Goal: Task Accomplishment & Management: Manage account settings

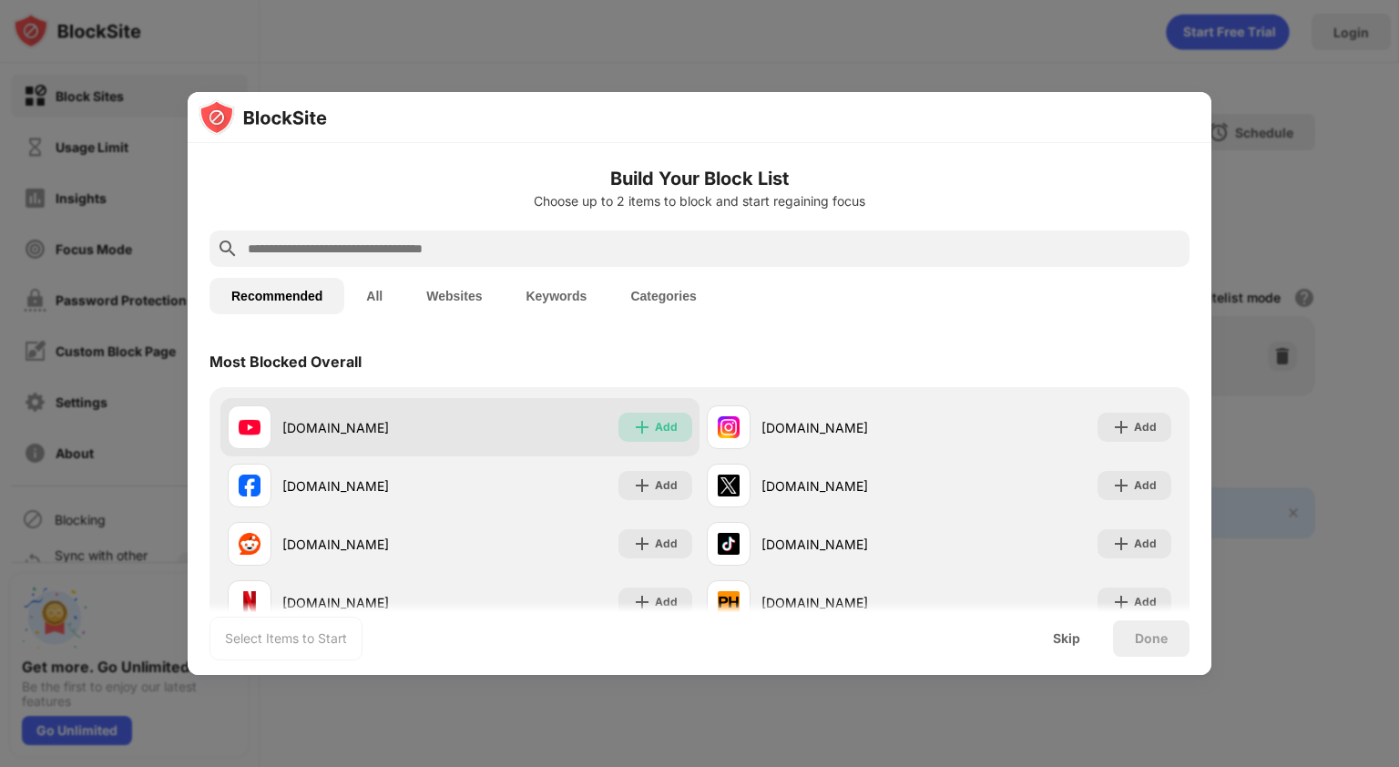
click at [658, 427] on div "Add" at bounding box center [666, 427] width 23 height 18
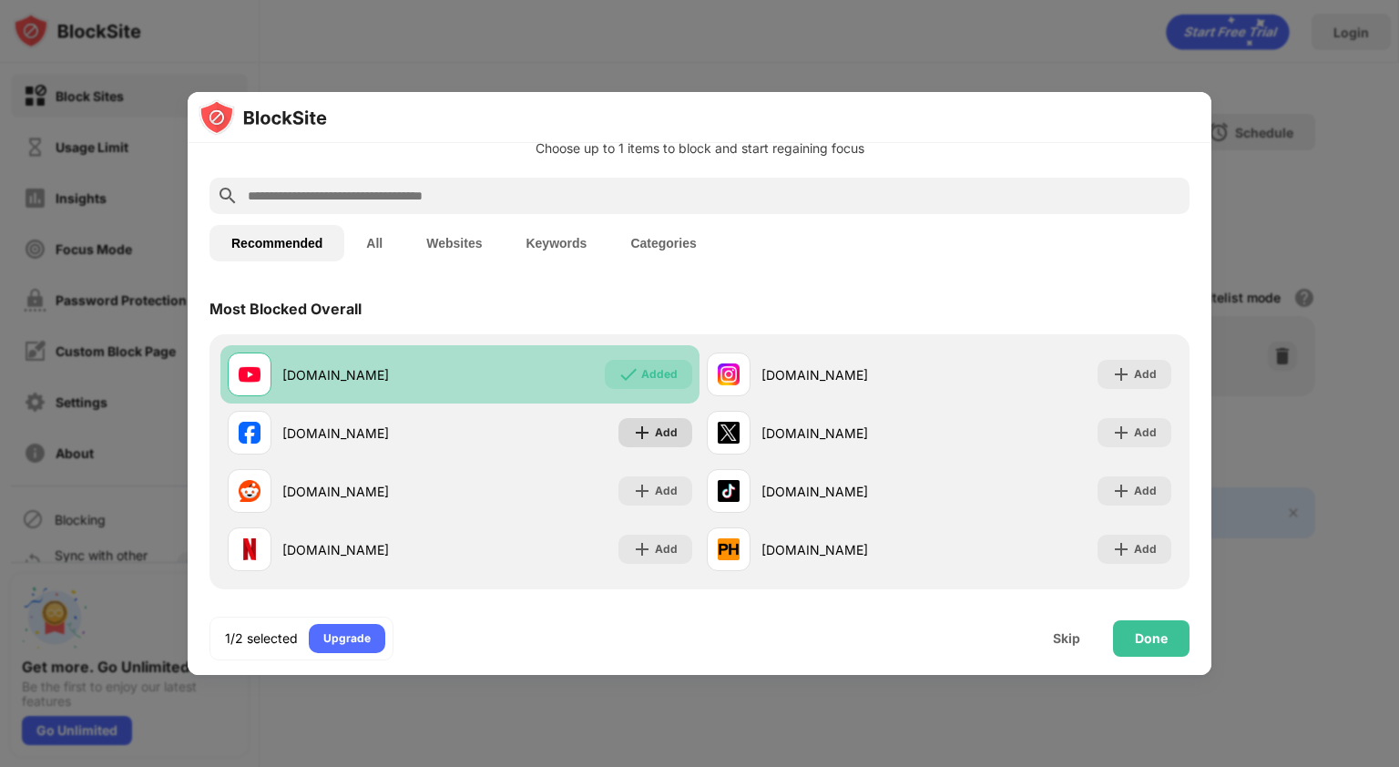
scroll to position [66, 0]
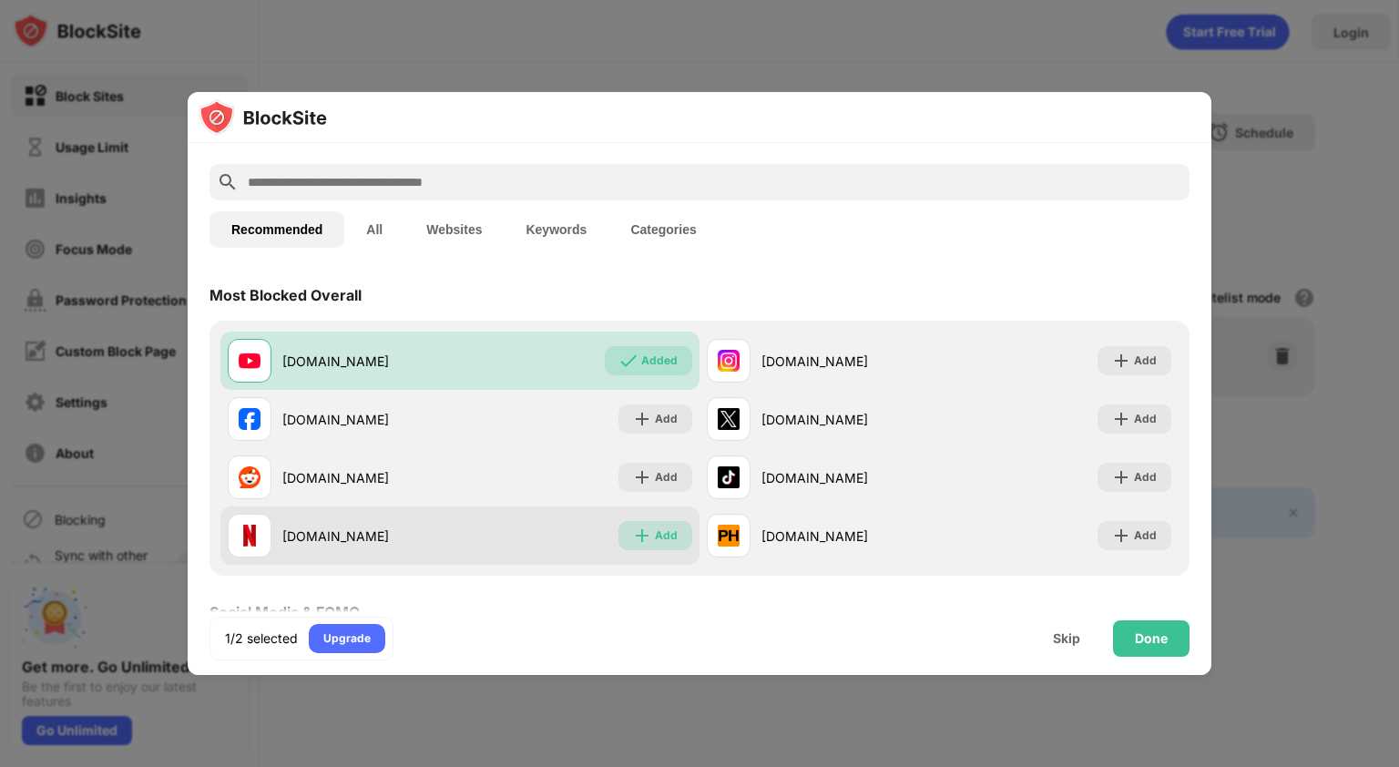
click at [645, 545] on div "Add" at bounding box center [655, 535] width 74 height 29
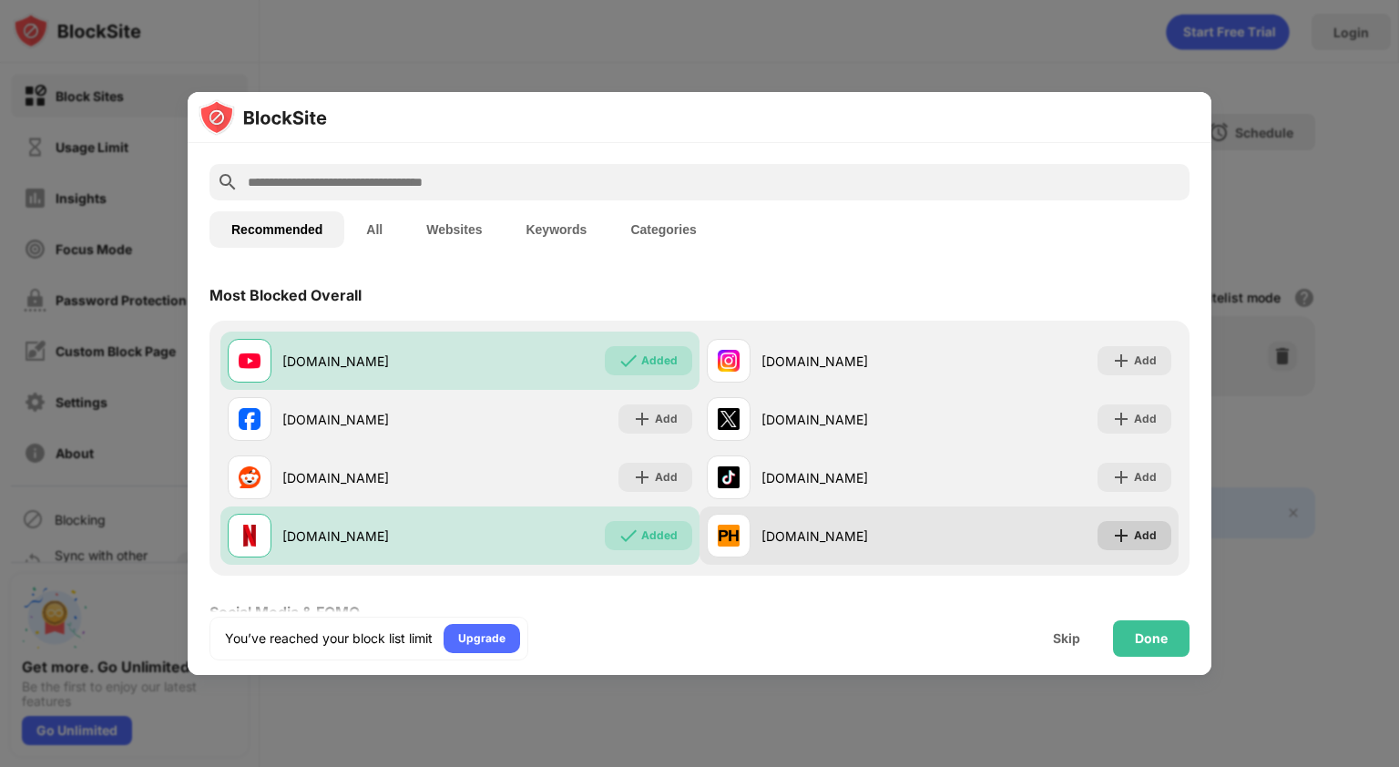
click at [1134, 535] on div "Add" at bounding box center [1145, 535] width 23 height 18
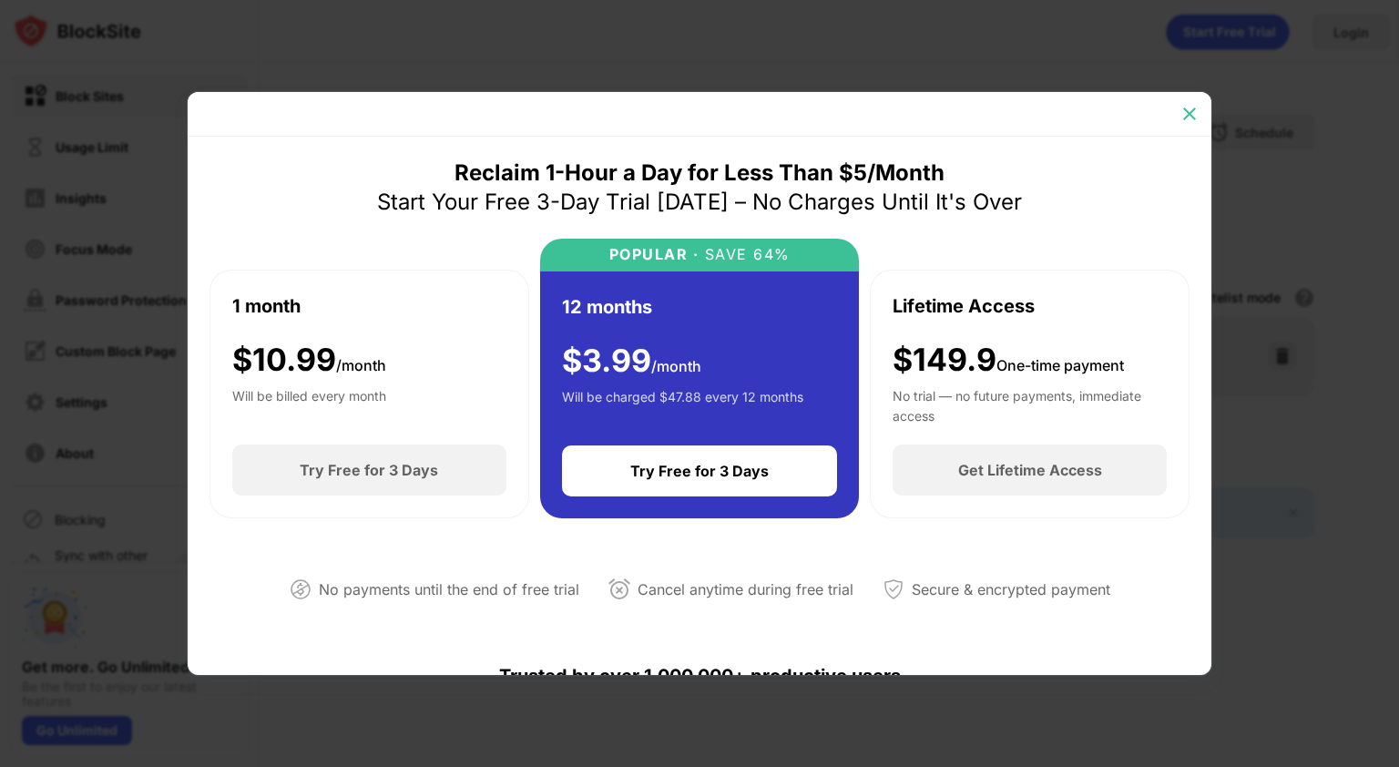
click at [1193, 112] on img at bounding box center [1189, 114] width 18 height 18
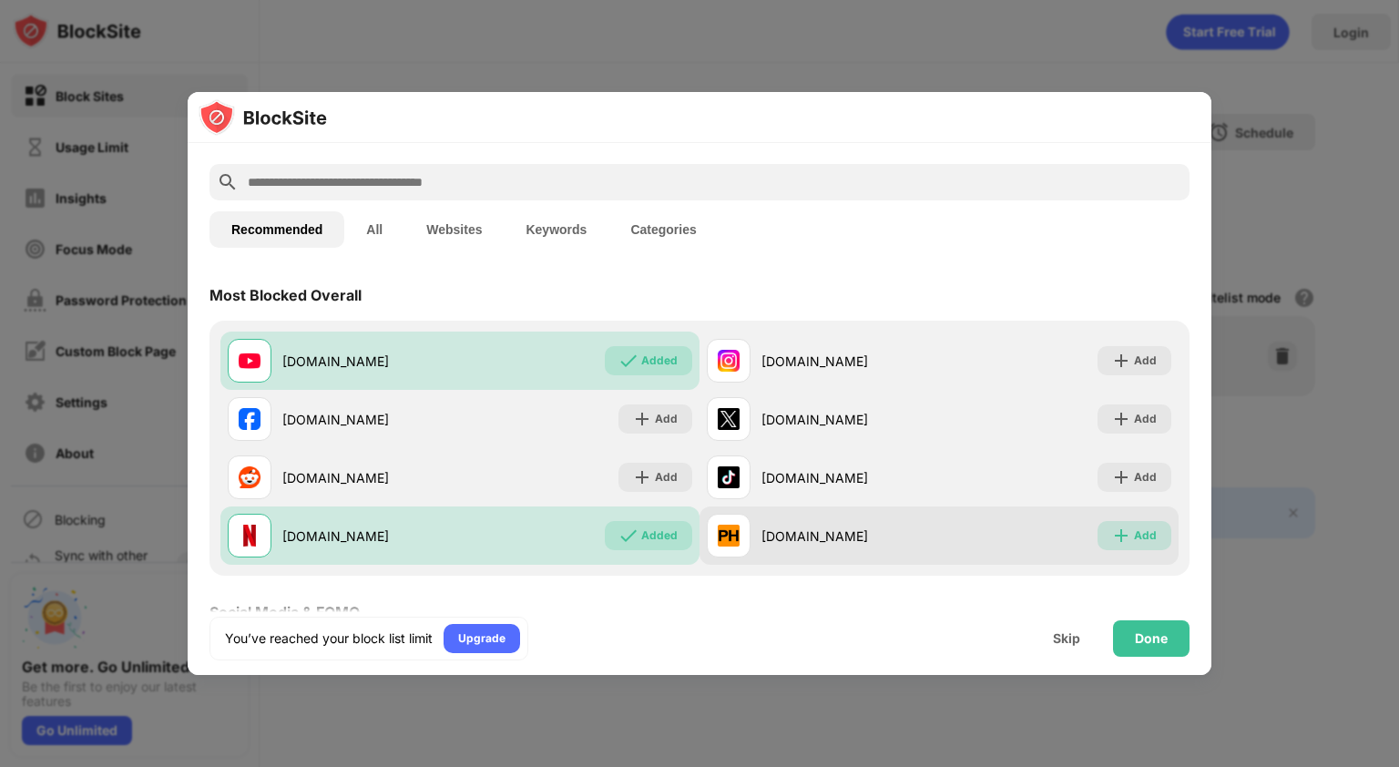
click at [1134, 532] on div "Add" at bounding box center [1145, 535] width 23 height 18
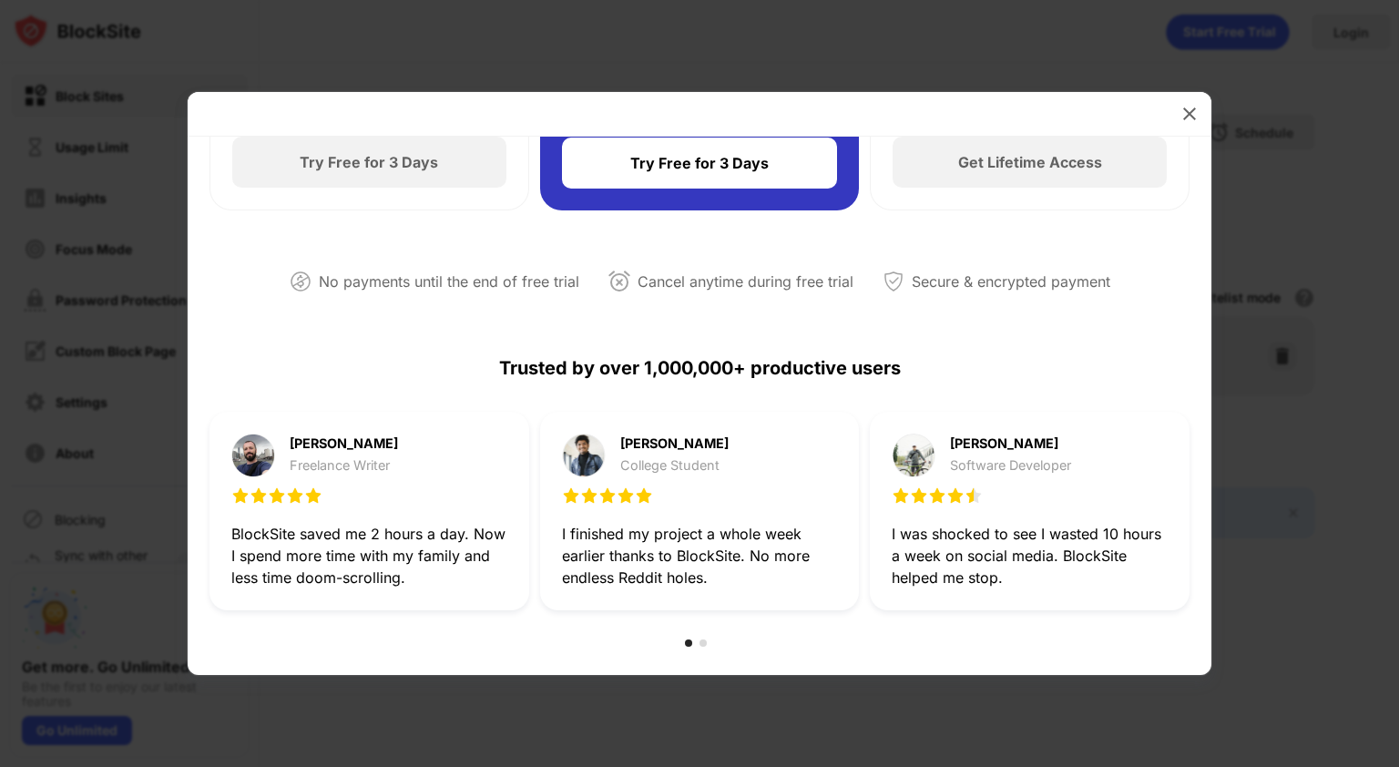
scroll to position [310, 0]
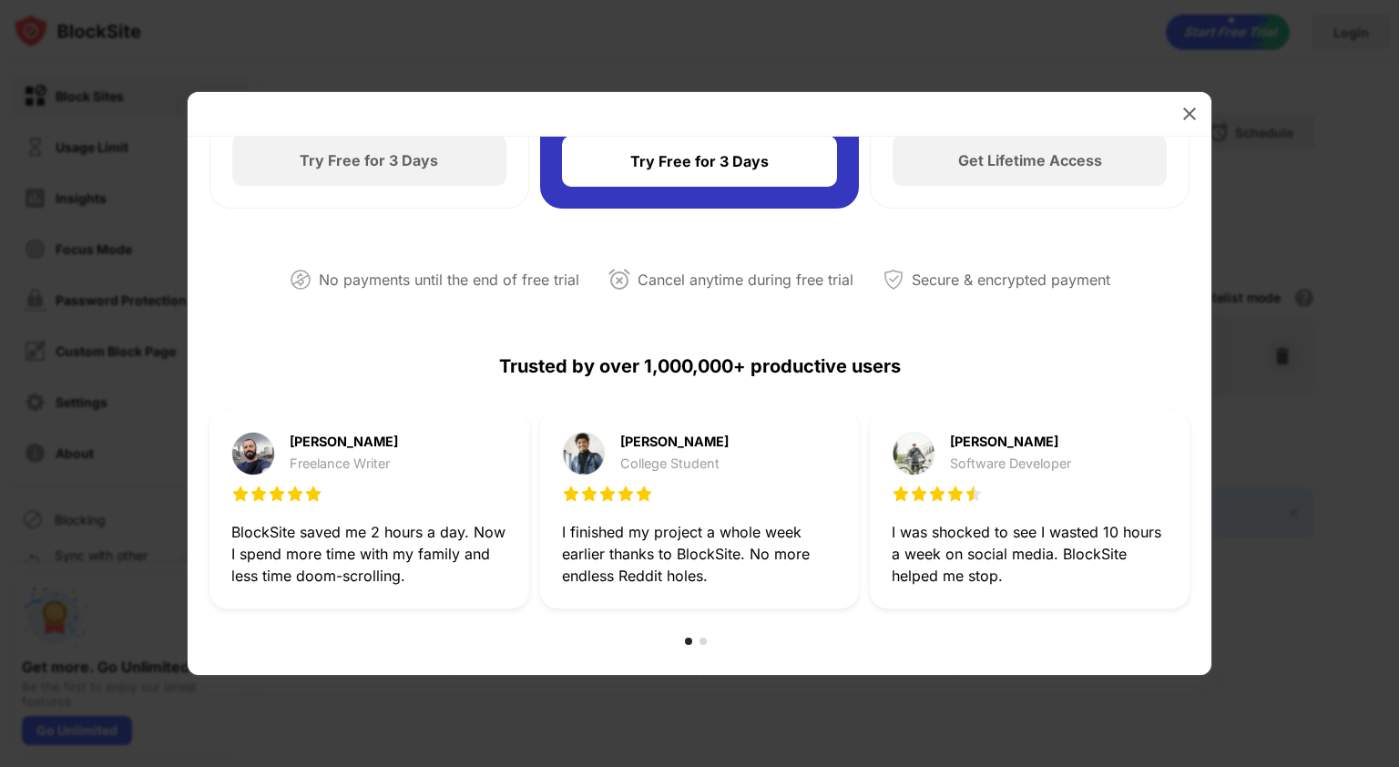
click at [1129, 532] on div "I was shocked to see I wasted 10 hours a week on social media. BlockSite helped…" at bounding box center [1030, 554] width 276 height 66
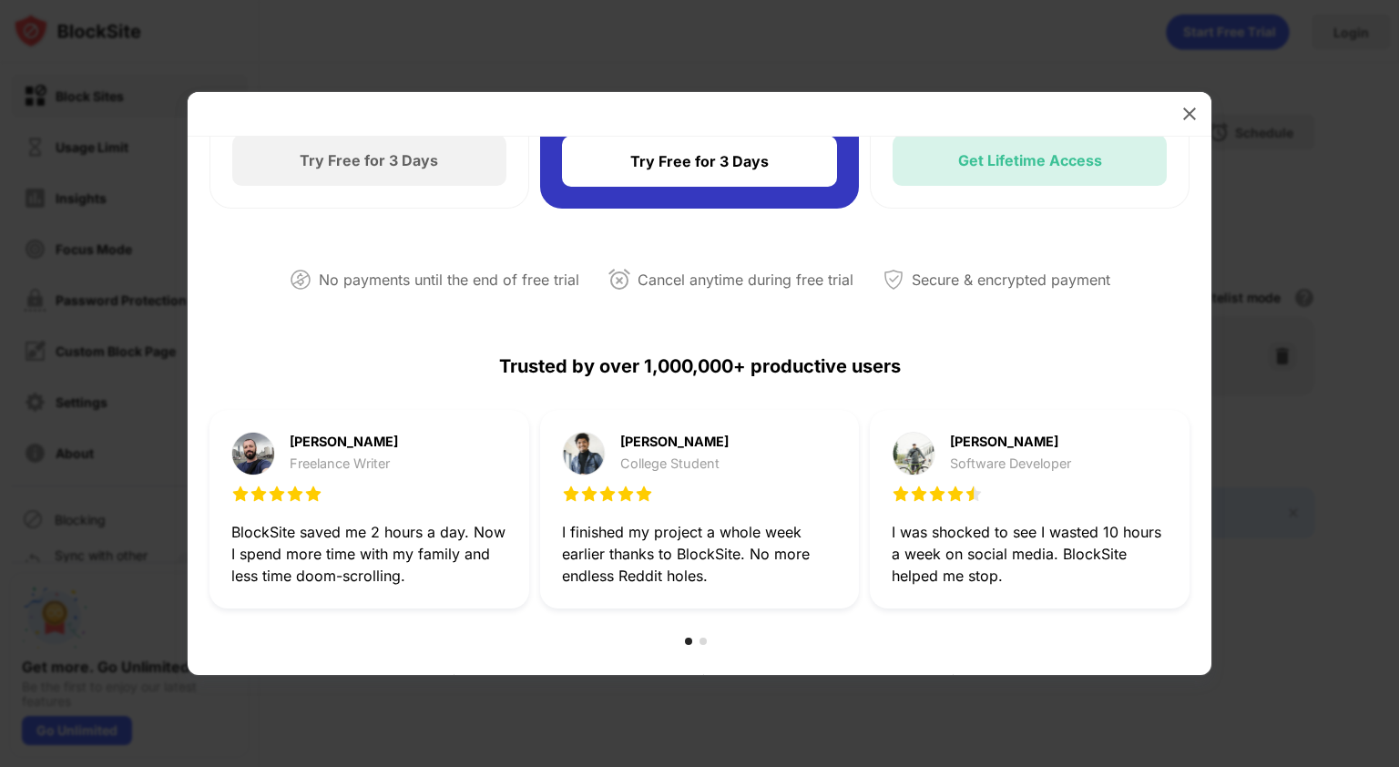
click at [968, 168] on div "Get Lifetime Access" at bounding box center [1030, 160] width 144 height 18
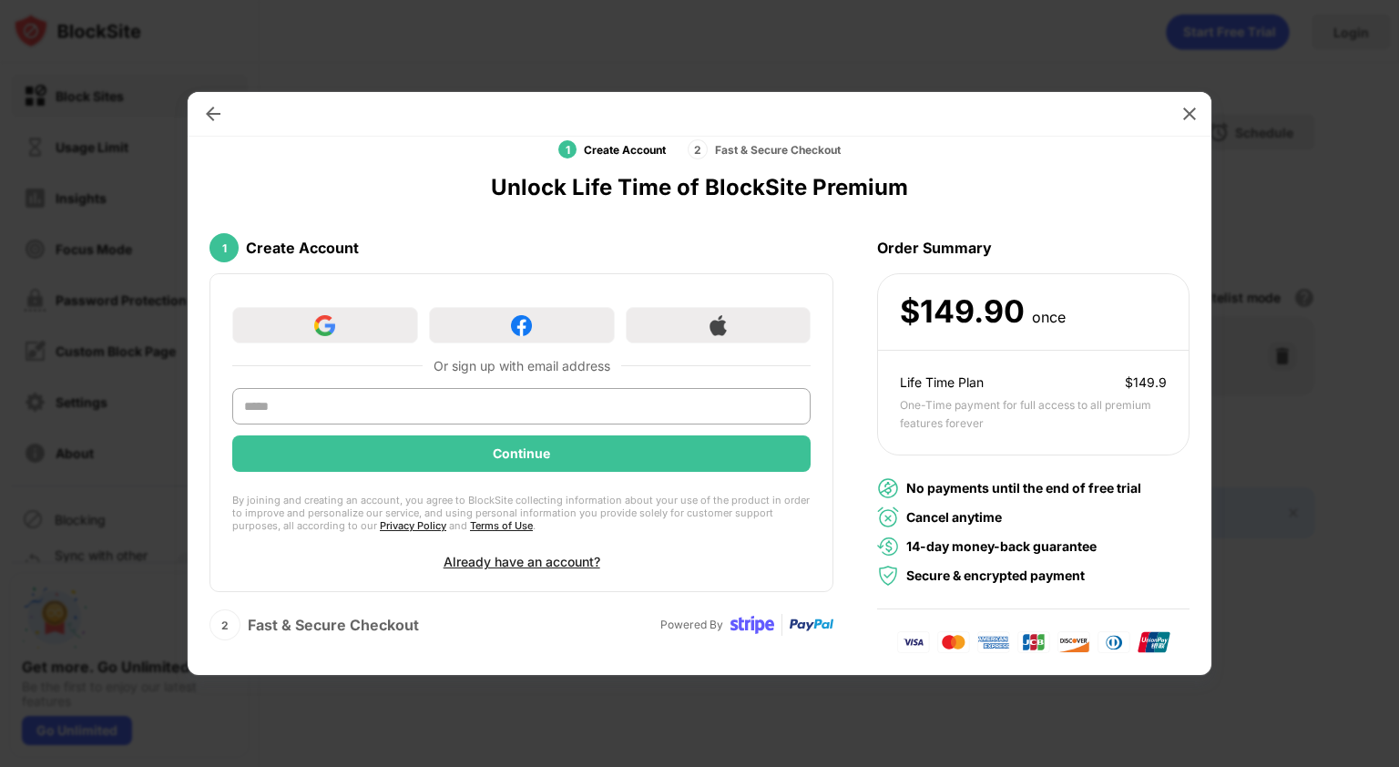
scroll to position [40, 0]
click at [1187, 108] on img at bounding box center [1189, 114] width 18 height 18
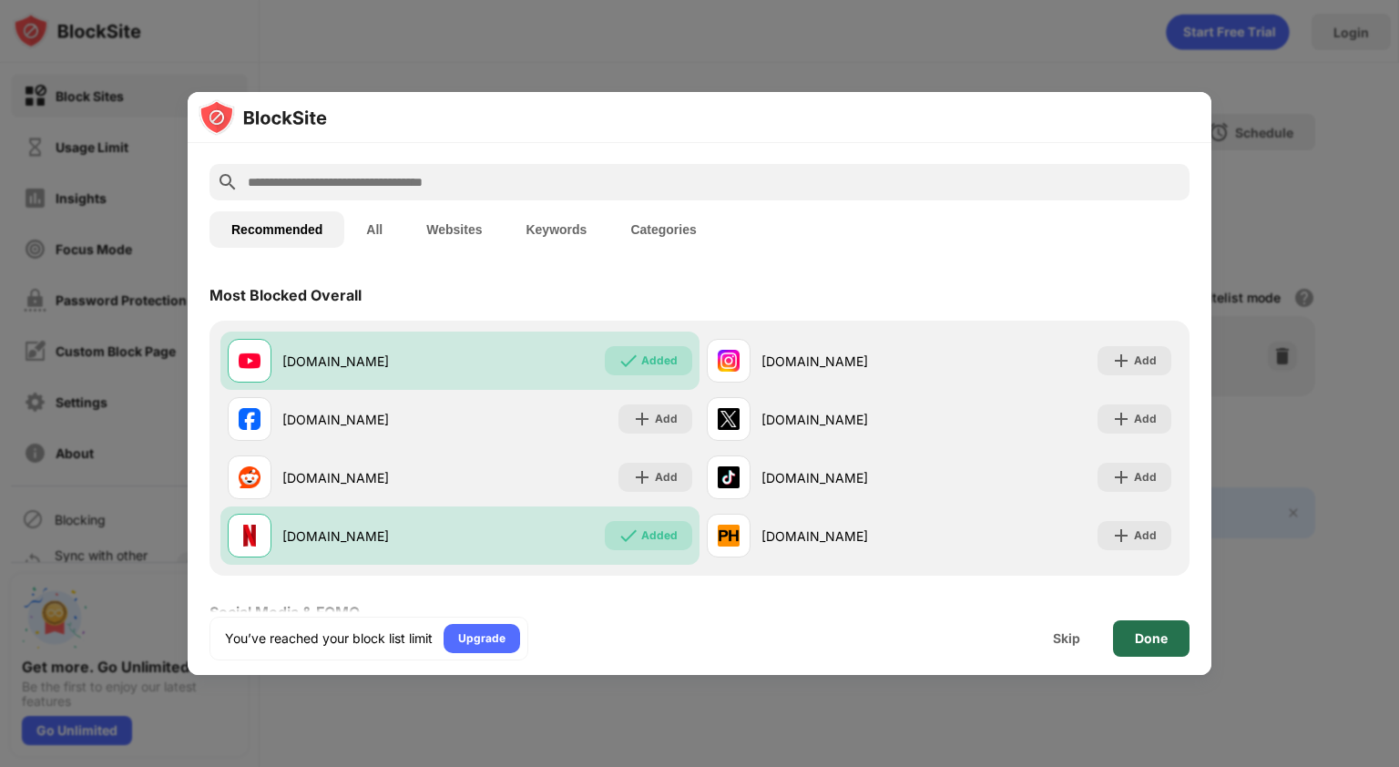
click at [1151, 635] on div "Done" at bounding box center [1151, 638] width 33 height 15
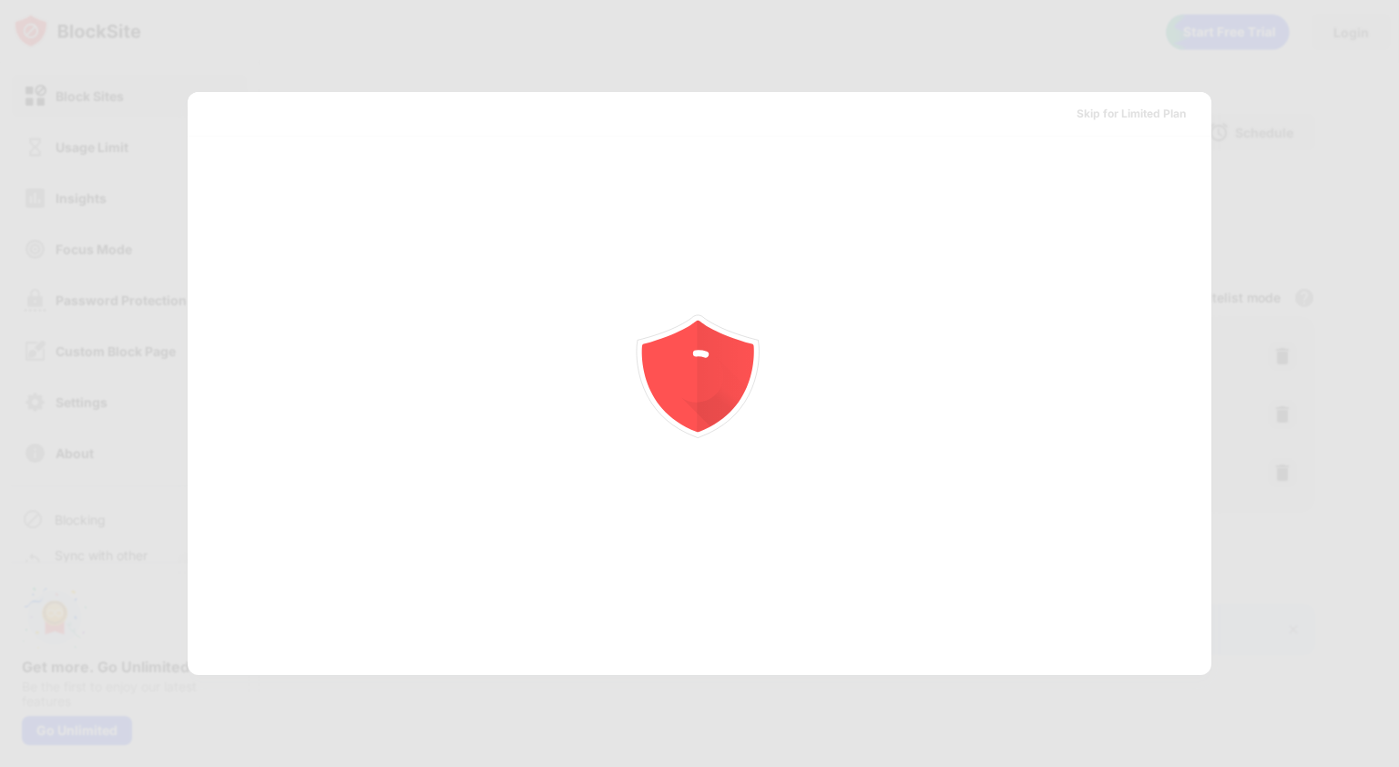
scroll to position [0, 0]
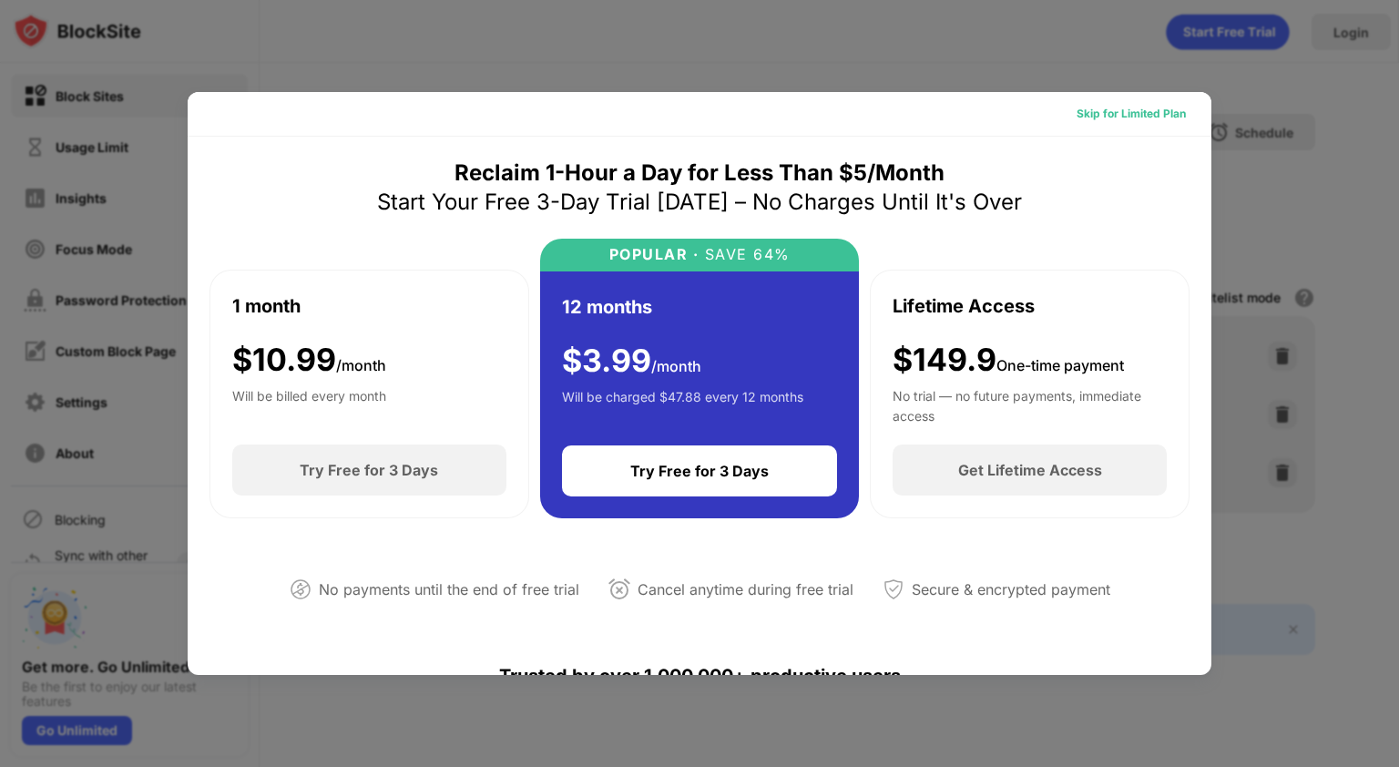
click at [1111, 110] on div "Skip for Limited Plan" at bounding box center [1130, 114] width 109 height 18
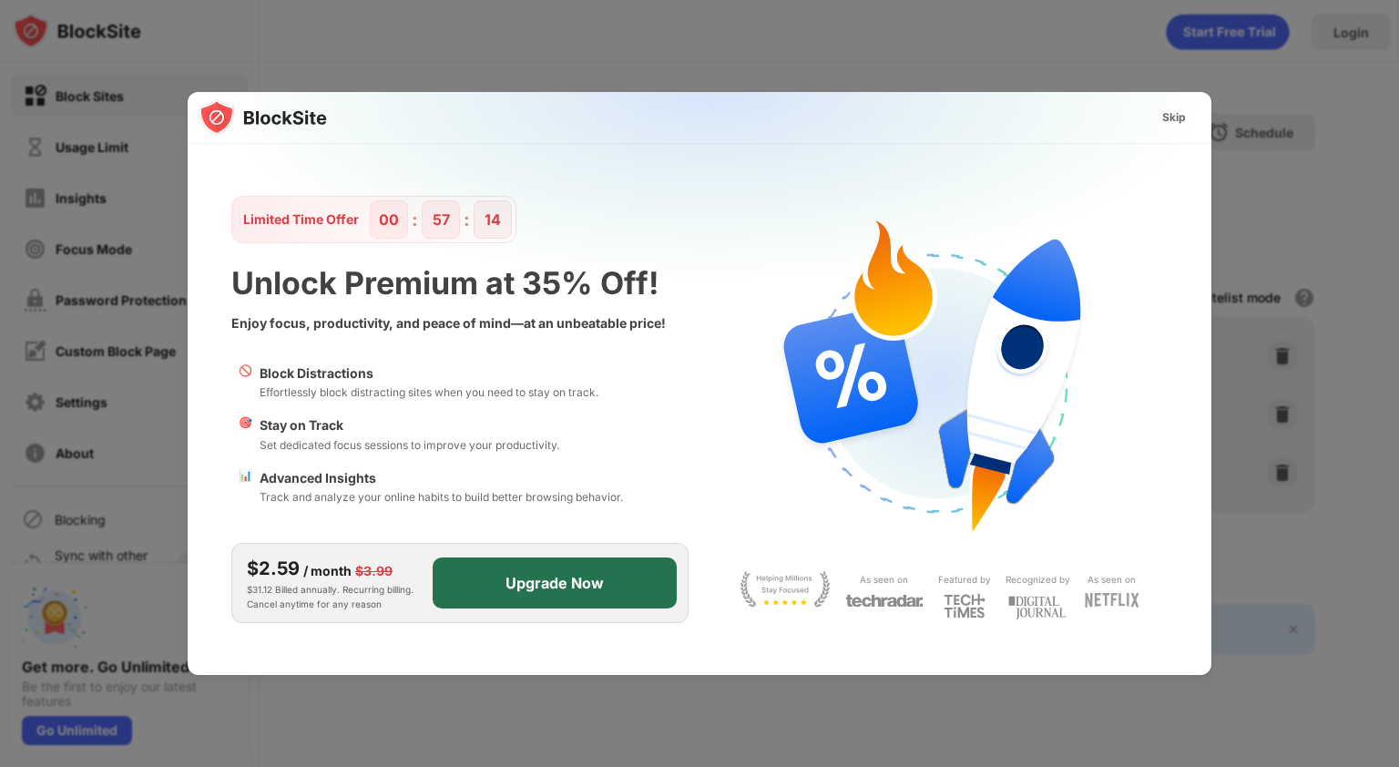
click at [561, 586] on div "Upgrade Now" at bounding box center [554, 583] width 98 height 18
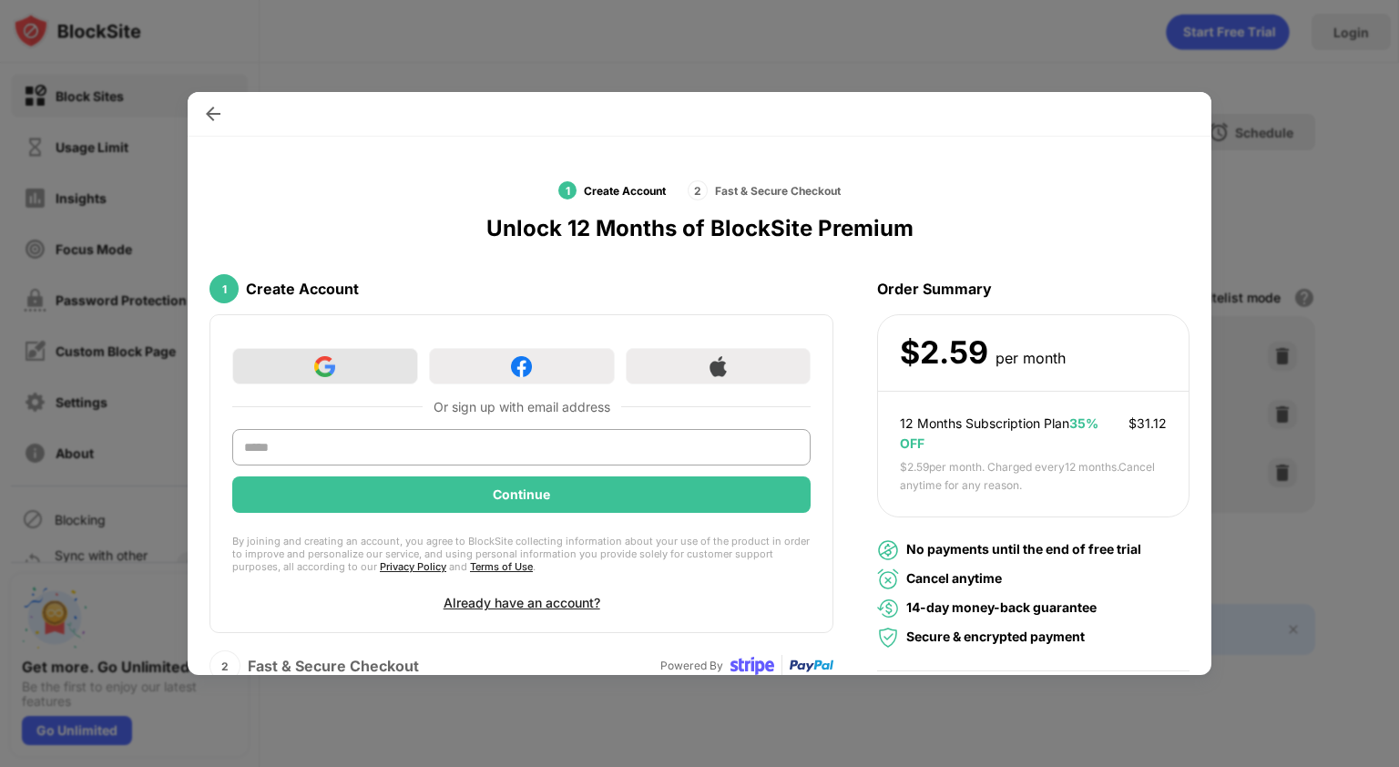
click at [335, 365] on div at bounding box center [325, 366] width 186 height 36
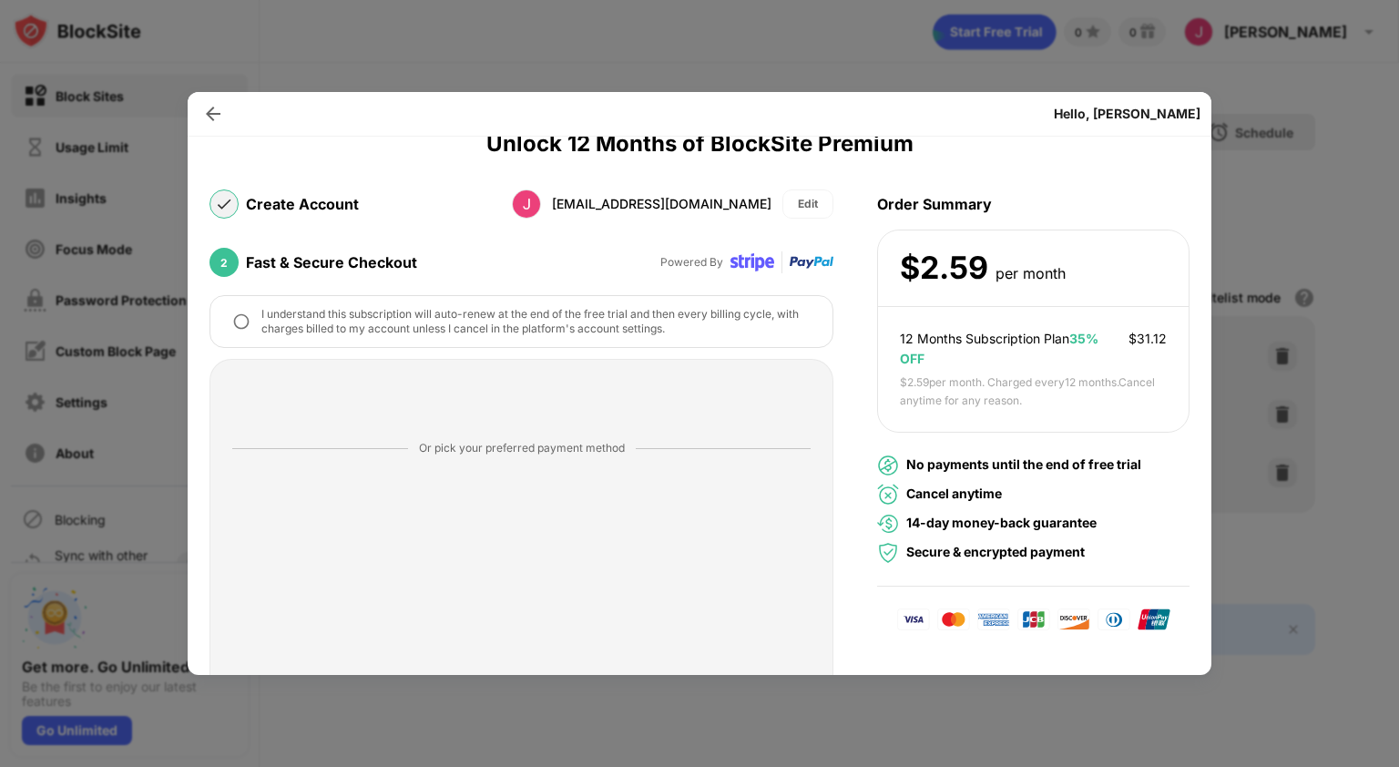
scroll to position [11, 0]
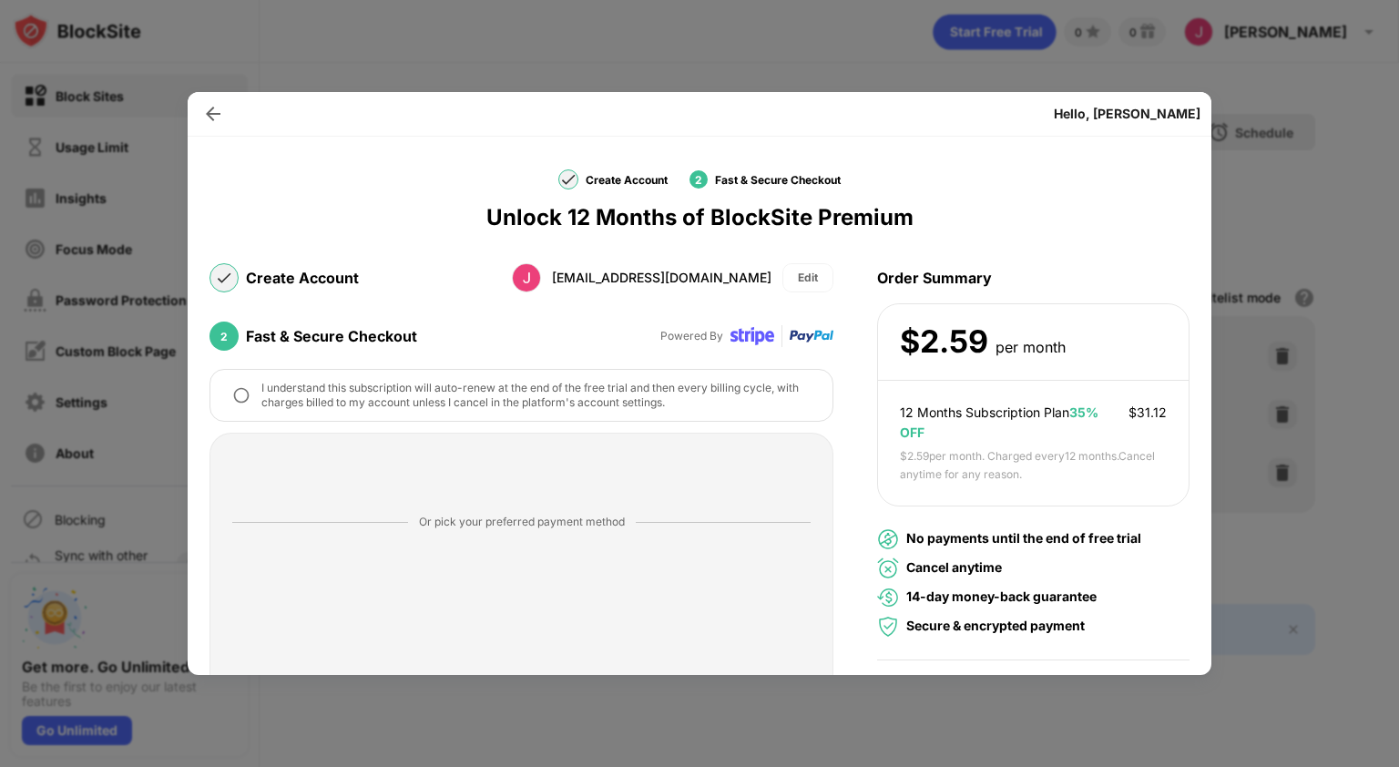
click at [239, 394] on img at bounding box center [241, 395] width 18 height 18
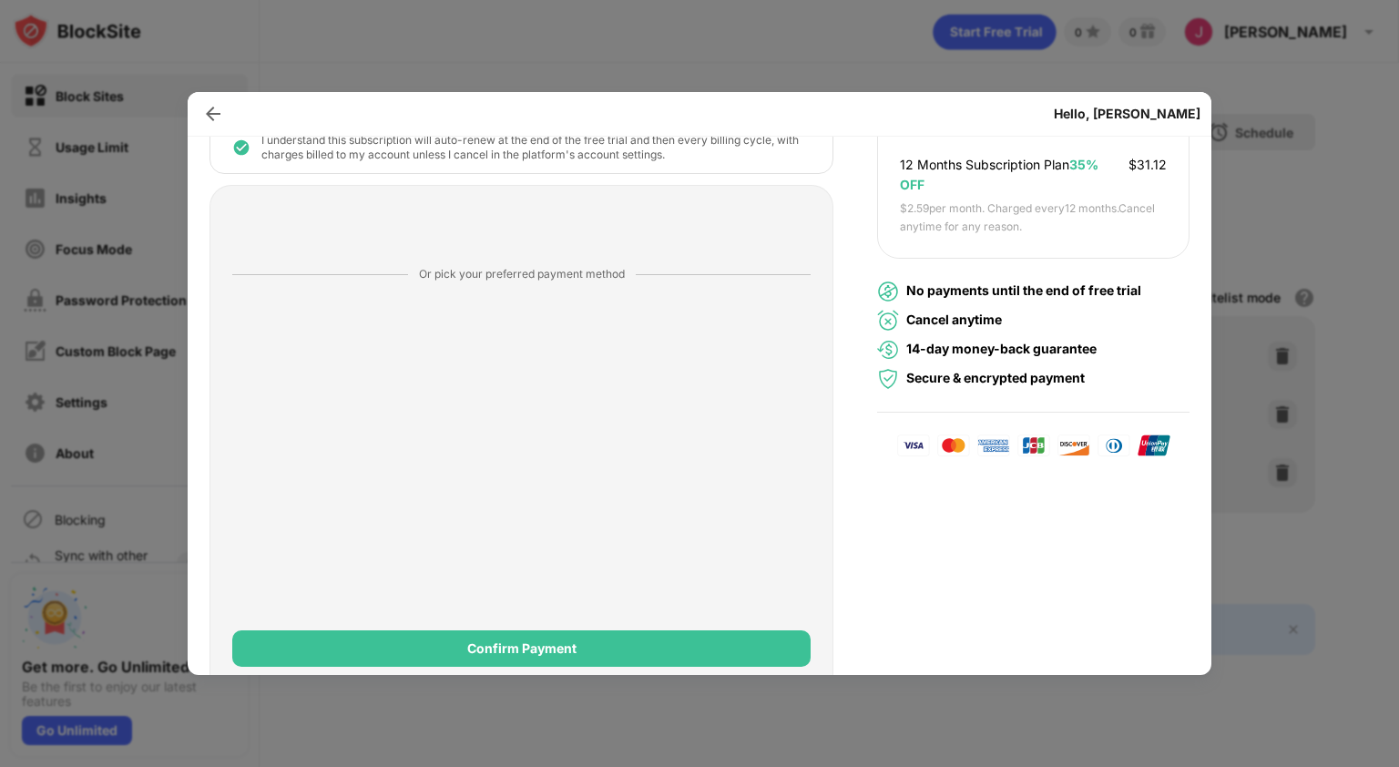
scroll to position [306, 0]
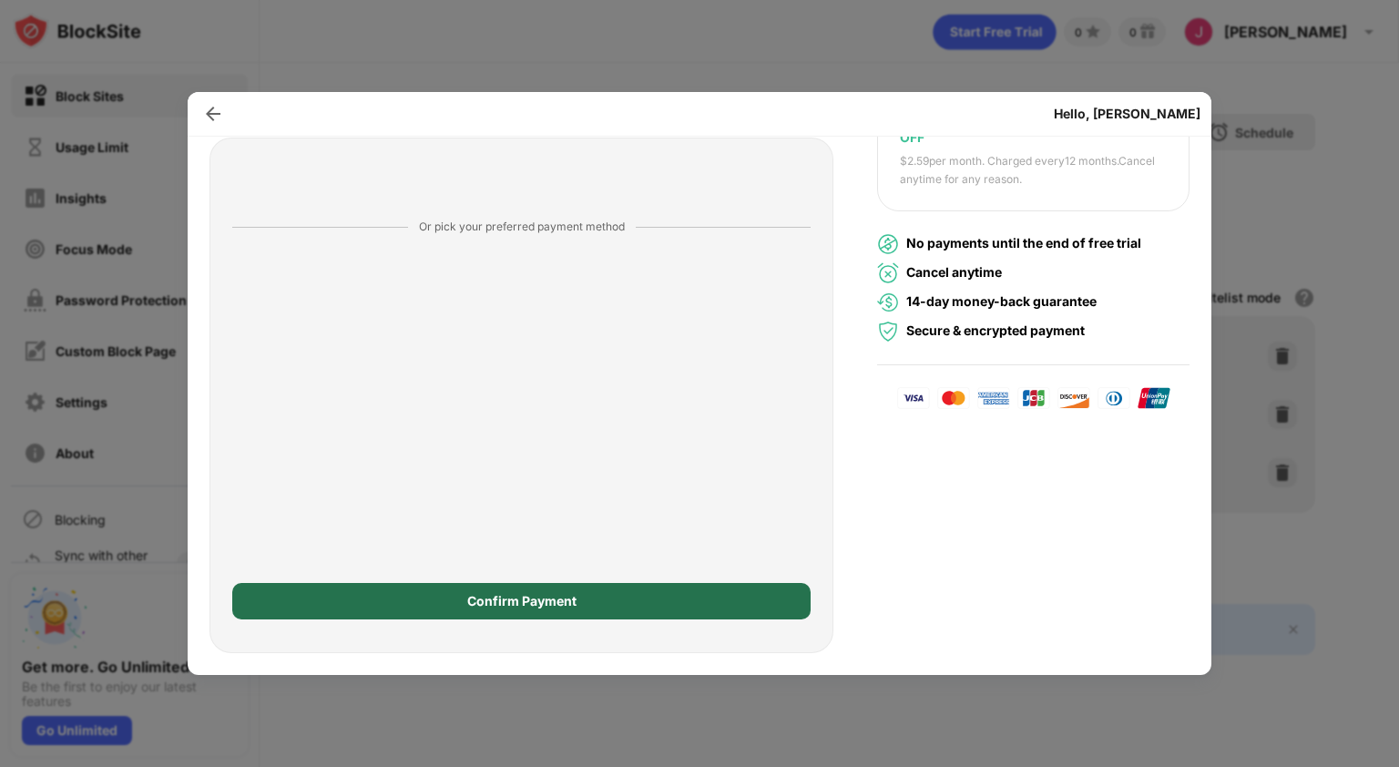
click at [535, 602] on div "Confirm Payment" at bounding box center [521, 601] width 109 height 15
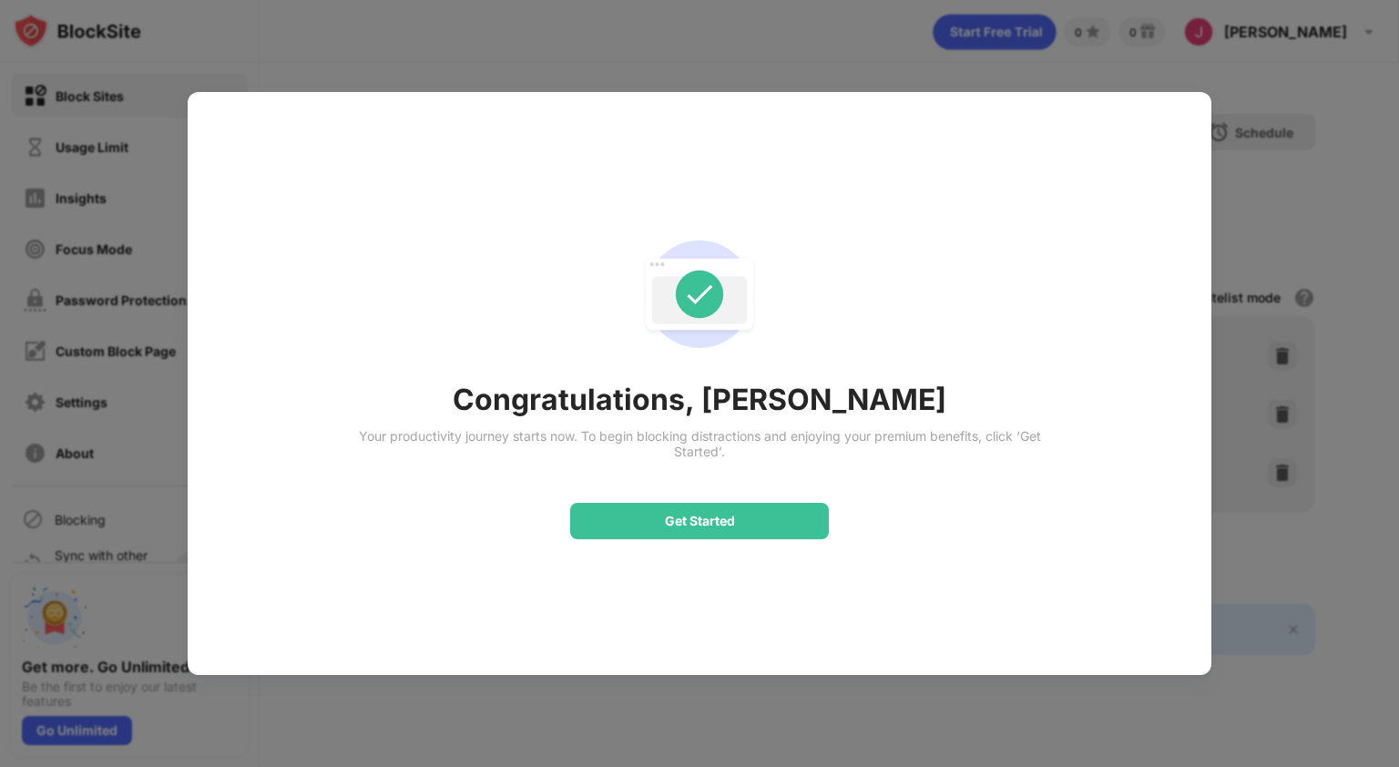
scroll to position [0, 0]
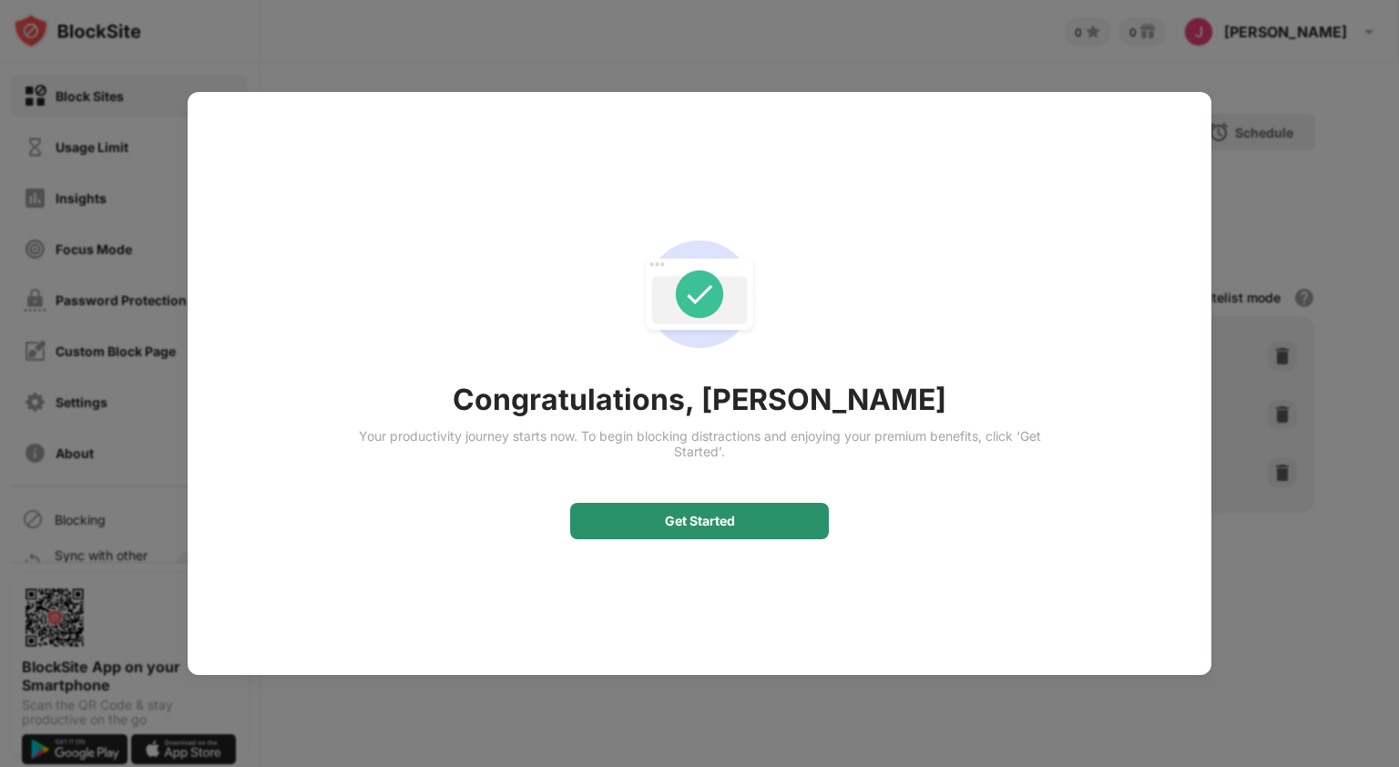
click at [703, 525] on div "Get Started" at bounding box center [700, 521] width 70 height 15
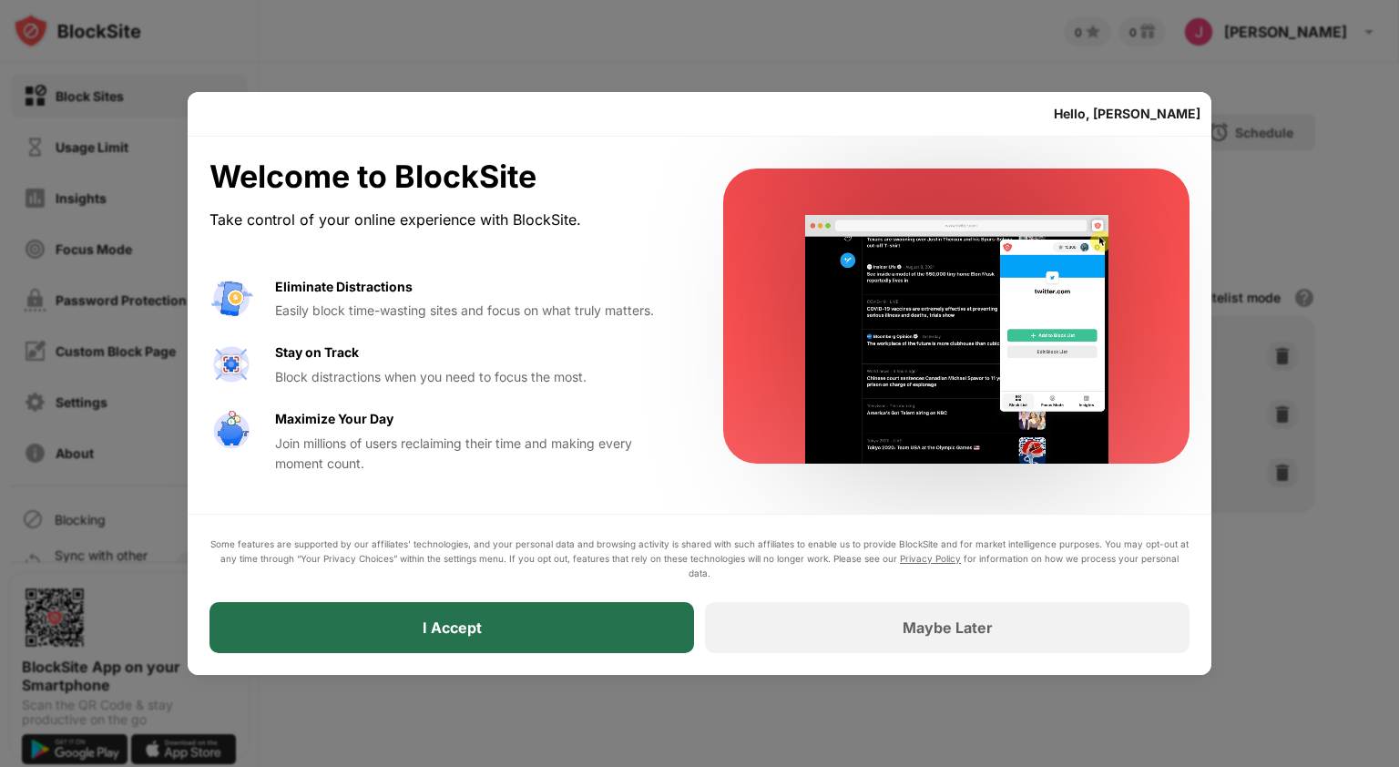
click at [601, 631] on div "I Accept" at bounding box center [451, 627] width 484 height 51
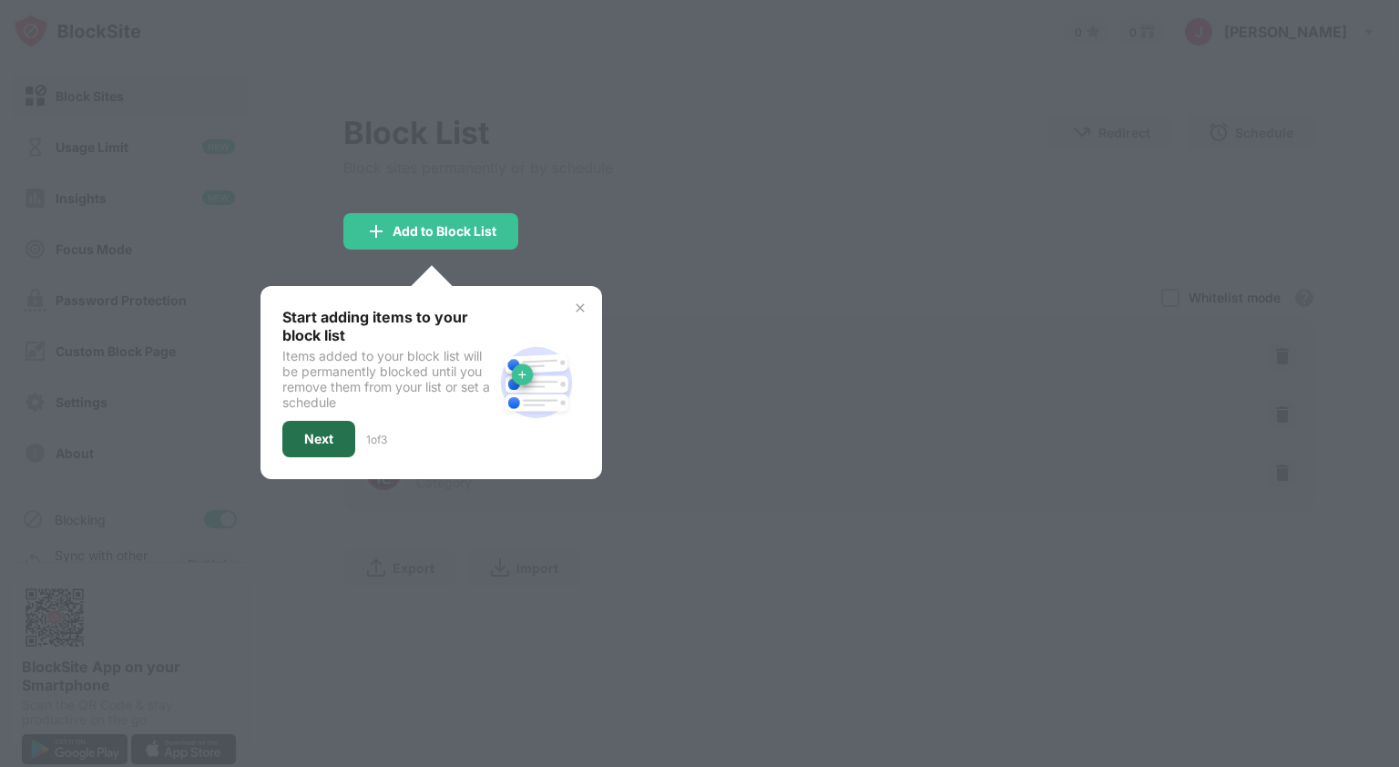
click at [313, 433] on div "Next" at bounding box center [318, 439] width 29 height 15
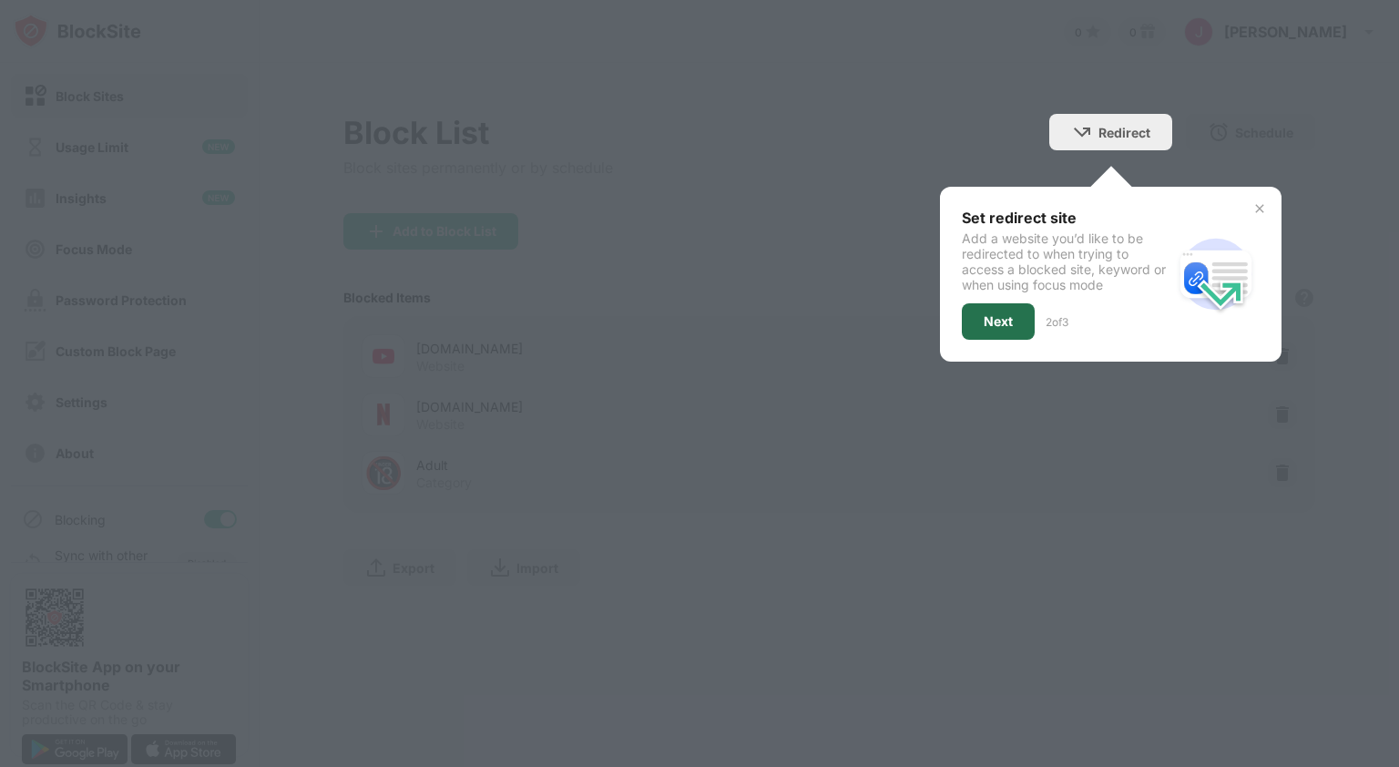
click at [1011, 322] on div "Next" at bounding box center [998, 321] width 29 height 15
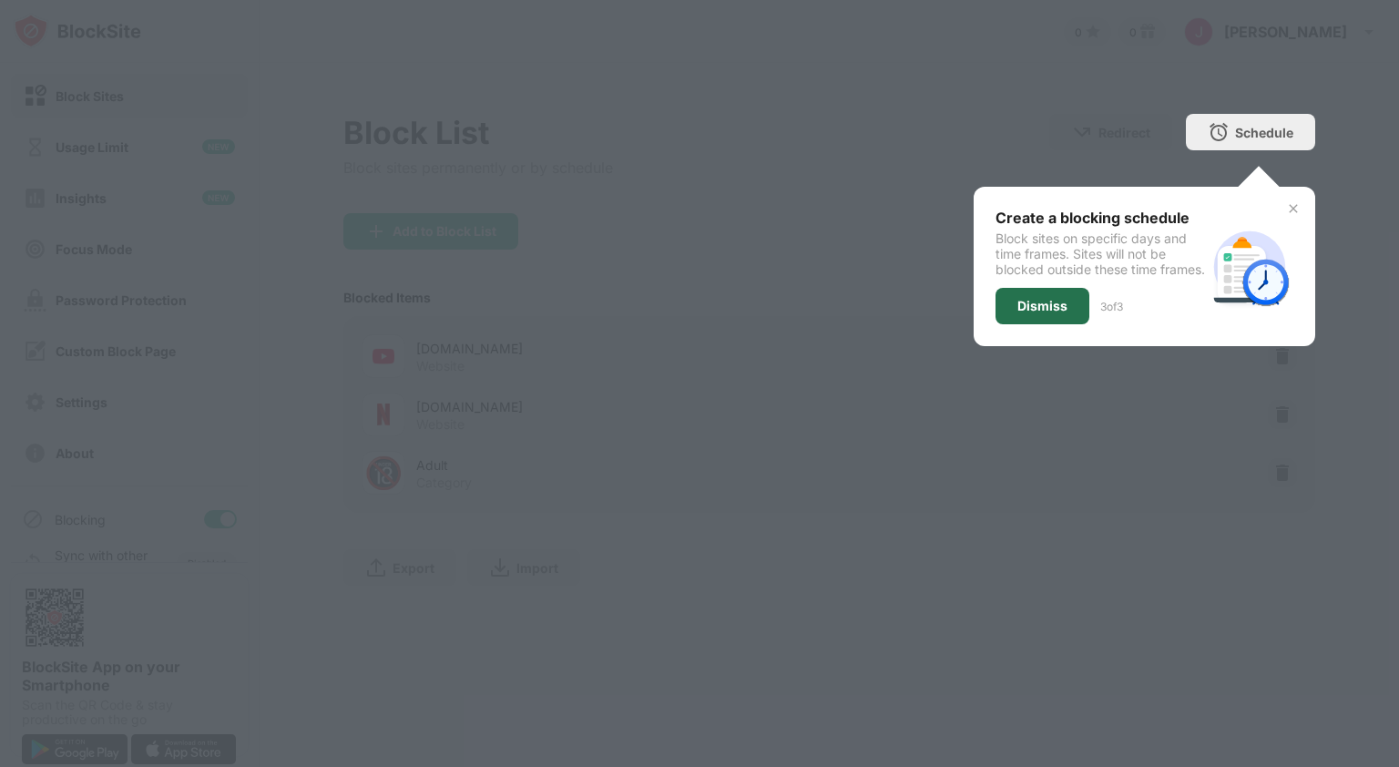
click at [1011, 322] on div "Dismiss" at bounding box center [1042, 306] width 94 height 36
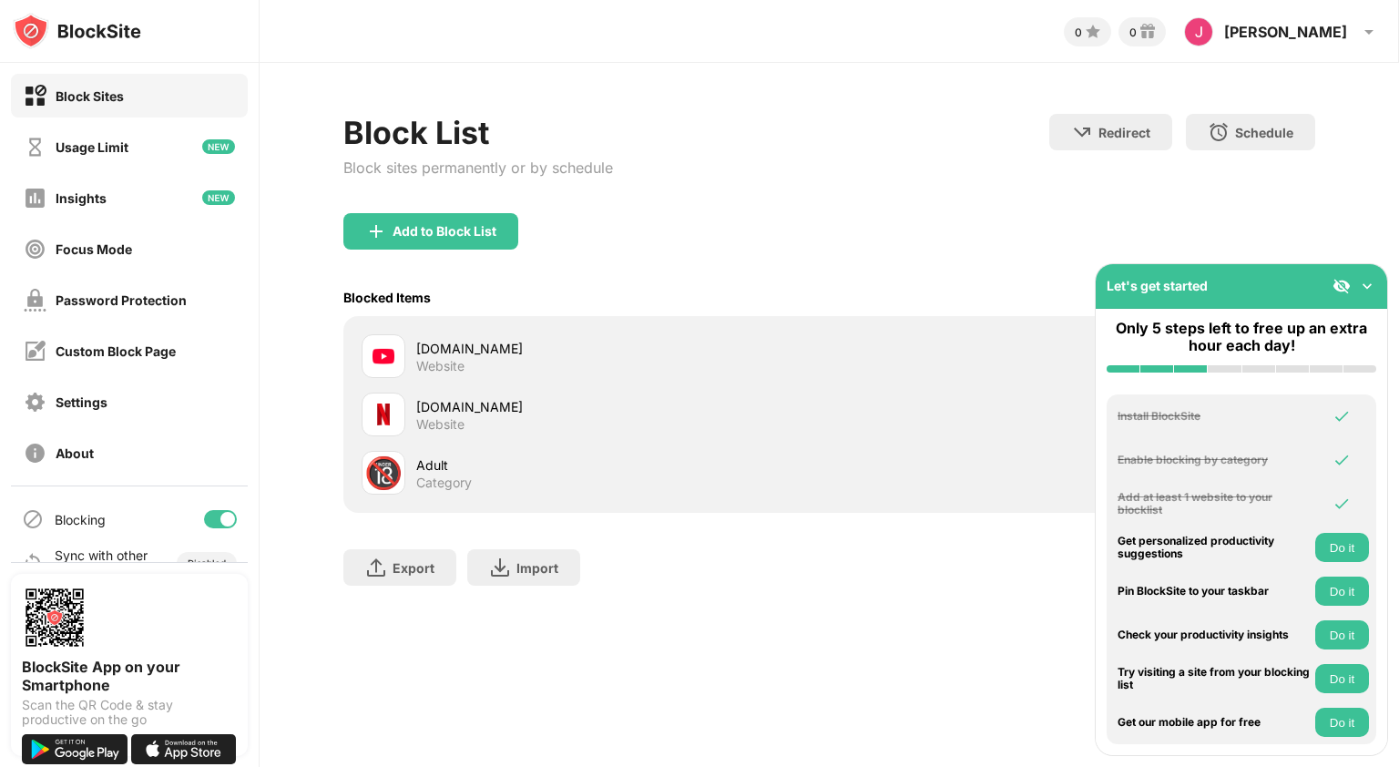
click at [1333, 280] on img at bounding box center [1341, 286] width 18 height 18
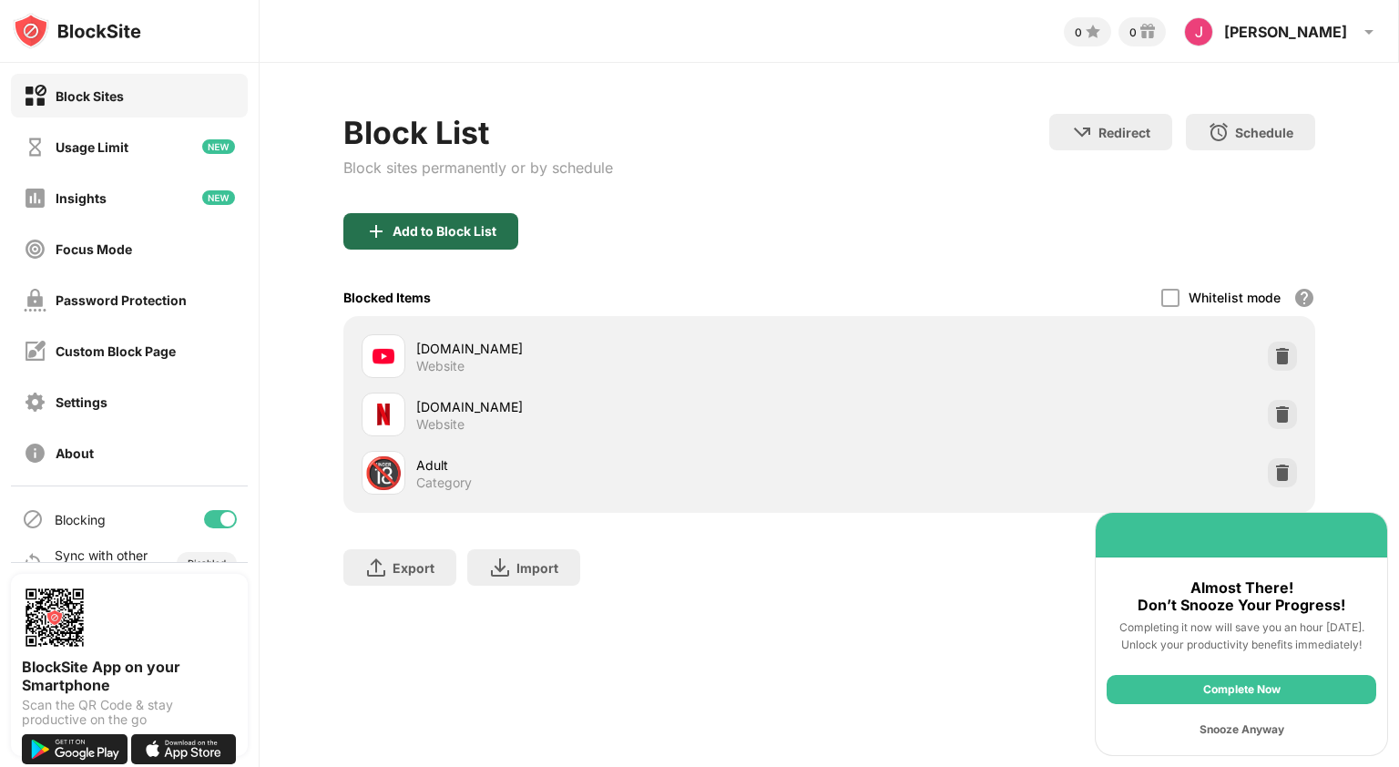
click at [423, 232] on div "Add to Block List" at bounding box center [445, 231] width 104 height 15
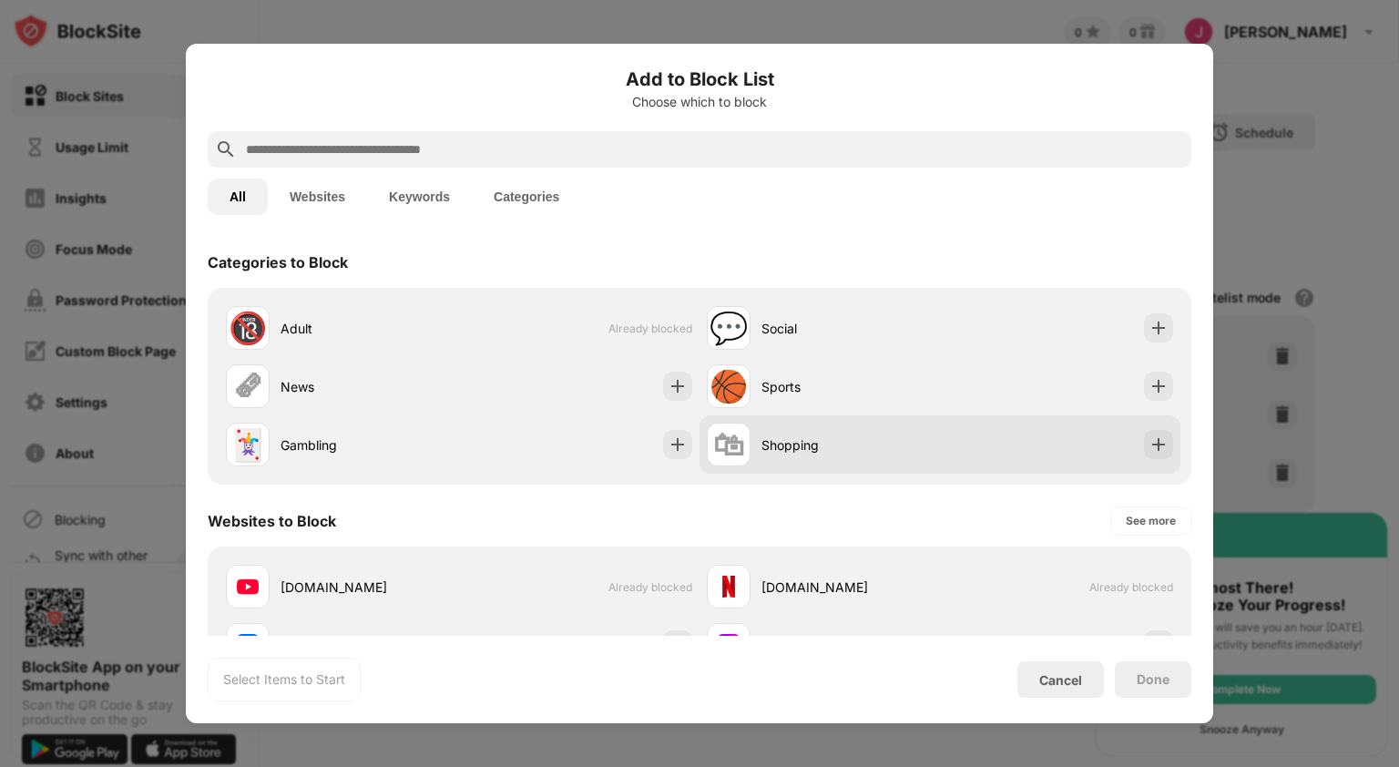
click at [789, 443] on div "Shopping" at bounding box center [850, 444] width 178 height 19
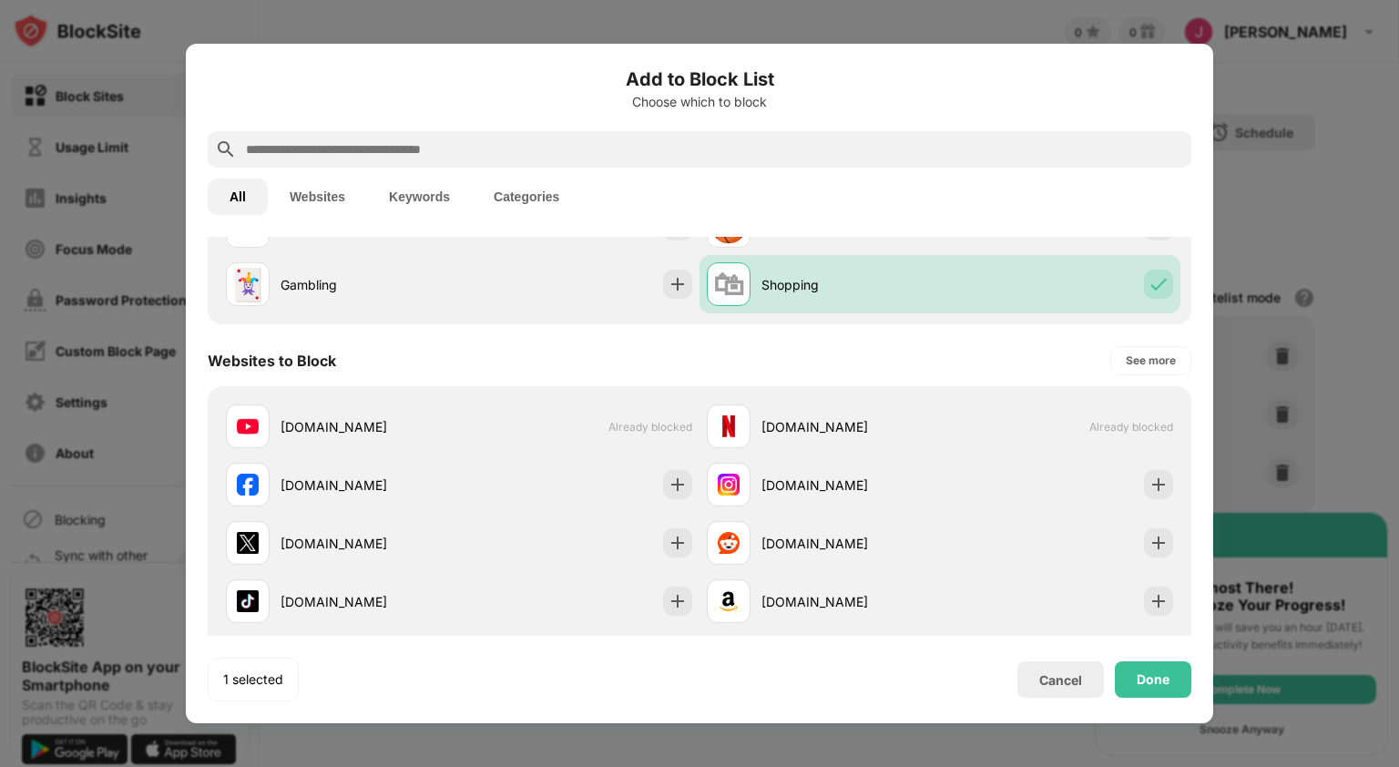
scroll to position [160, 0]
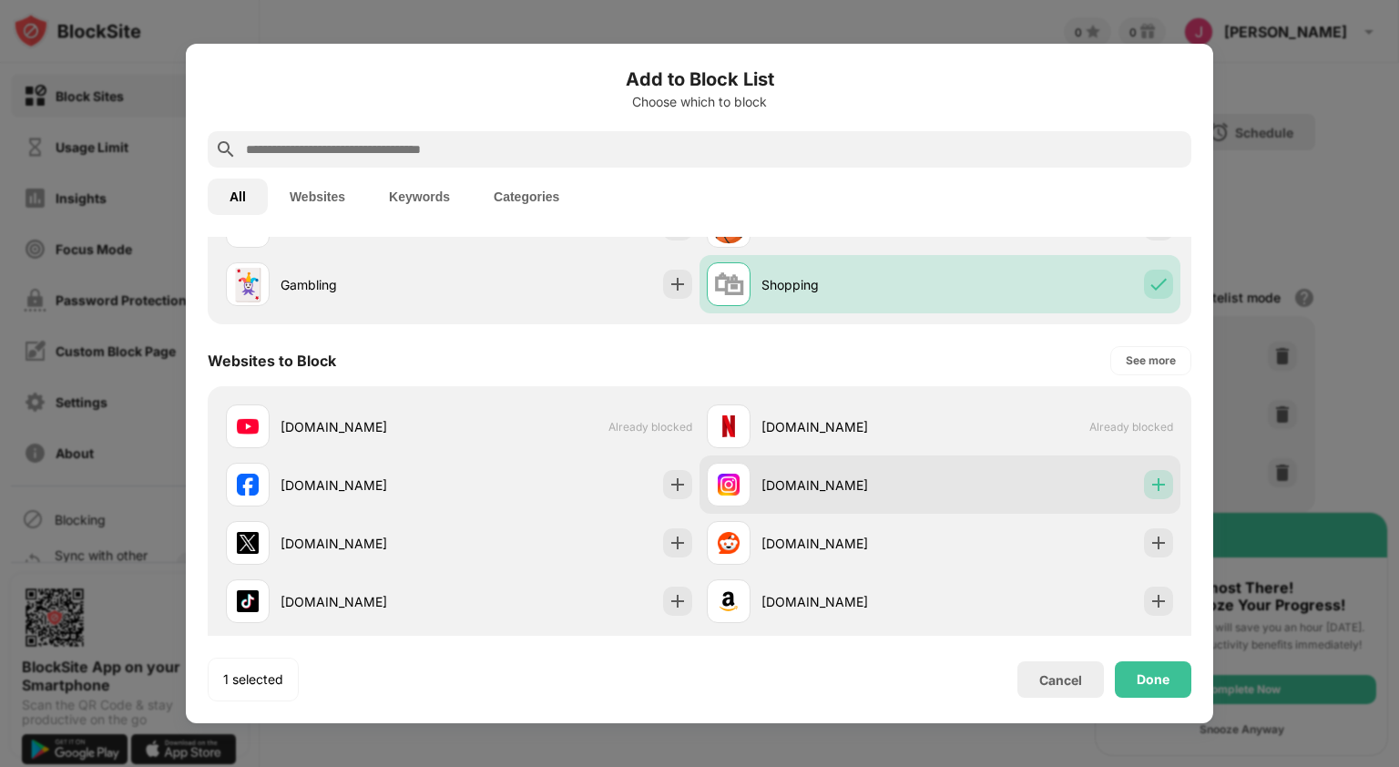
click at [1150, 484] on img at bounding box center [1158, 484] width 18 height 18
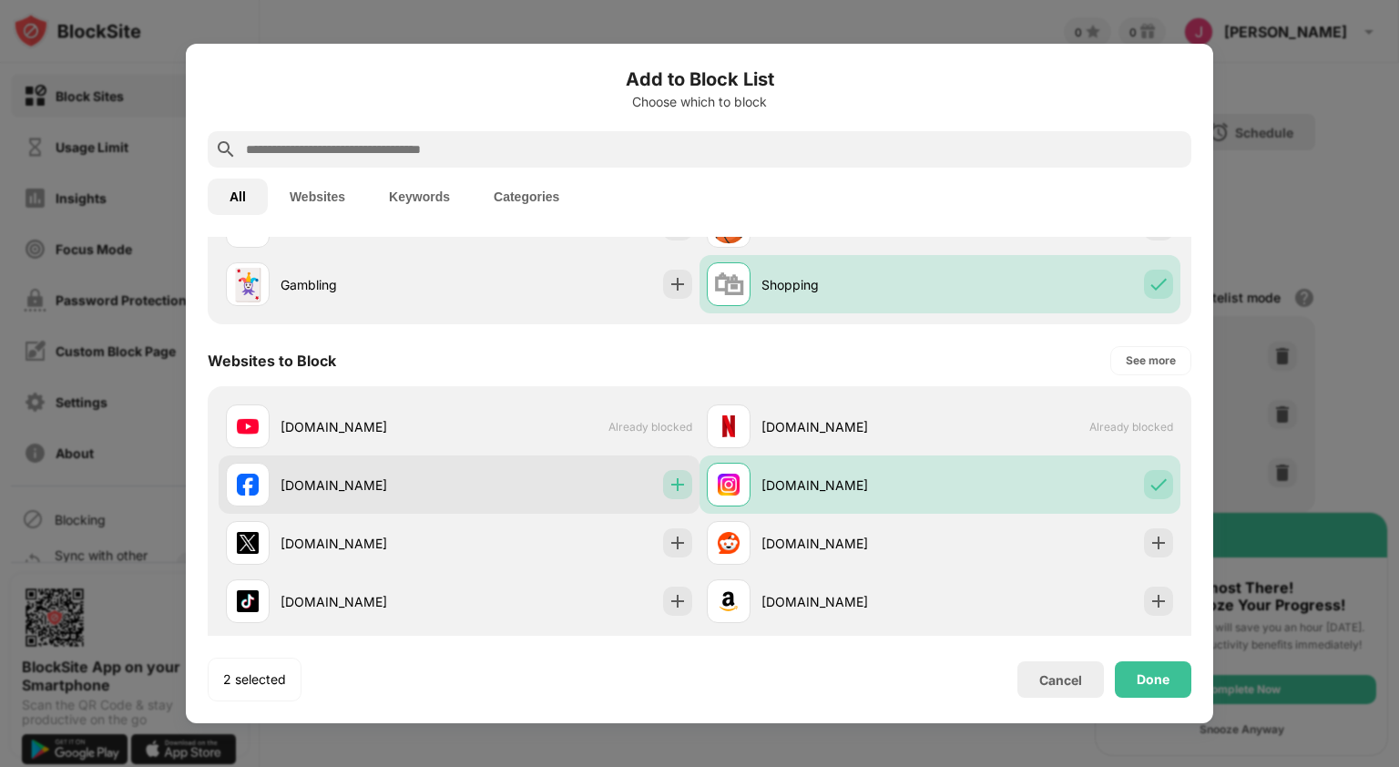
click at [676, 485] on img at bounding box center [677, 484] width 18 height 18
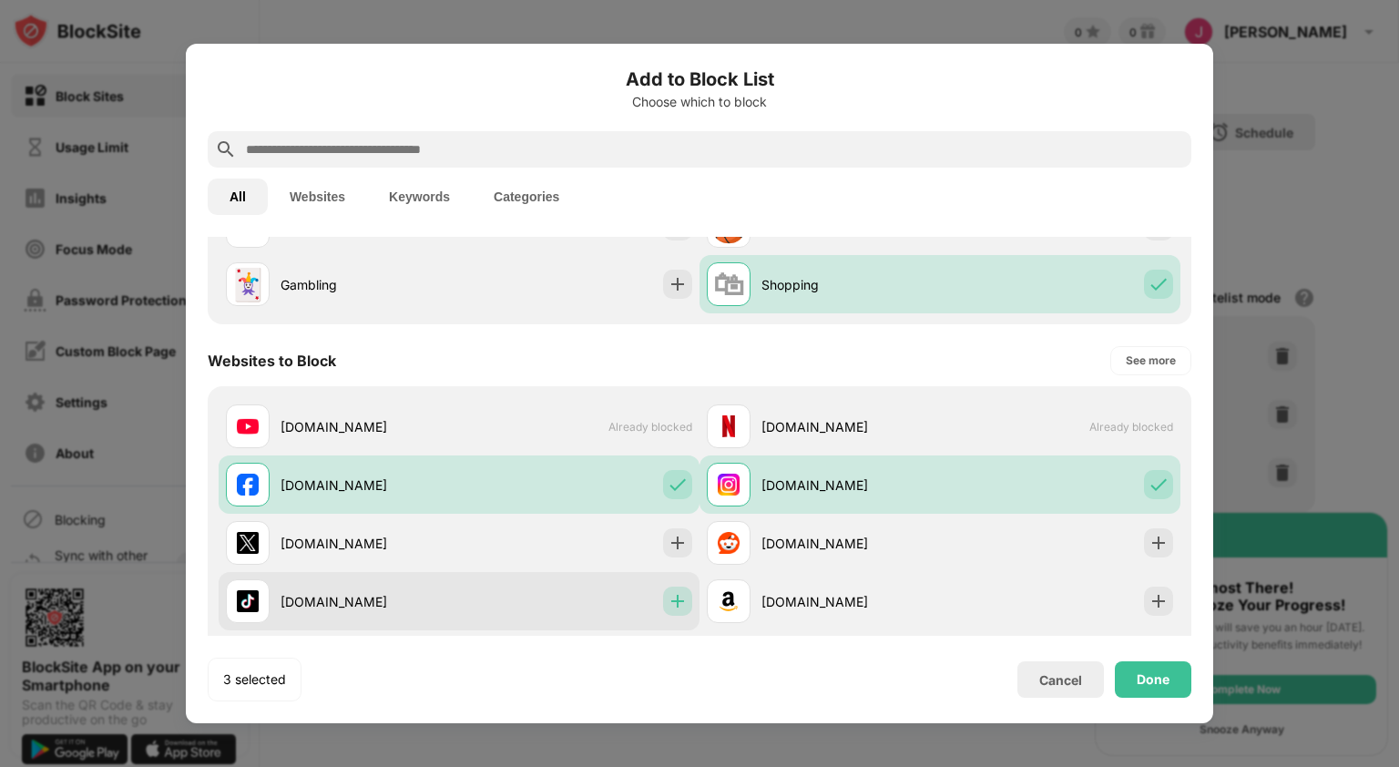
click at [671, 598] on img at bounding box center [677, 601] width 18 height 18
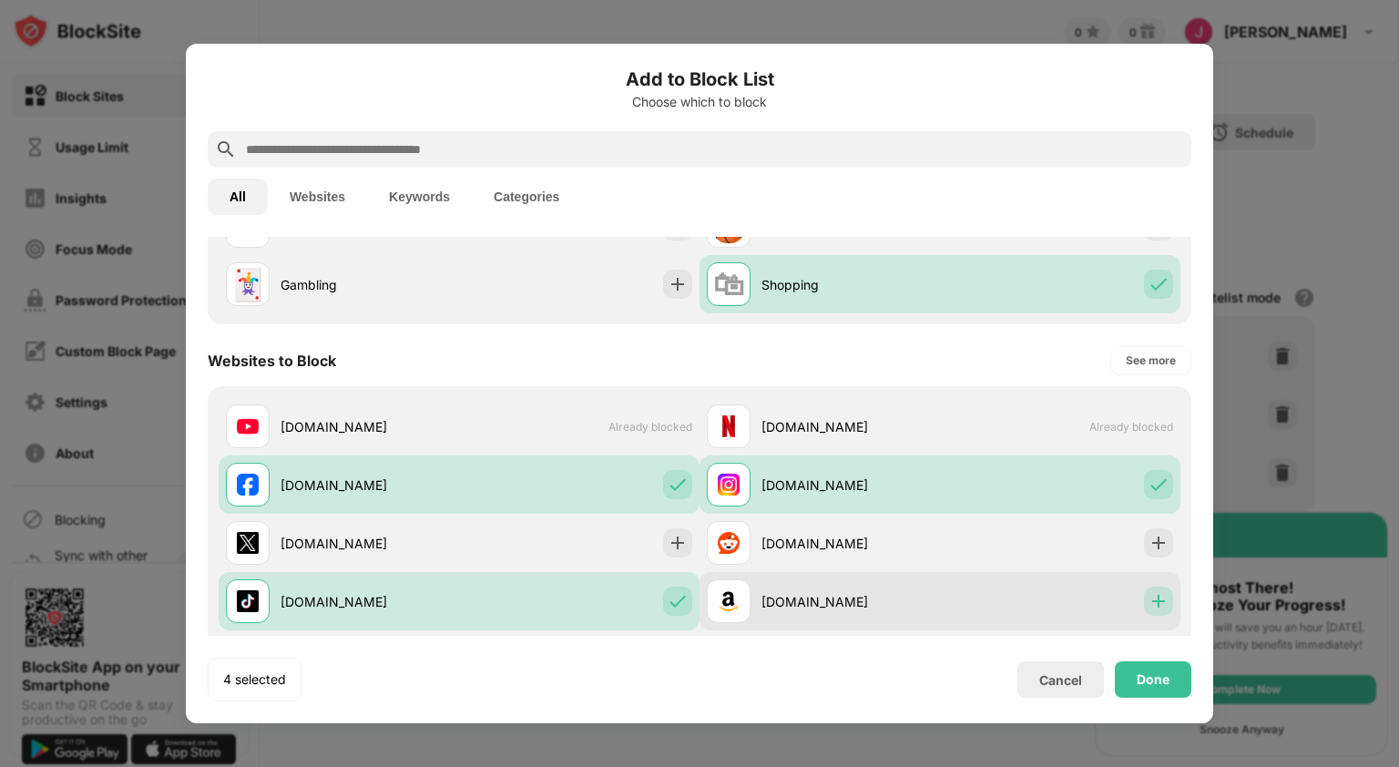
click at [1149, 602] on img at bounding box center [1158, 601] width 18 height 18
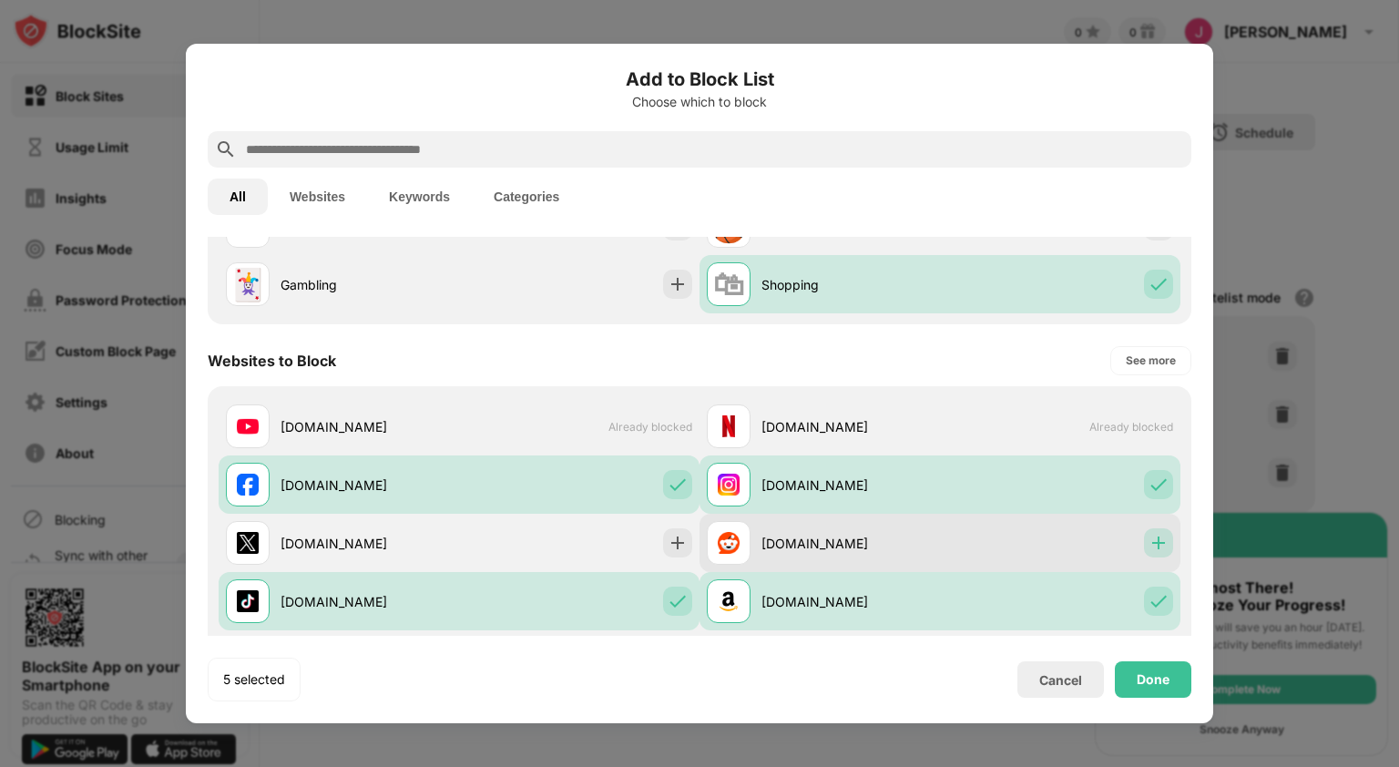
click at [1149, 551] on img at bounding box center [1158, 543] width 18 height 18
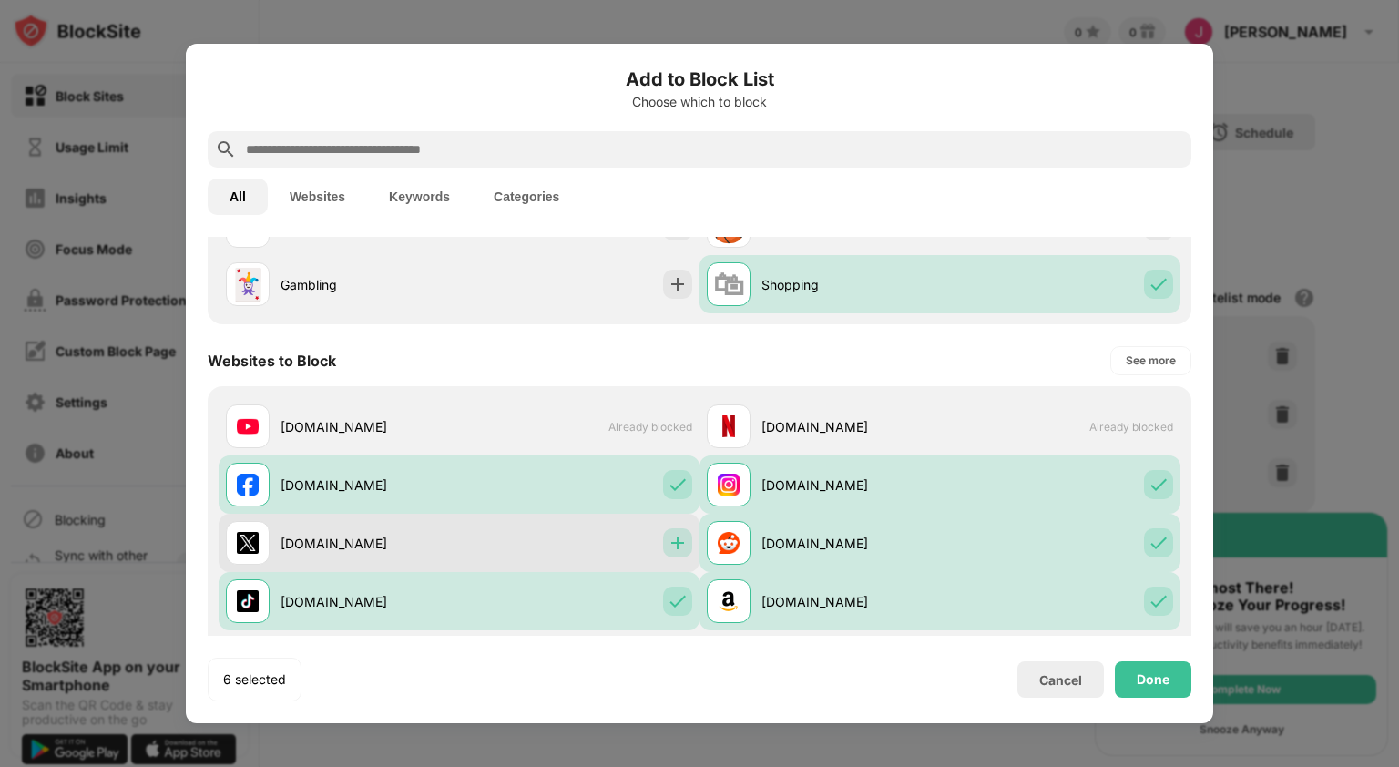
click at [671, 539] on img at bounding box center [677, 543] width 18 height 18
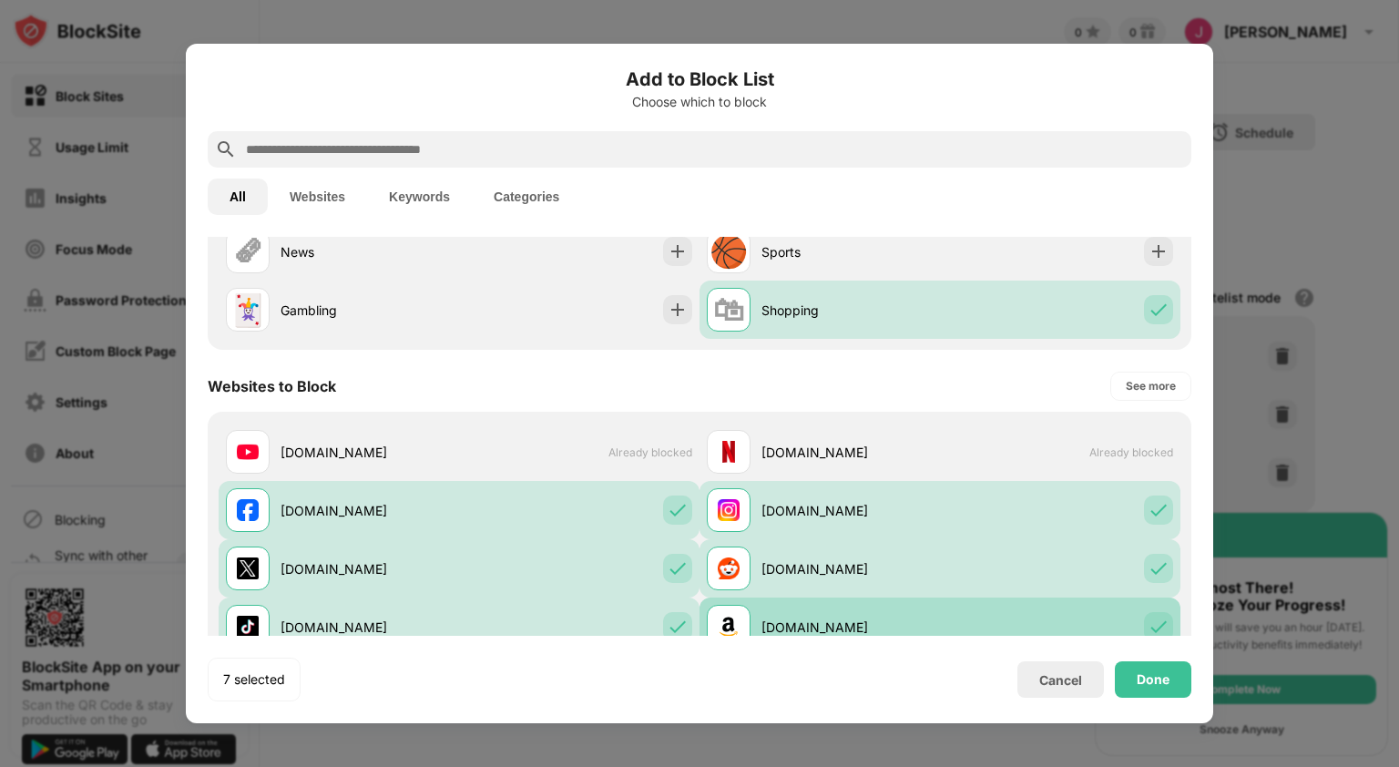
scroll to position [133, 0]
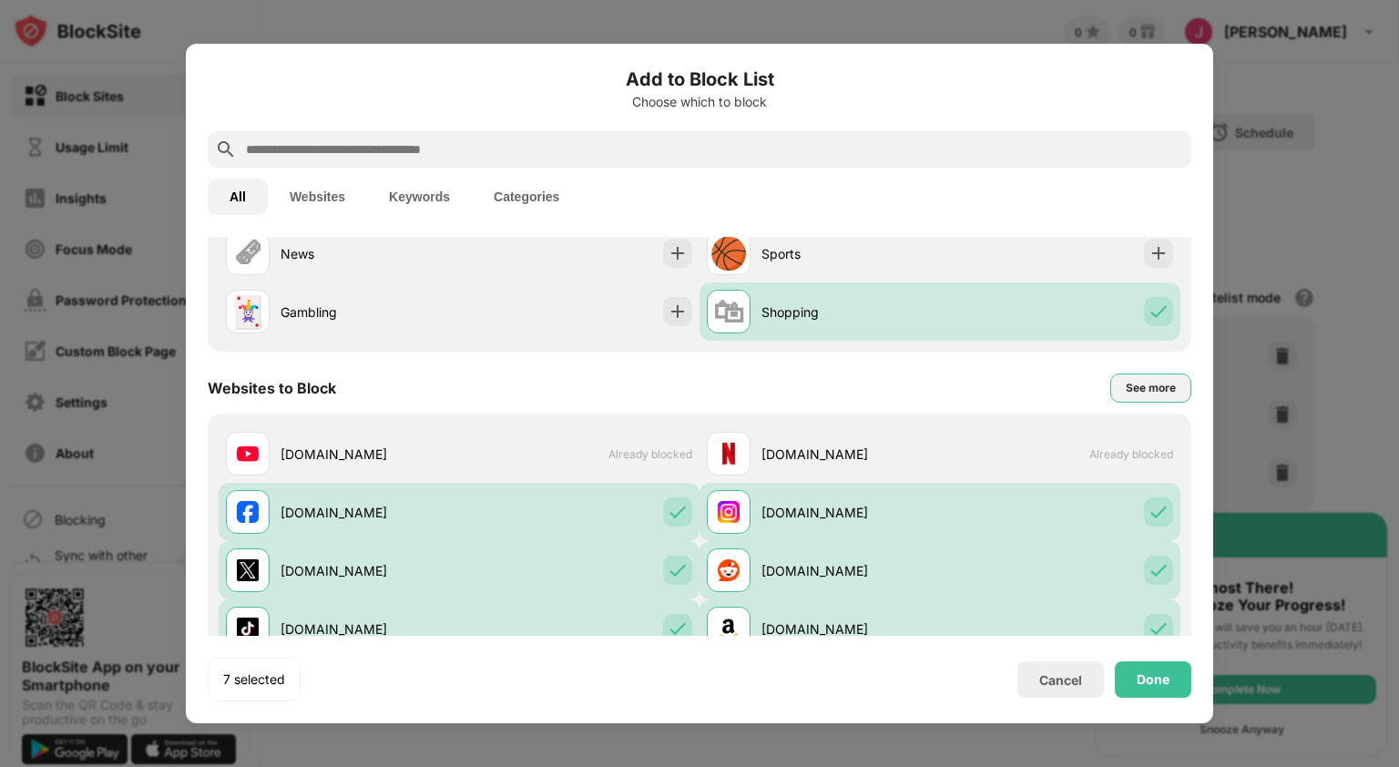
click at [1126, 387] on div "See more" at bounding box center [1151, 388] width 50 height 18
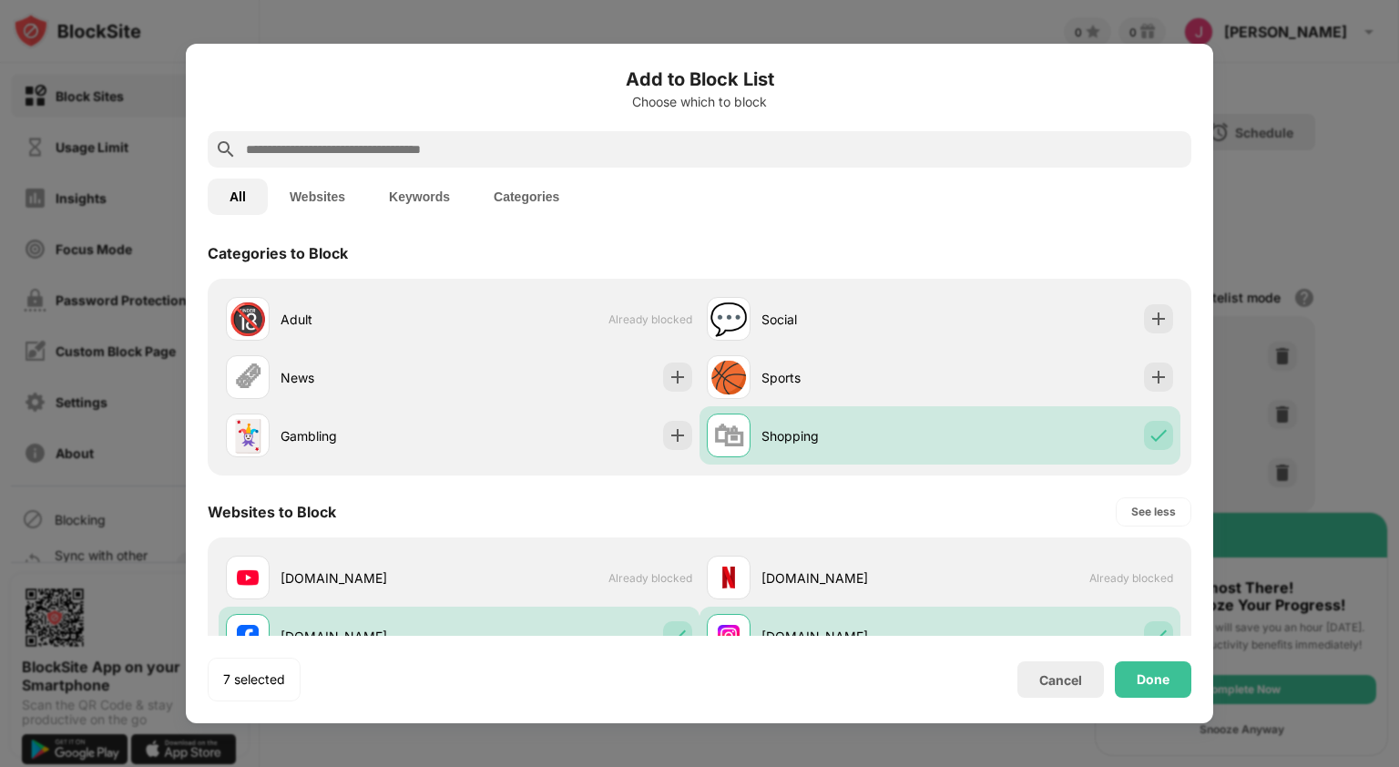
scroll to position [0, 0]
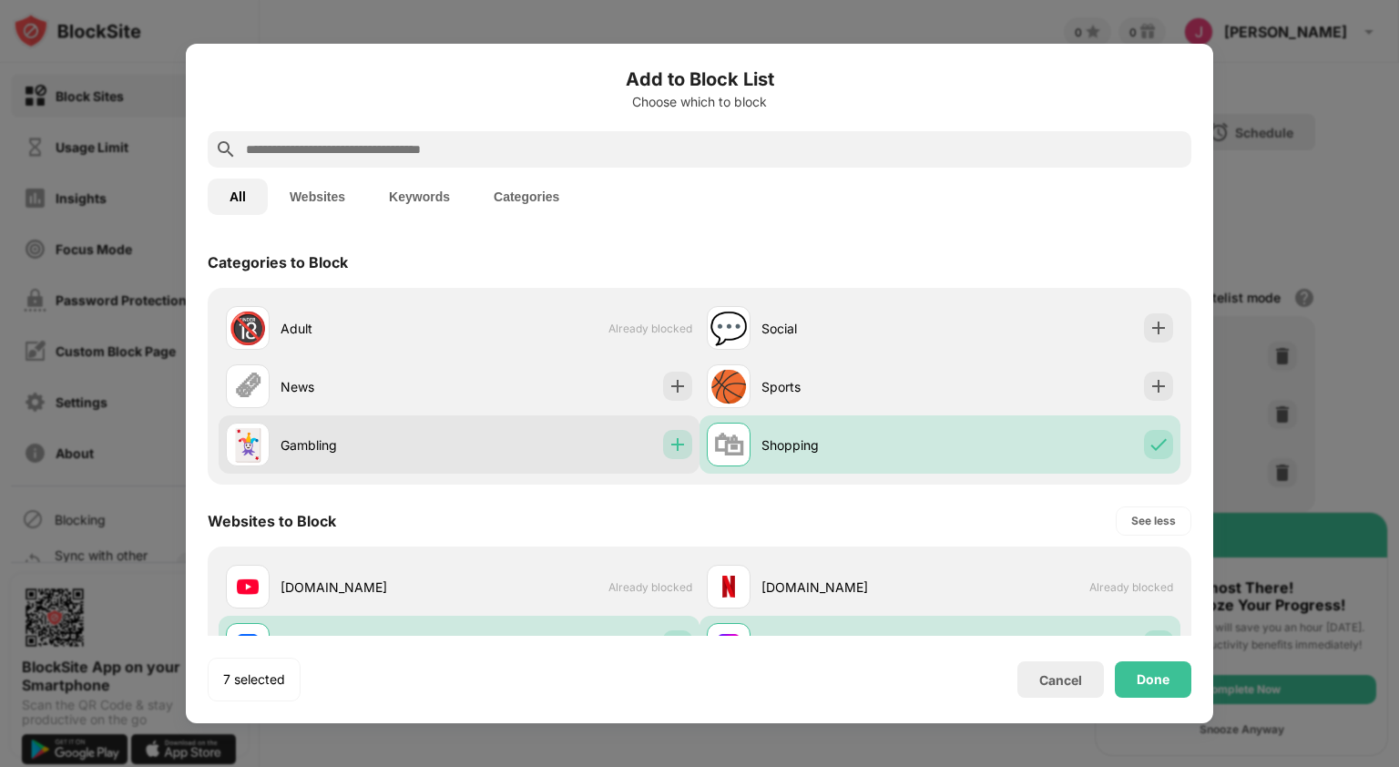
click at [671, 439] on img at bounding box center [677, 444] width 18 height 18
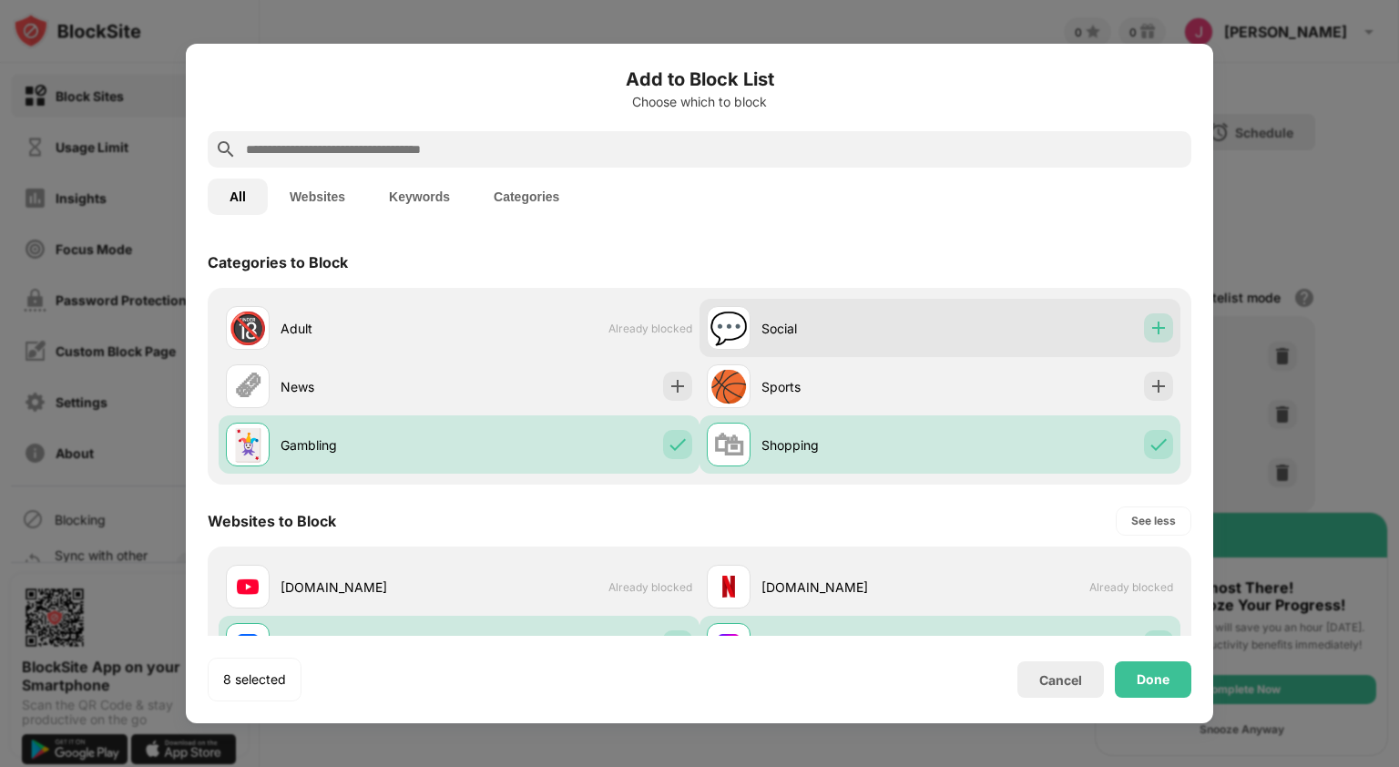
click at [1149, 325] on img at bounding box center [1158, 328] width 18 height 18
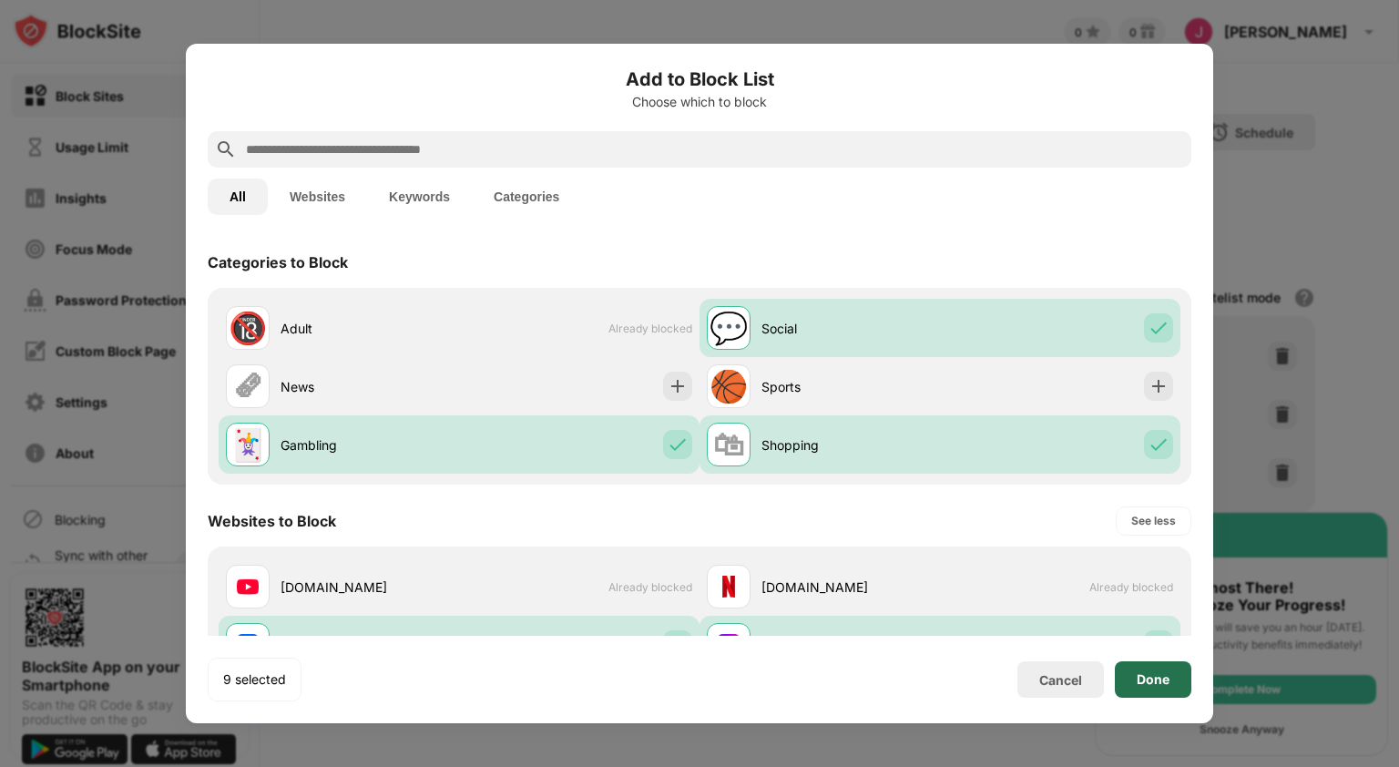
click at [1155, 680] on div "Done" at bounding box center [1153, 679] width 33 height 15
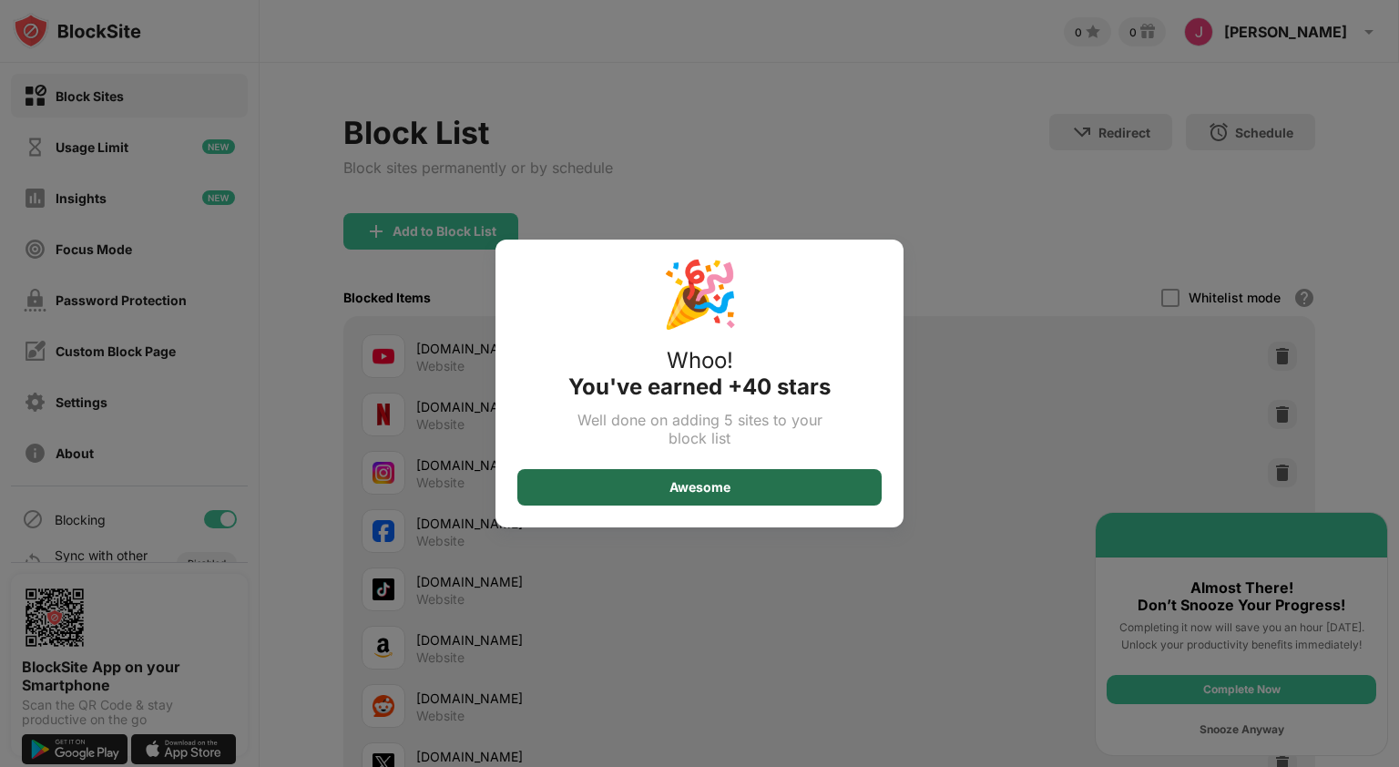
click at [707, 474] on div "Awesome" at bounding box center [699, 487] width 364 height 36
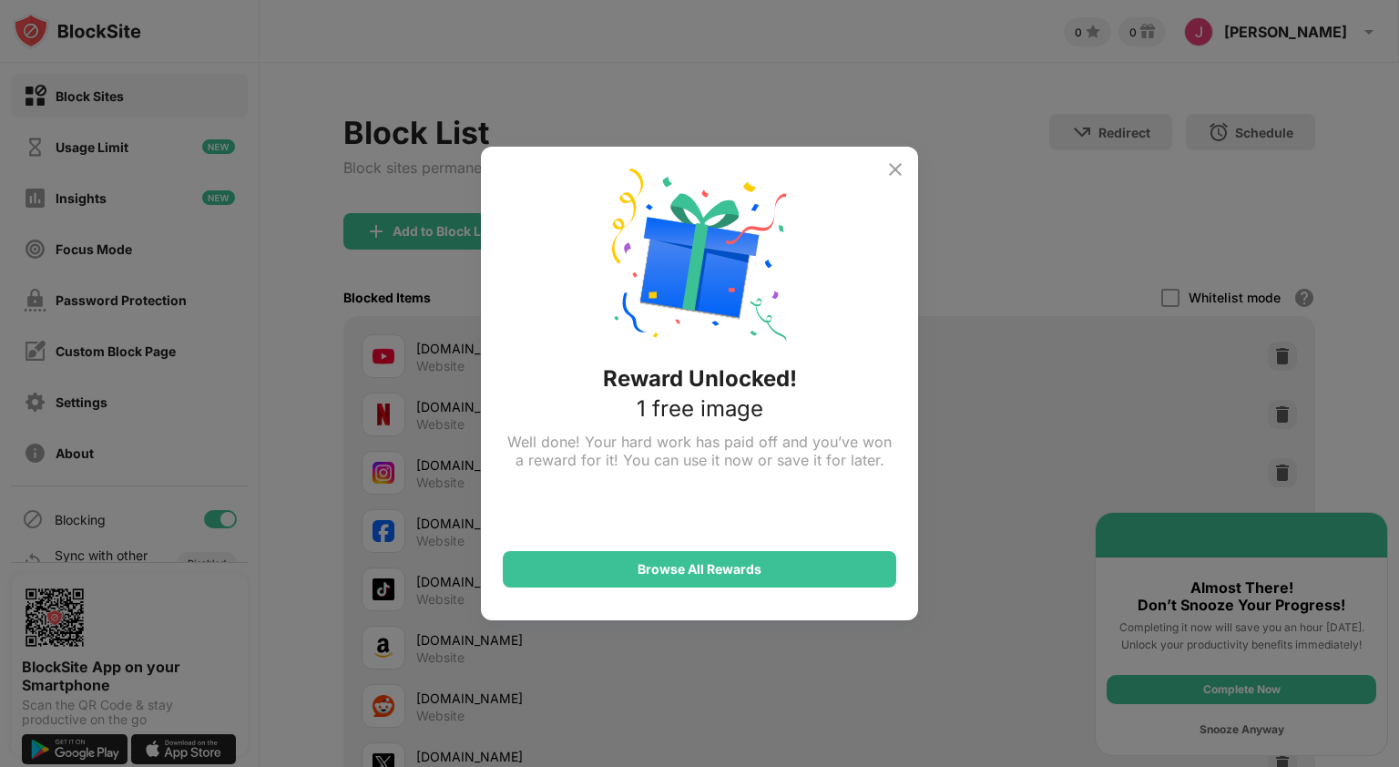
click at [707, 474] on div "Browse All Rewards" at bounding box center [699, 528] width 393 height 118
click at [892, 168] on img at bounding box center [895, 169] width 22 height 22
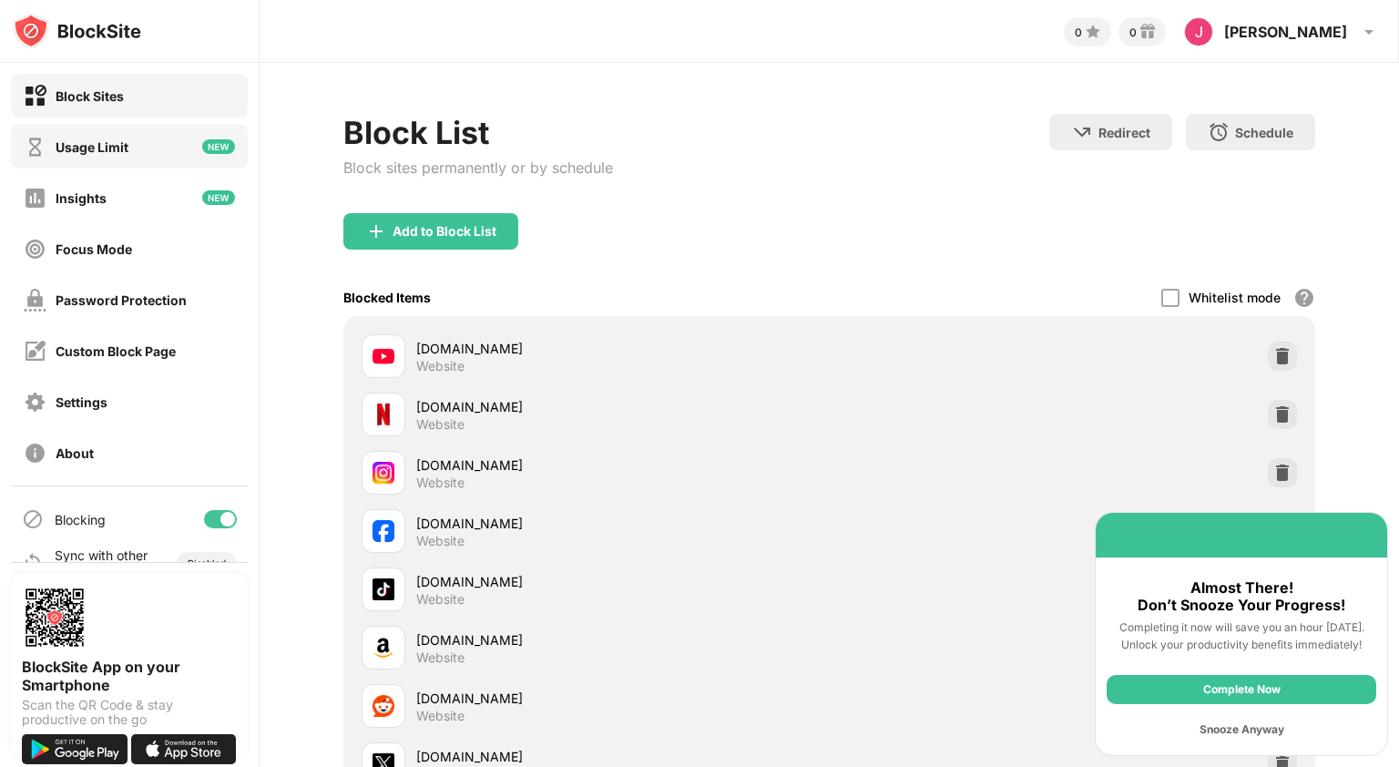
click at [72, 150] on div "Usage Limit" at bounding box center [92, 146] width 73 height 15
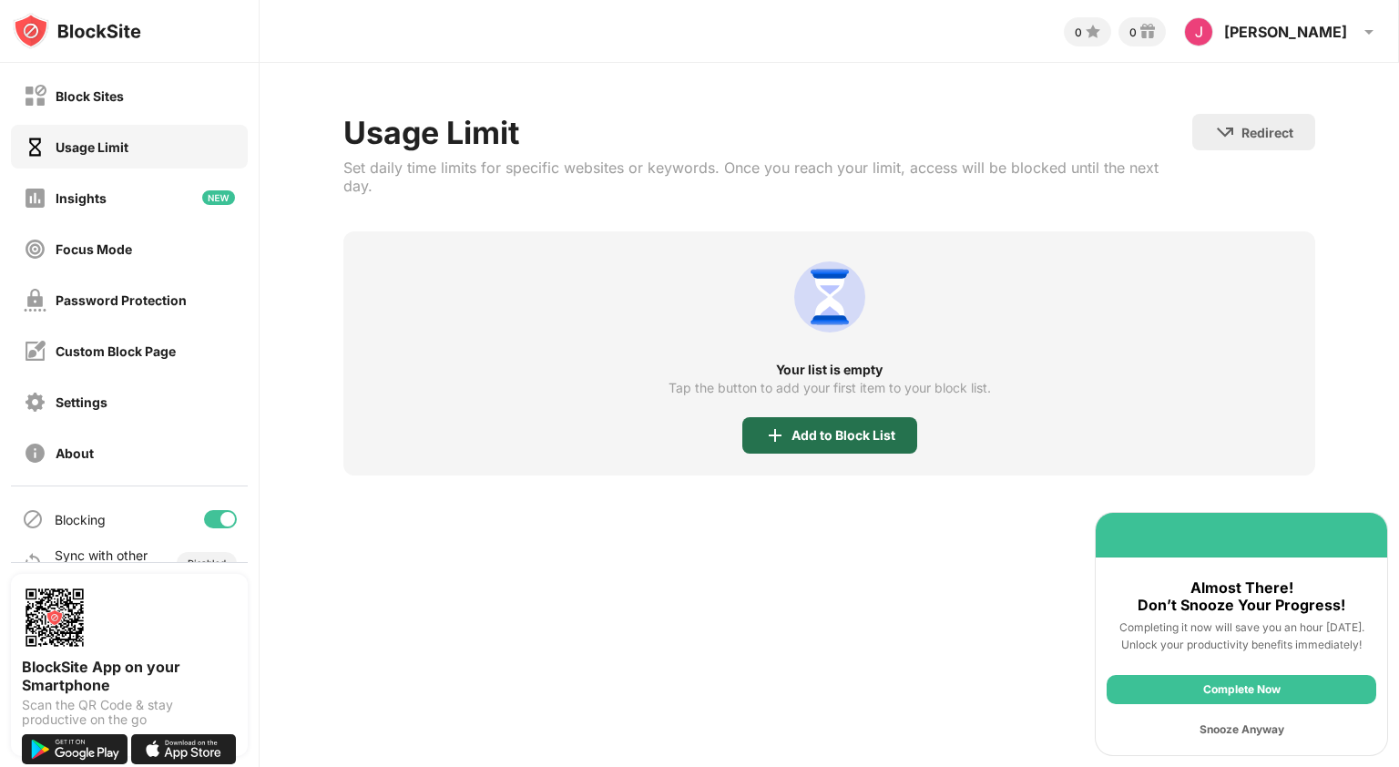
click at [833, 428] on div "Add to Block List" at bounding box center [843, 435] width 104 height 15
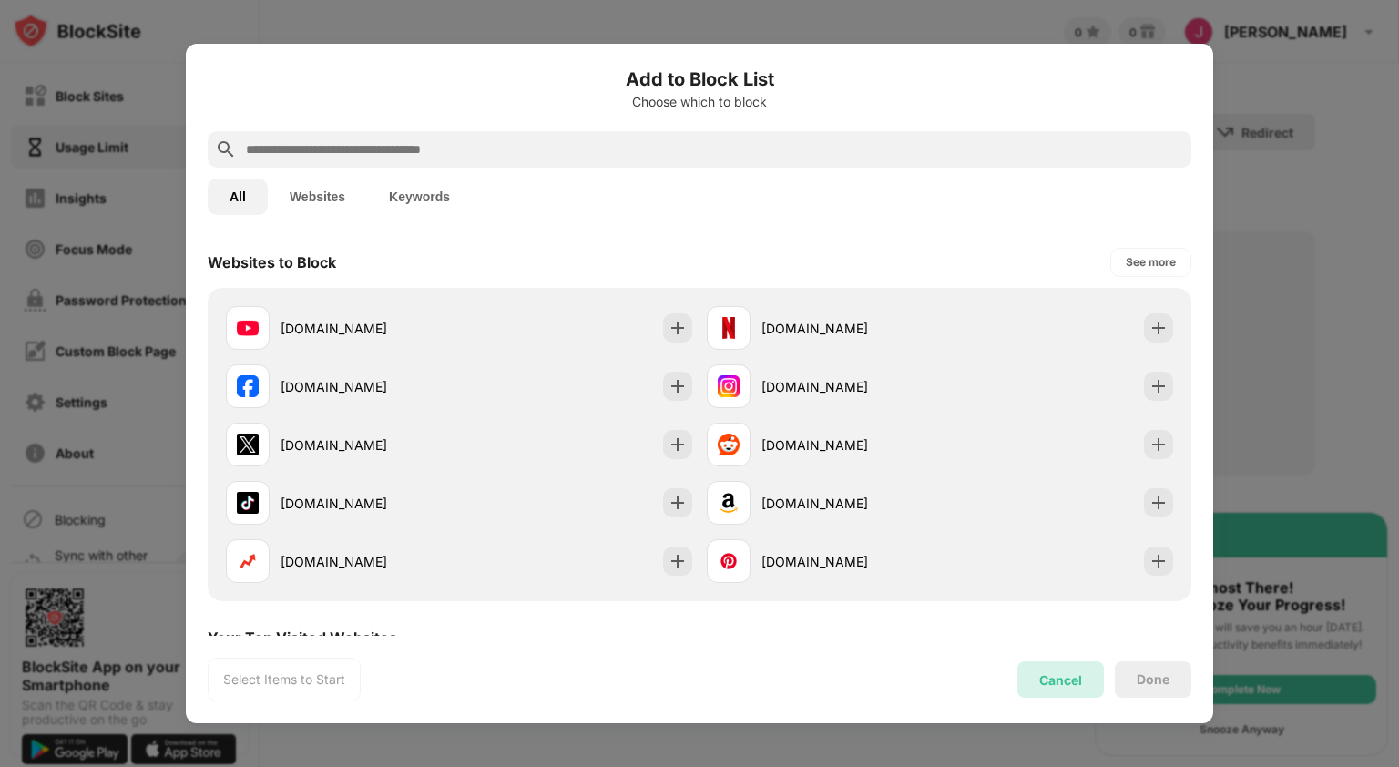
click at [1059, 672] on div "Cancel" at bounding box center [1060, 679] width 43 height 15
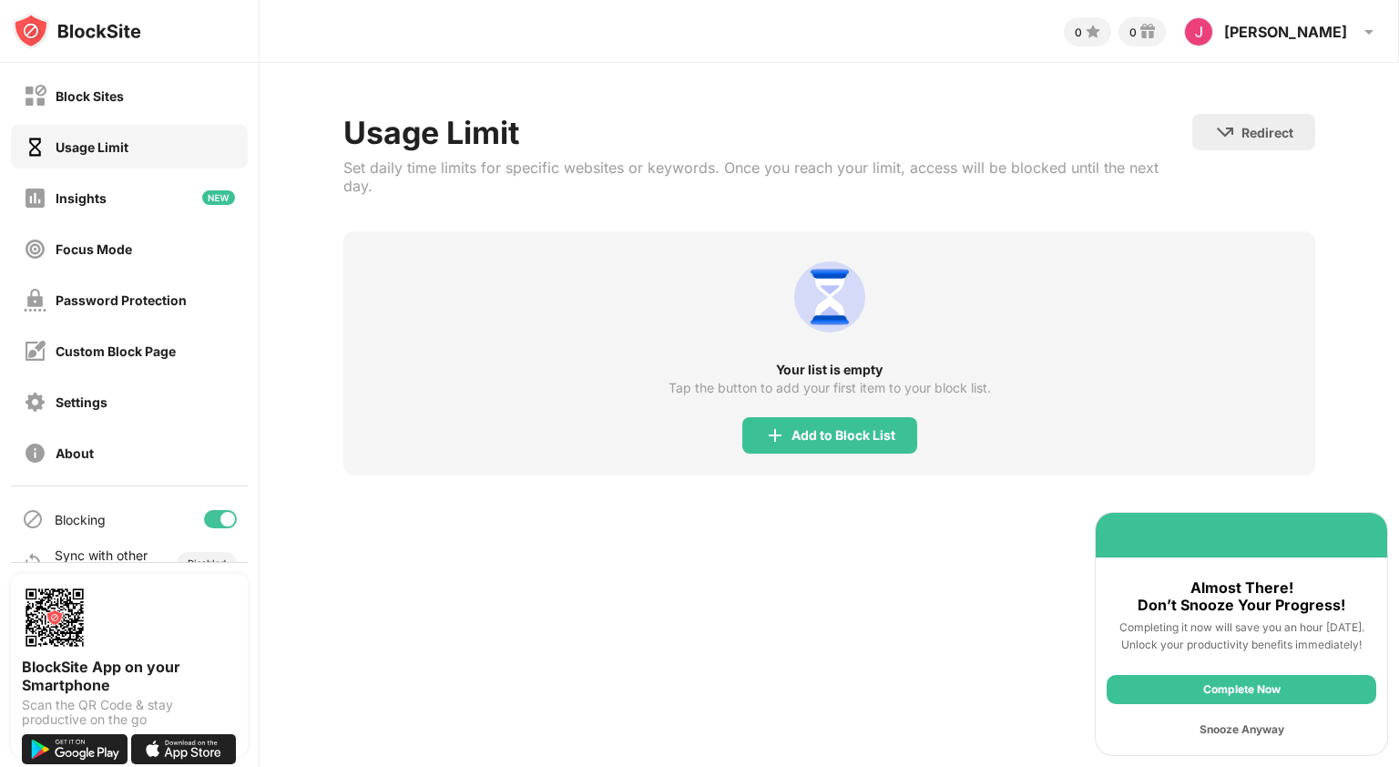
click at [1220, 690] on div "Complete Now" at bounding box center [1241, 689] width 270 height 29
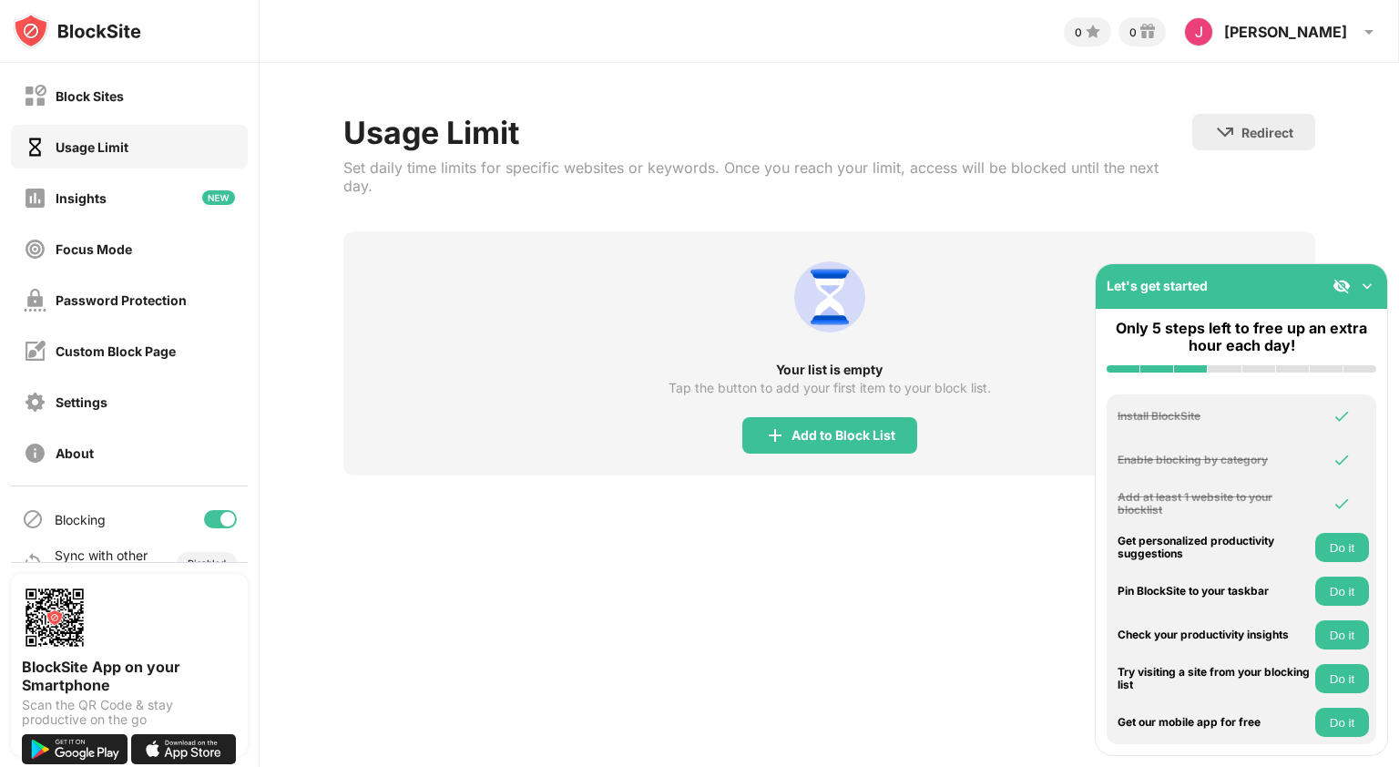
click at [1344, 587] on button "Do it" at bounding box center [1342, 590] width 54 height 29
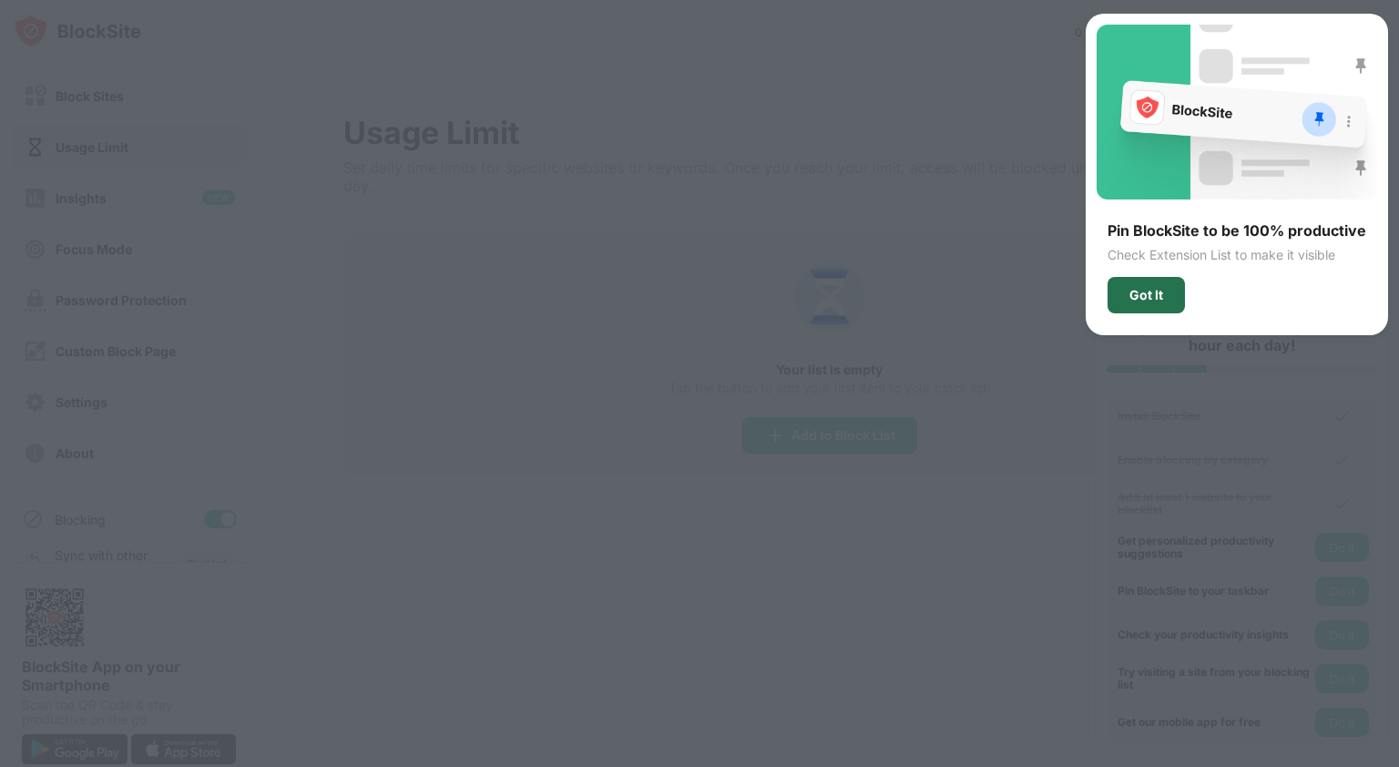
click at [1147, 289] on div "Got It" at bounding box center [1146, 295] width 34 height 15
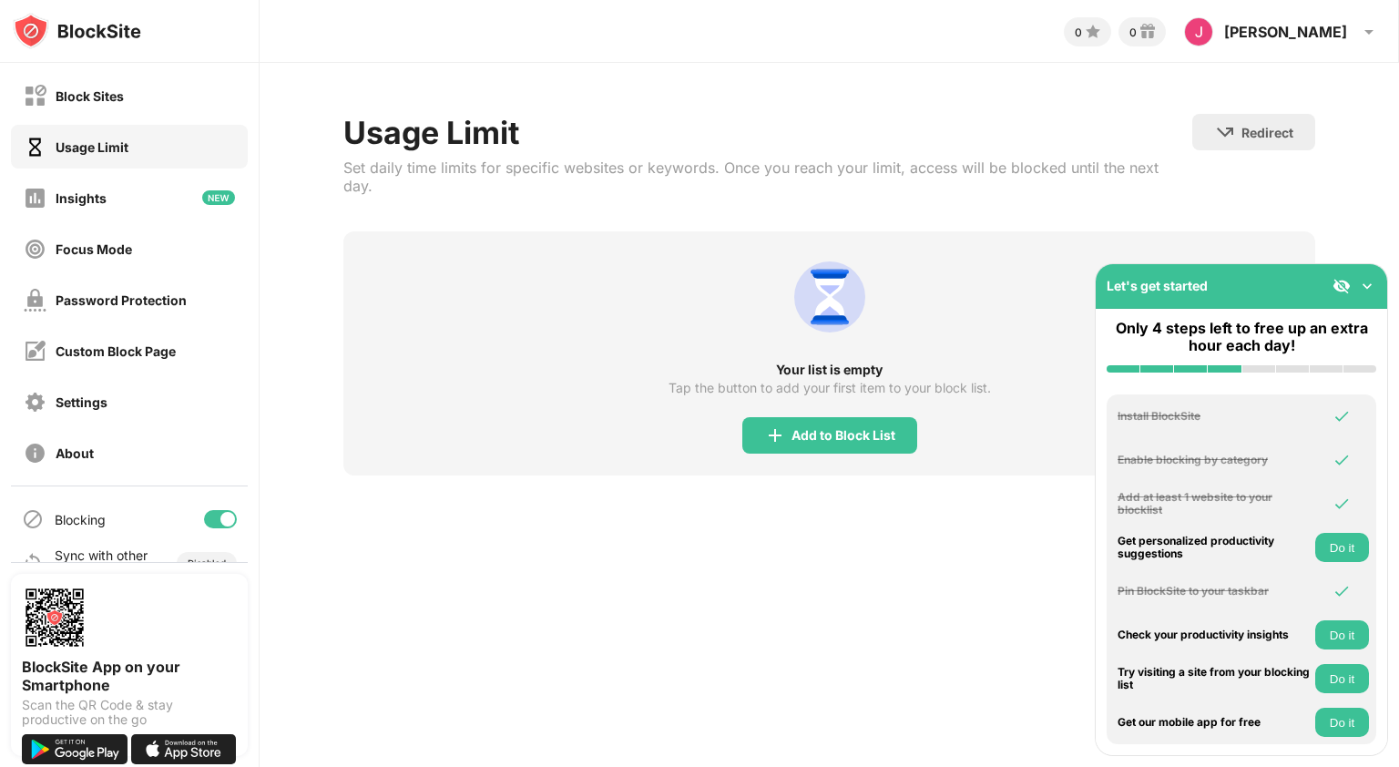
click at [1362, 285] on img at bounding box center [1367, 286] width 18 height 18
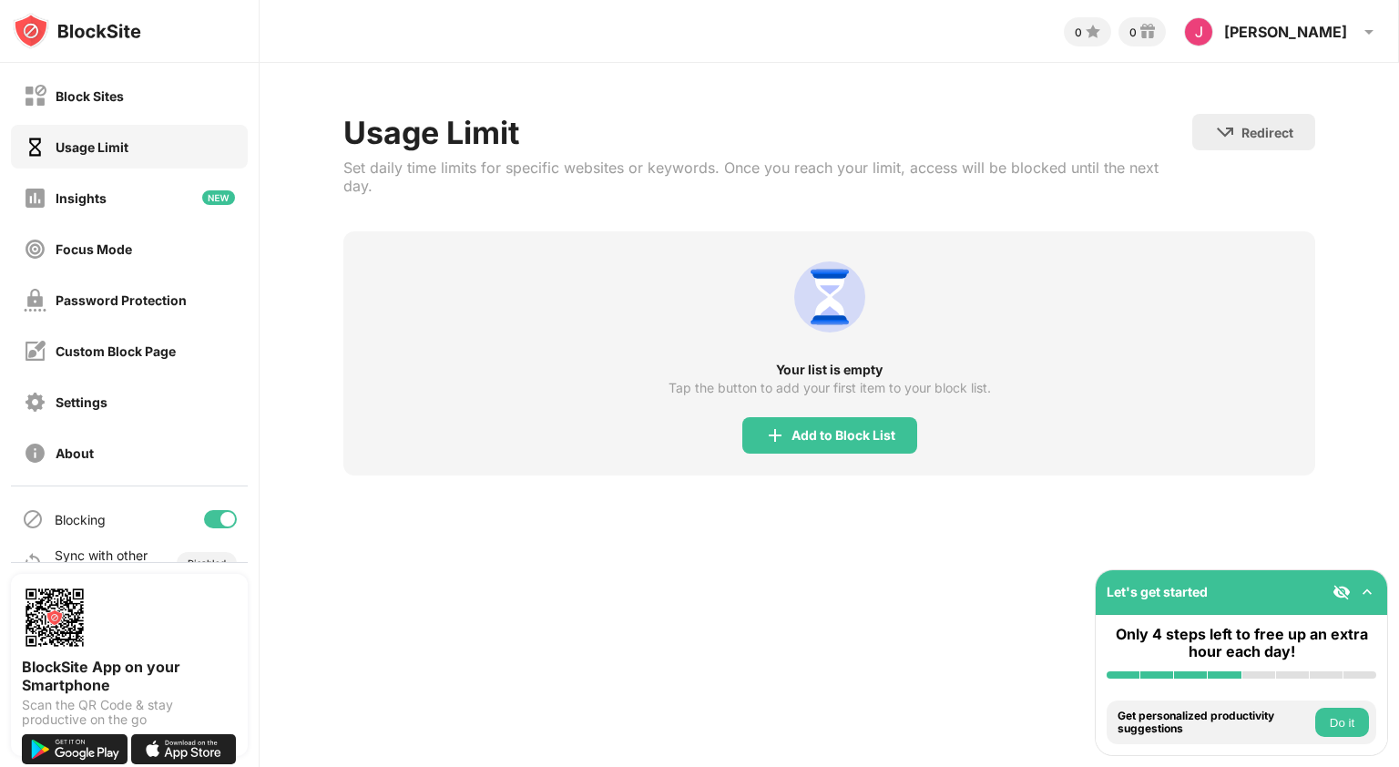
scroll to position [34, 0]
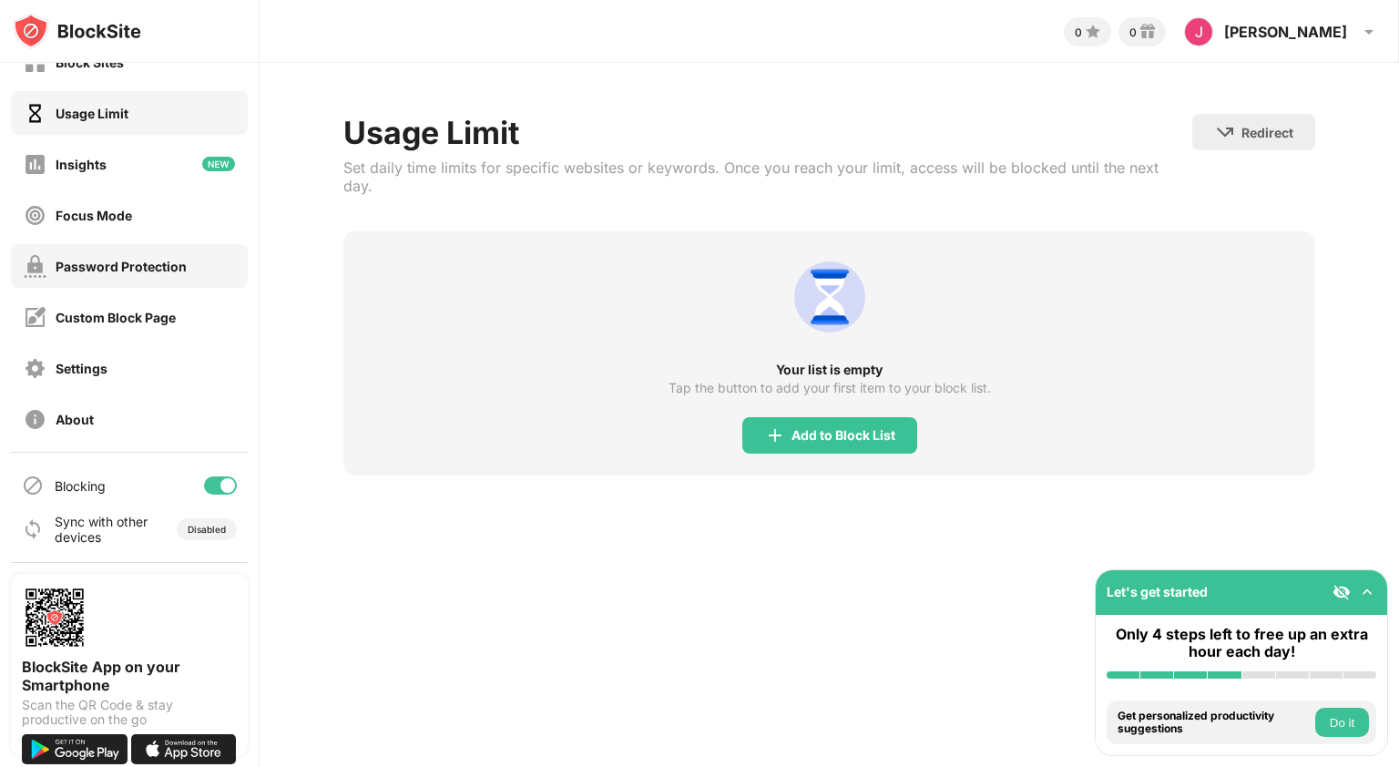
click at [120, 270] on div "Password Protection" at bounding box center [121, 266] width 131 height 15
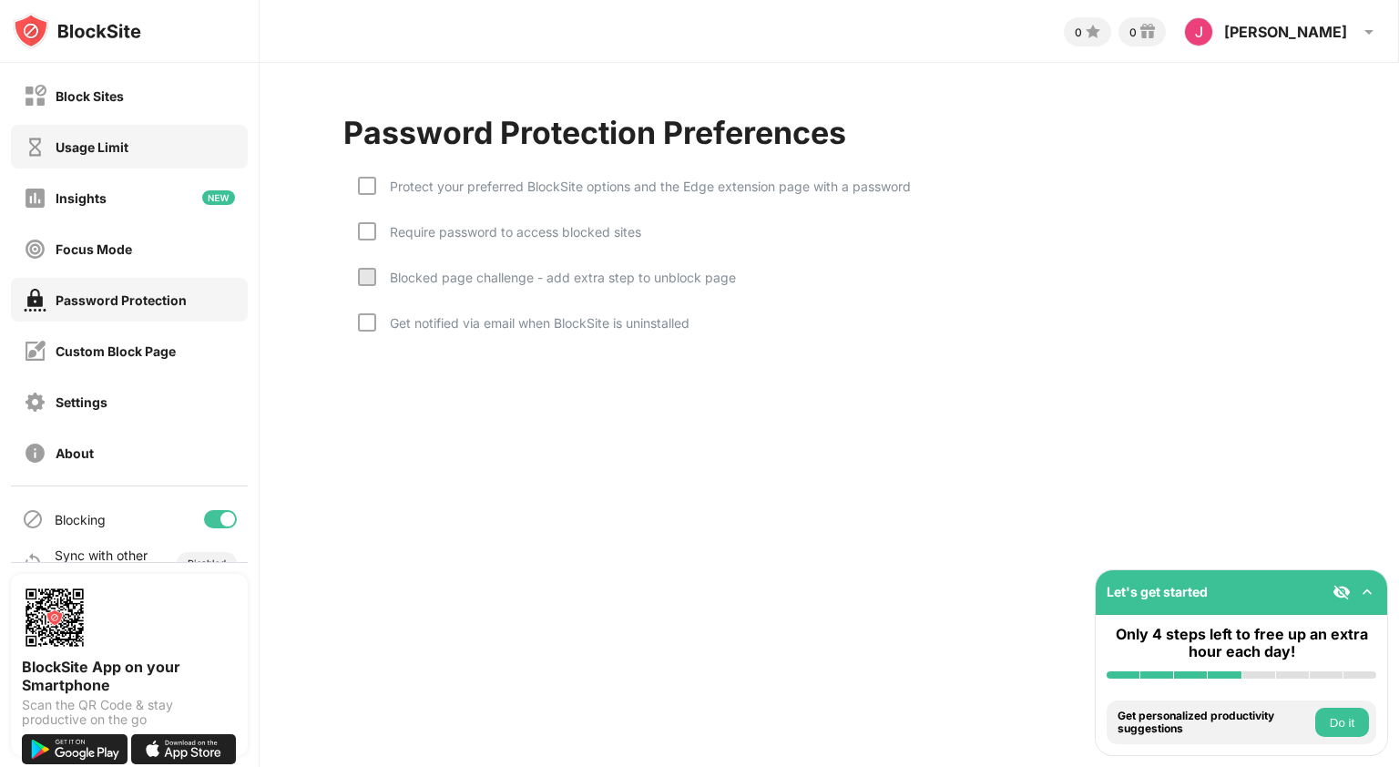
click at [86, 150] on div "Usage Limit" at bounding box center [92, 146] width 73 height 15
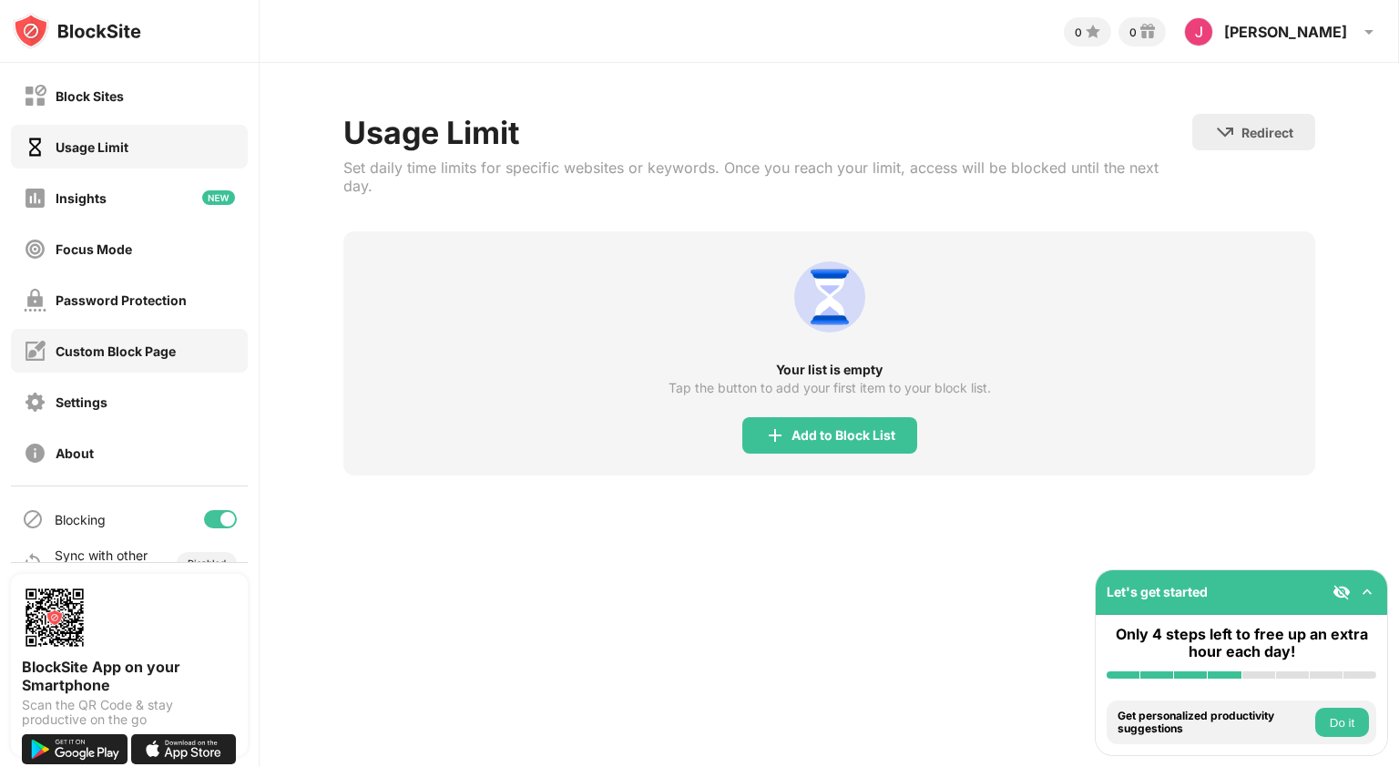
click at [111, 344] on div "Custom Block Page" at bounding box center [116, 350] width 120 height 15
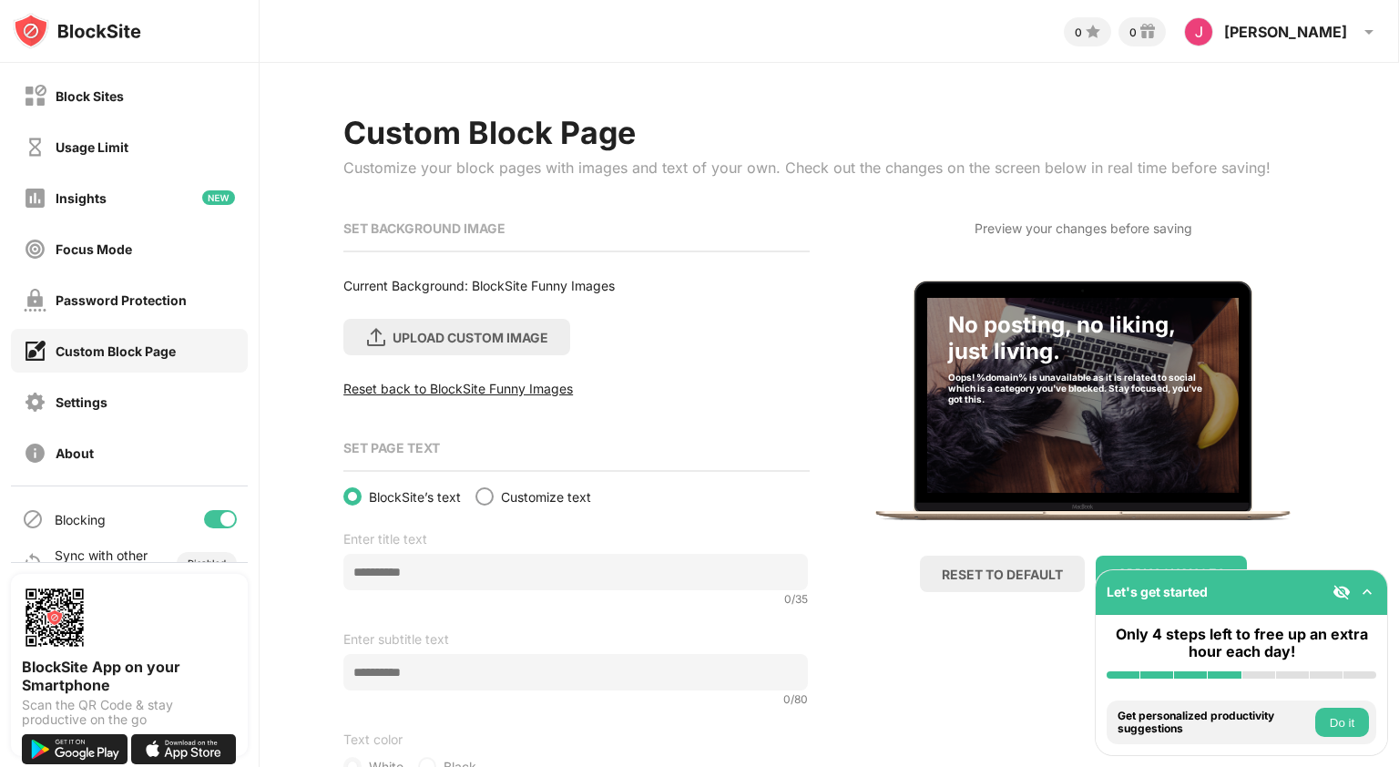
scroll to position [57, 0]
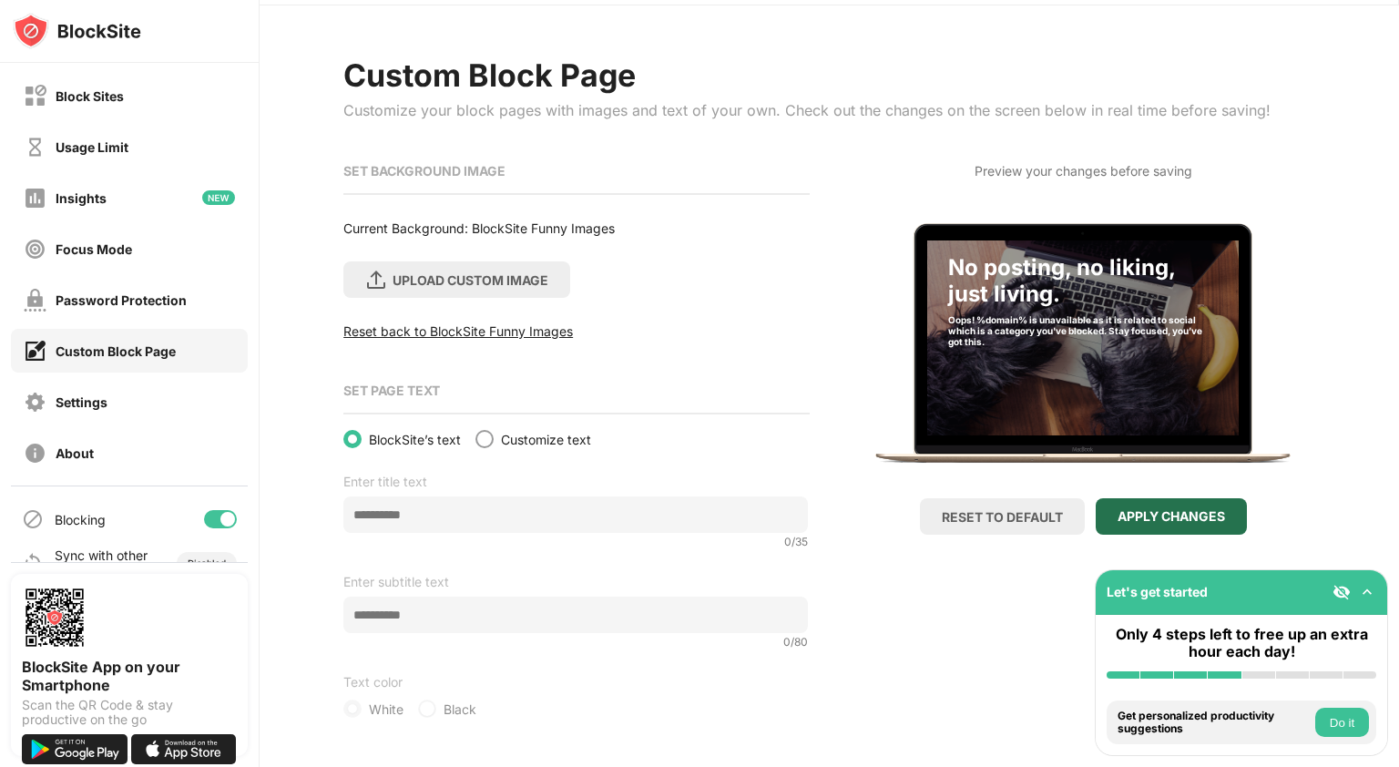
click at [1147, 509] on div "APPLY CHANGES" at bounding box center [1170, 516] width 107 height 15
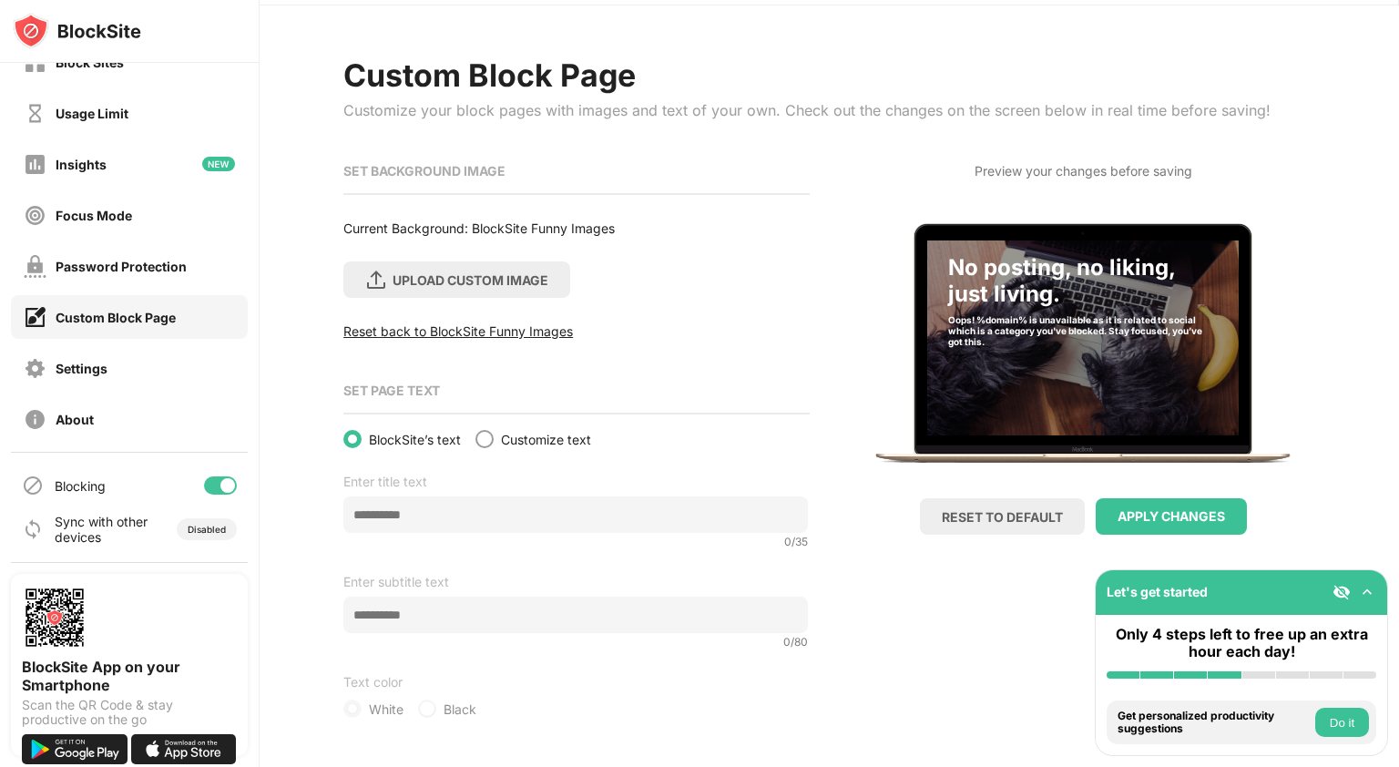
scroll to position [0, 0]
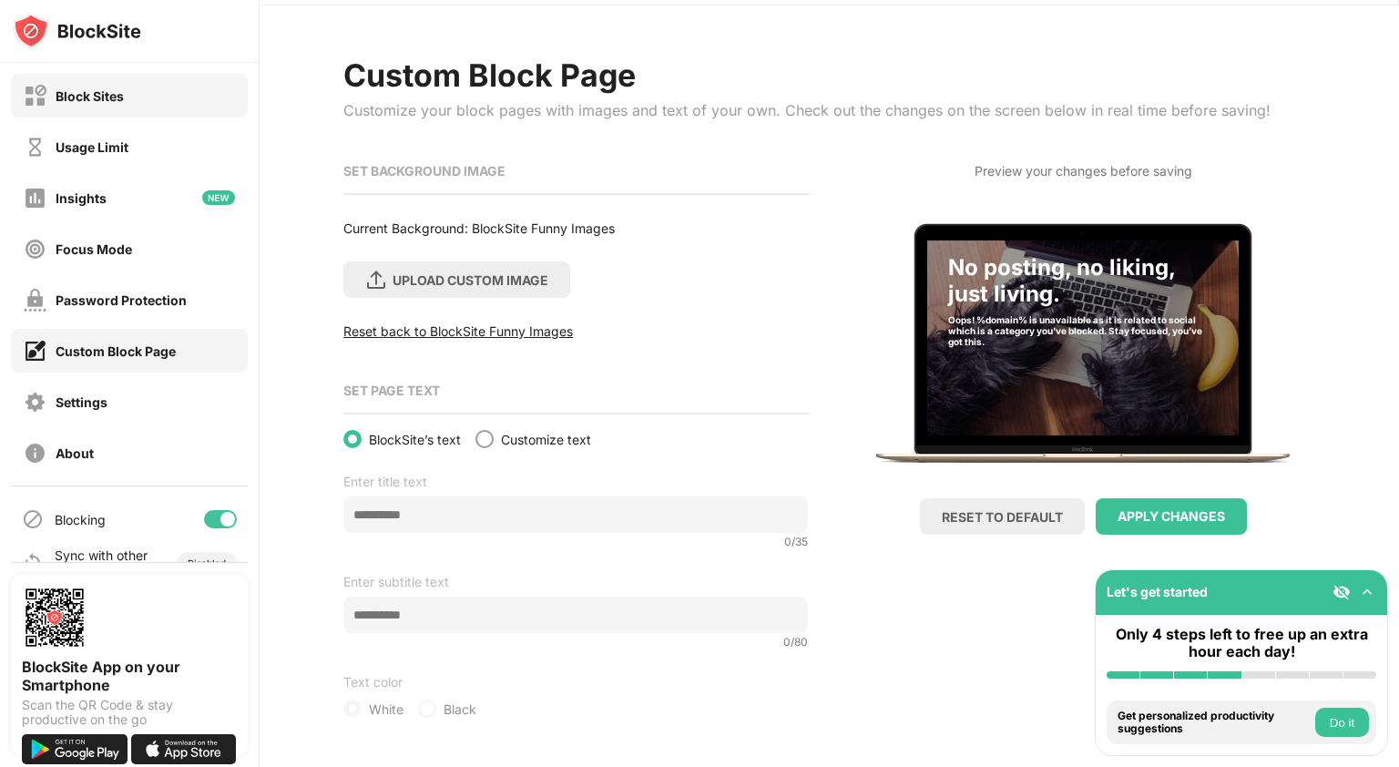
click at [80, 103] on div "Block Sites" at bounding box center [74, 96] width 100 height 23
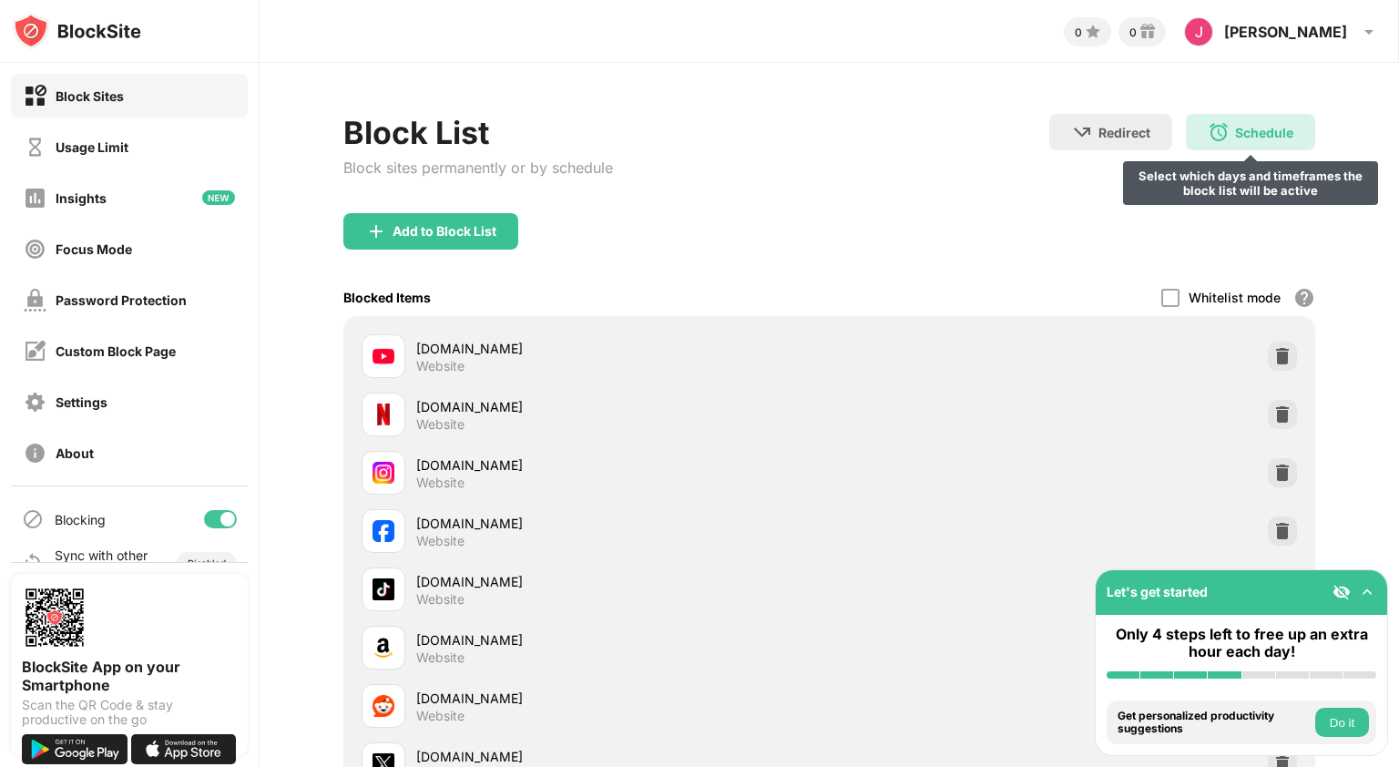
click at [1208, 132] on img at bounding box center [1219, 132] width 22 height 22
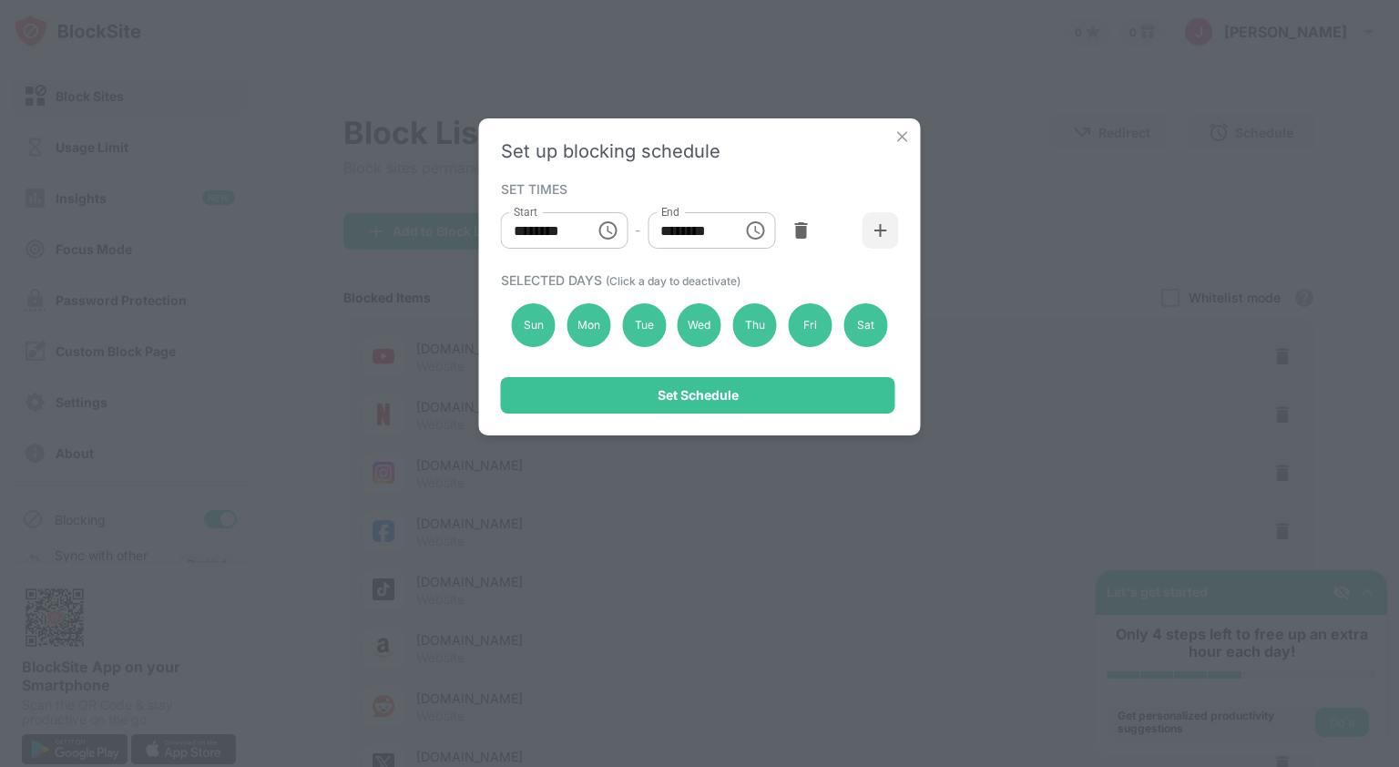
click at [893, 143] on img at bounding box center [902, 136] width 18 height 18
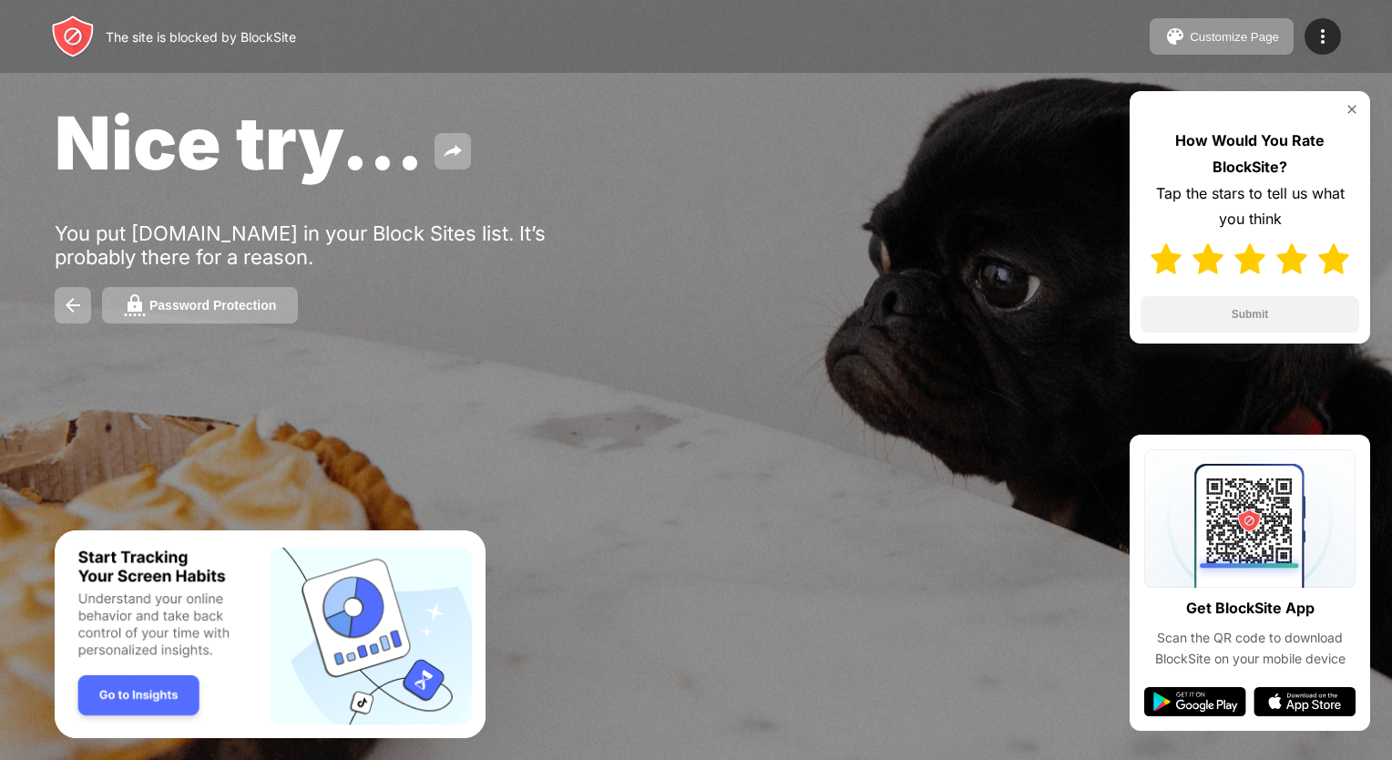
click at [1339, 264] on img at bounding box center [1333, 258] width 31 height 31
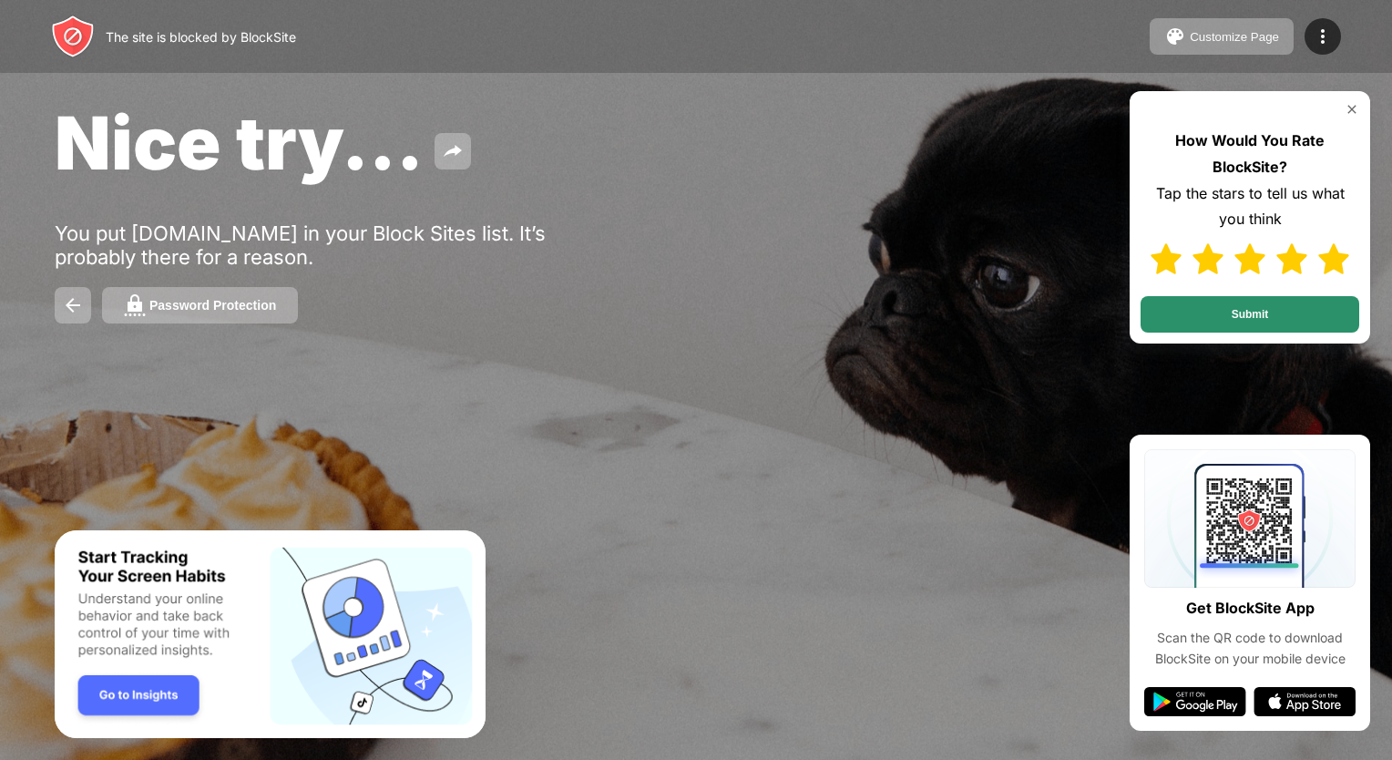
click at [1267, 306] on button "Submit" at bounding box center [1249, 314] width 219 height 36
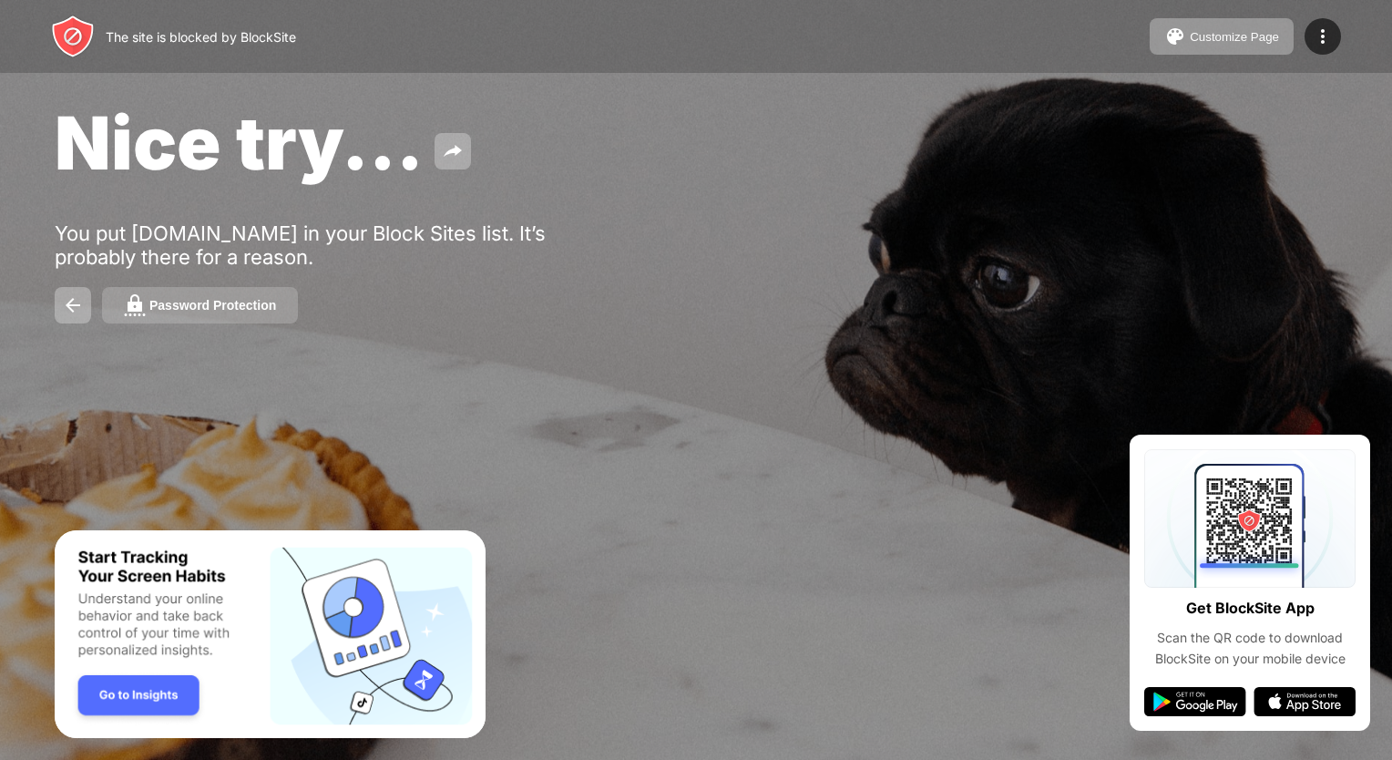
click at [161, 303] on div "Password Protection" at bounding box center [212, 305] width 127 height 15
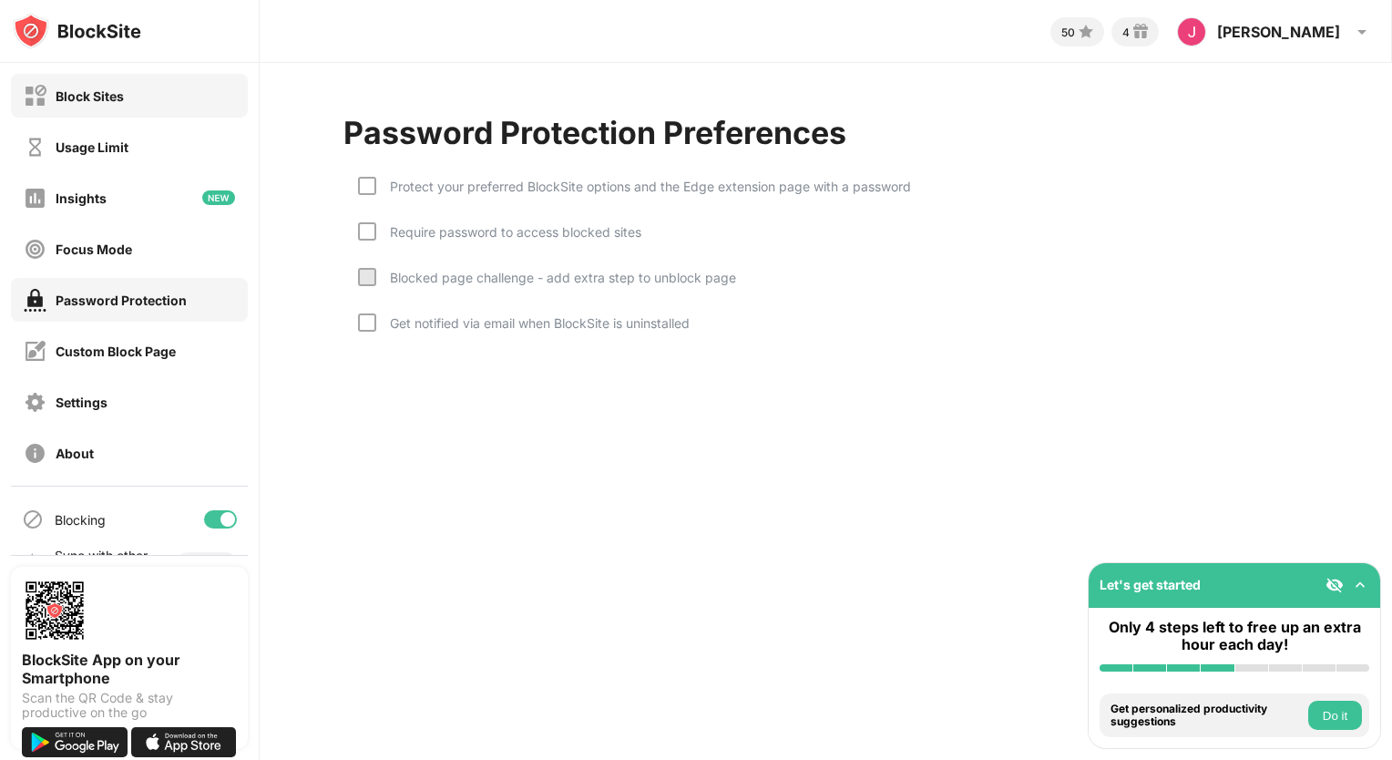
click at [82, 93] on div "Block Sites" at bounding box center [90, 95] width 68 height 15
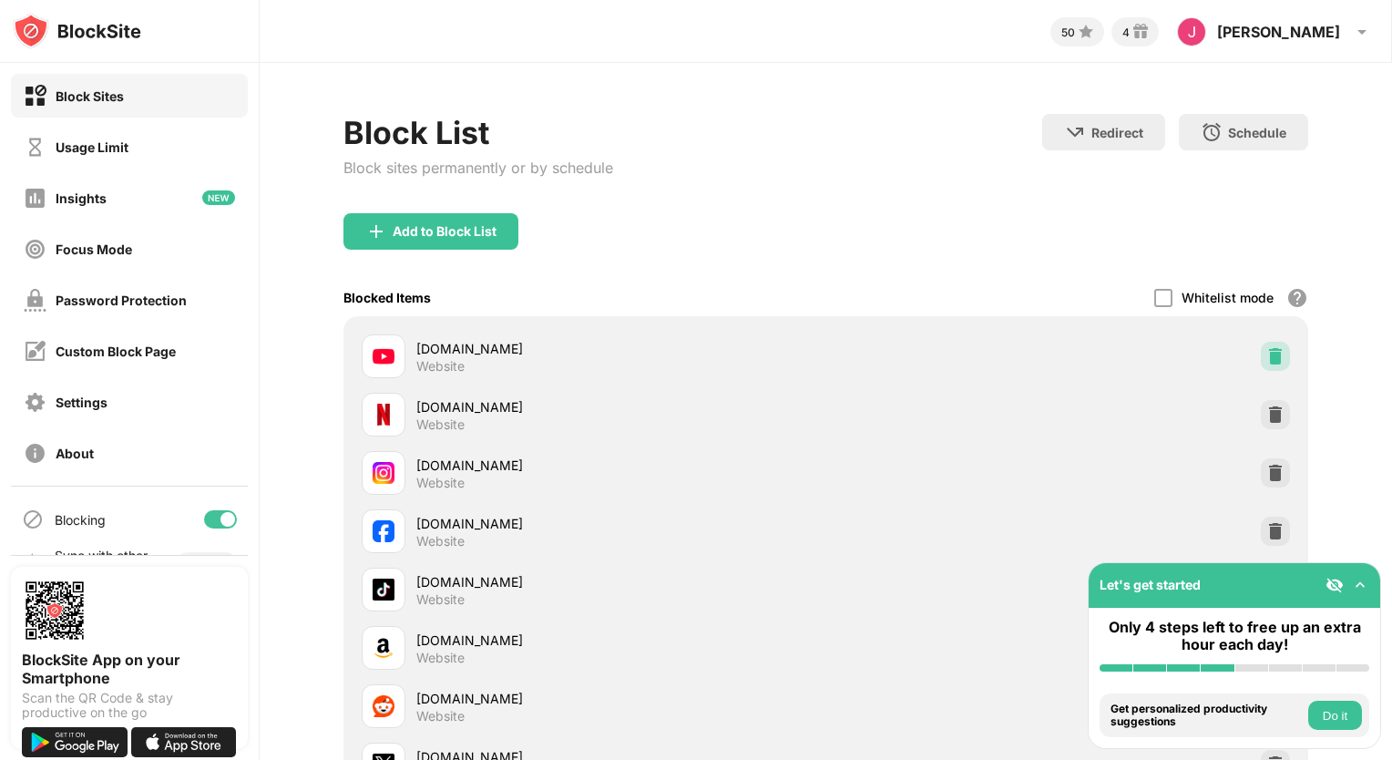
click at [1266, 354] on img at bounding box center [1275, 356] width 18 height 18
drag, startPoint x: 439, startPoint y: 231, endPoint x: 852, endPoint y: 187, distance: 415.8
click at [852, 187] on div "Block List Block sites permanently or by schedule Redirect Choose a site to be …" at bounding box center [825, 592] width 965 height 956
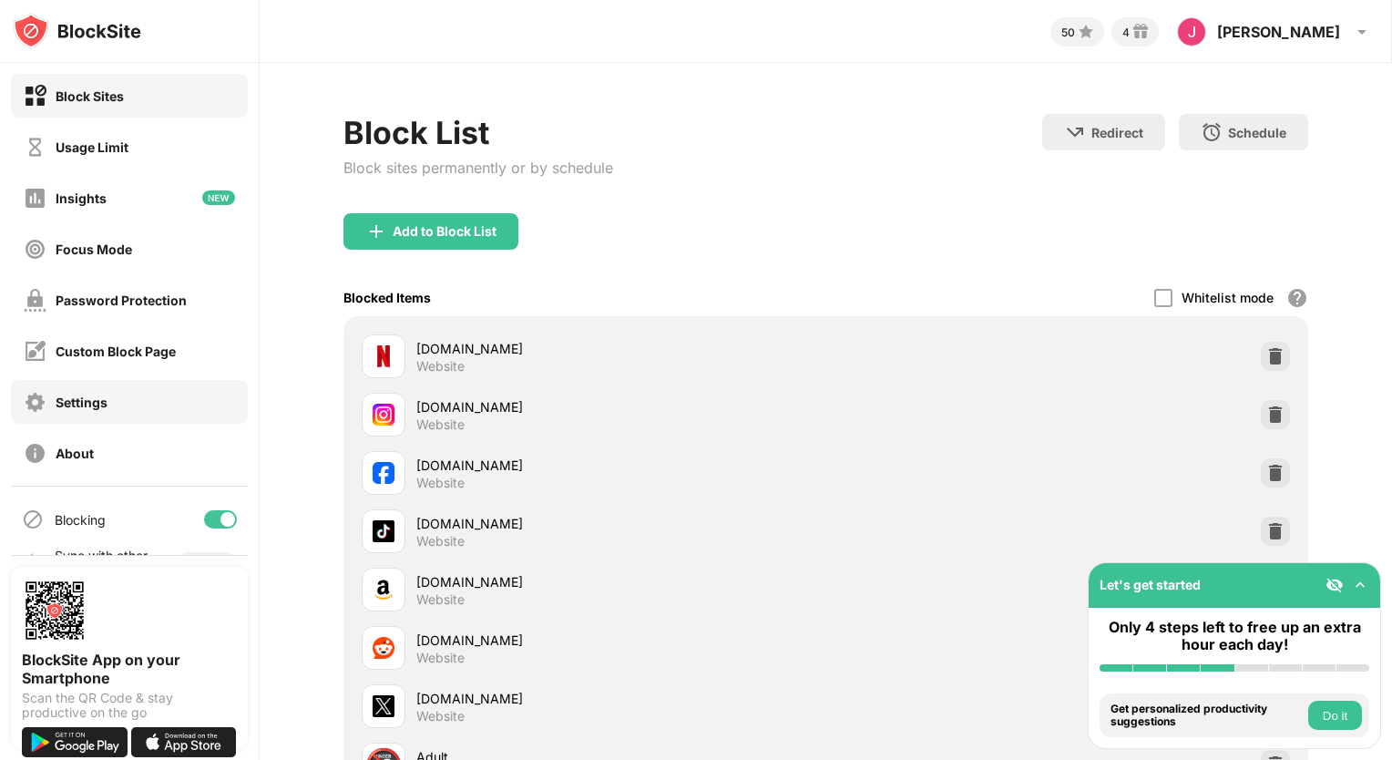
scroll to position [40, 0]
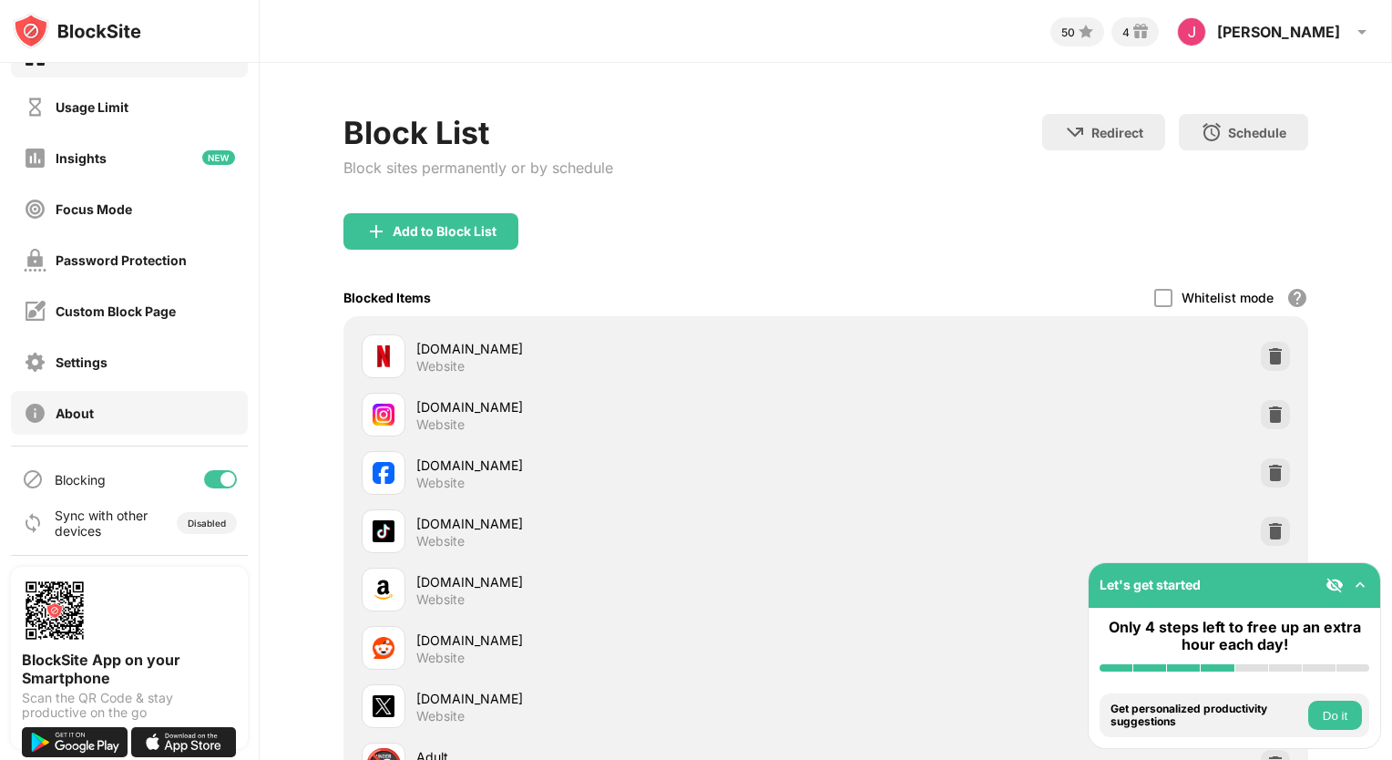
click at [80, 395] on div "About" at bounding box center [129, 413] width 237 height 44
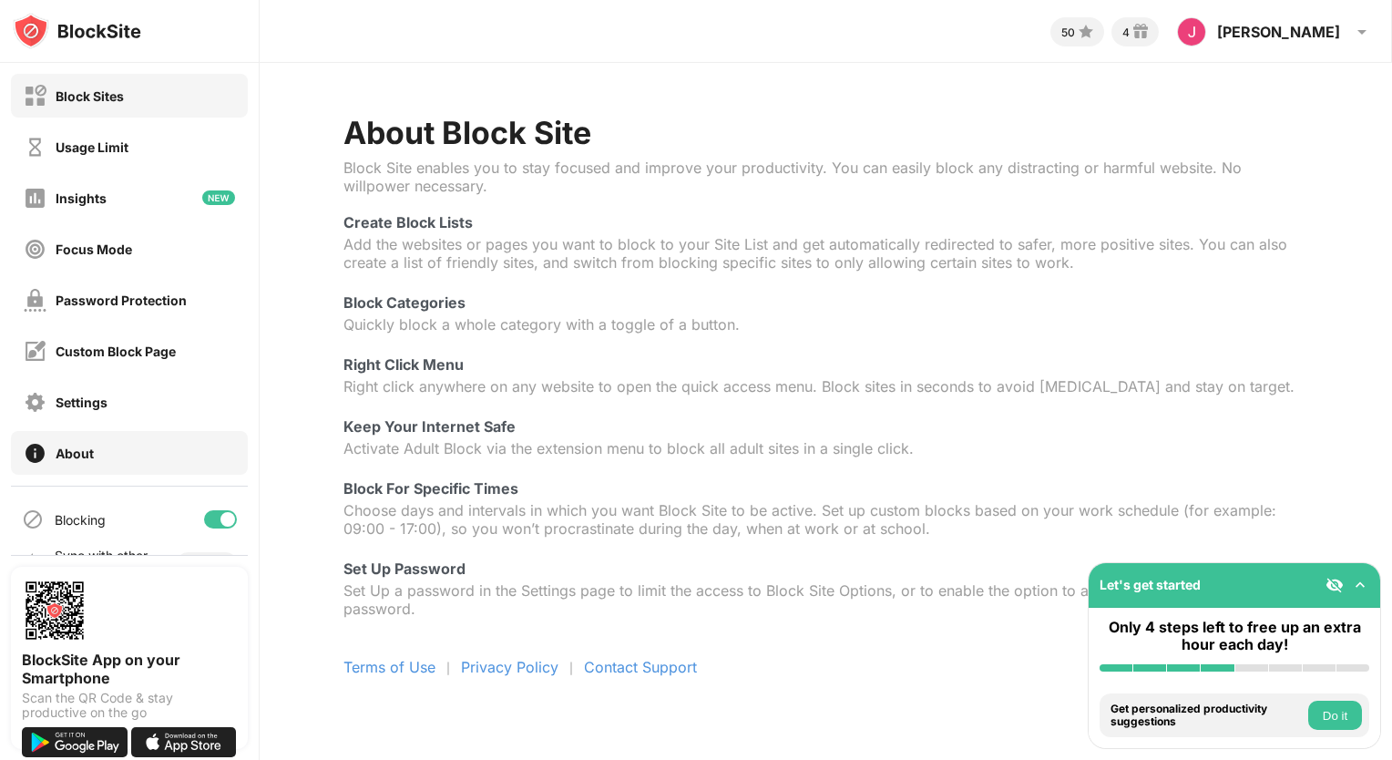
click at [70, 107] on div "Block Sites" at bounding box center [74, 96] width 100 height 23
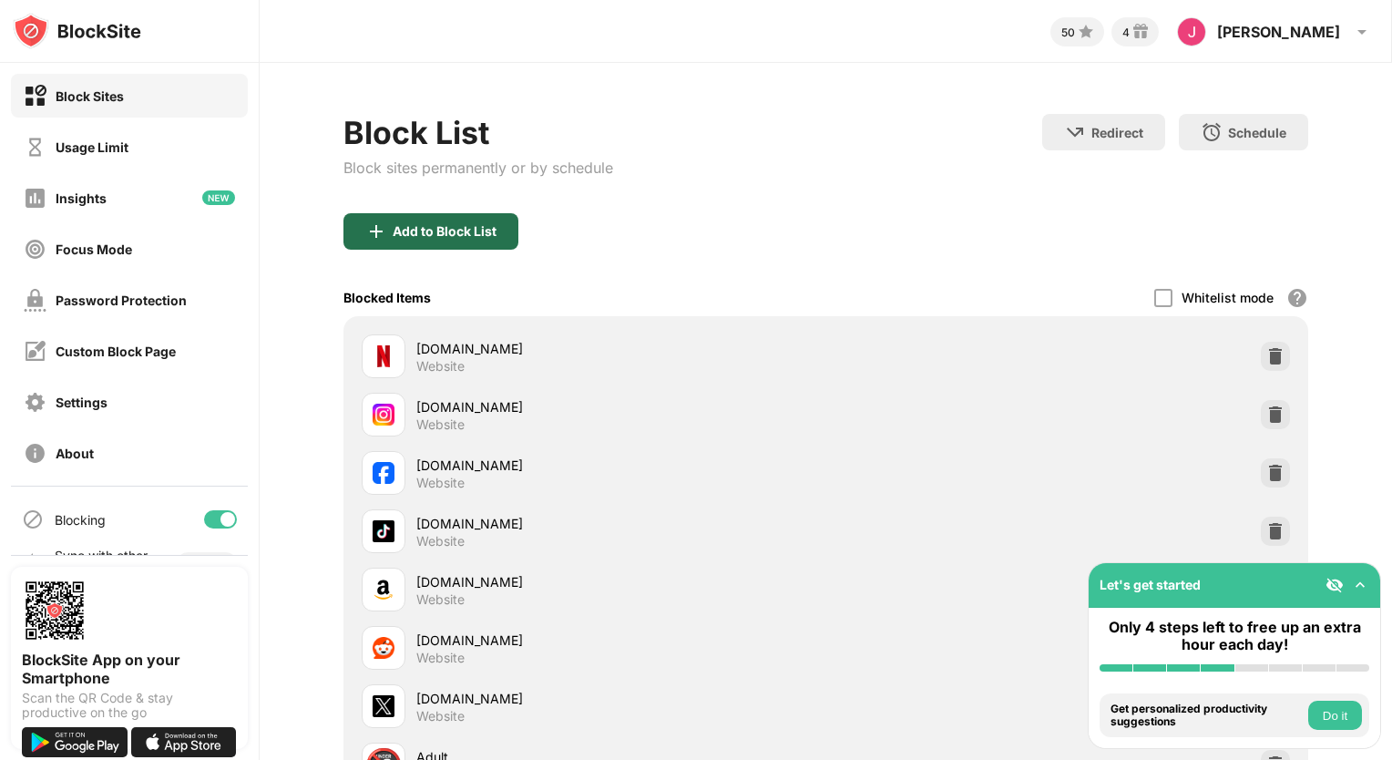
click at [401, 235] on div "Add to Block List" at bounding box center [445, 231] width 104 height 15
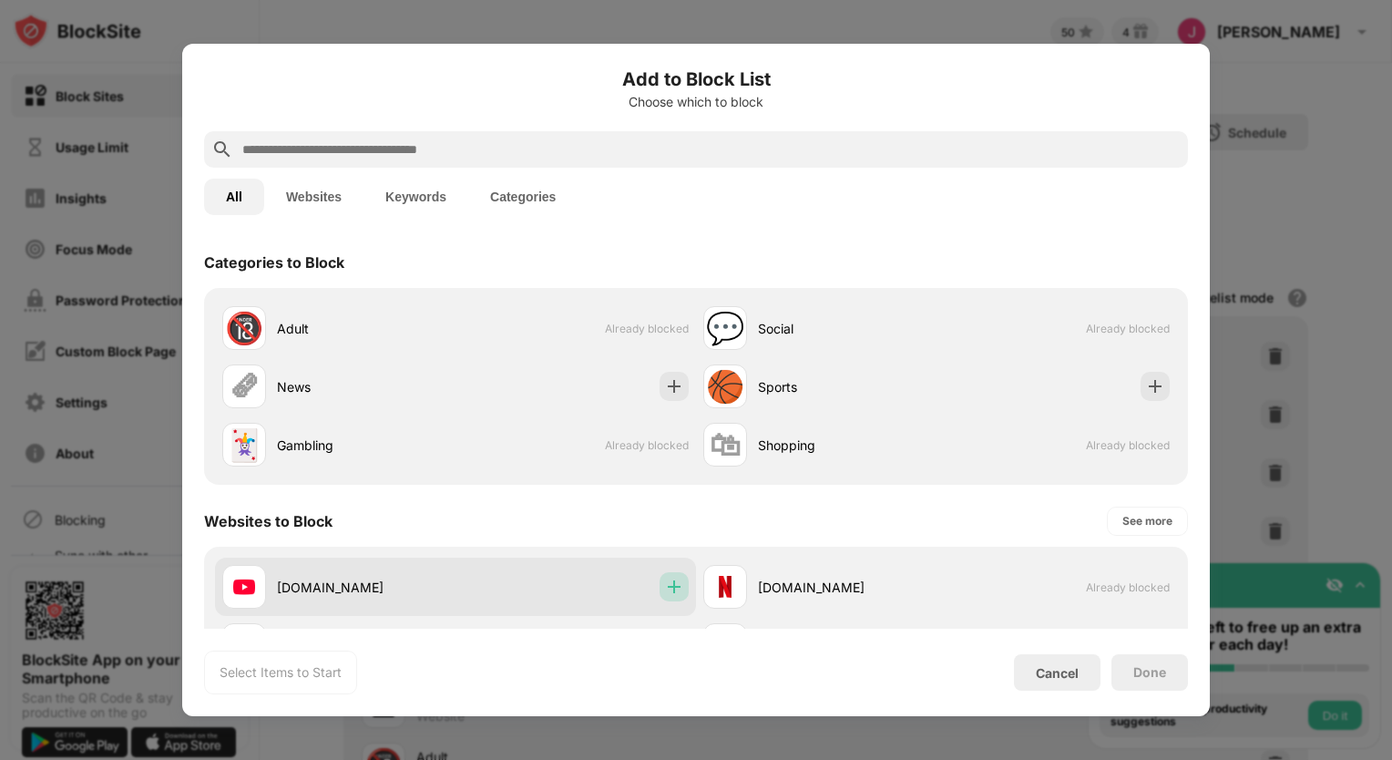
click at [665, 588] on img at bounding box center [674, 586] width 18 height 18
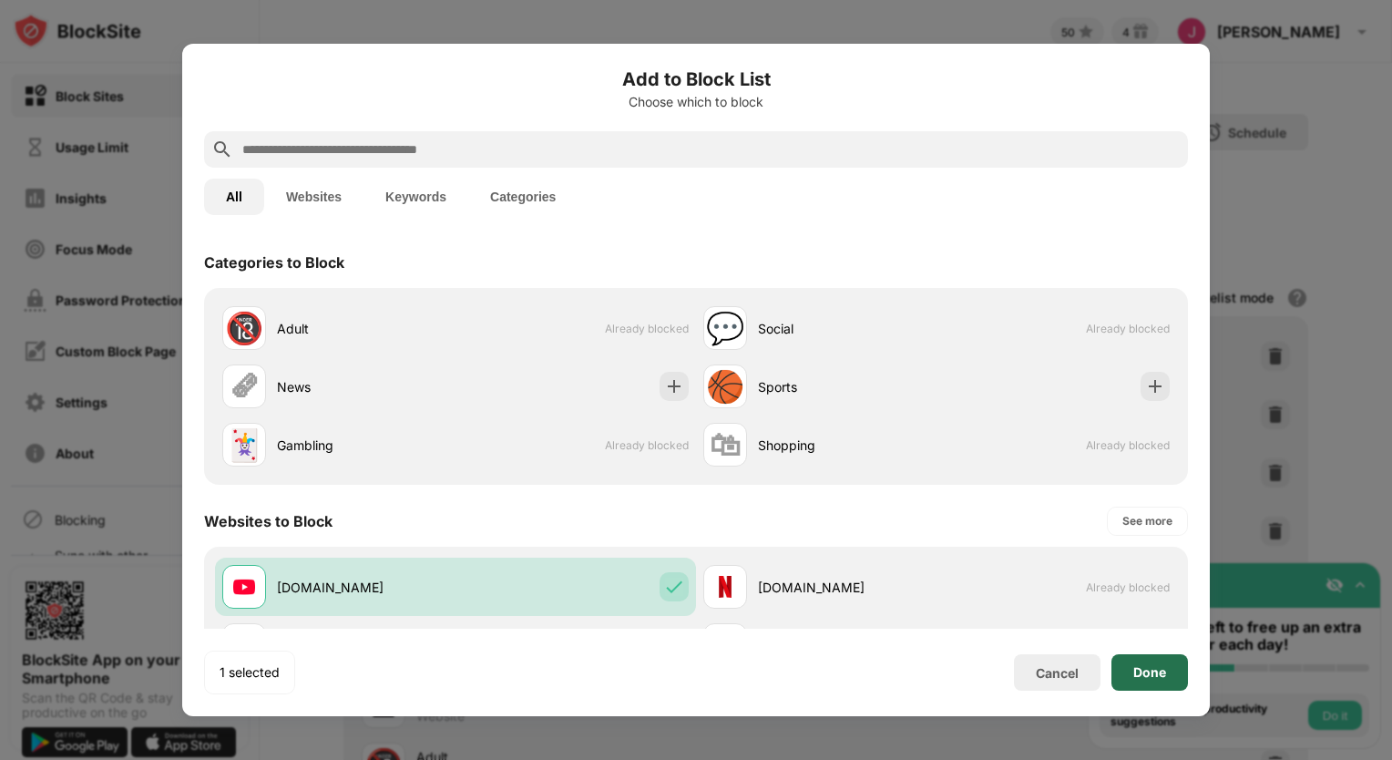
click at [1142, 666] on div "Done" at bounding box center [1149, 672] width 33 height 15
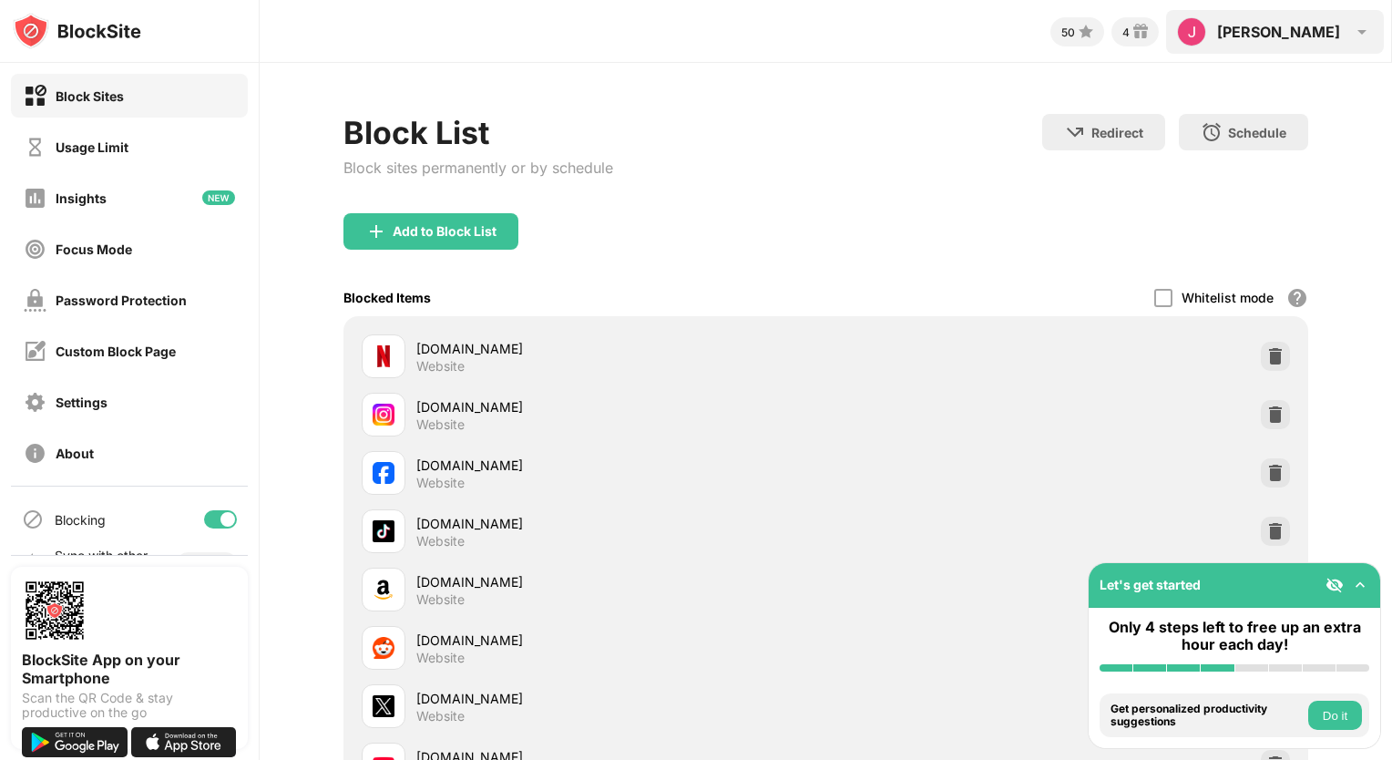
click at [1346, 32] on div "Jacob Jacob Raymer View Account Insights Rewards Settings Support Log Out" at bounding box center [1275, 32] width 218 height 44
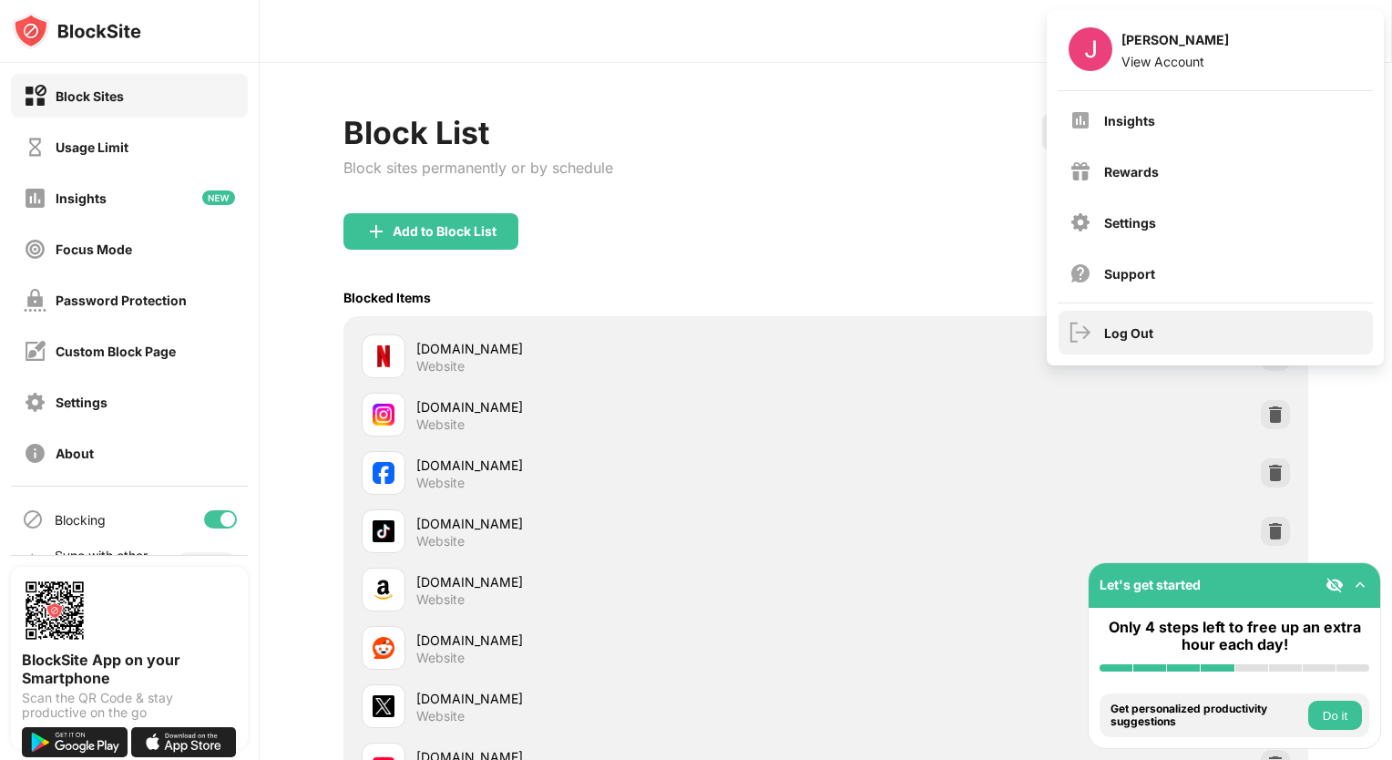
click at [1115, 336] on div "Log Out" at bounding box center [1128, 332] width 49 height 15
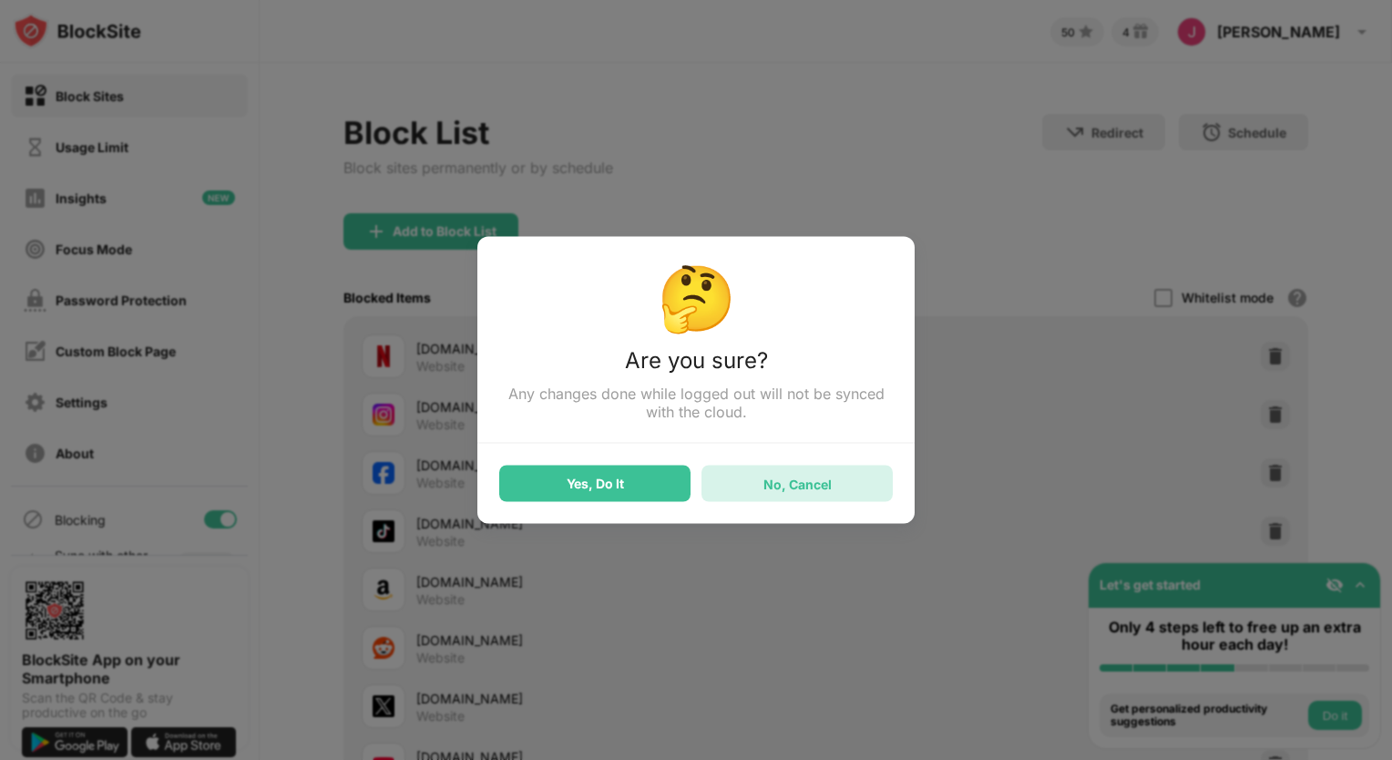
click at [773, 487] on div "No, Cancel" at bounding box center [797, 482] width 68 height 15
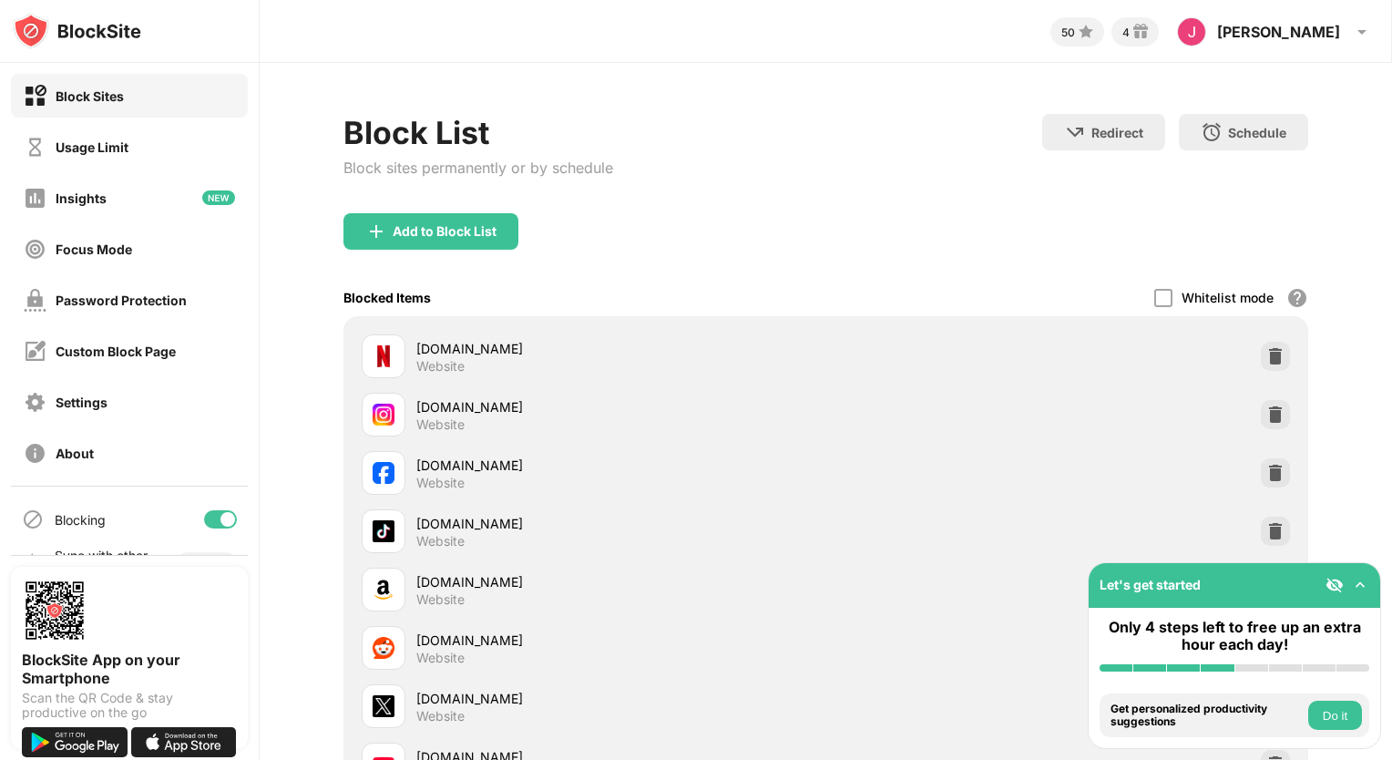
click at [962, 242] on div "Add to Block List" at bounding box center [825, 246] width 965 height 66
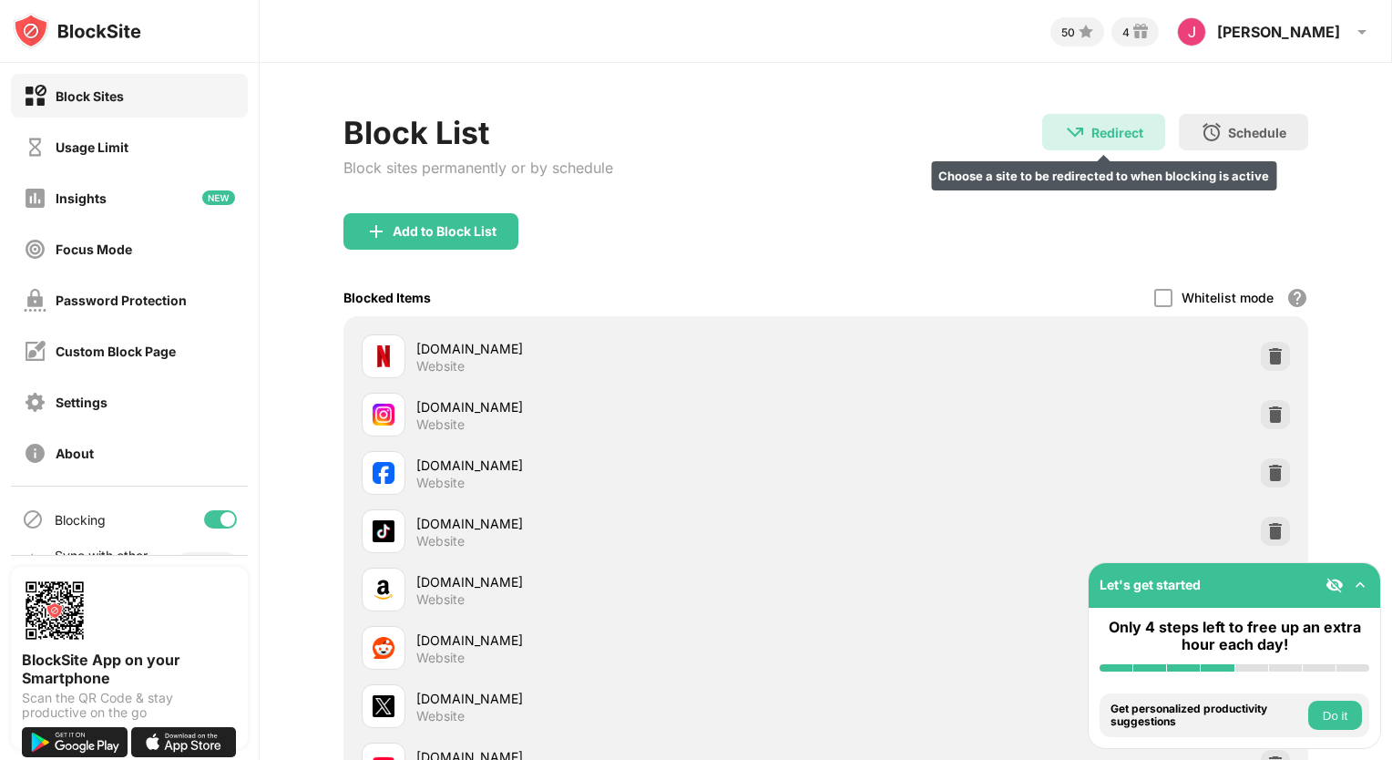
click at [1094, 135] on div "Redirect" at bounding box center [1117, 132] width 52 height 15
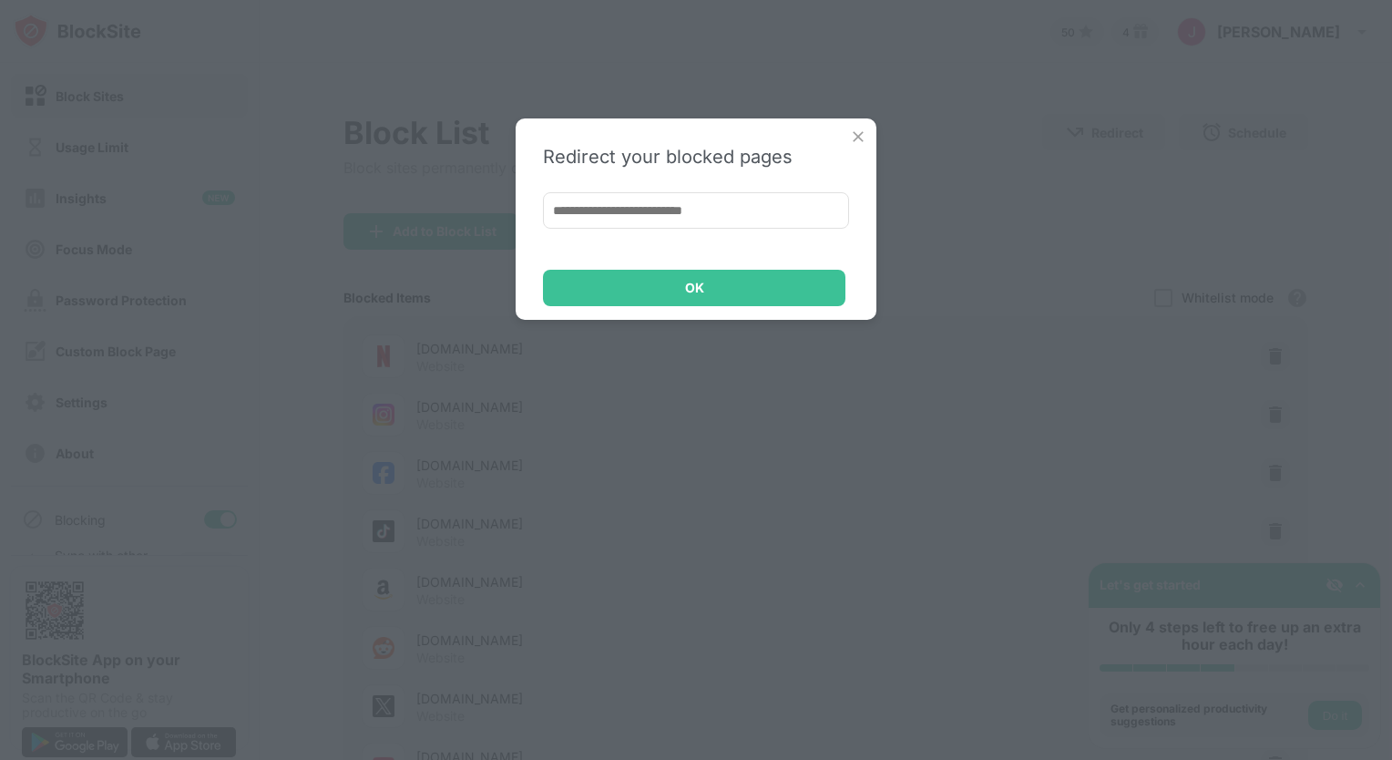
click at [621, 206] on input at bounding box center [696, 210] width 306 height 36
type input "*"
click at [588, 206] on input at bounding box center [696, 210] width 306 height 36
click at [586, 209] on input at bounding box center [696, 210] width 306 height 36
click at [582, 219] on input at bounding box center [696, 210] width 306 height 36
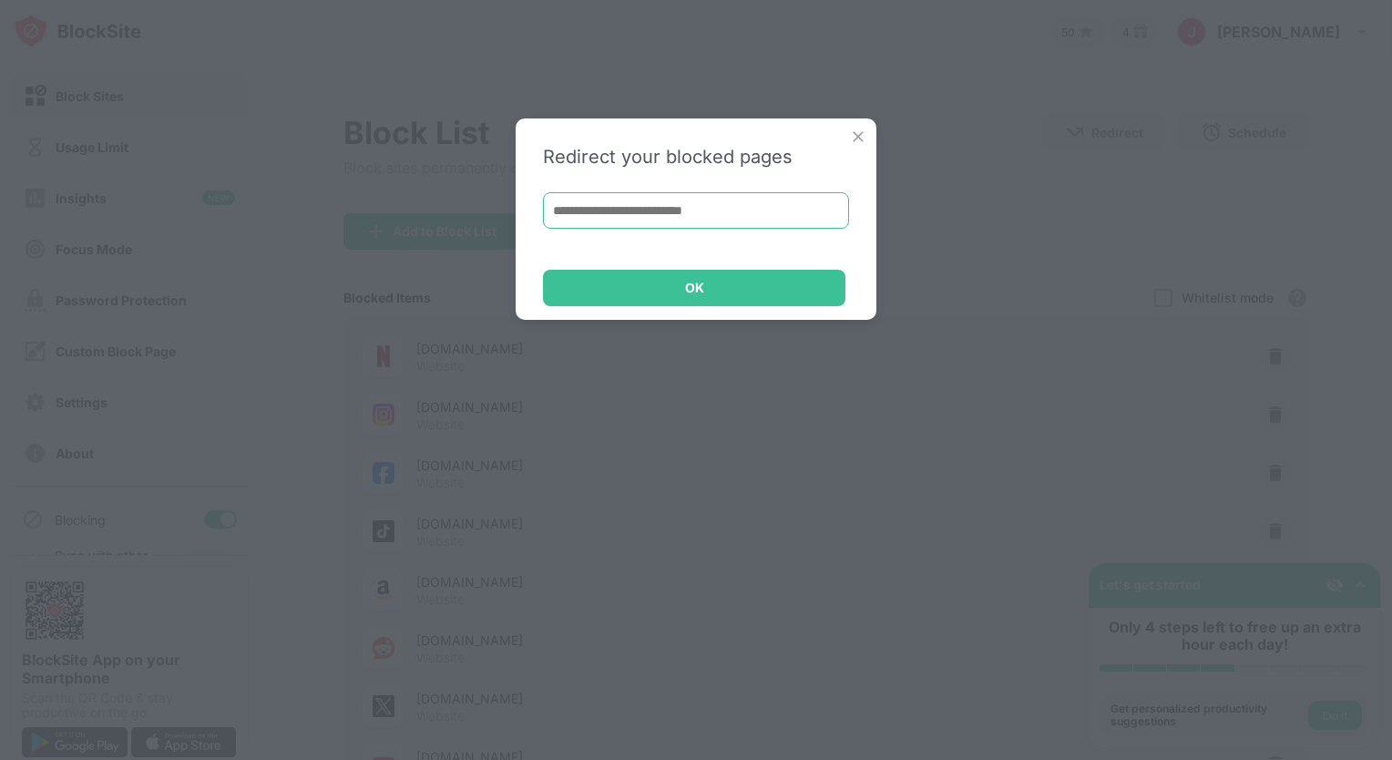
paste input "**********"
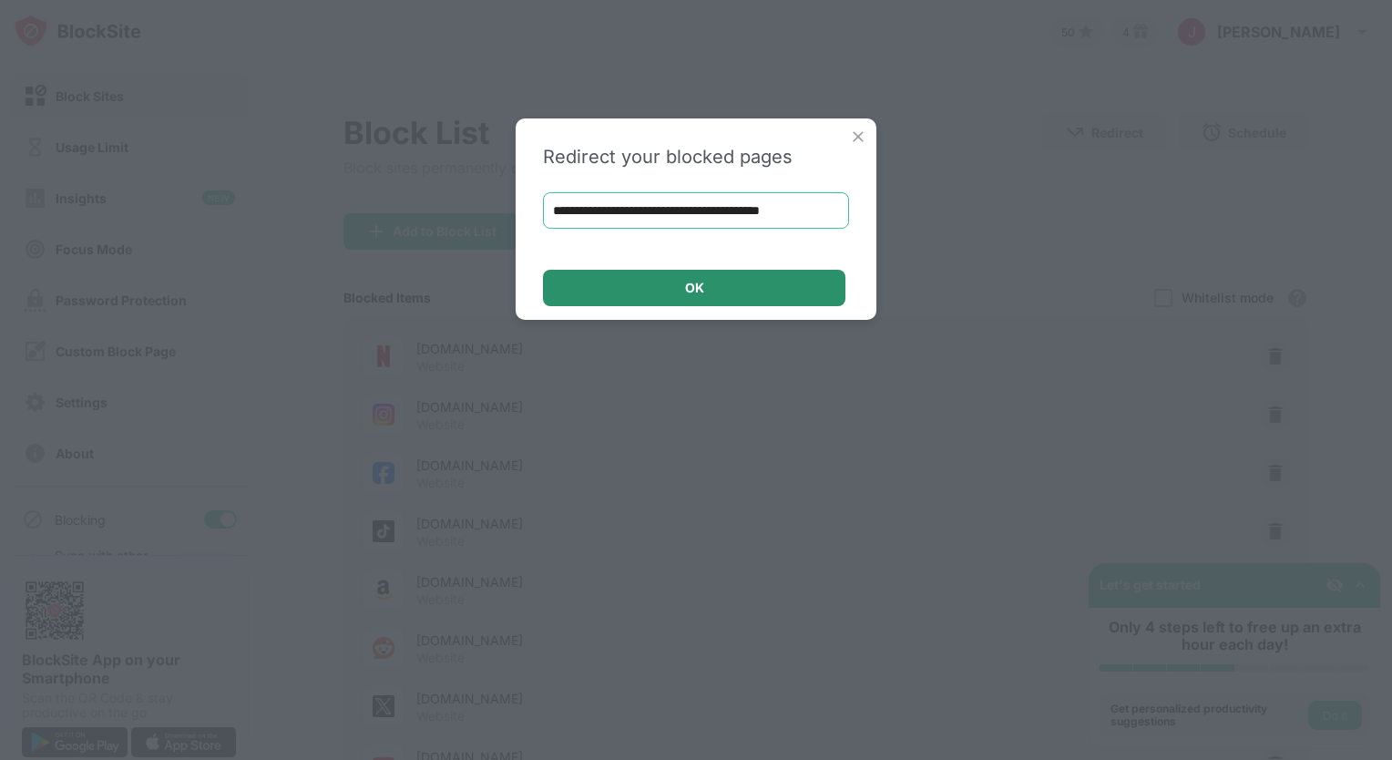
type input "**********"
click at [645, 280] on div "OK" at bounding box center [694, 288] width 302 height 36
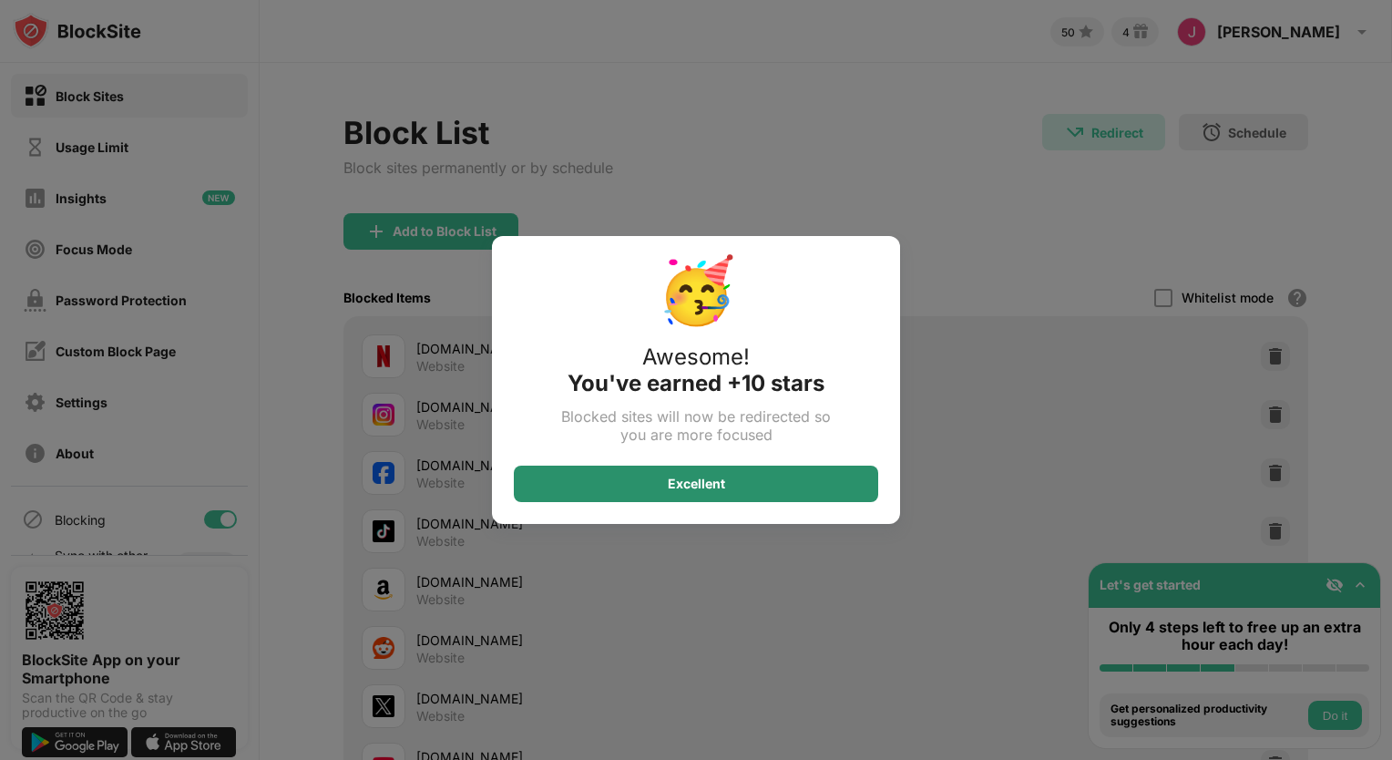
click at [725, 486] on div "Excellent" at bounding box center [696, 483] width 364 height 36
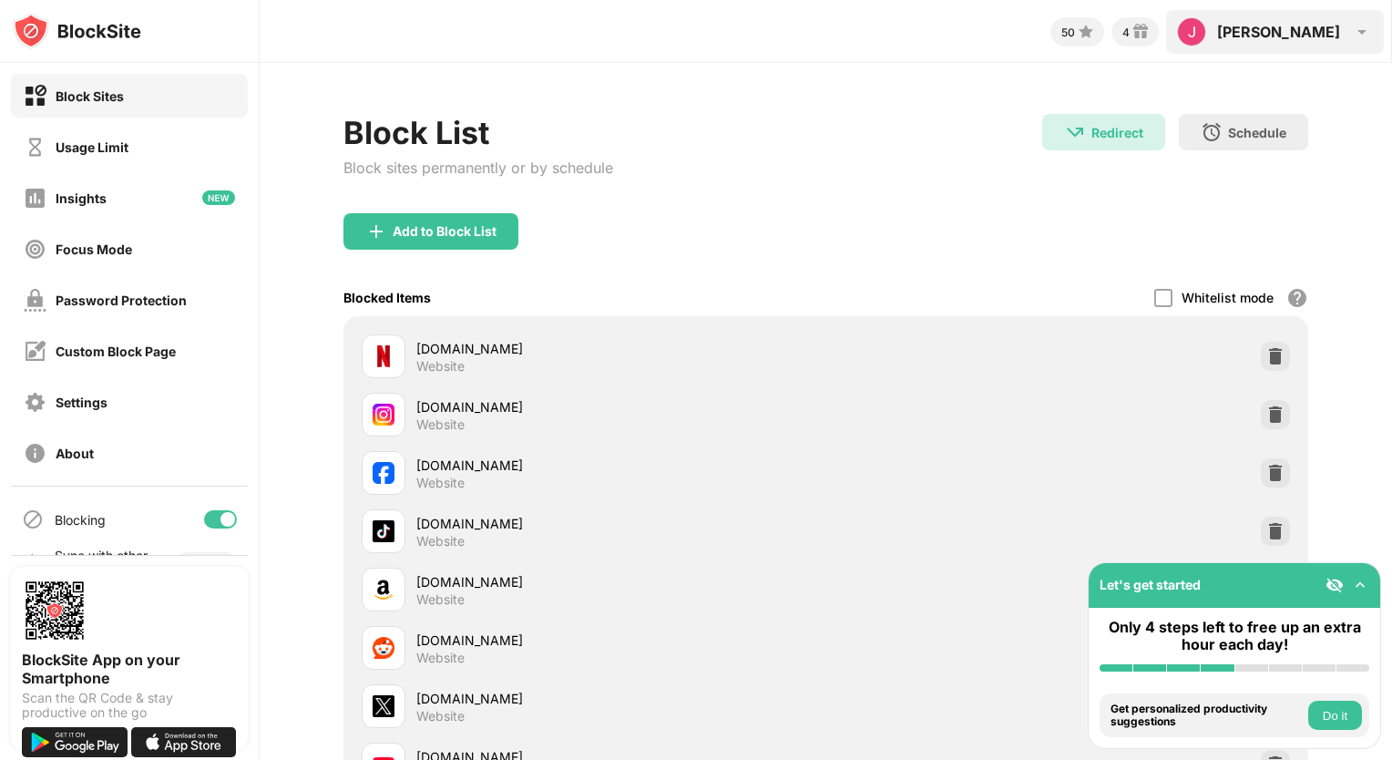
click at [1363, 27] on img at bounding box center [1362, 32] width 22 height 22
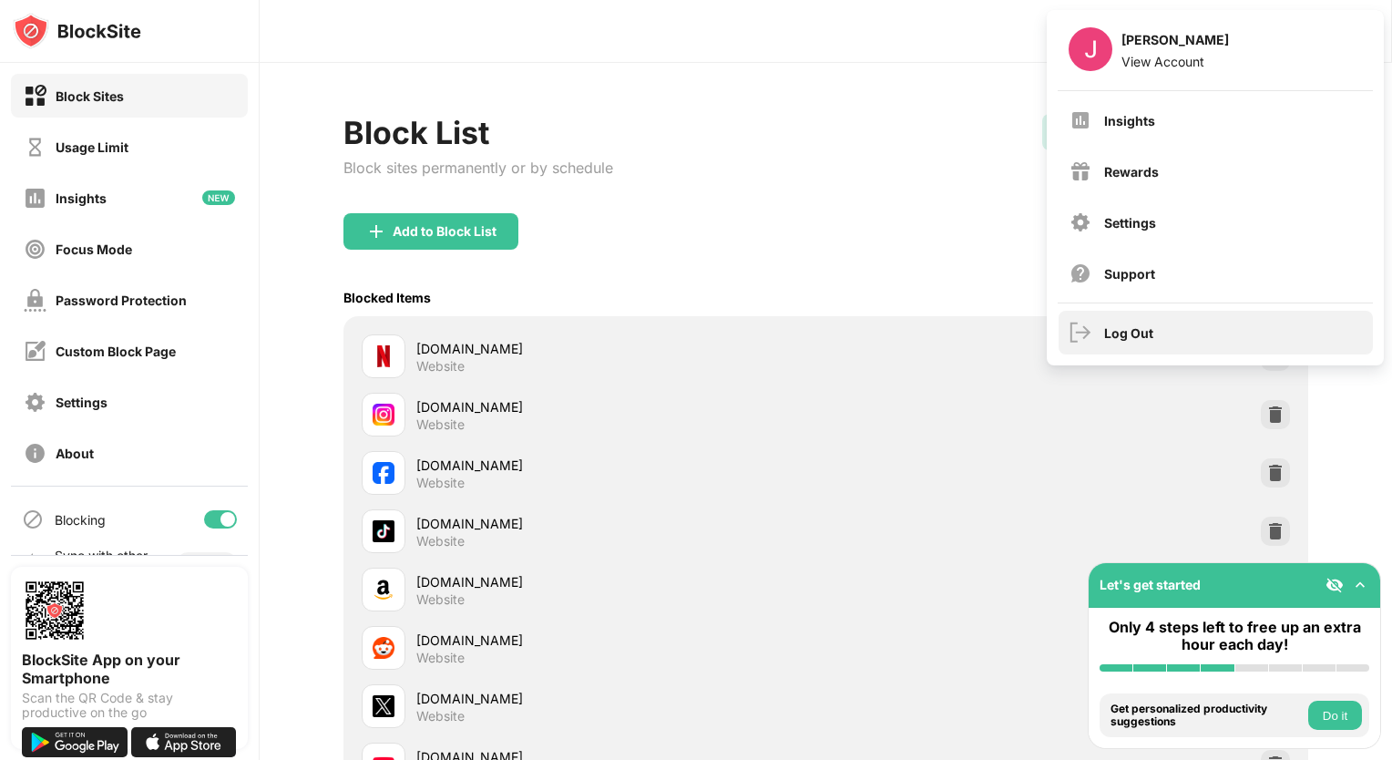
click at [1147, 321] on div "Log Out" at bounding box center [1215, 333] width 314 height 44
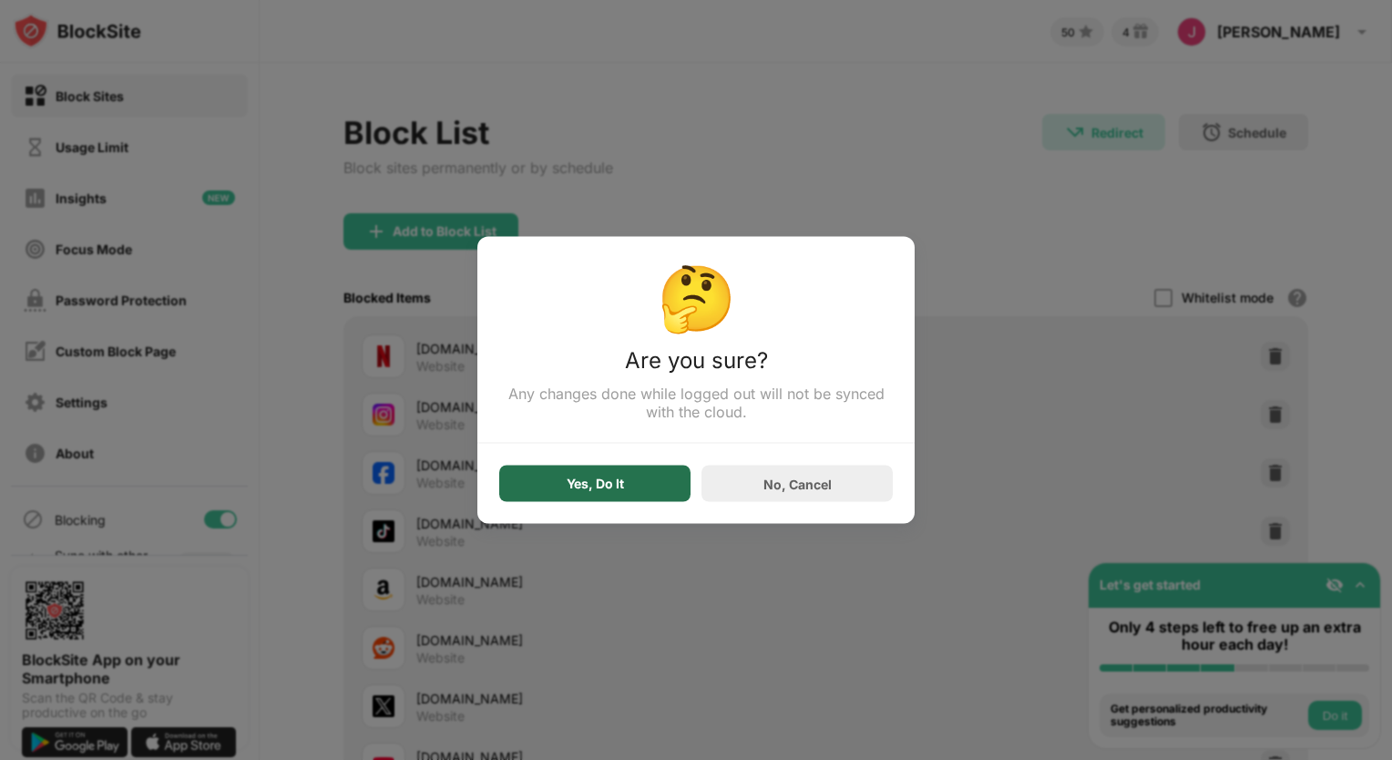
click at [631, 487] on div "Yes, Do It" at bounding box center [594, 483] width 191 height 36
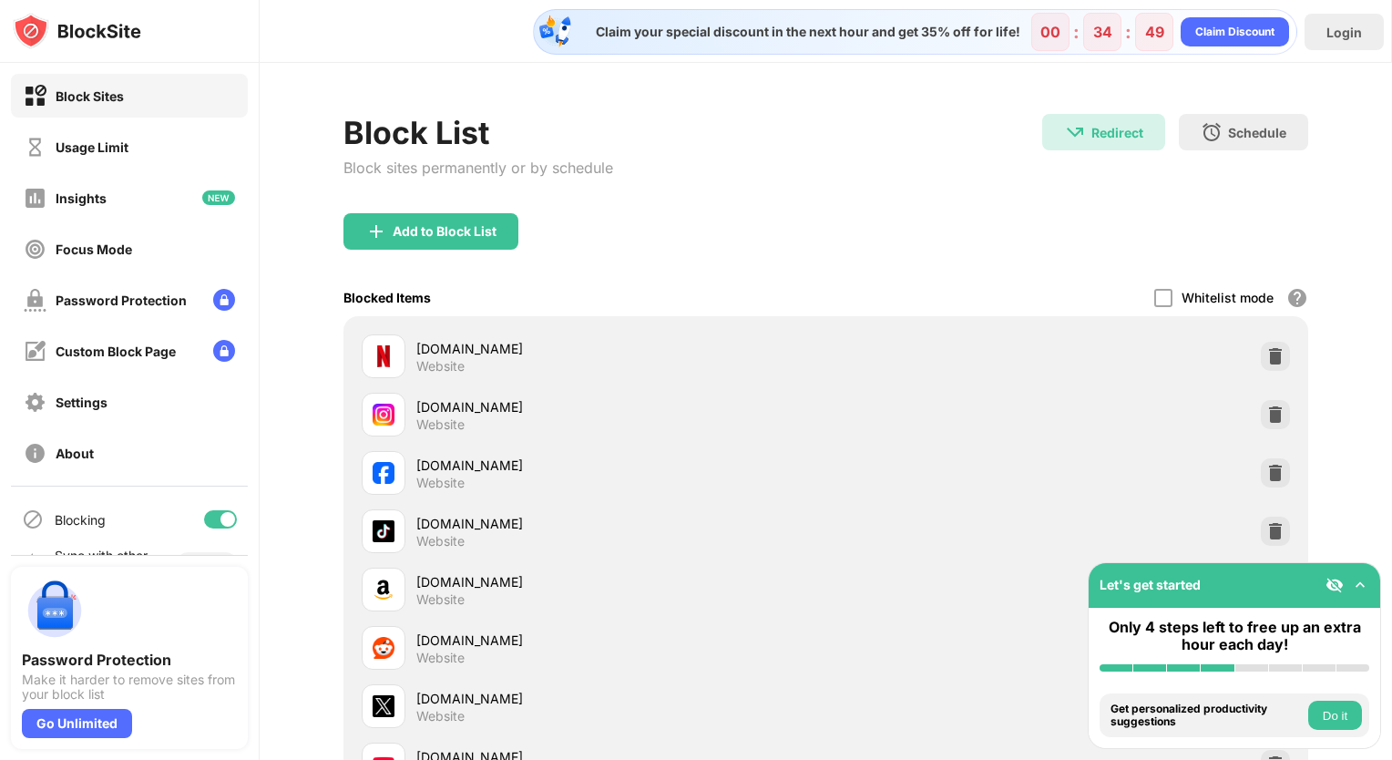
click at [631, 487] on div "facebook.com Website" at bounding box center [621, 473] width 410 height 36
click at [1266, 355] on img at bounding box center [1275, 356] width 18 height 18
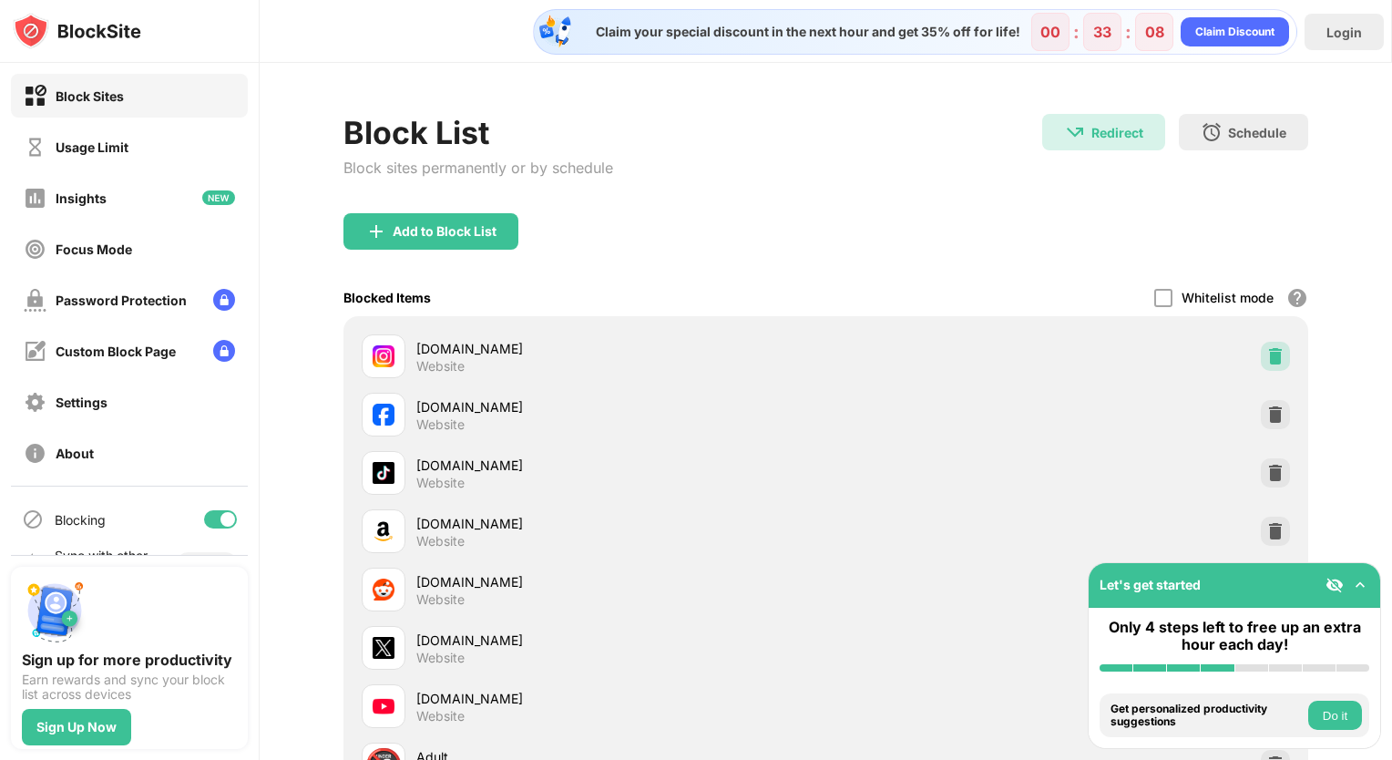
click at [1266, 355] on img at bounding box center [1275, 356] width 18 height 18
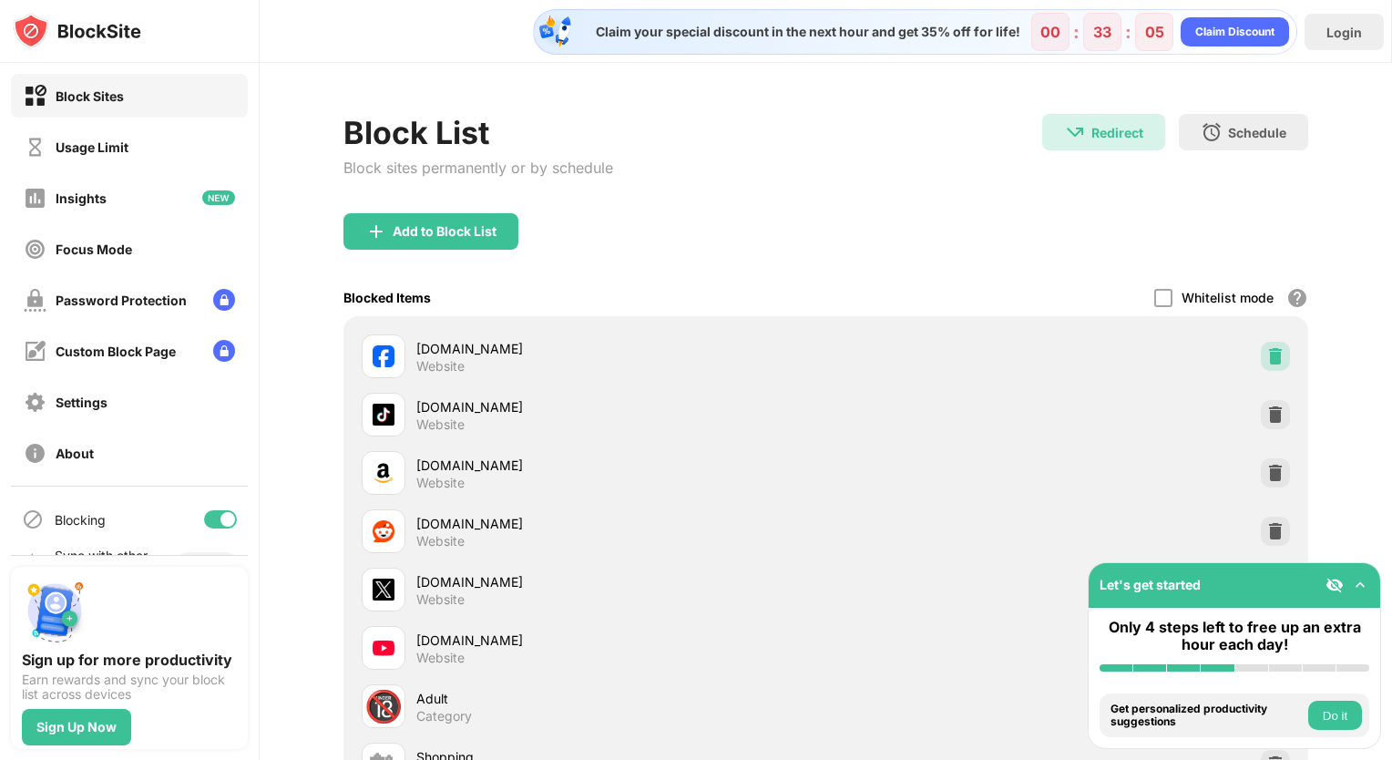
click at [1266, 355] on img at bounding box center [1275, 356] width 18 height 18
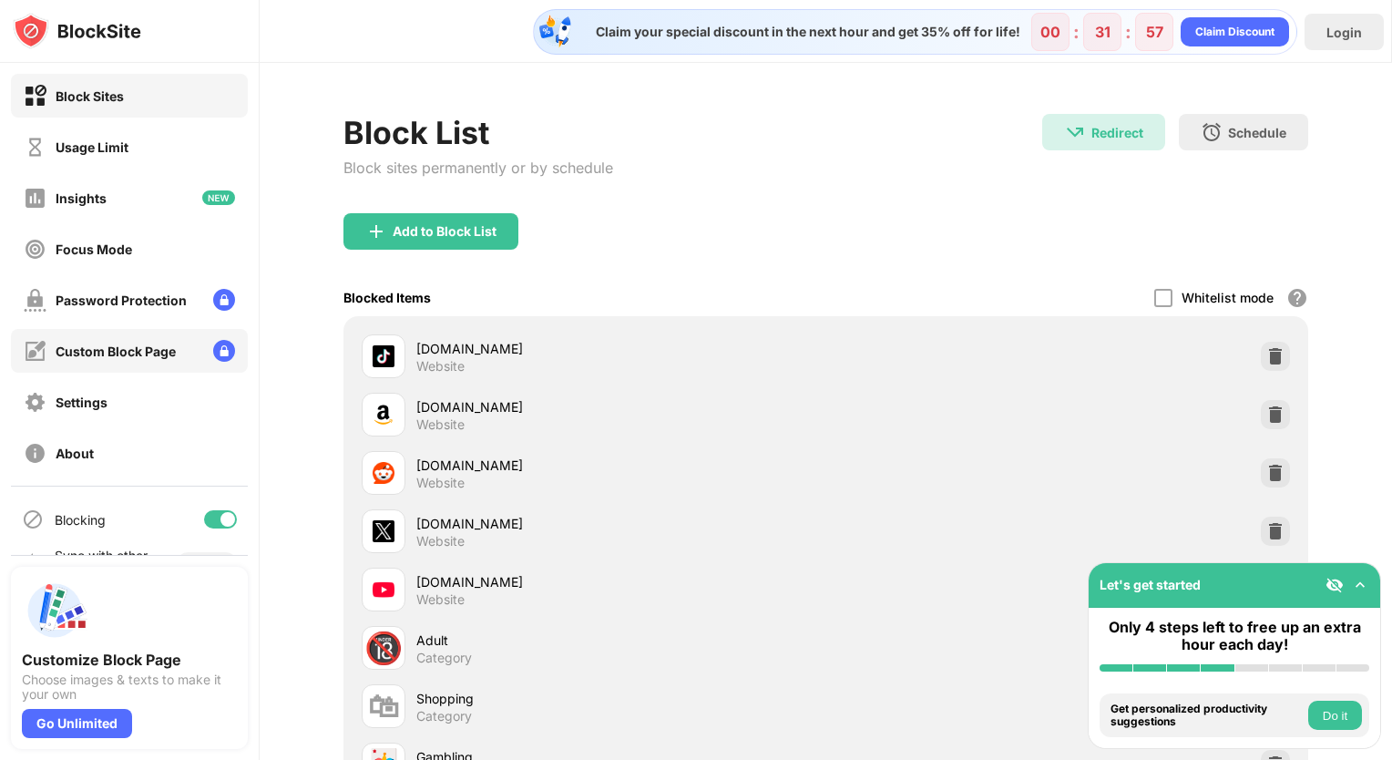
click at [109, 352] on div "Custom Block Page" at bounding box center [116, 350] width 120 height 15
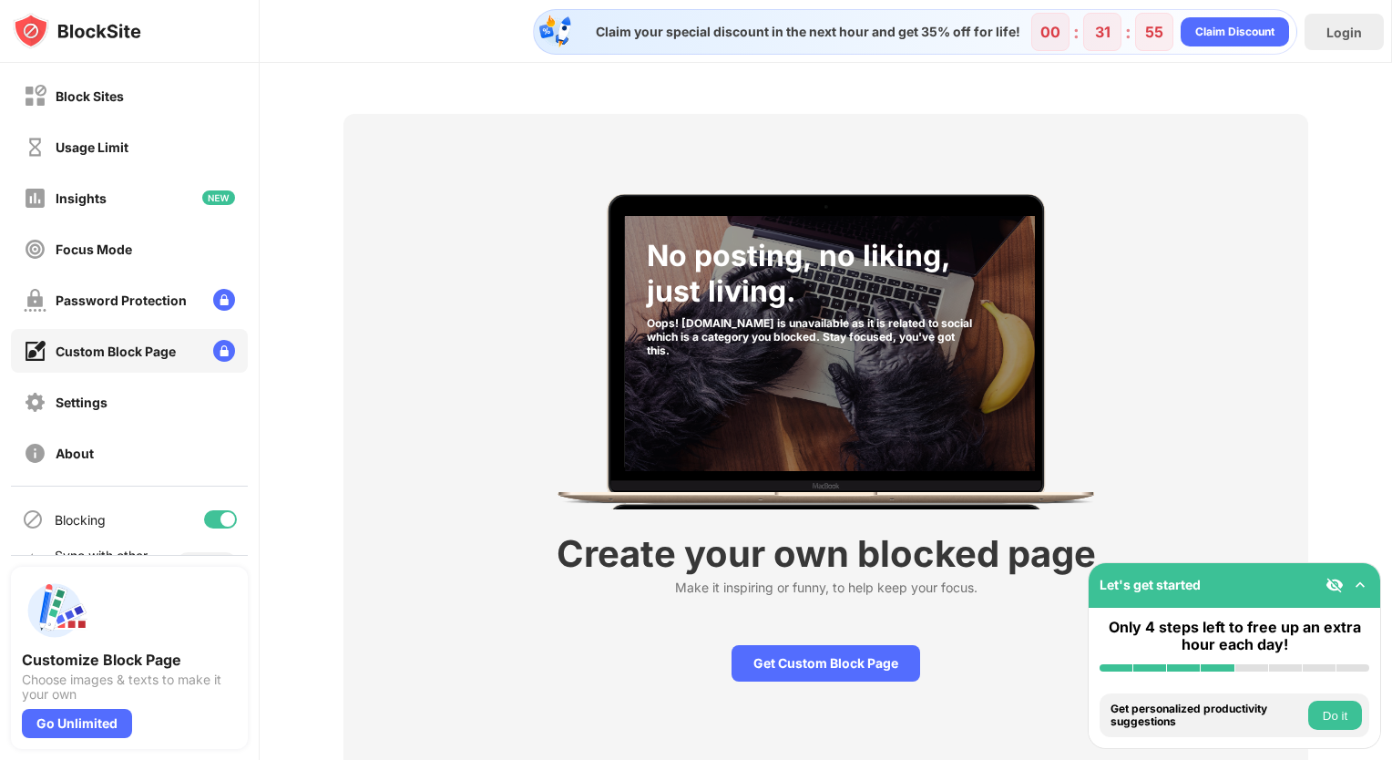
drag, startPoint x: 109, startPoint y: 352, endPoint x: 146, endPoint y: 203, distance: 153.7
click at [146, 203] on div "Block Sites Usage Limit Insights Focus Mode Password Protection Custom Block Pa…" at bounding box center [129, 274] width 259 height 423
click at [644, 88] on div "No posting, no liking, just living. Oops! site.com is unavailable as it is rela…" at bounding box center [826, 443] width 1132 height 760
click at [1333, 29] on div "Login" at bounding box center [1344, 32] width 36 height 15
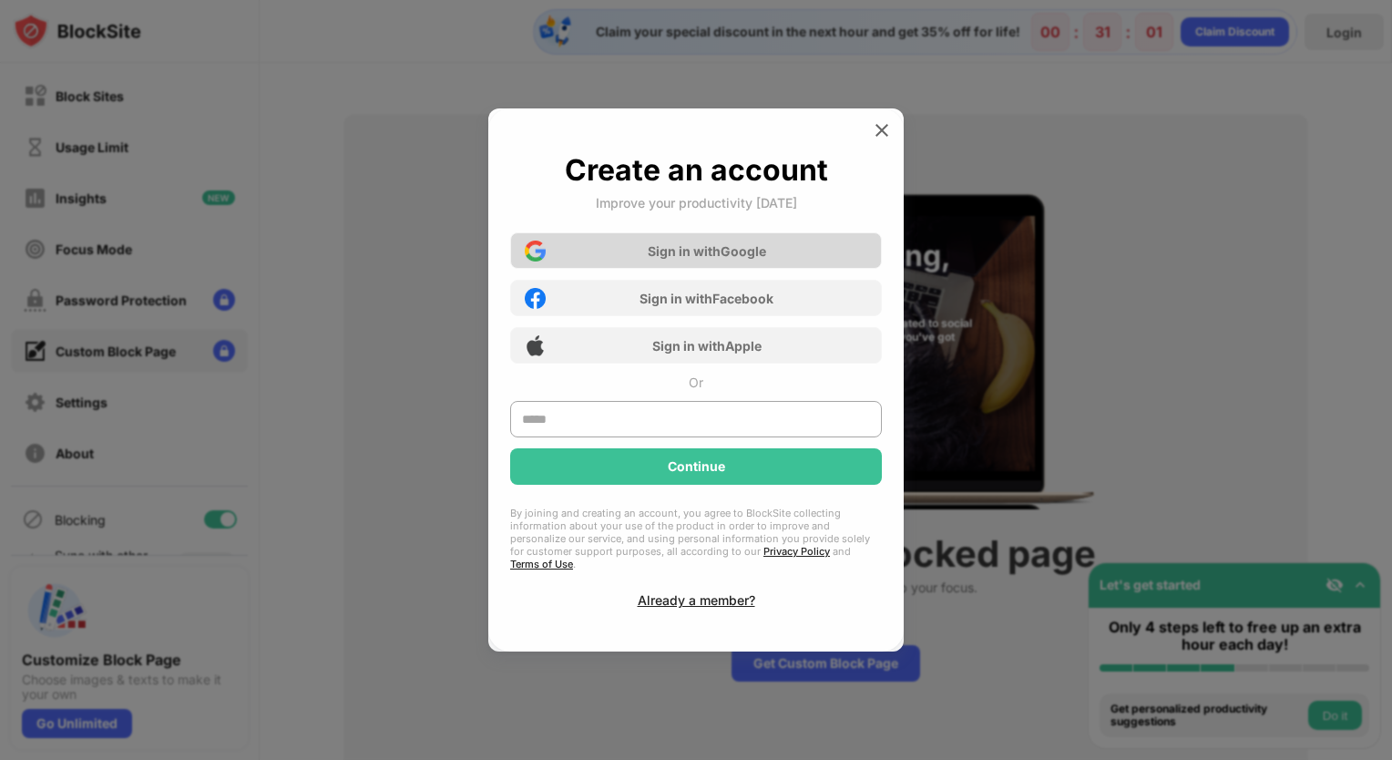
click at [650, 269] on div "Sign in with Google" at bounding box center [696, 250] width 372 height 36
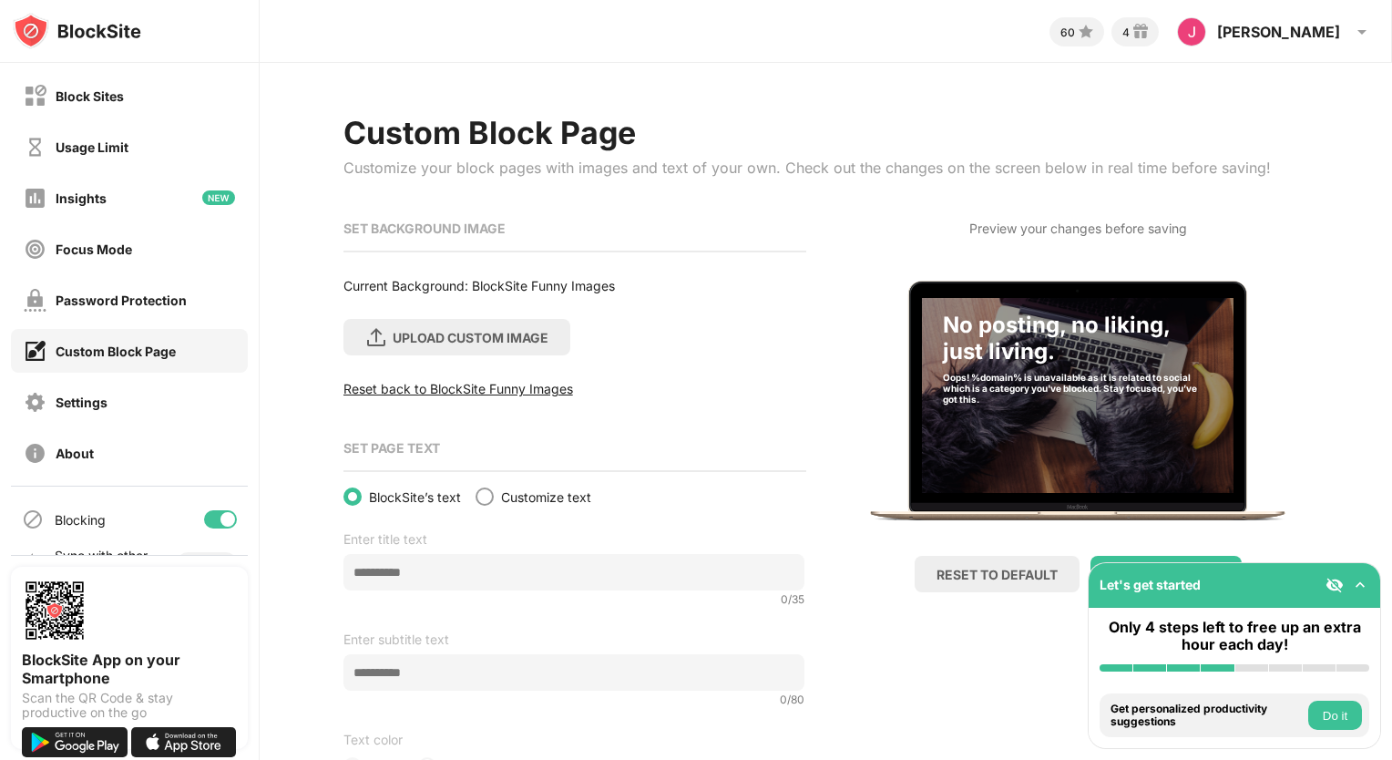
scroll to position [76, 0]
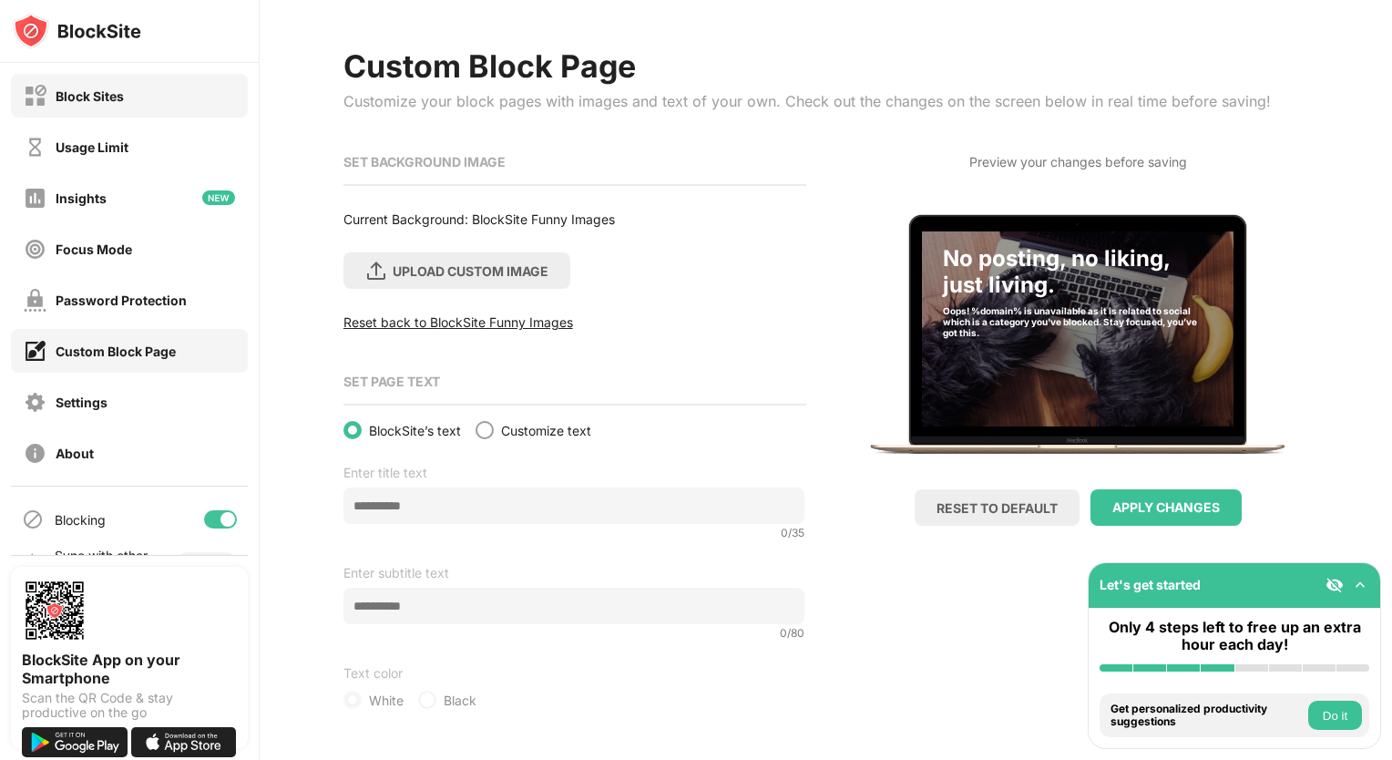
click at [85, 102] on div "Block Sites" at bounding box center [90, 95] width 68 height 15
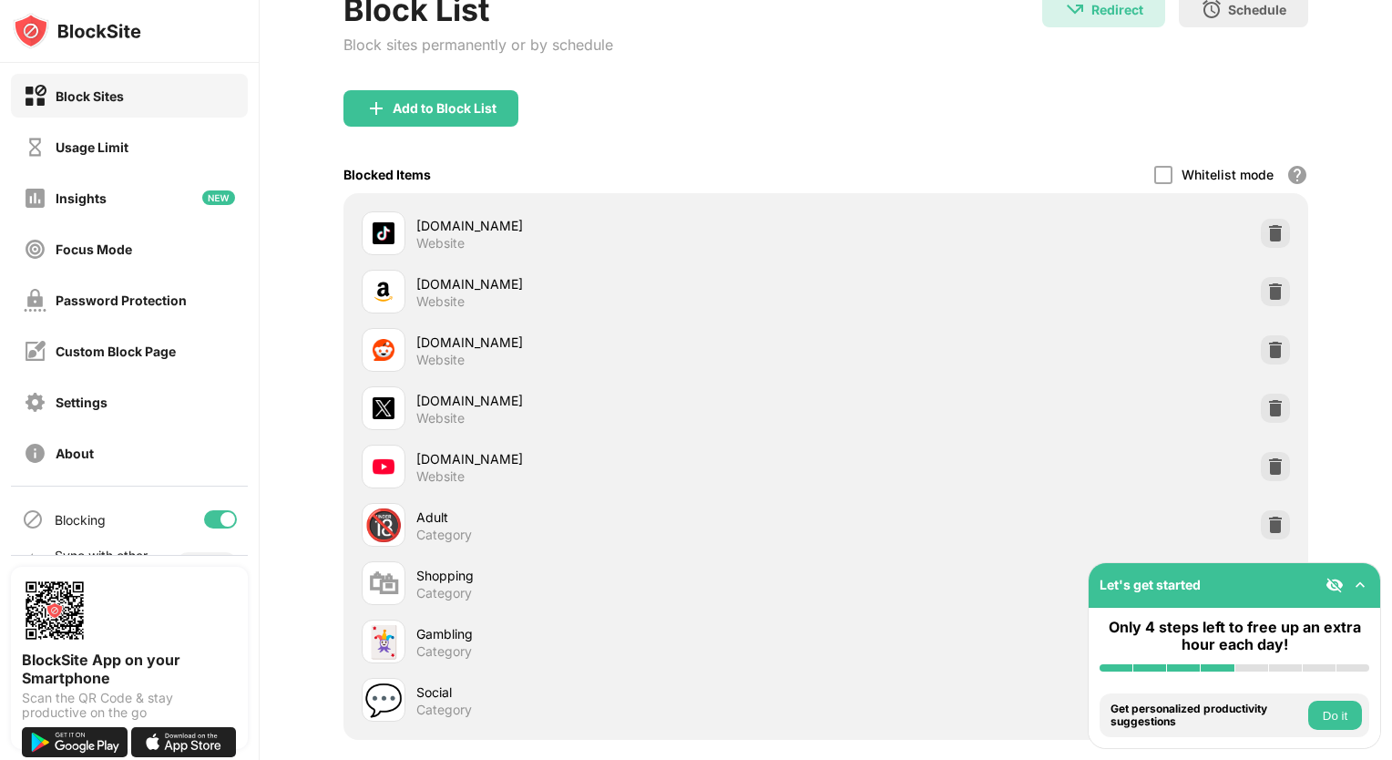
scroll to position [124, 0]
click at [93, 400] on div "Settings" at bounding box center [82, 401] width 52 height 15
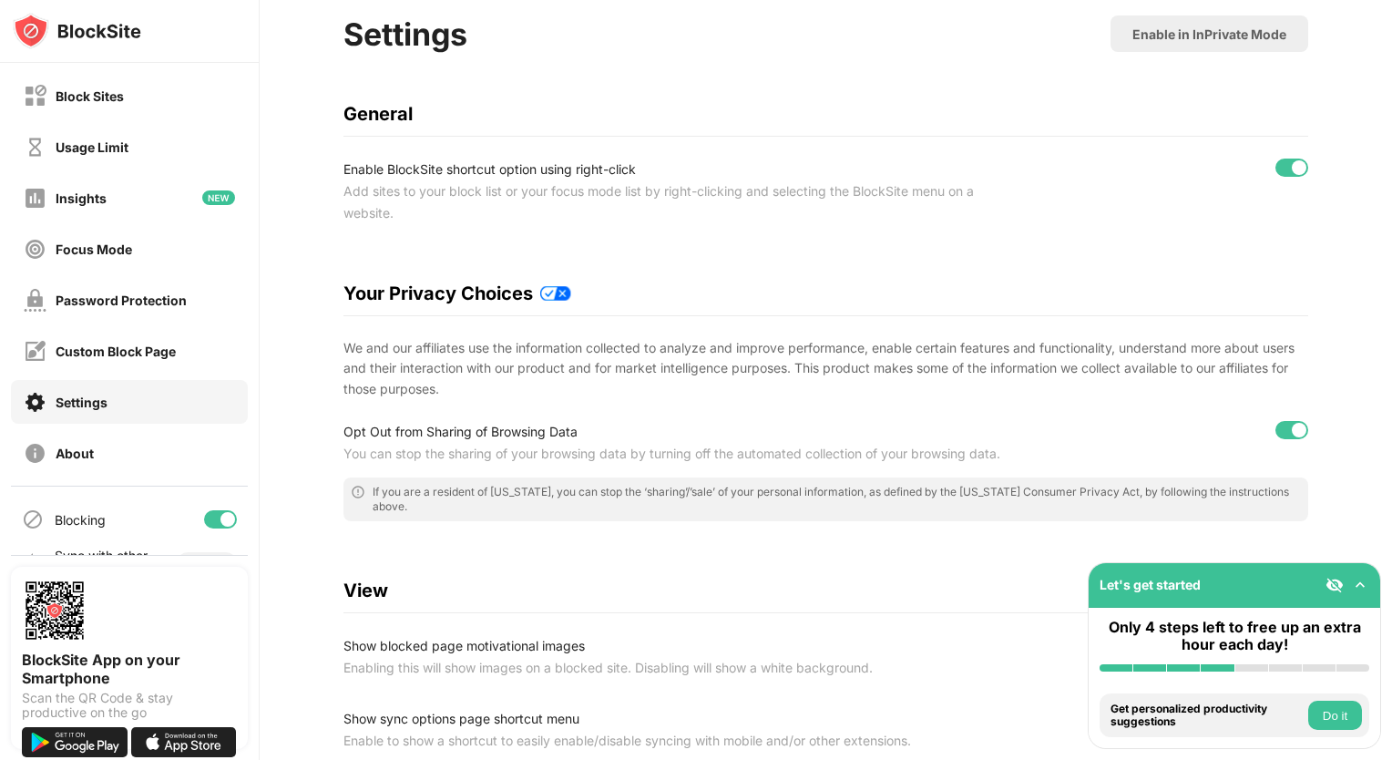
scroll to position [95, 0]
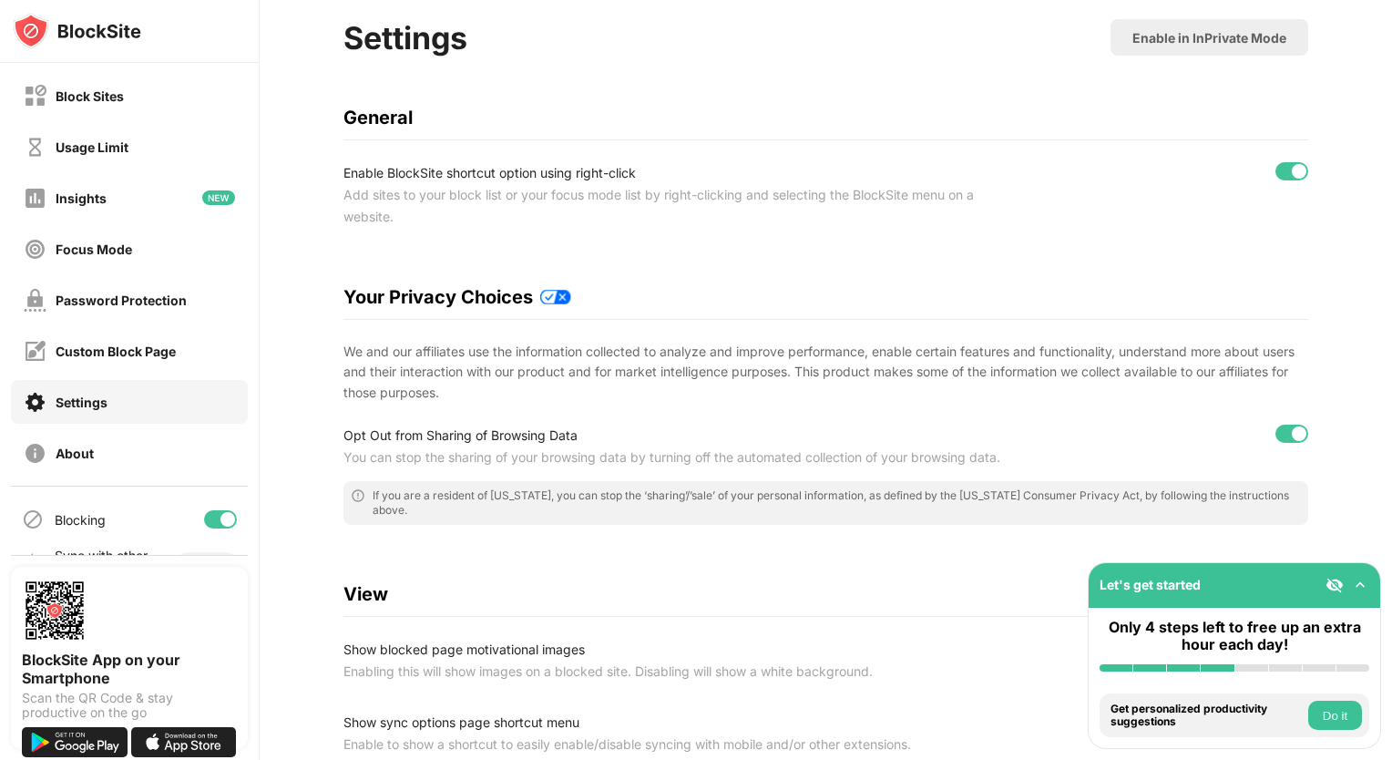
click at [610, 413] on div "Settings Enable in InPrivate Mode General Enable BlockSite shortcut option usin…" at bounding box center [825, 644] width 965 height 1251
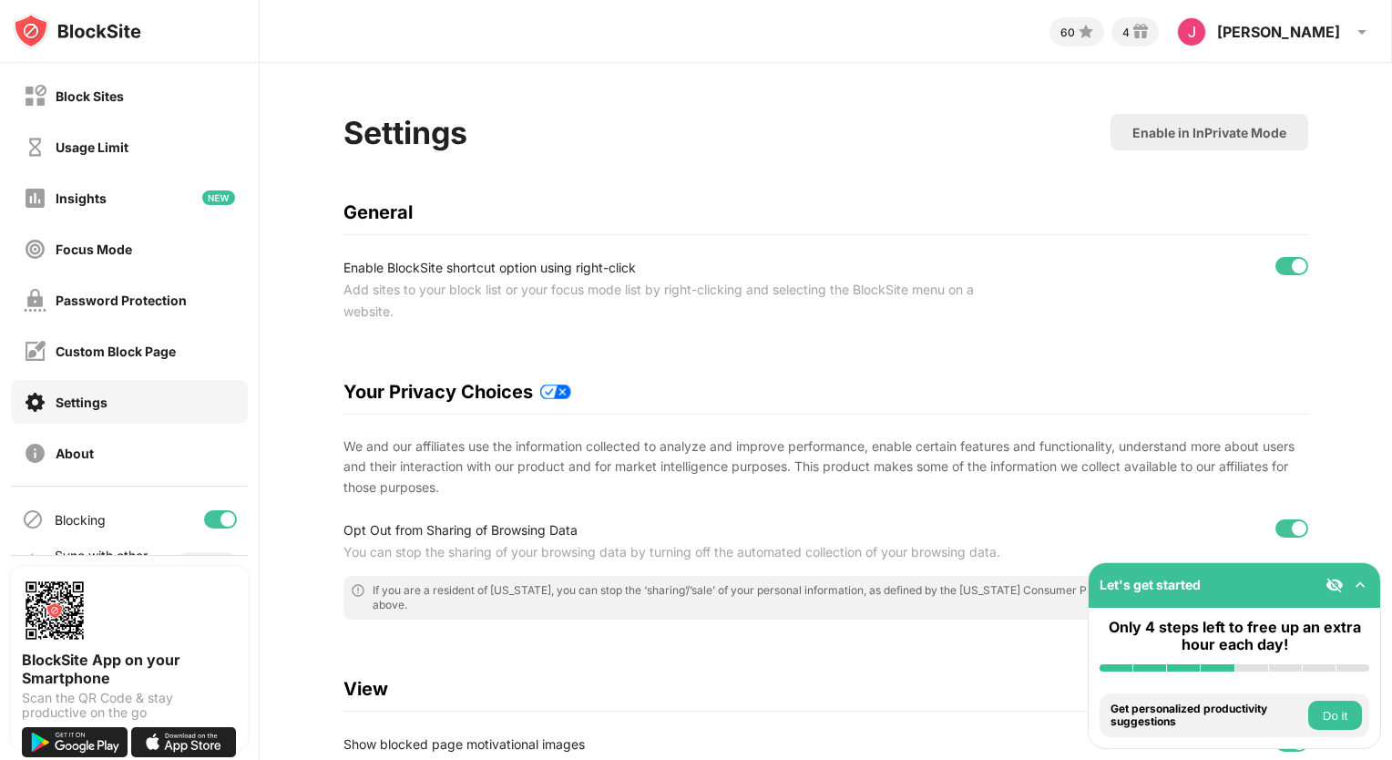
scroll to position [0, 0]
click at [1158, 136] on div "Enable in InPrivate Mode" at bounding box center [1209, 132] width 154 height 15
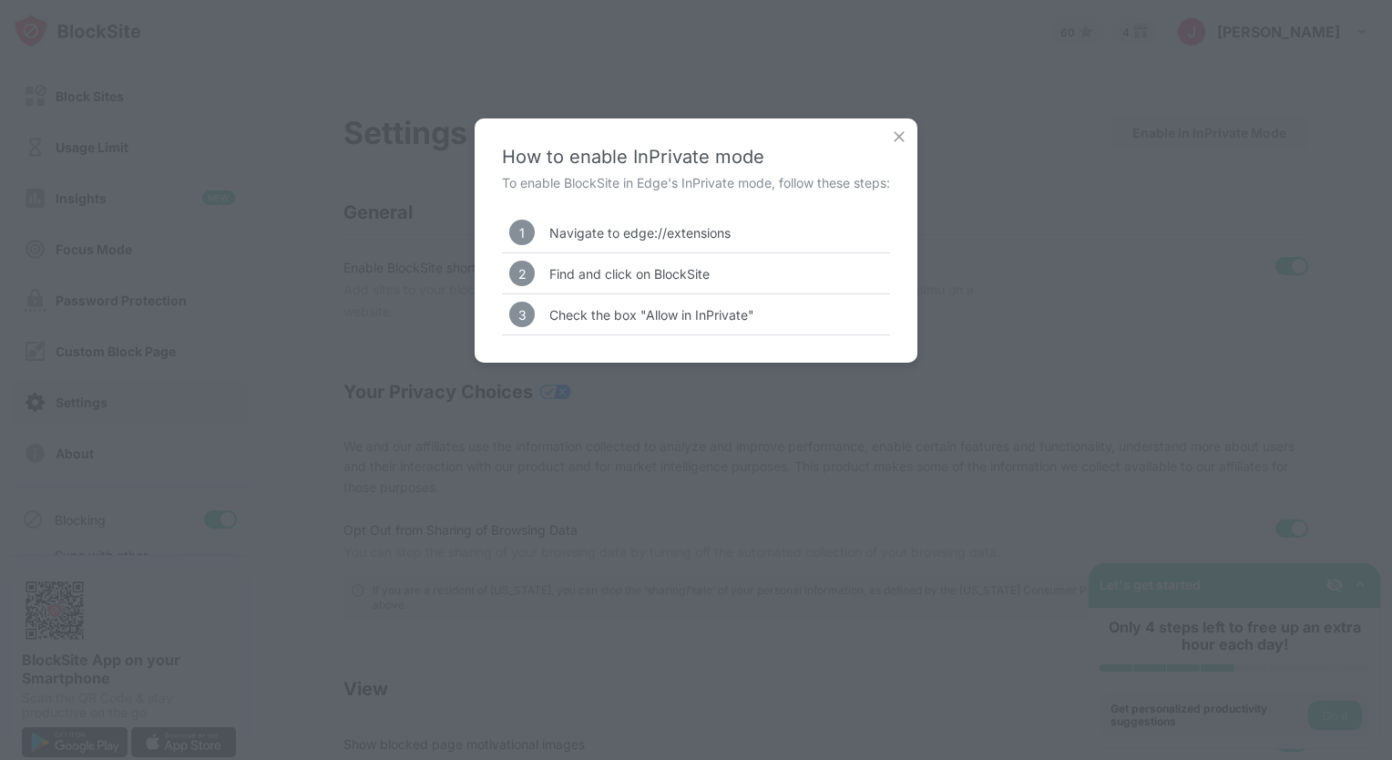
click at [908, 136] on img at bounding box center [899, 136] width 18 height 18
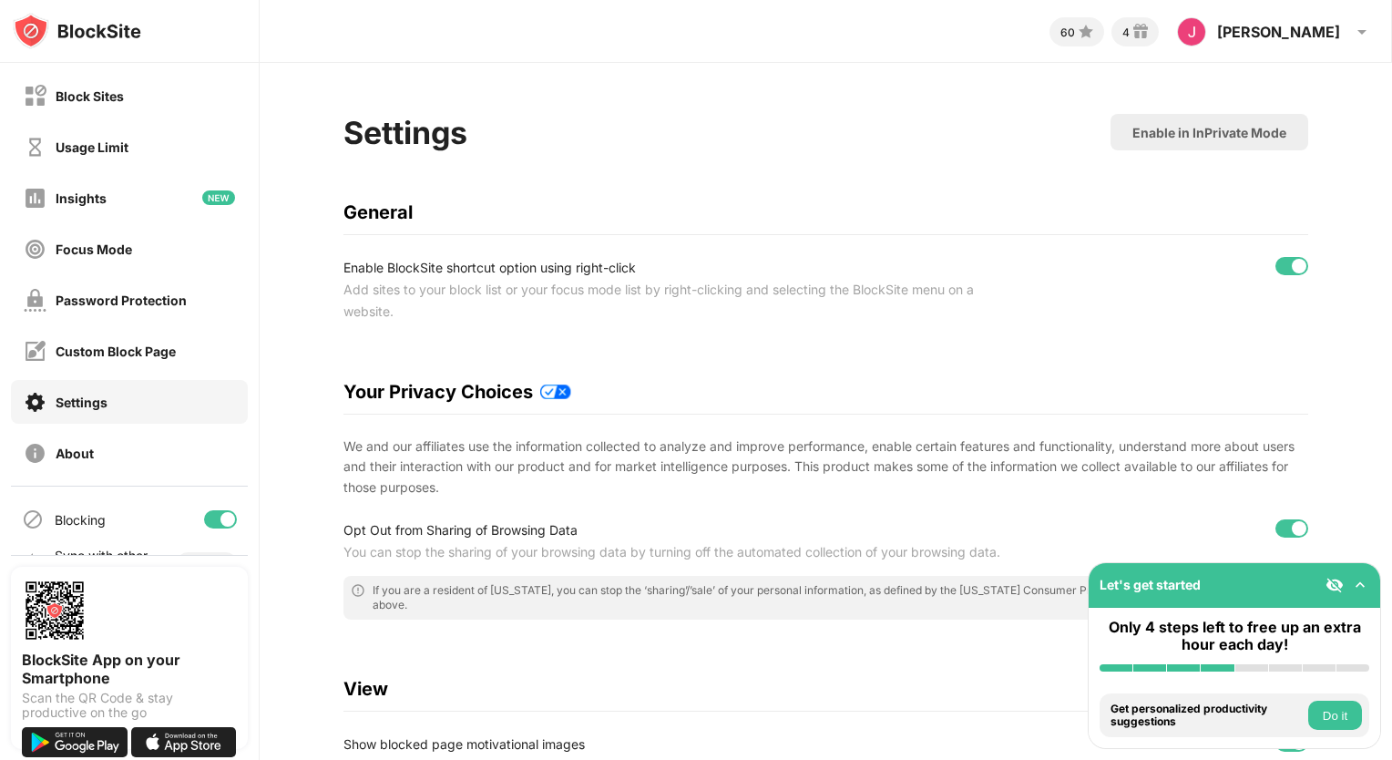
click at [909, 136] on div "Settings Enable in InPrivate Mode" at bounding box center [825, 136] width 965 height 45
click at [78, 201] on div "Insights" at bounding box center [81, 197] width 51 height 15
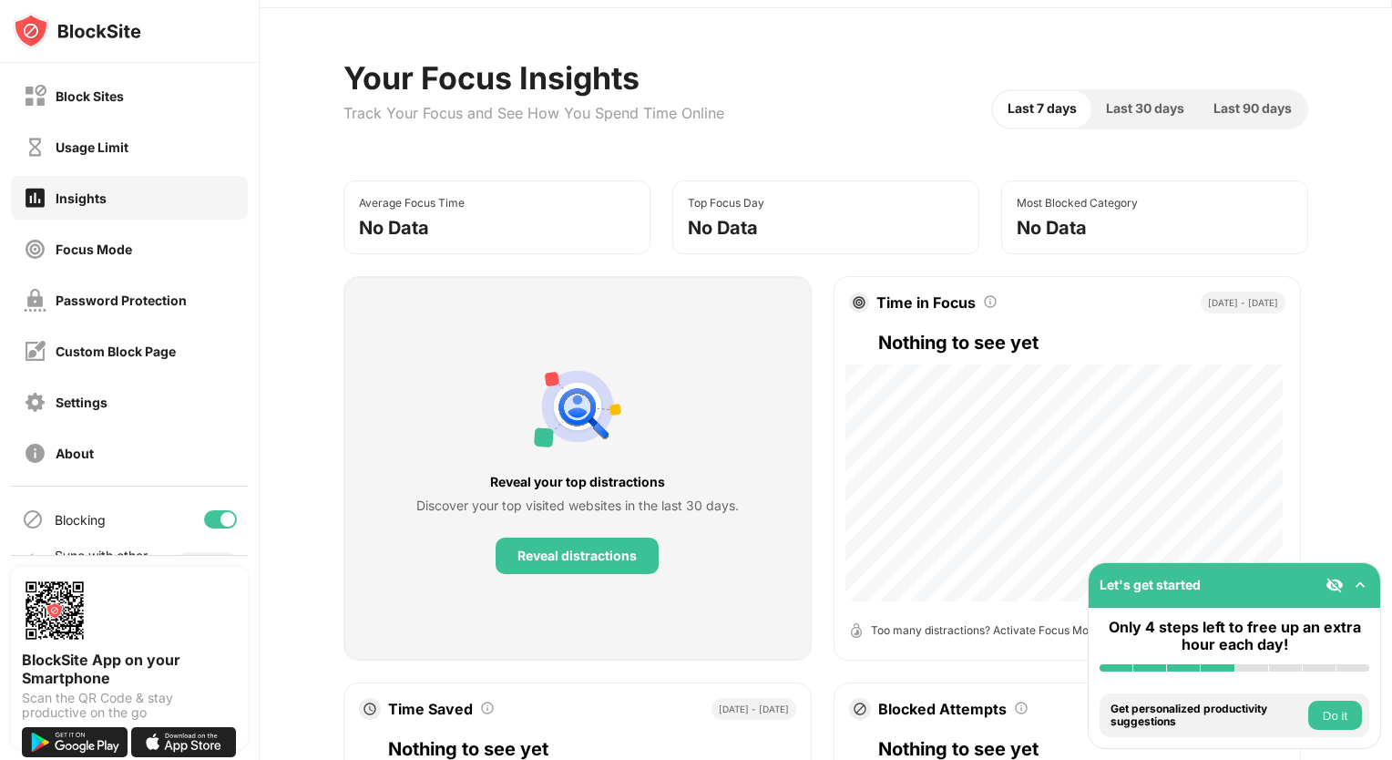
scroll to position [69, 0]
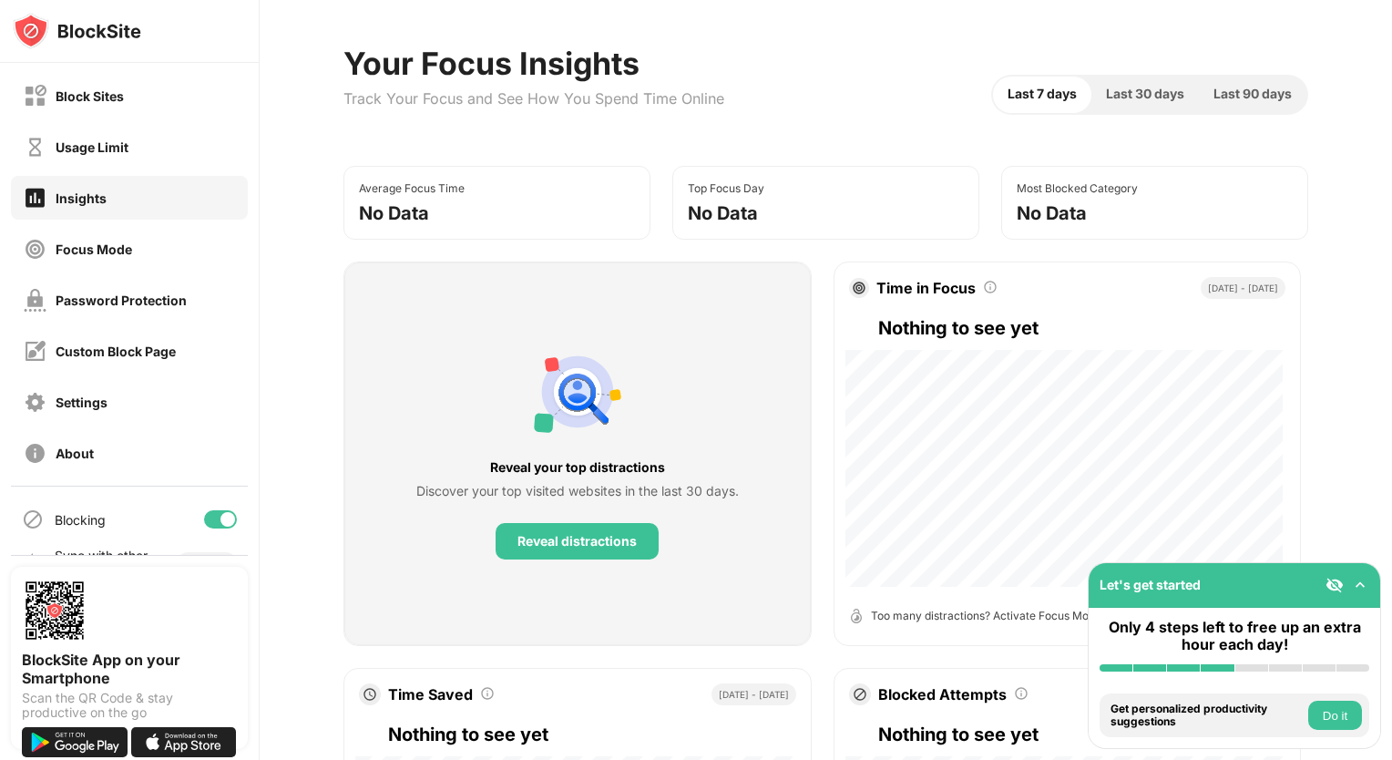
click at [607, 399] on img at bounding box center [577, 391] width 87 height 87
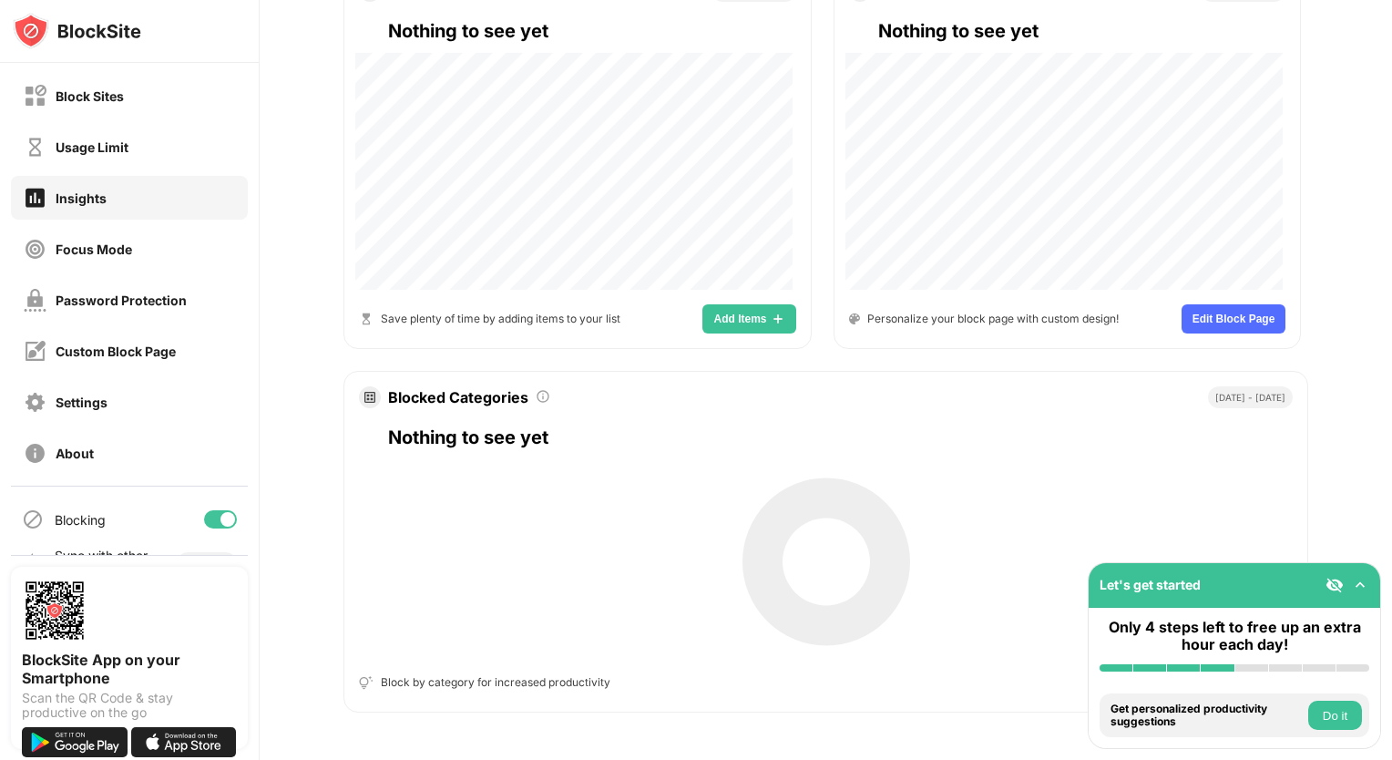
scroll to position [780, 0]
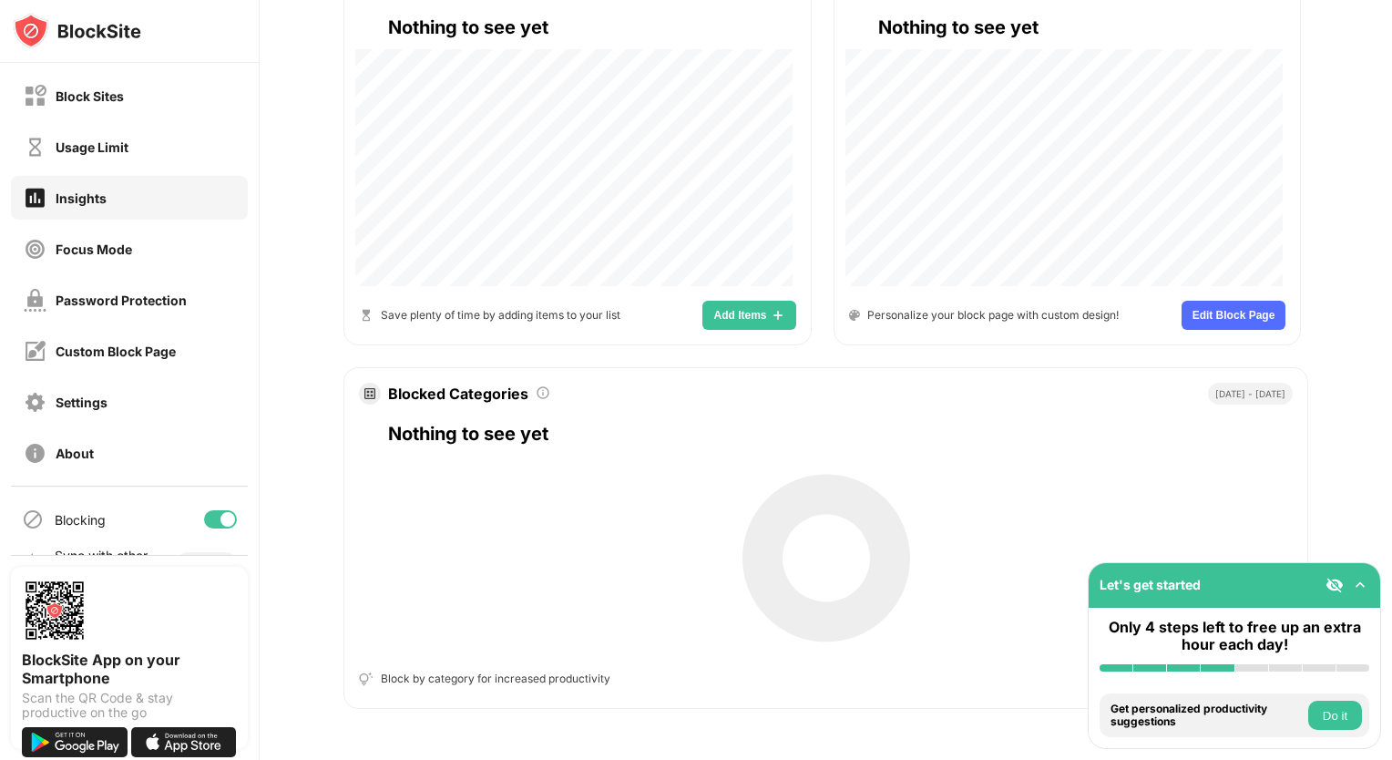
click at [1355, 581] on img at bounding box center [1360, 585] width 18 height 18
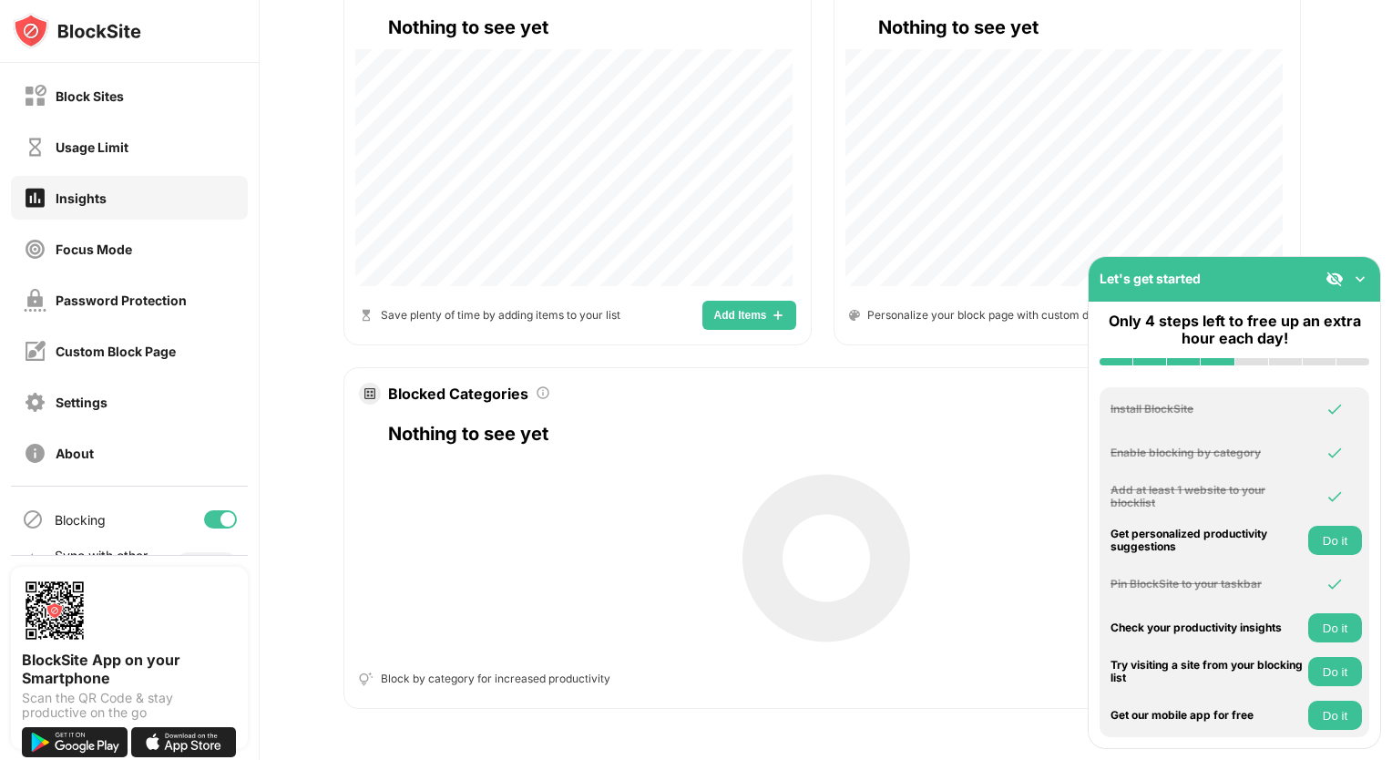
click at [1330, 278] on img at bounding box center [1334, 279] width 18 height 18
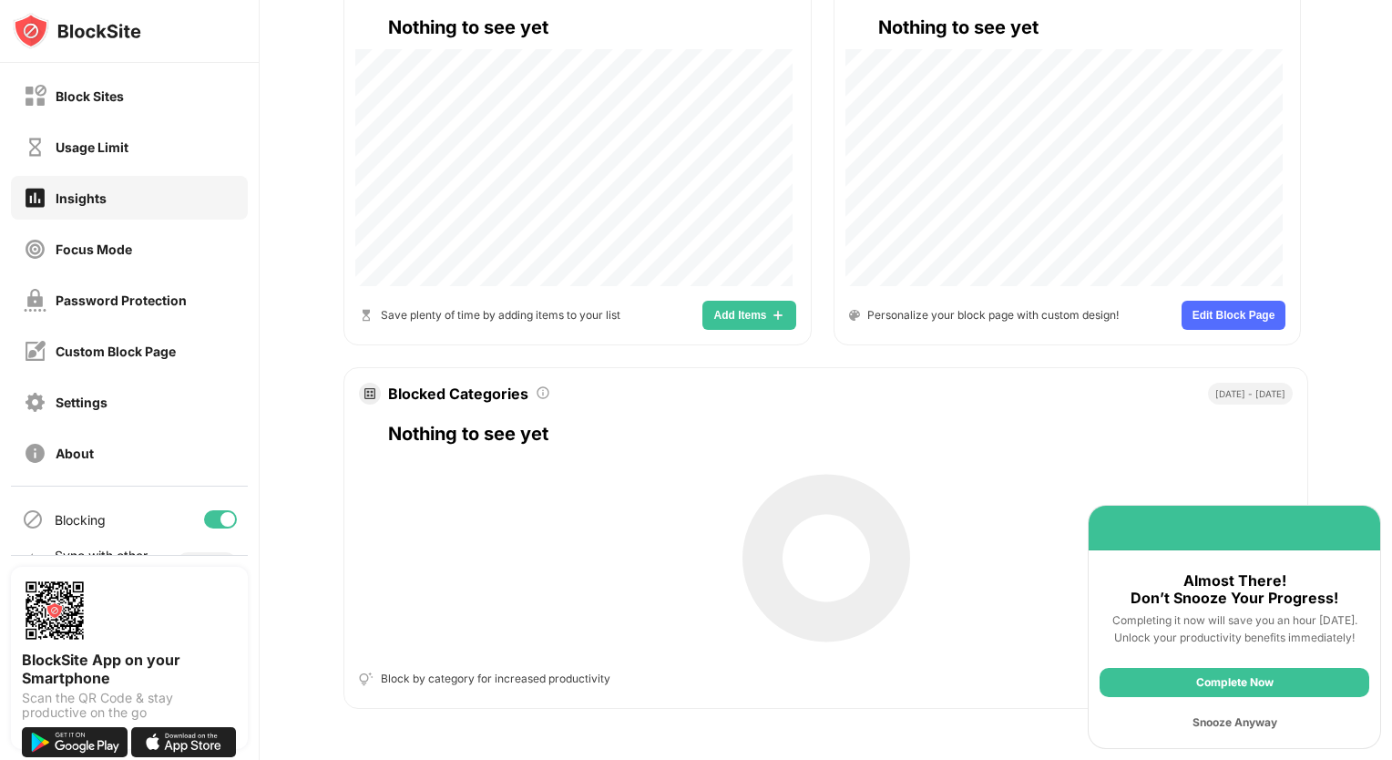
click at [1231, 719] on div "Snooze Anyway" at bounding box center [1234, 722] width 270 height 29
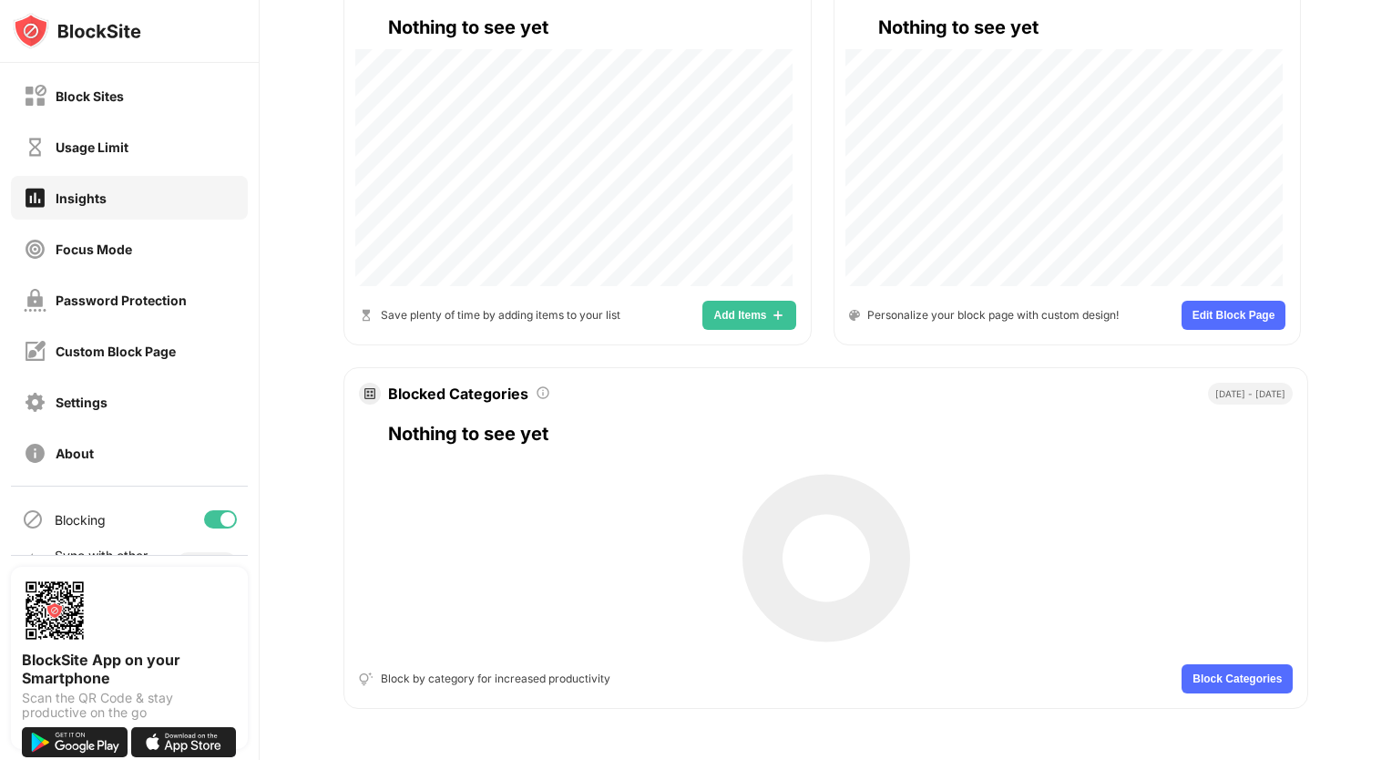
click at [1233, 674] on span "Block Categories" at bounding box center [1236, 678] width 89 height 11
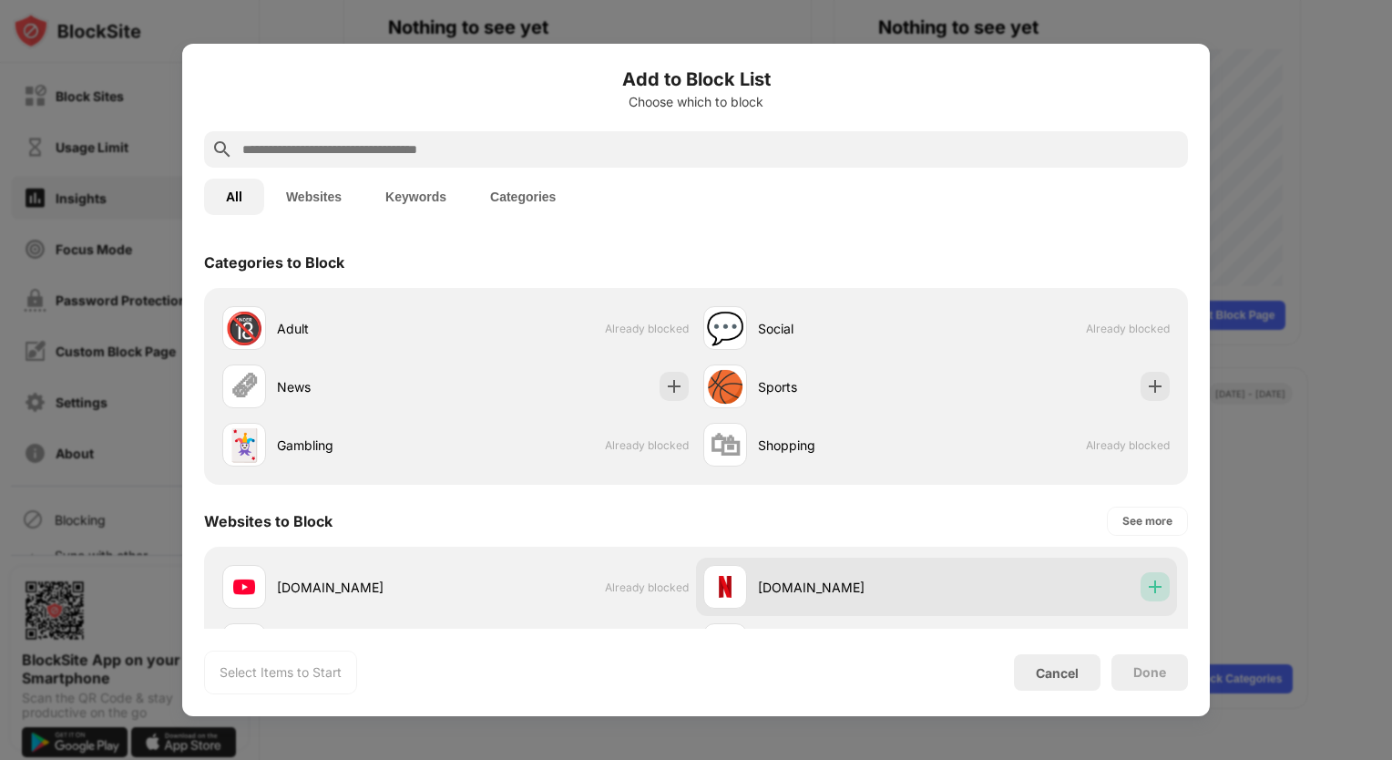
click at [1146, 582] on img at bounding box center [1155, 586] width 18 height 18
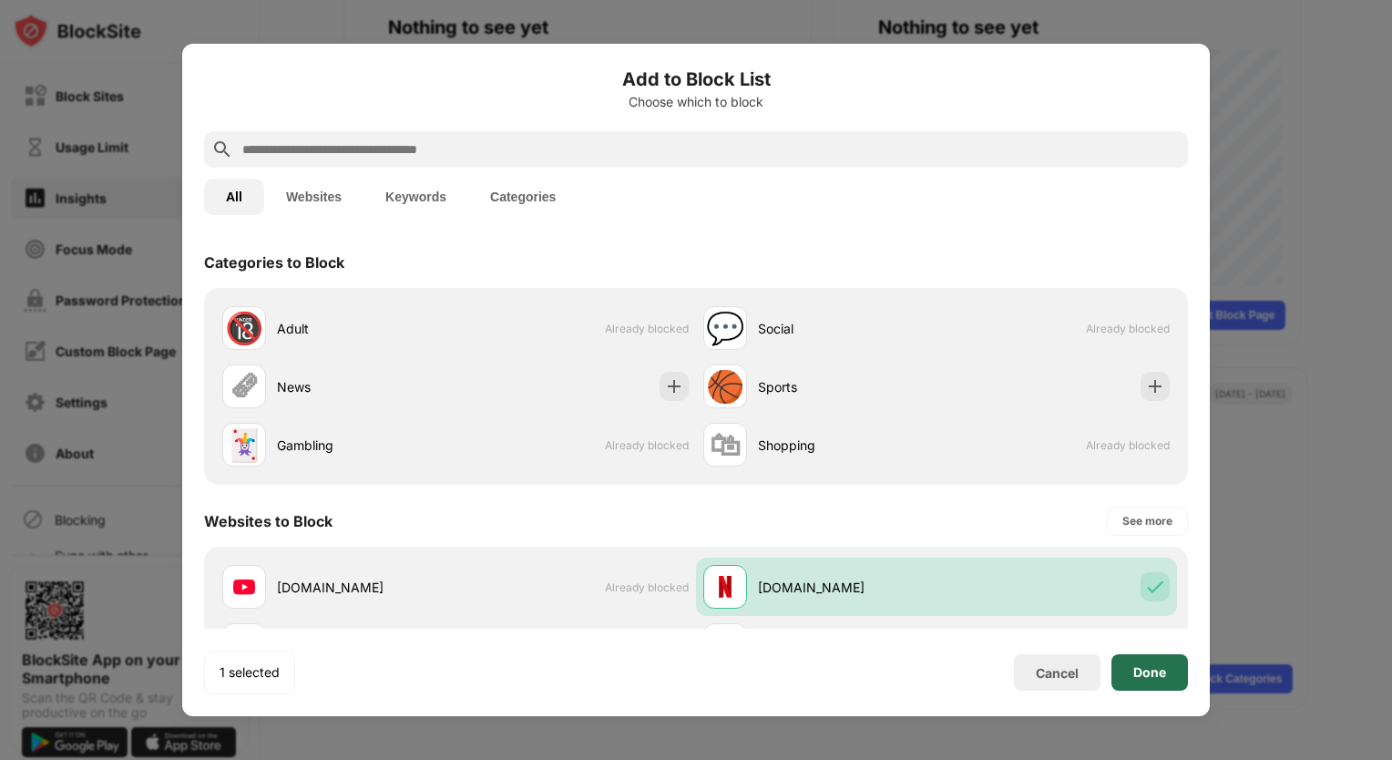
click at [1148, 676] on div "Done" at bounding box center [1149, 672] width 33 height 15
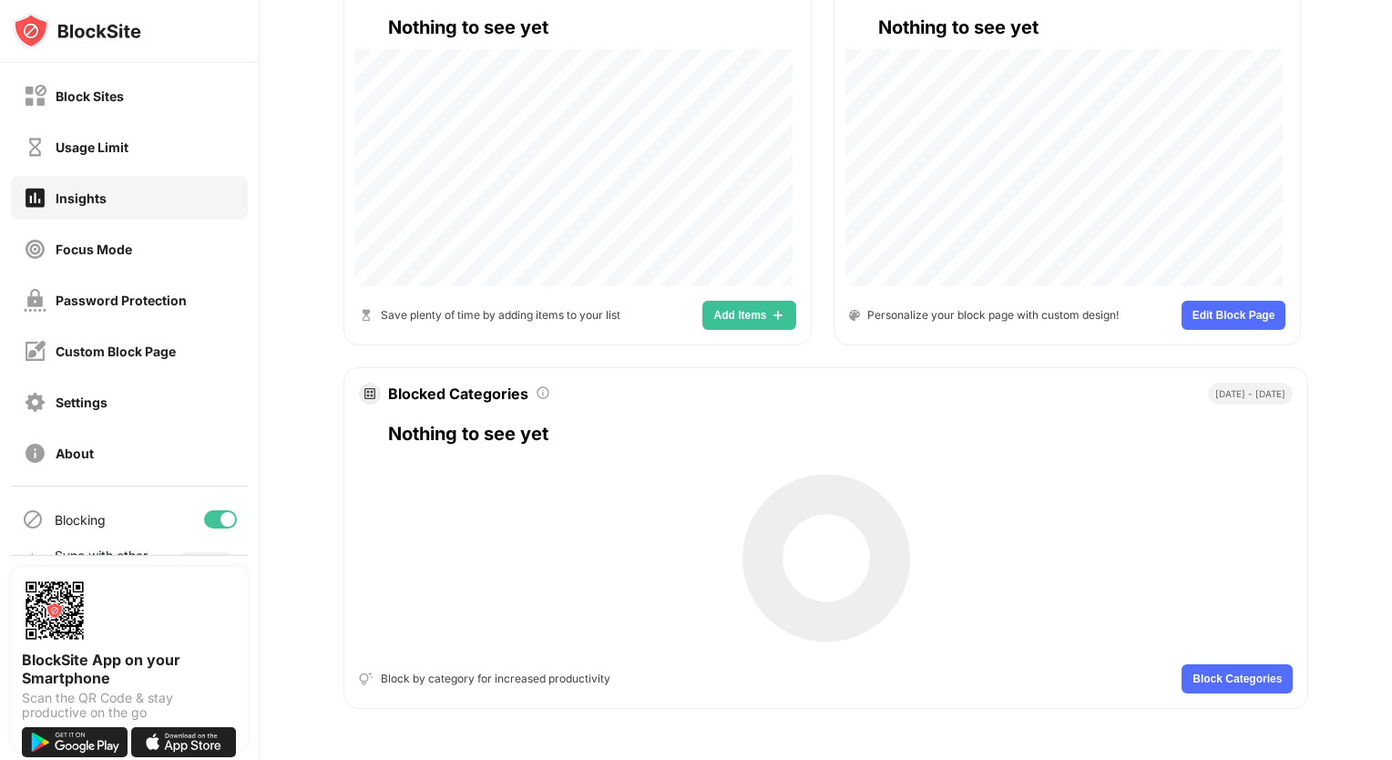
click at [1192, 675] on span "Block Categories" at bounding box center [1236, 678] width 89 height 11
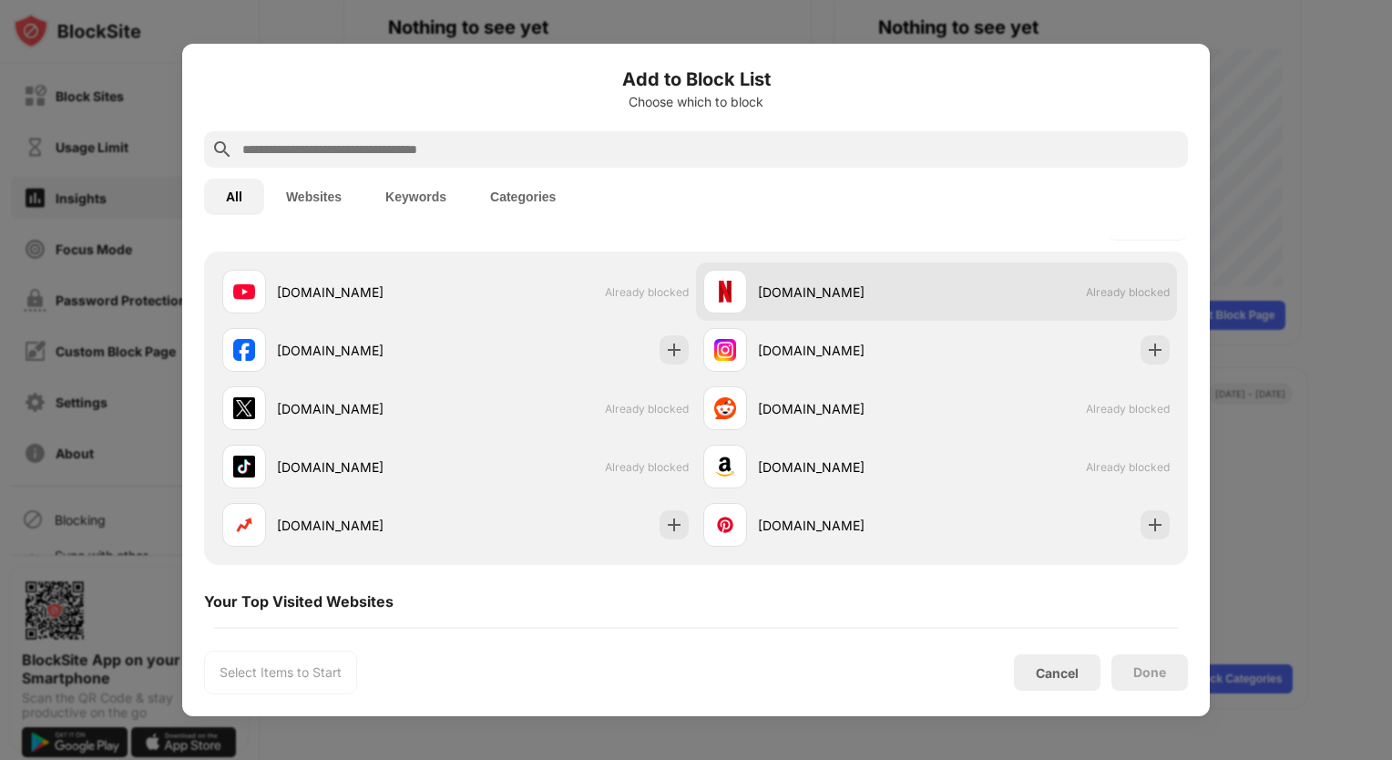
scroll to position [295, 0]
click at [852, 604] on div "Your Top Visited Websites" at bounding box center [696, 601] width 984 height 51
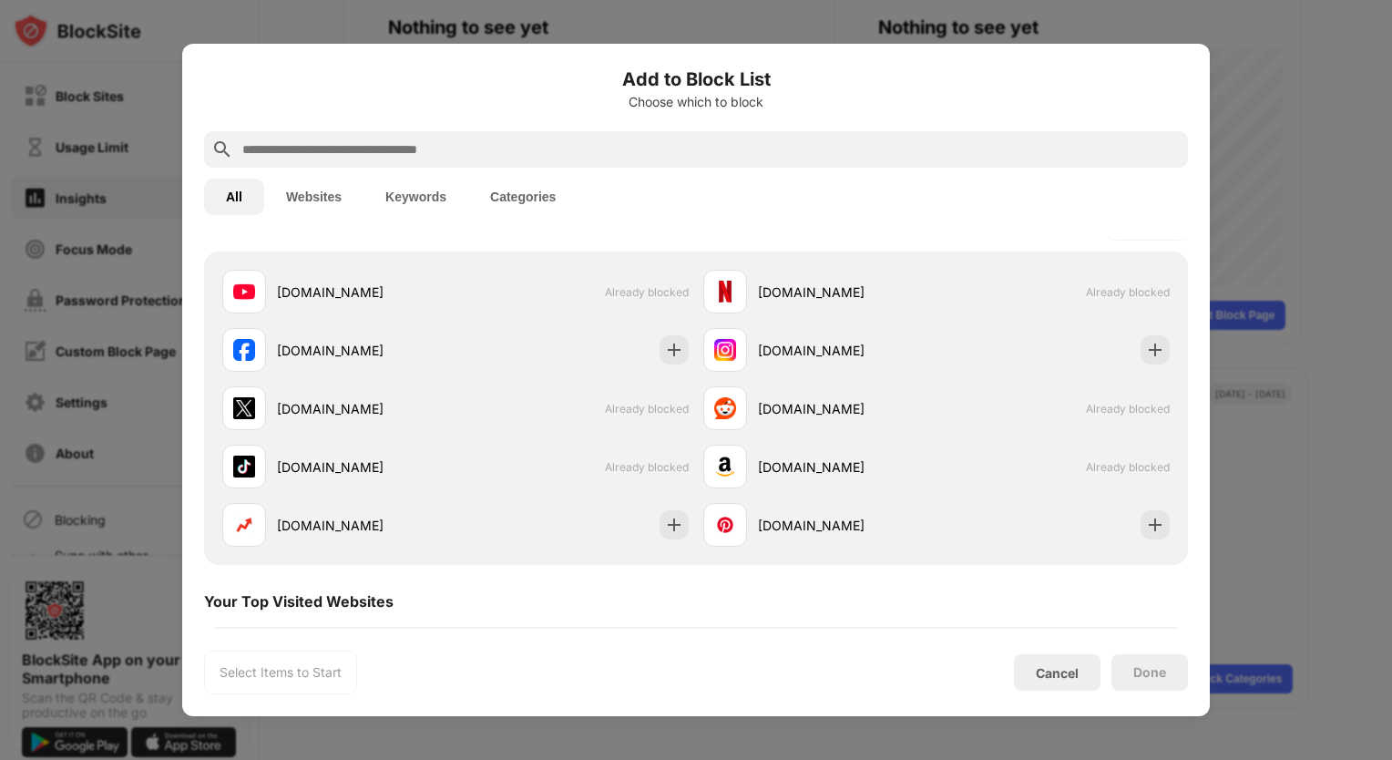
click at [318, 199] on button "Websites" at bounding box center [313, 196] width 99 height 36
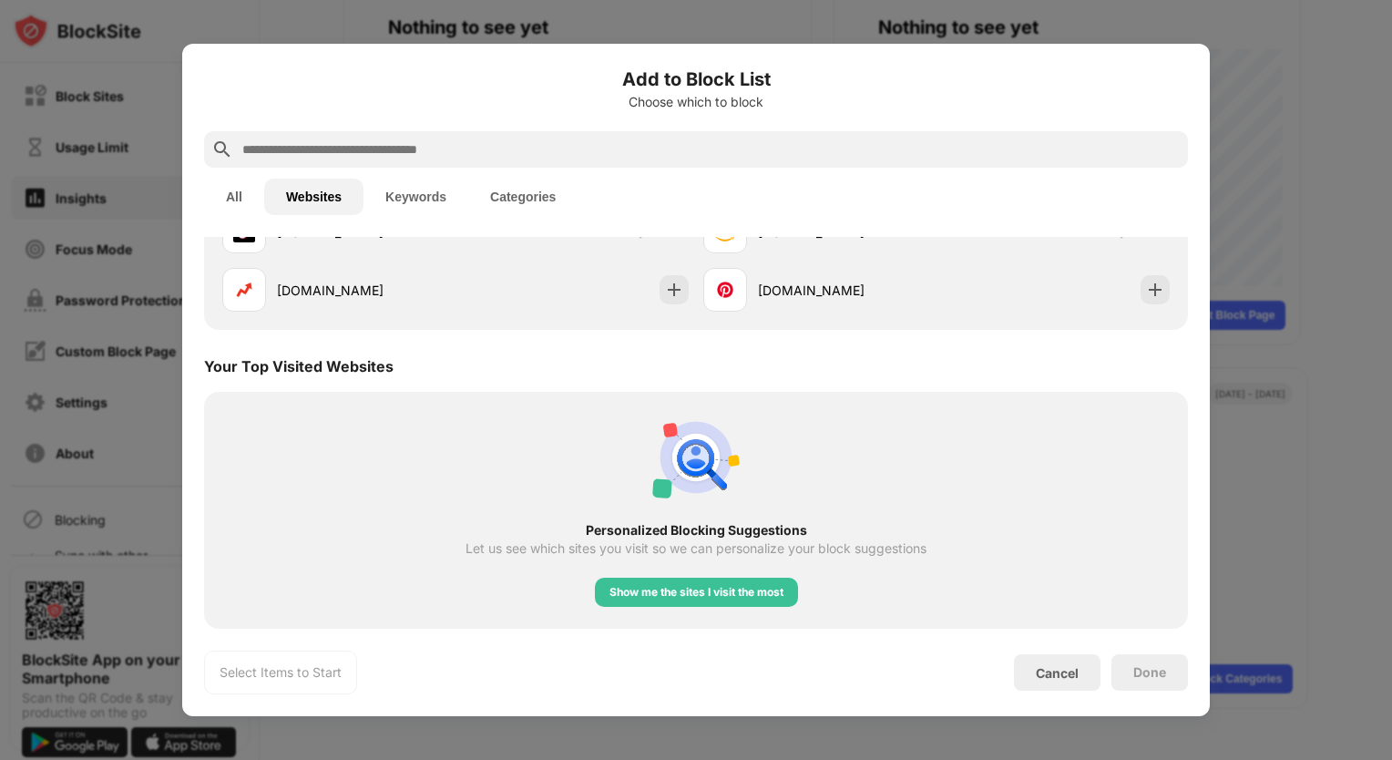
scroll to position [0, 0]
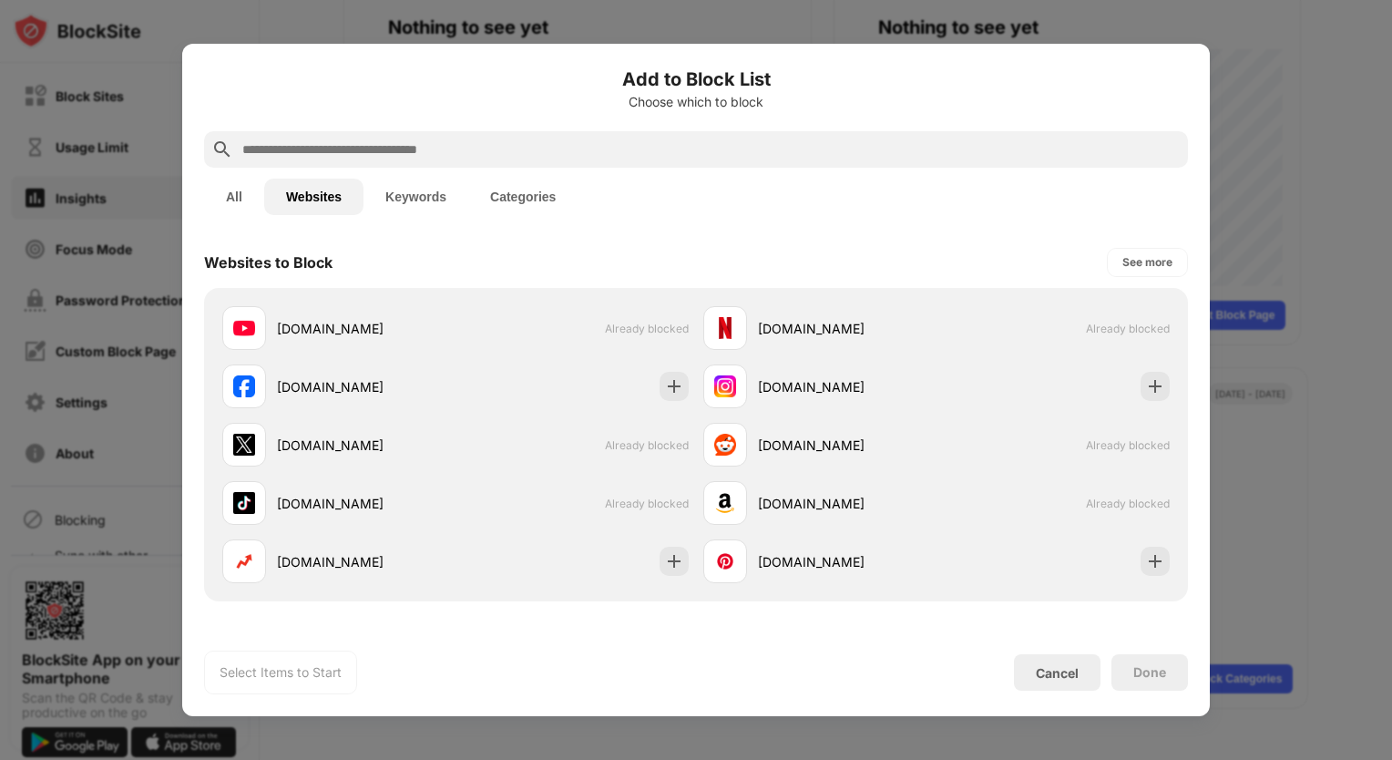
click at [503, 195] on button "Categories" at bounding box center [522, 196] width 109 height 36
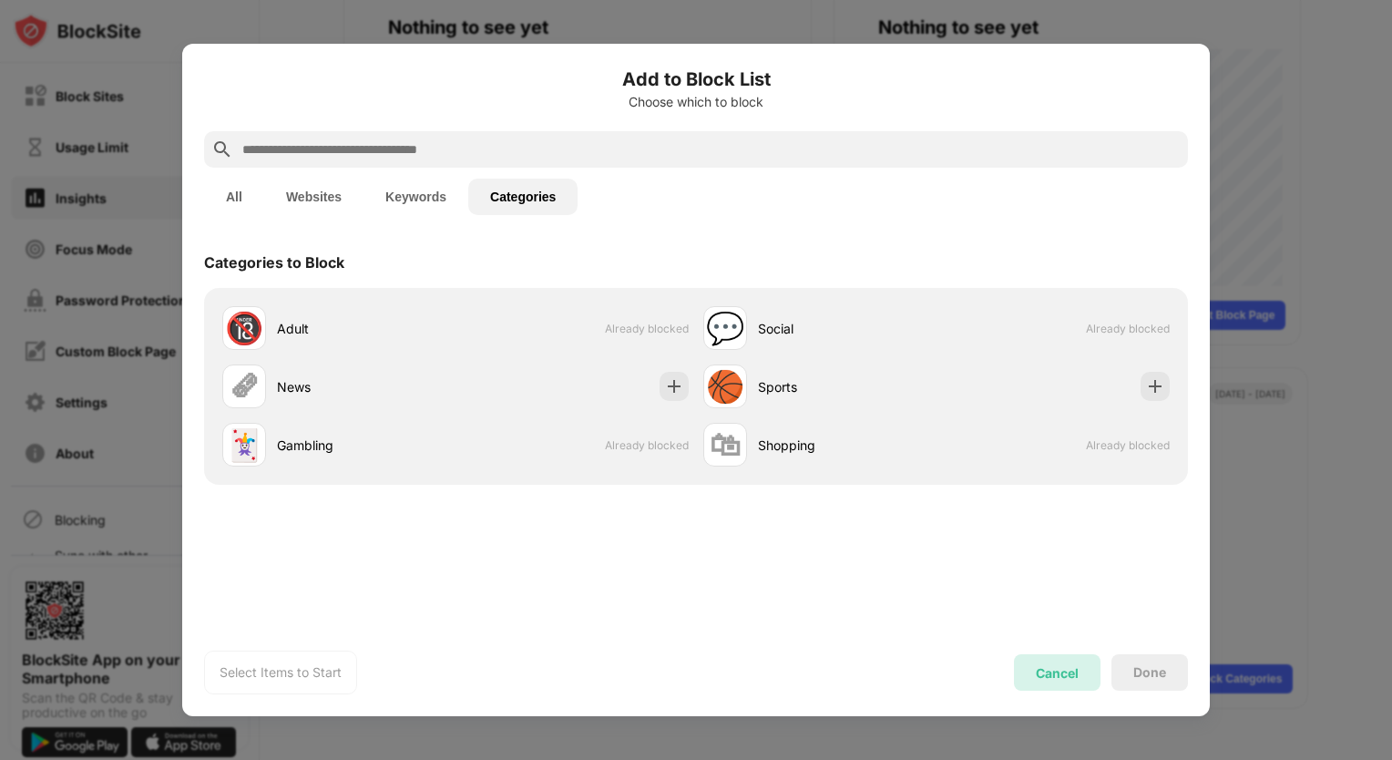
click at [1068, 669] on div "Cancel" at bounding box center [1056, 672] width 43 height 15
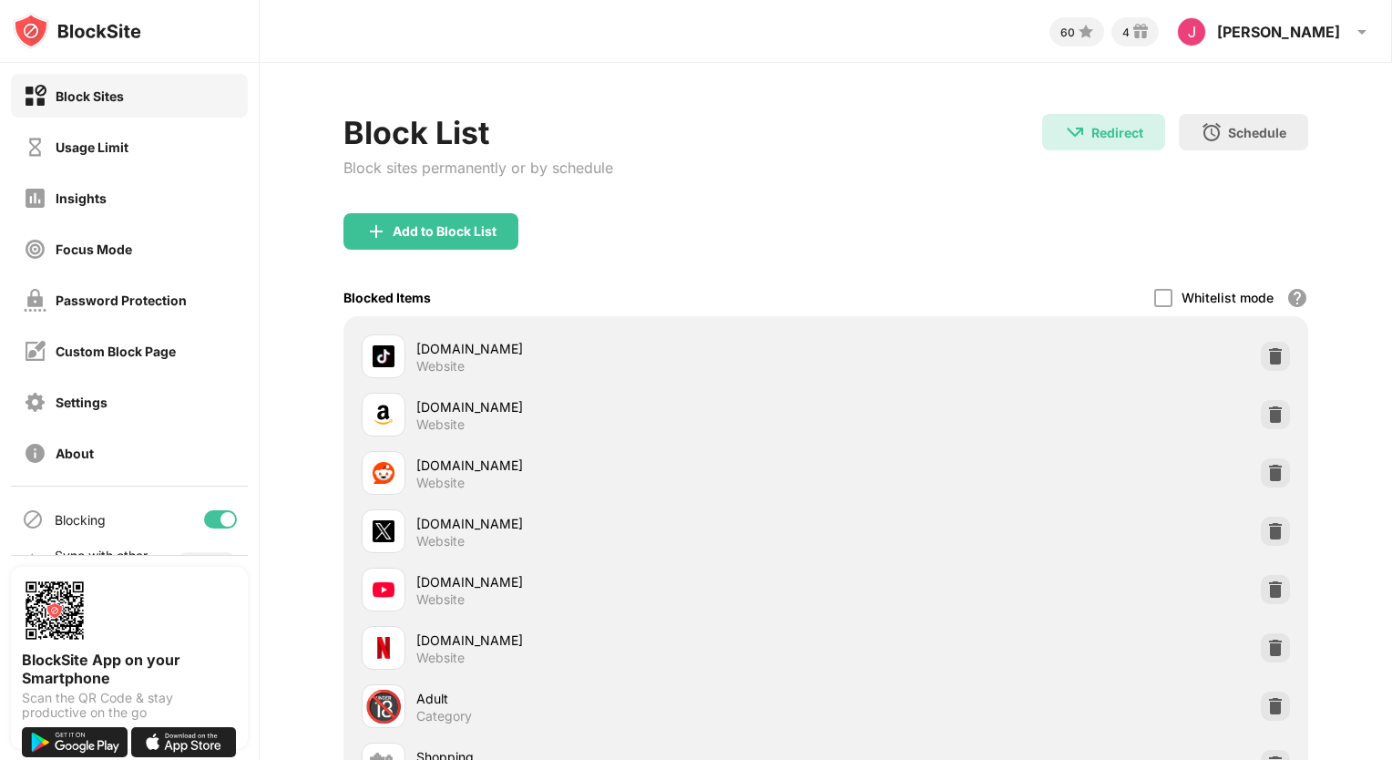
click at [102, 91] on div "Block Sites" at bounding box center [90, 95] width 68 height 15
click at [401, 226] on div "Add to Block List" at bounding box center [445, 231] width 104 height 15
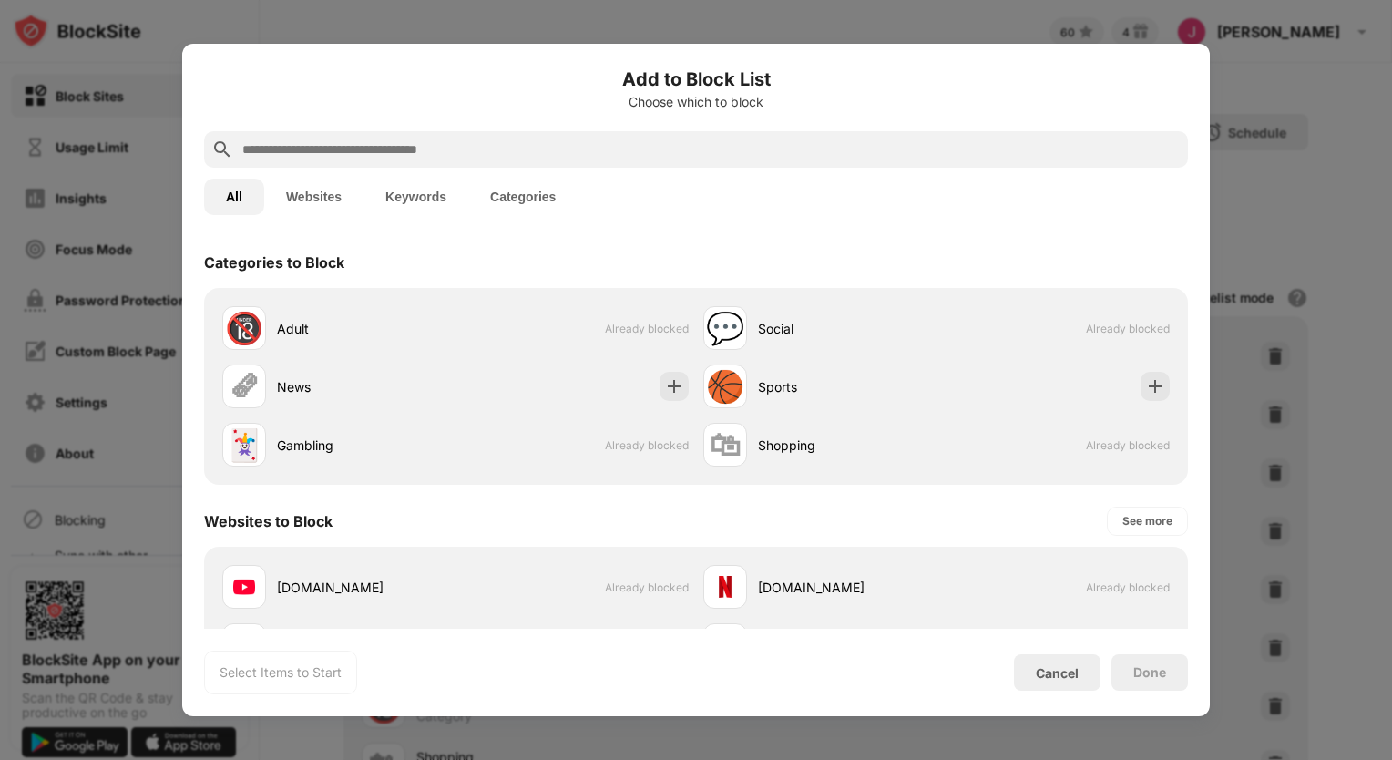
click at [325, 199] on button "Websites" at bounding box center [313, 196] width 99 height 36
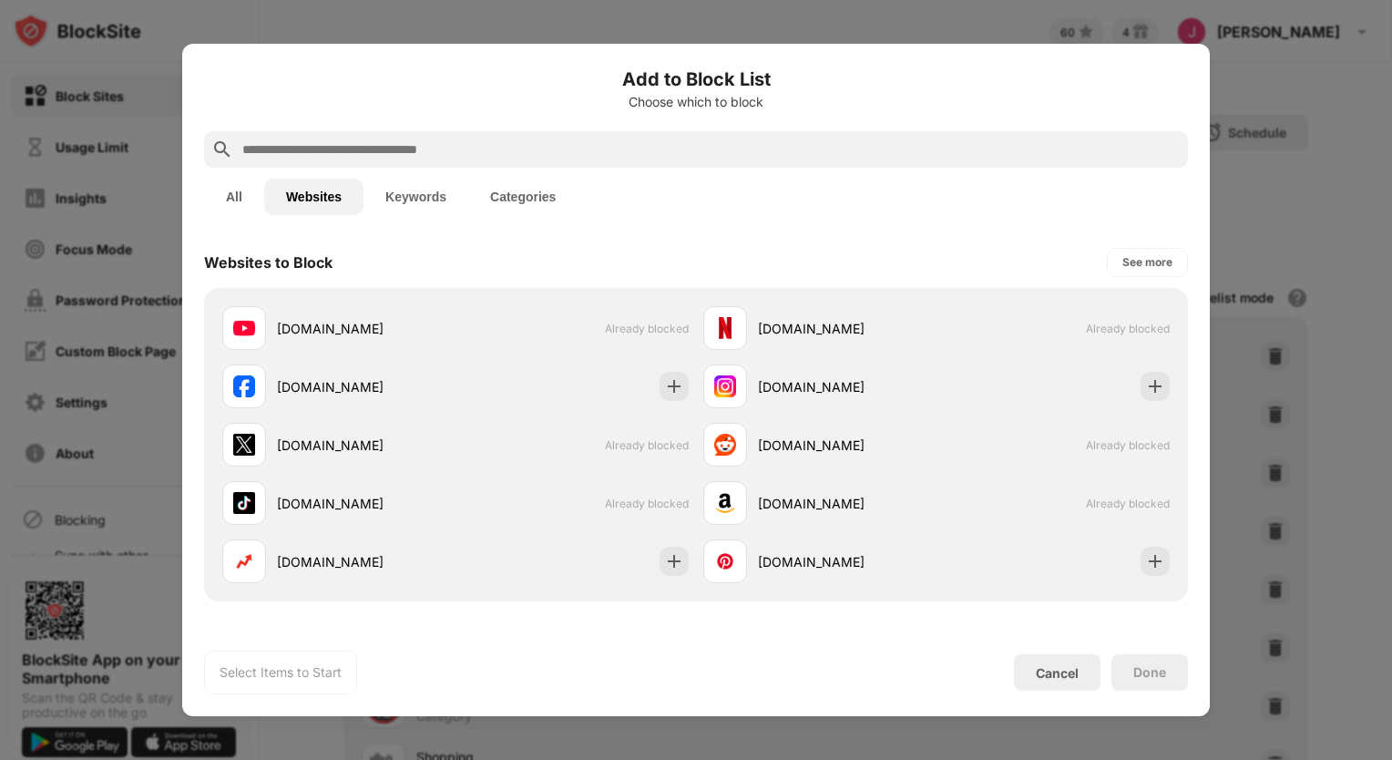
click at [314, 151] on input "text" at bounding box center [710, 149] width 940 height 22
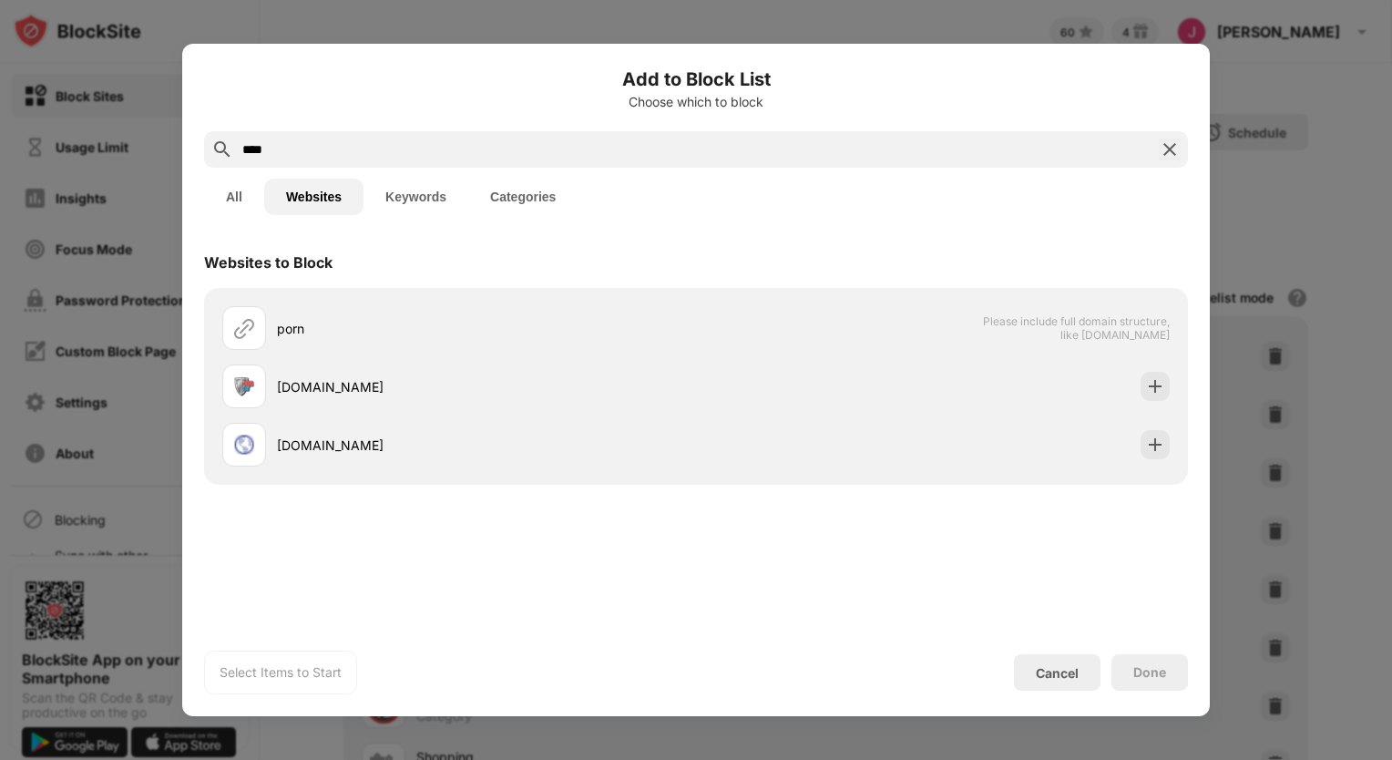
click at [423, 196] on button "Keywords" at bounding box center [415, 196] width 105 height 36
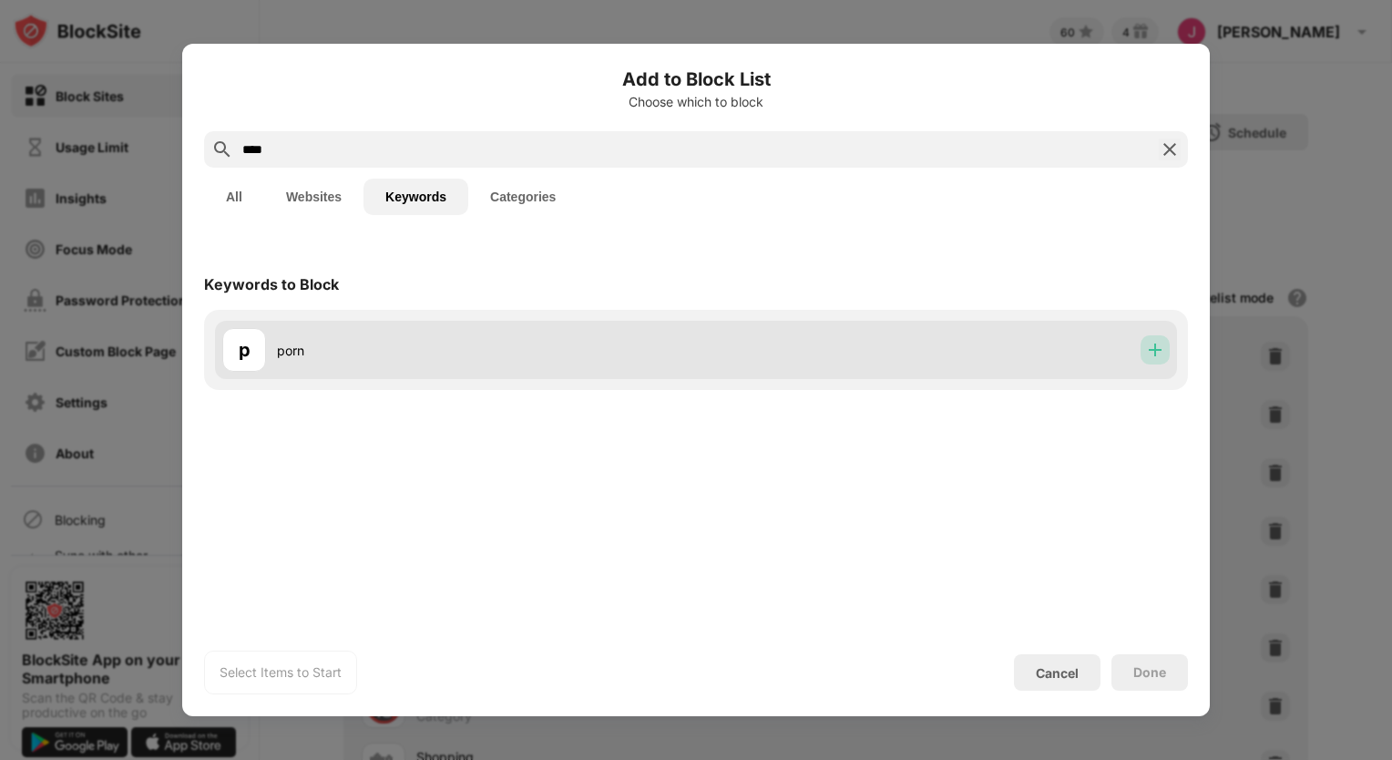
click at [1152, 350] on img at bounding box center [1155, 350] width 18 height 18
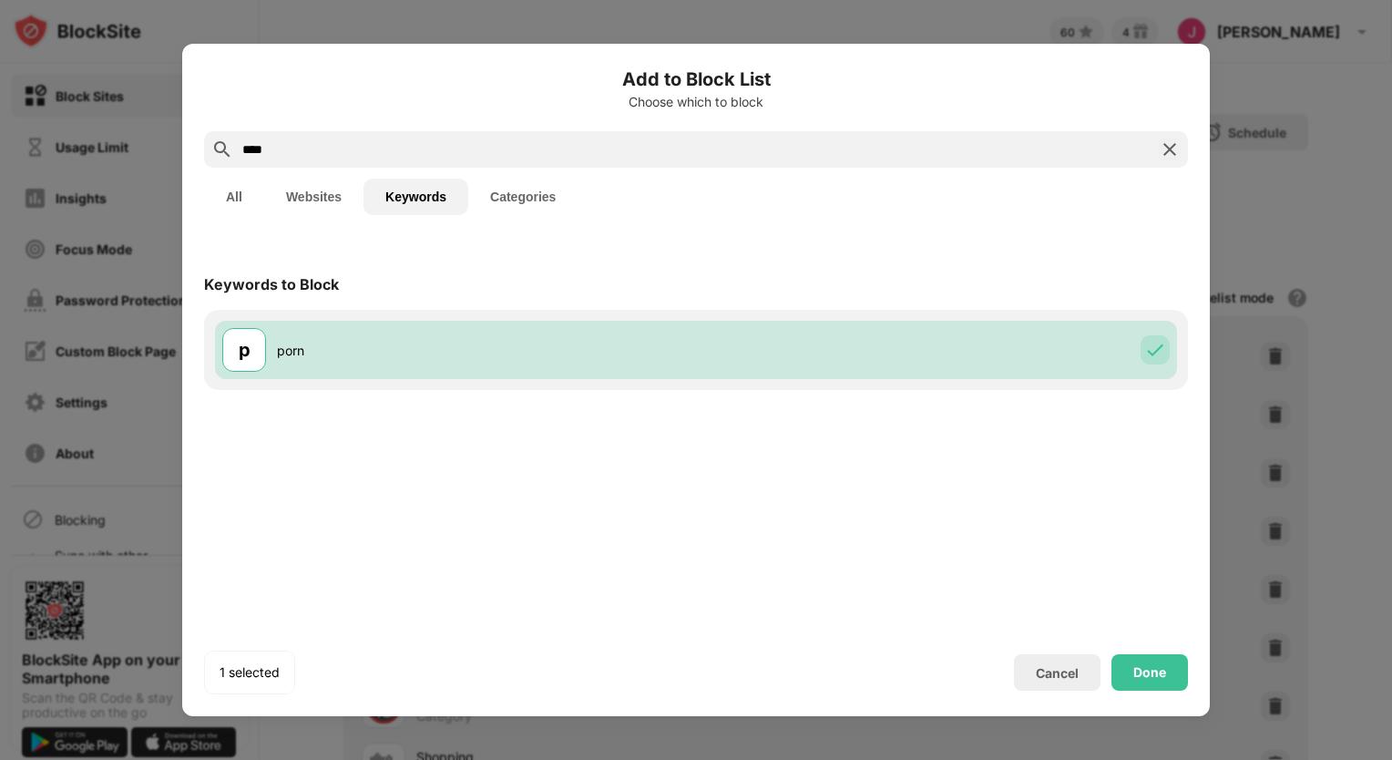
click at [256, 150] on input "****" at bounding box center [695, 149] width 911 height 22
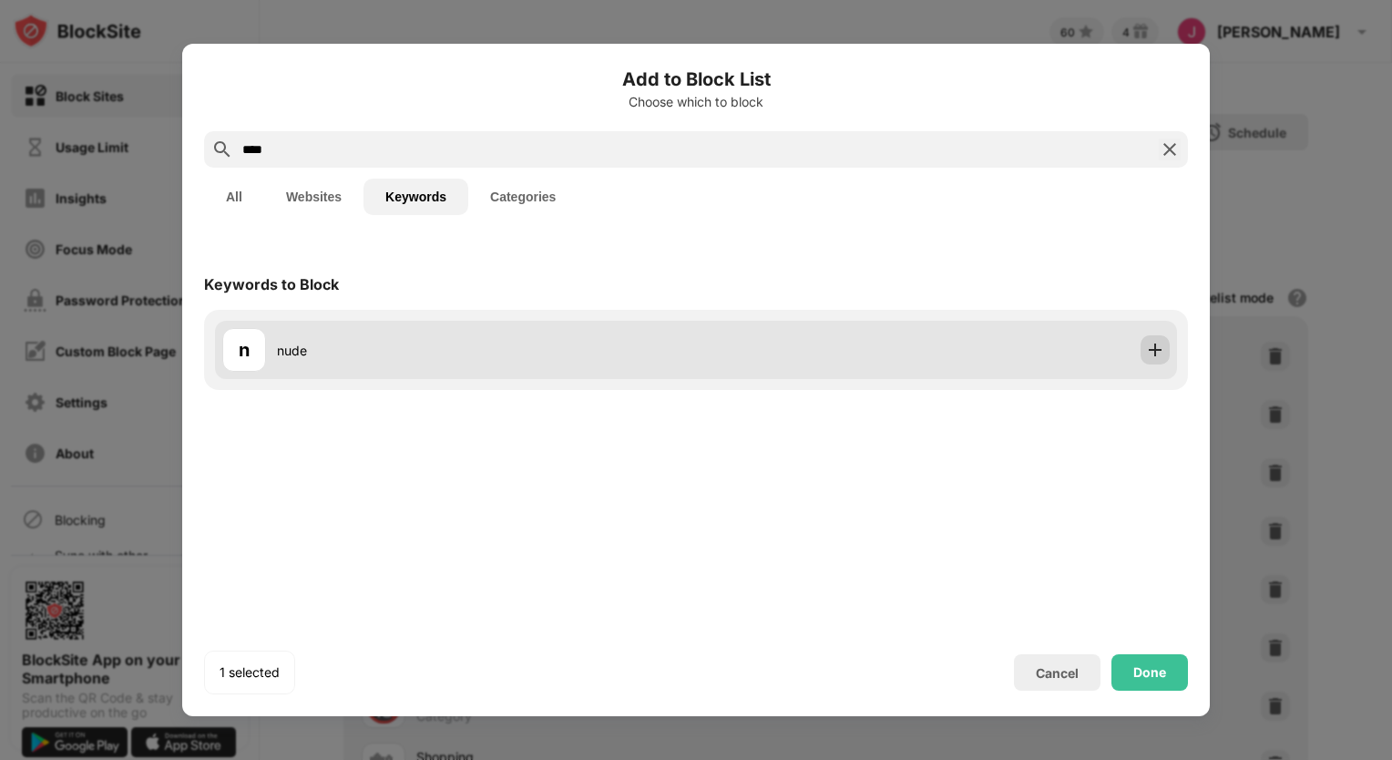
type input "****"
click at [1148, 351] on img at bounding box center [1155, 350] width 18 height 18
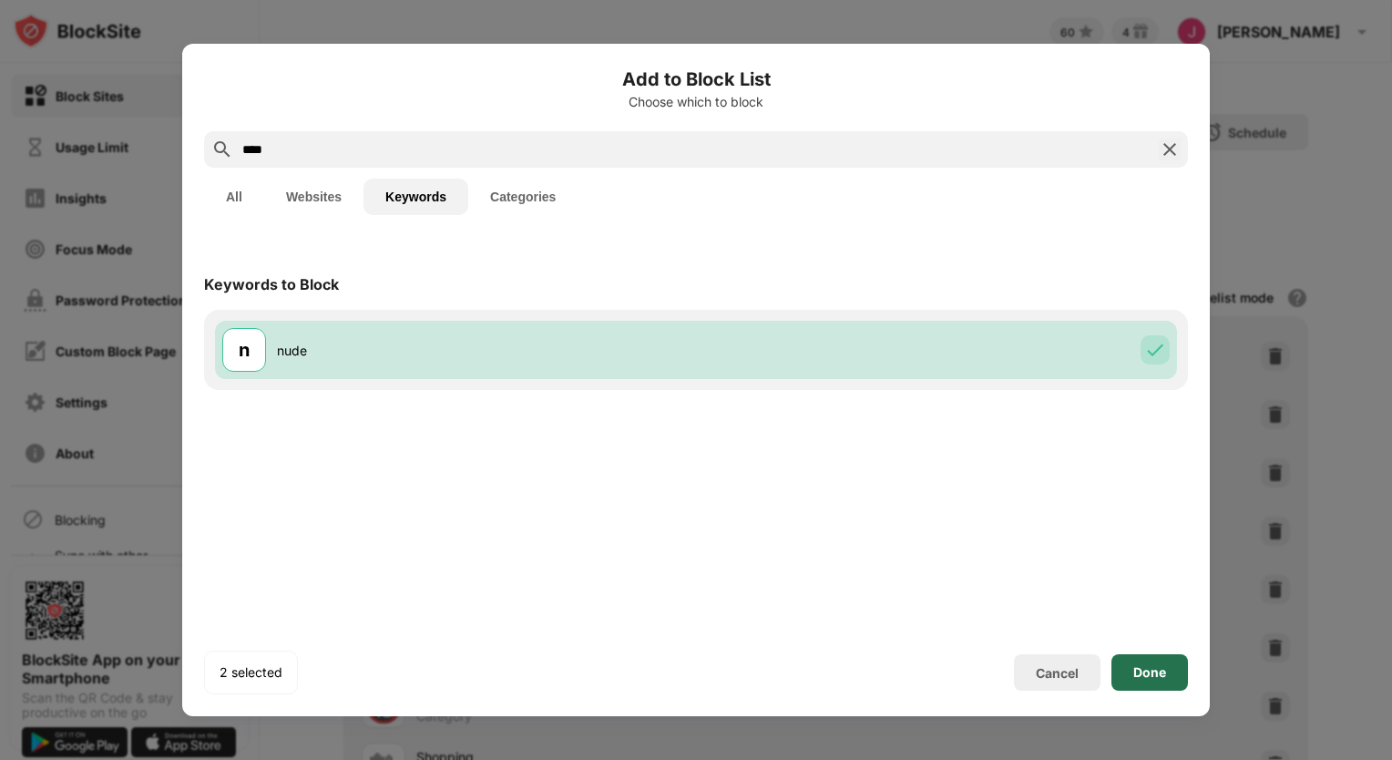
click at [1153, 669] on div "Done" at bounding box center [1149, 672] width 33 height 15
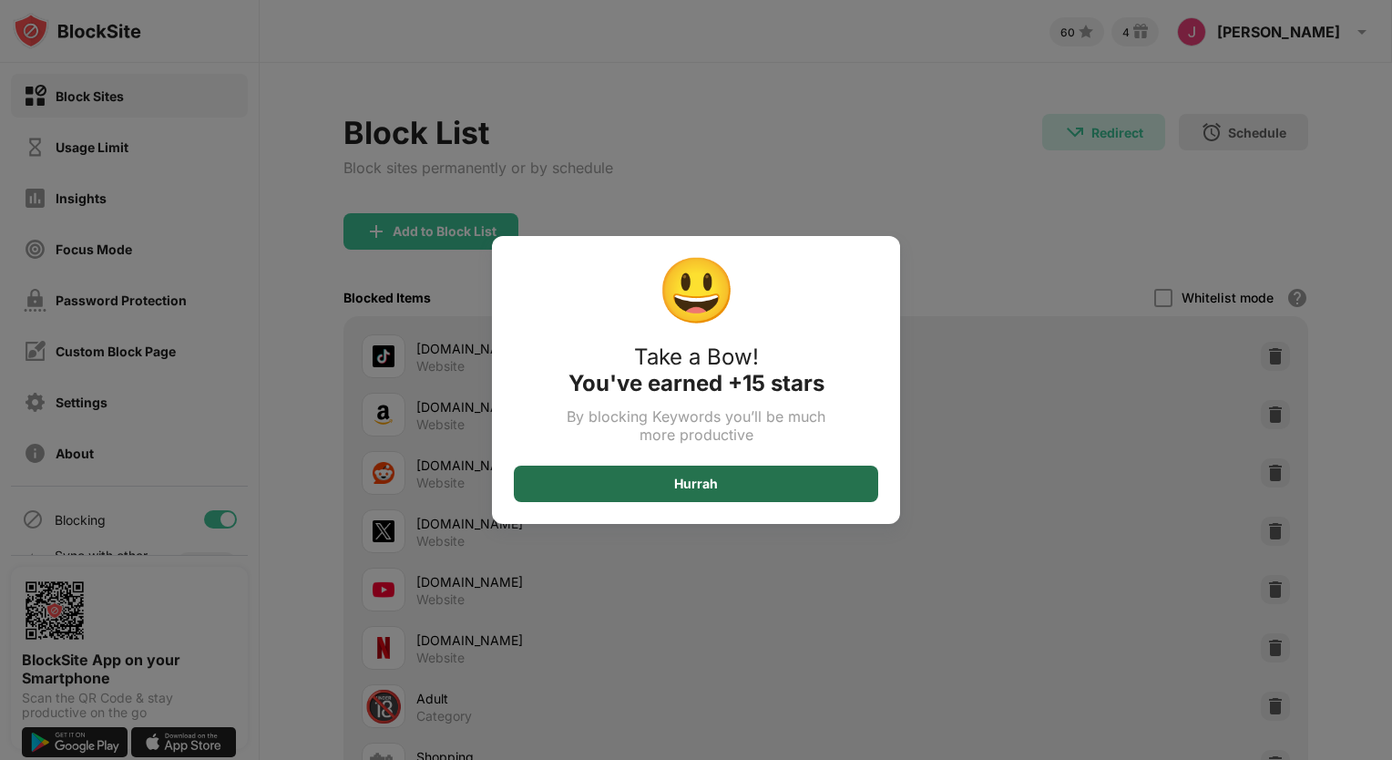
click at [791, 475] on div "Hurrah" at bounding box center [696, 483] width 364 height 36
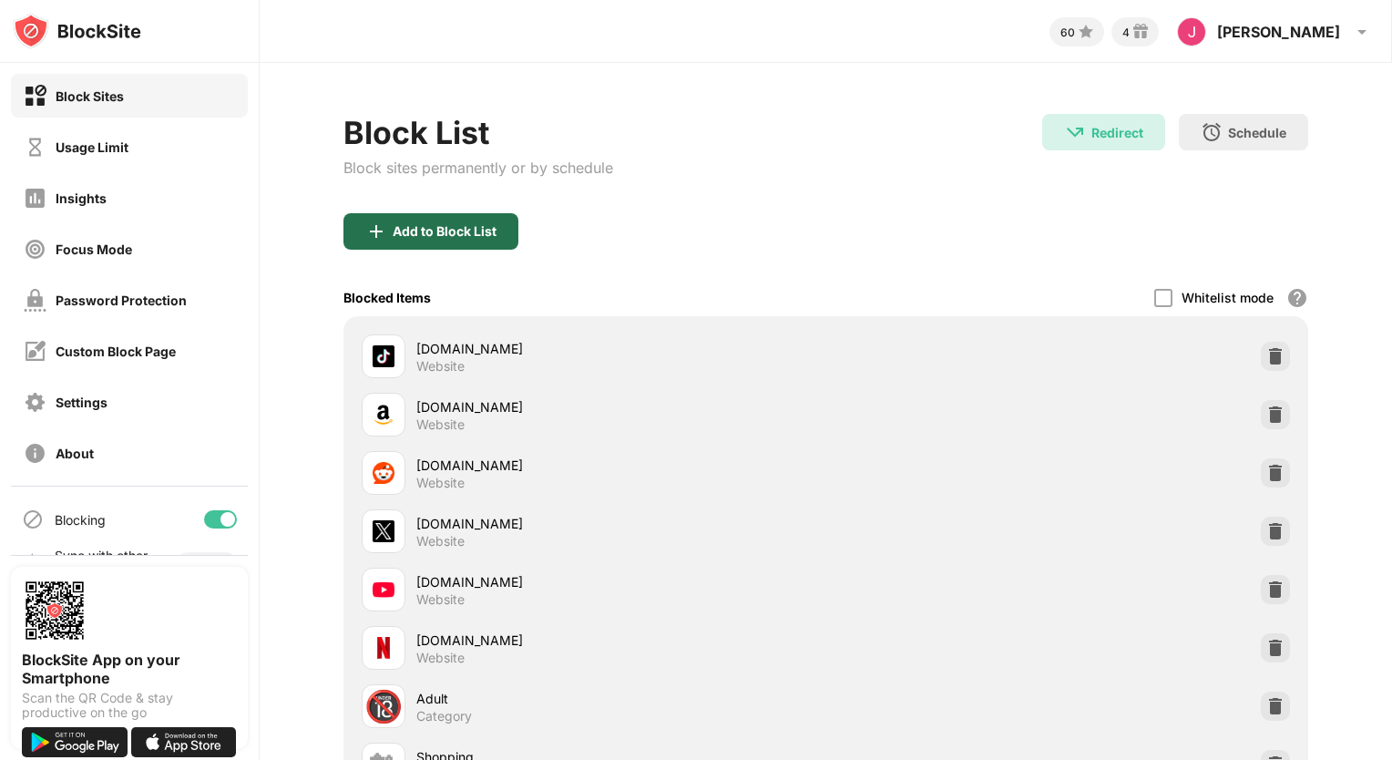
click at [427, 239] on div "Add to Block List" at bounding box center [430, 231] width 175 height 36
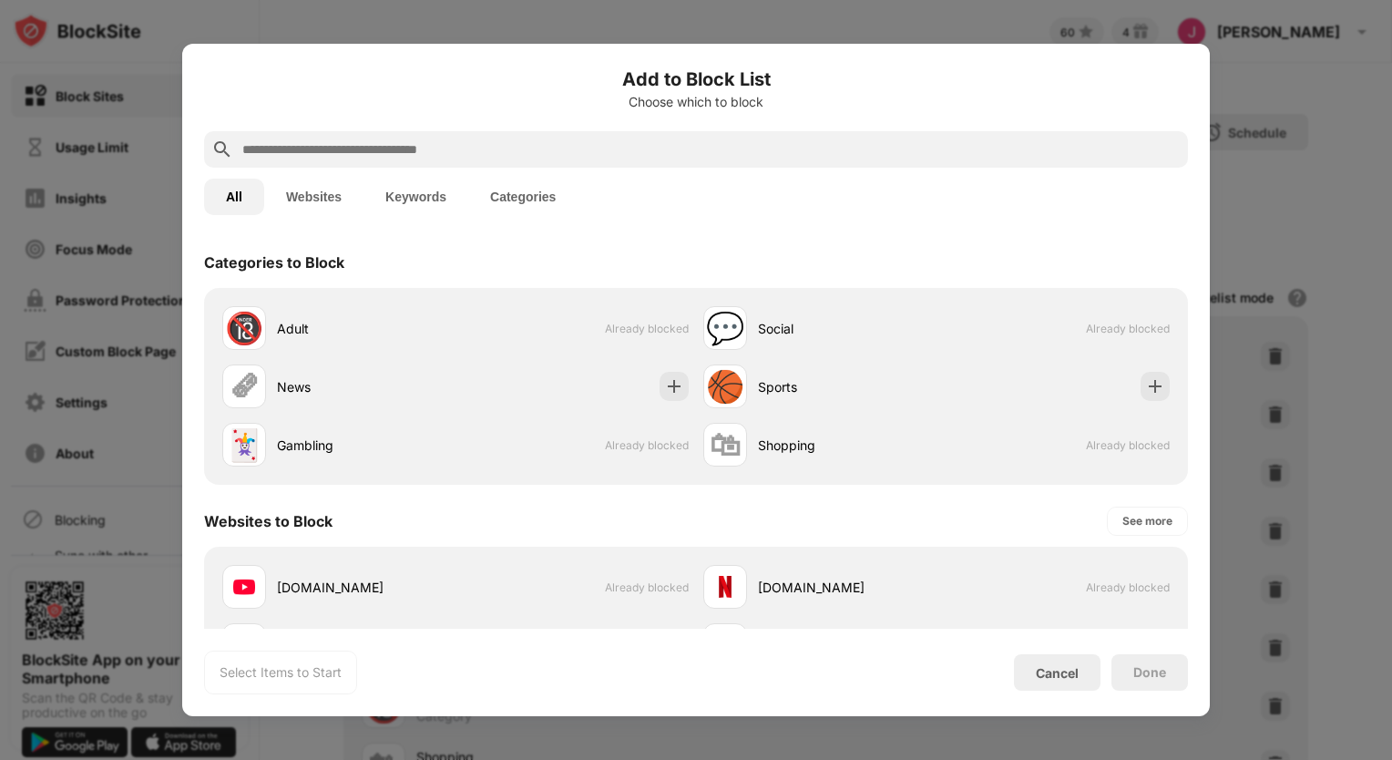
click at [412, 195] on button "Keywords" at bounding box center [415, 196] width 105 height 36
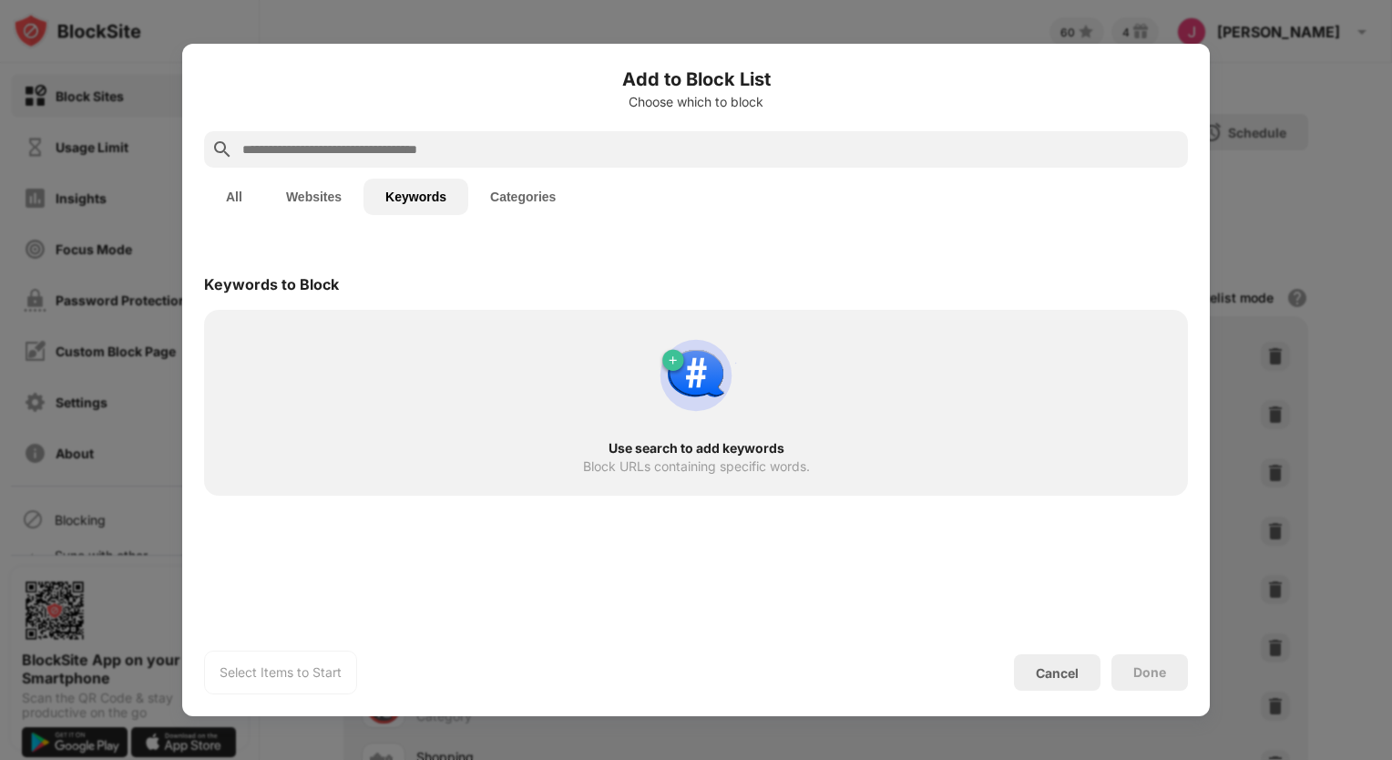
click at [299, 147] on input "text" at bounding box center [710, 149] width 940 height 22
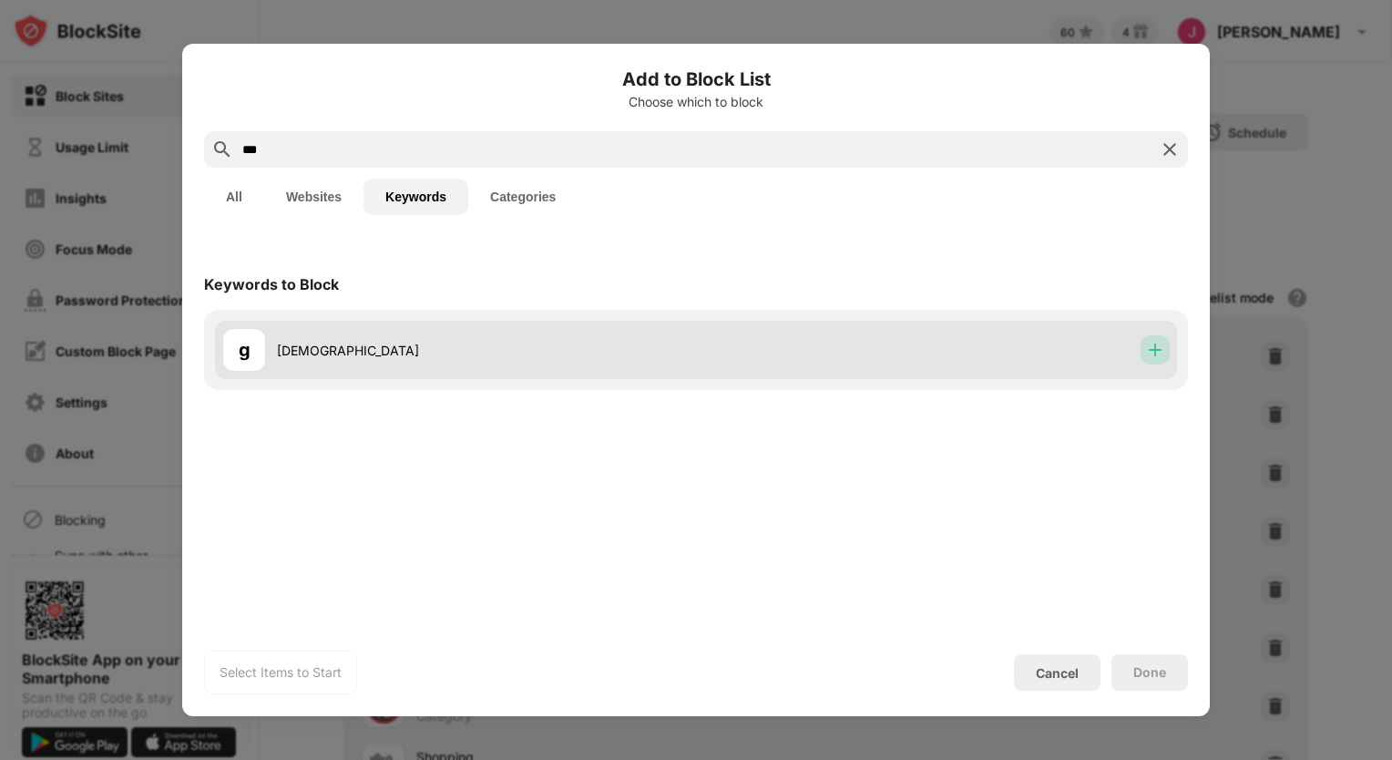
click at [1156, 350] on img at bounding box center [1155, 350] width 18 height 18
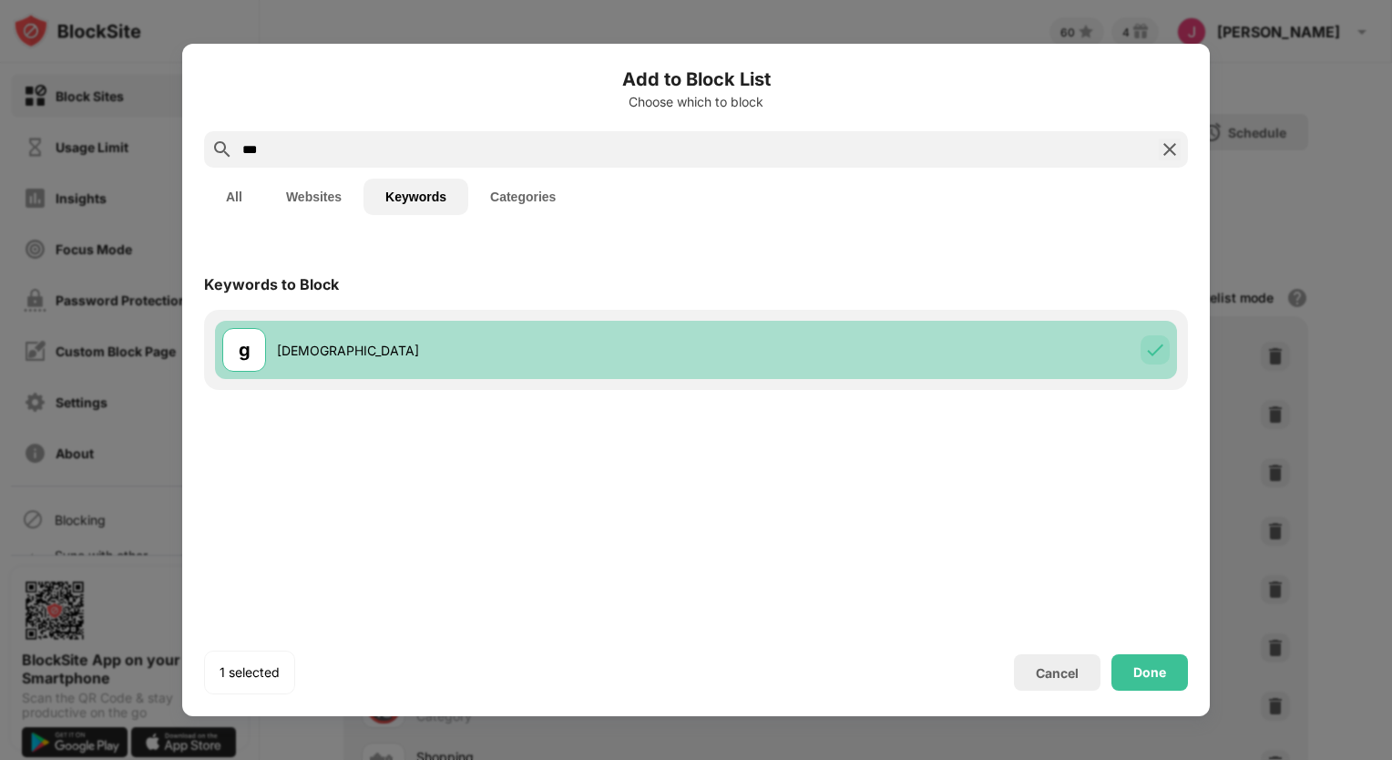
click at [699, 360] on div "g gay" at bounding box center [696, 350] width 962 height 58
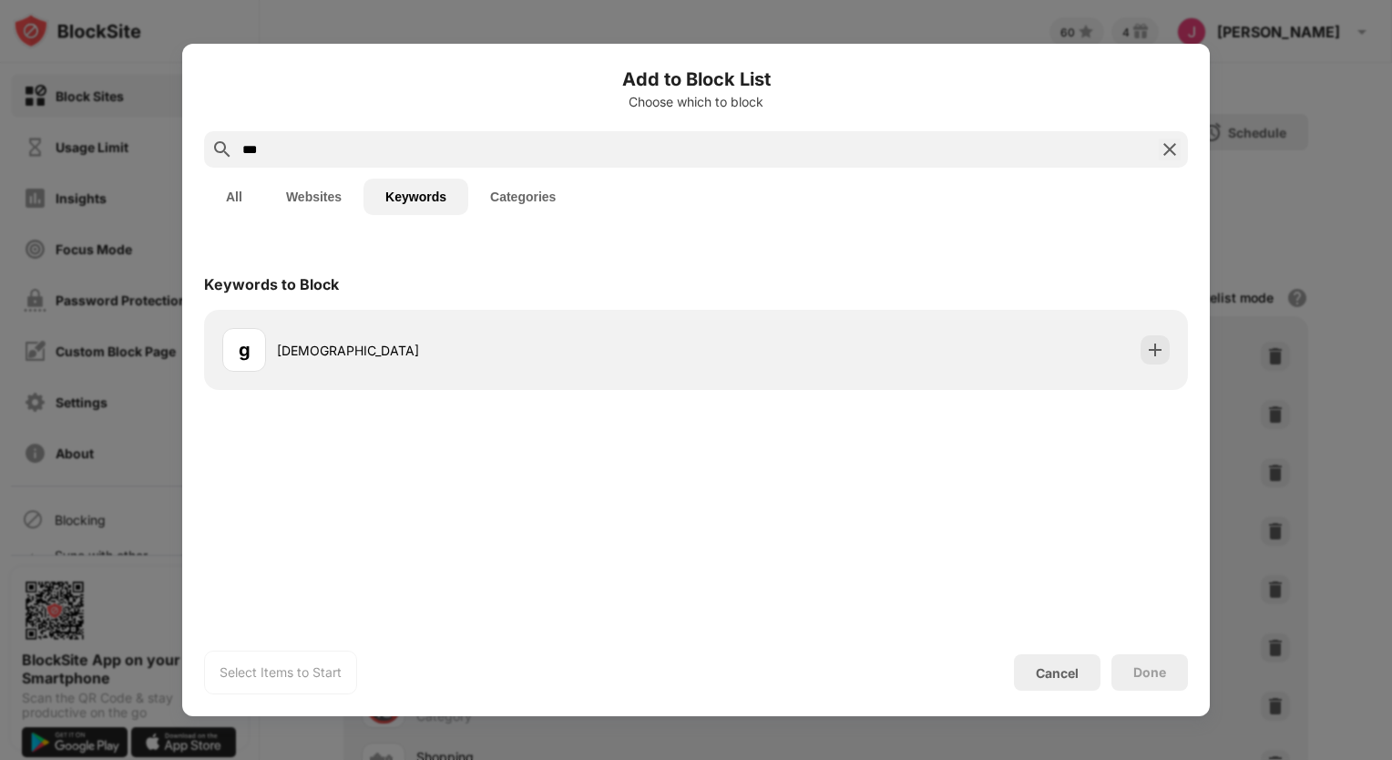
click at [248, 152] on input "***" at bounding box center [695, 149] width 911 height 22
click at [246, 145] on input "****" at bounding box center [695, 149] width 911 height 22
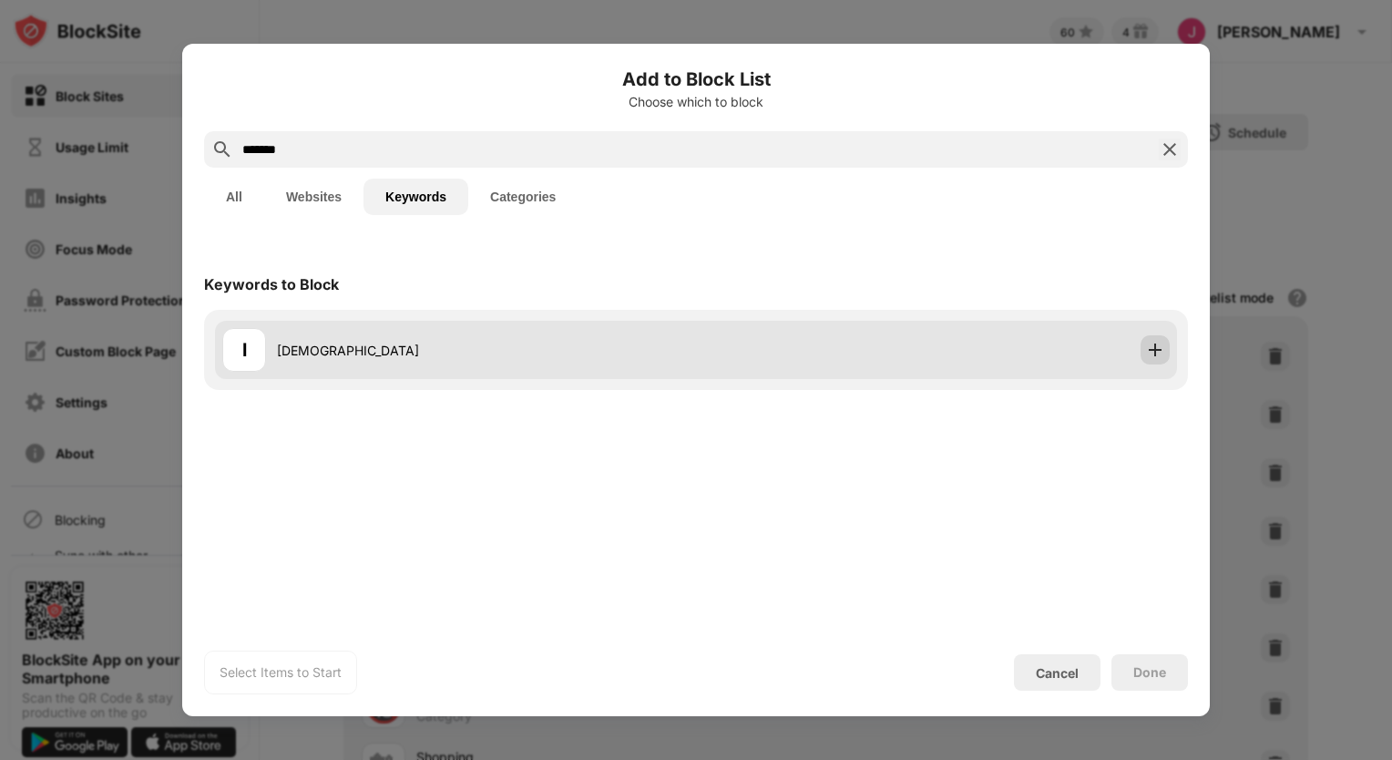
type input "*******"
click at [1149, 352] on img at bounding box center [1155, 350] width 18 height 18
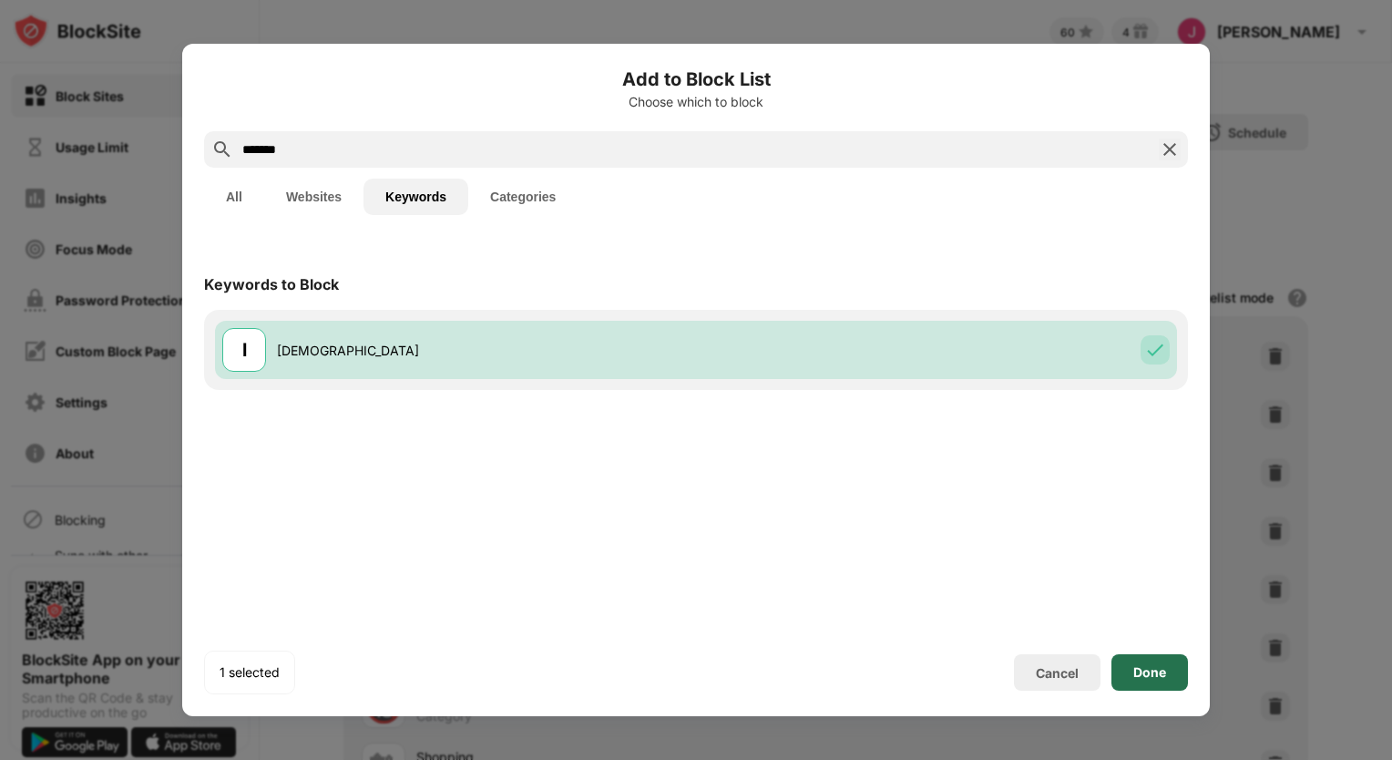
click at [1143, 672] on div "Done" at bounding box center [1149, 672] width 33 height 15
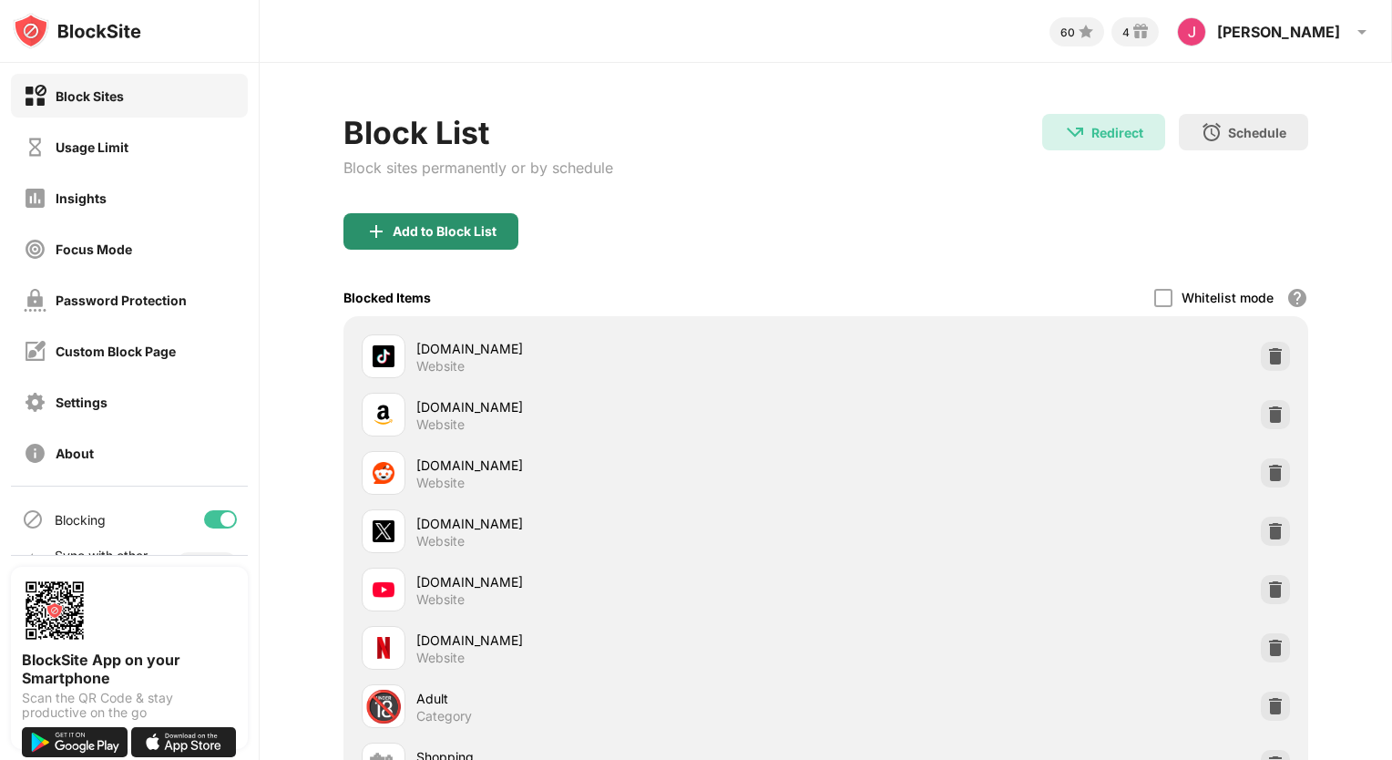
click at [466, 225] on div "Add to Block List" at bounding box center [445, 231] width 104 height 15
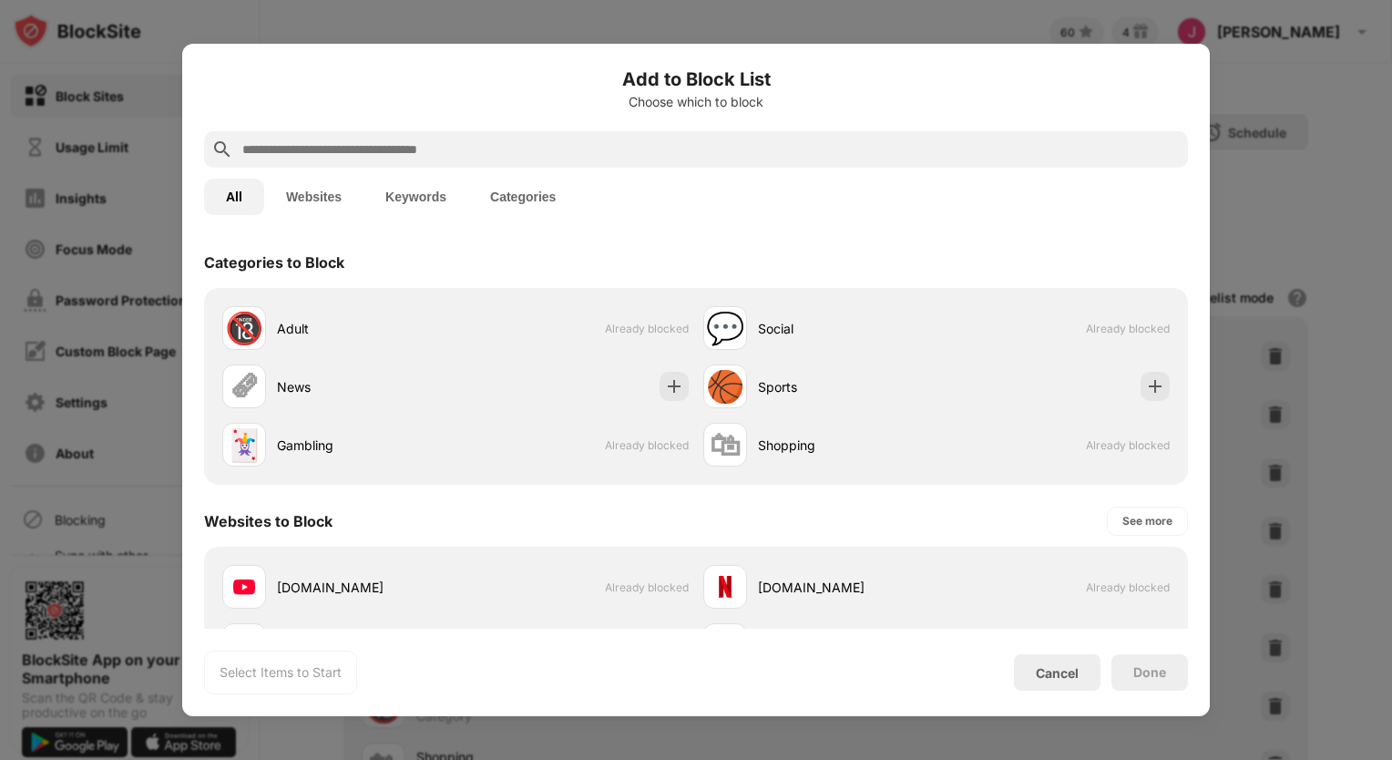
click at [291, 148] on input "text" at bounding box center [710, 149] width 940 height 22
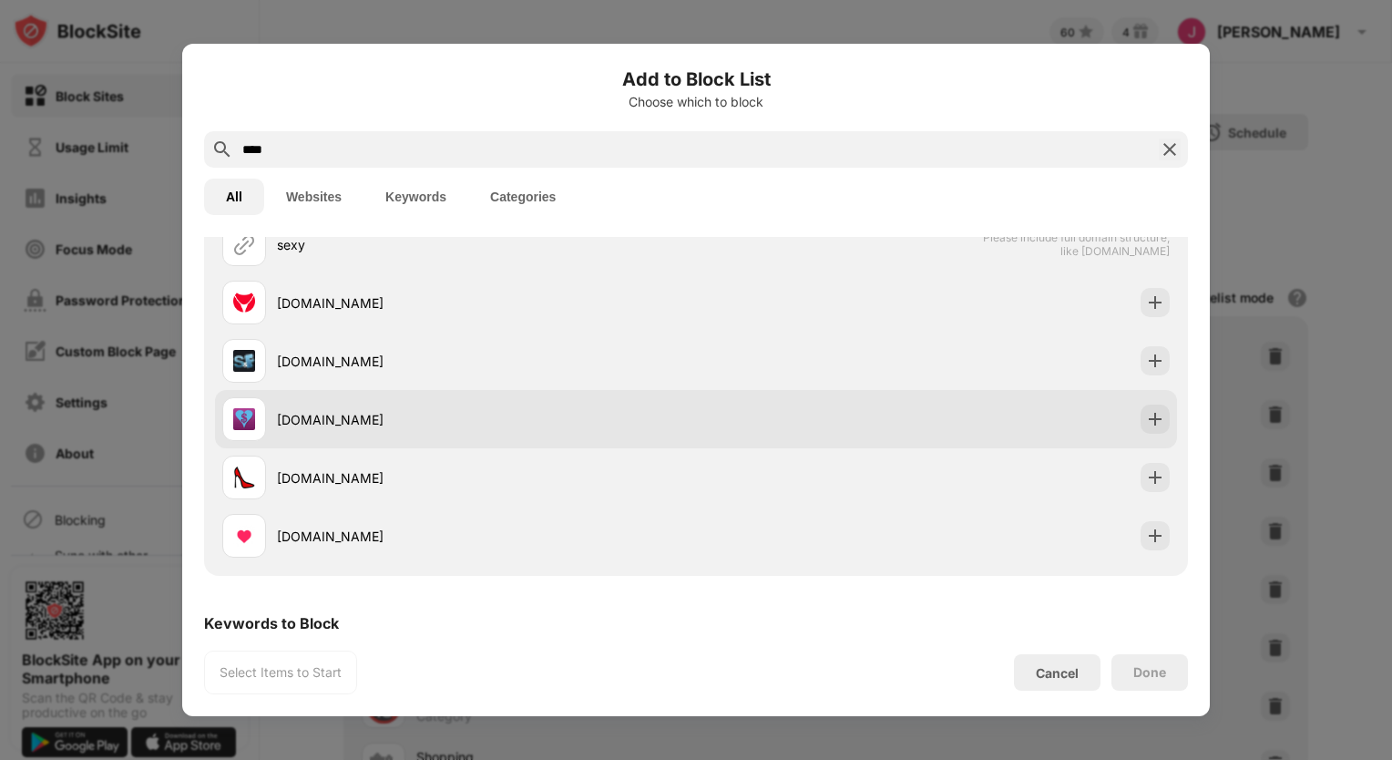
scroll to position [90, 0]
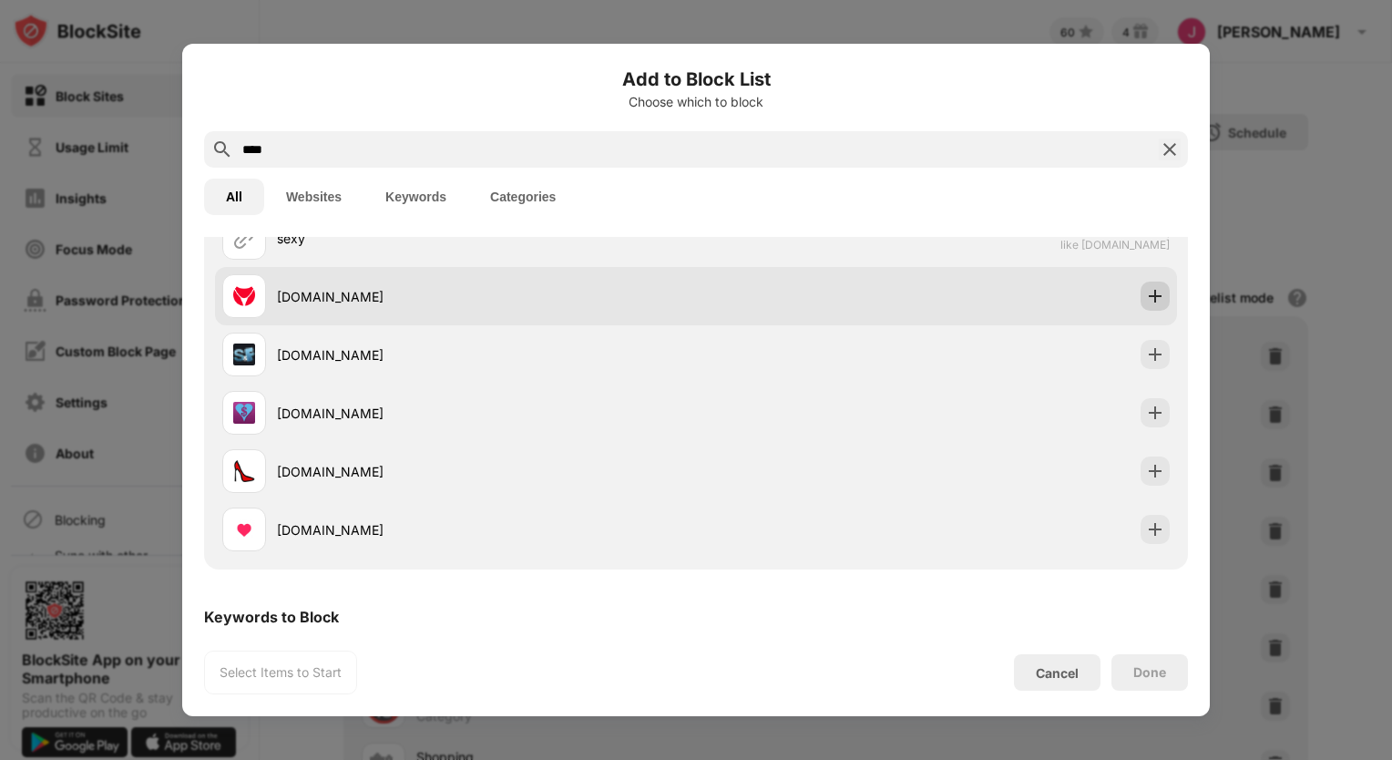
type input "****"
click at [1146, 301] on img at bounding box center [1155, 296] width 18 height 18
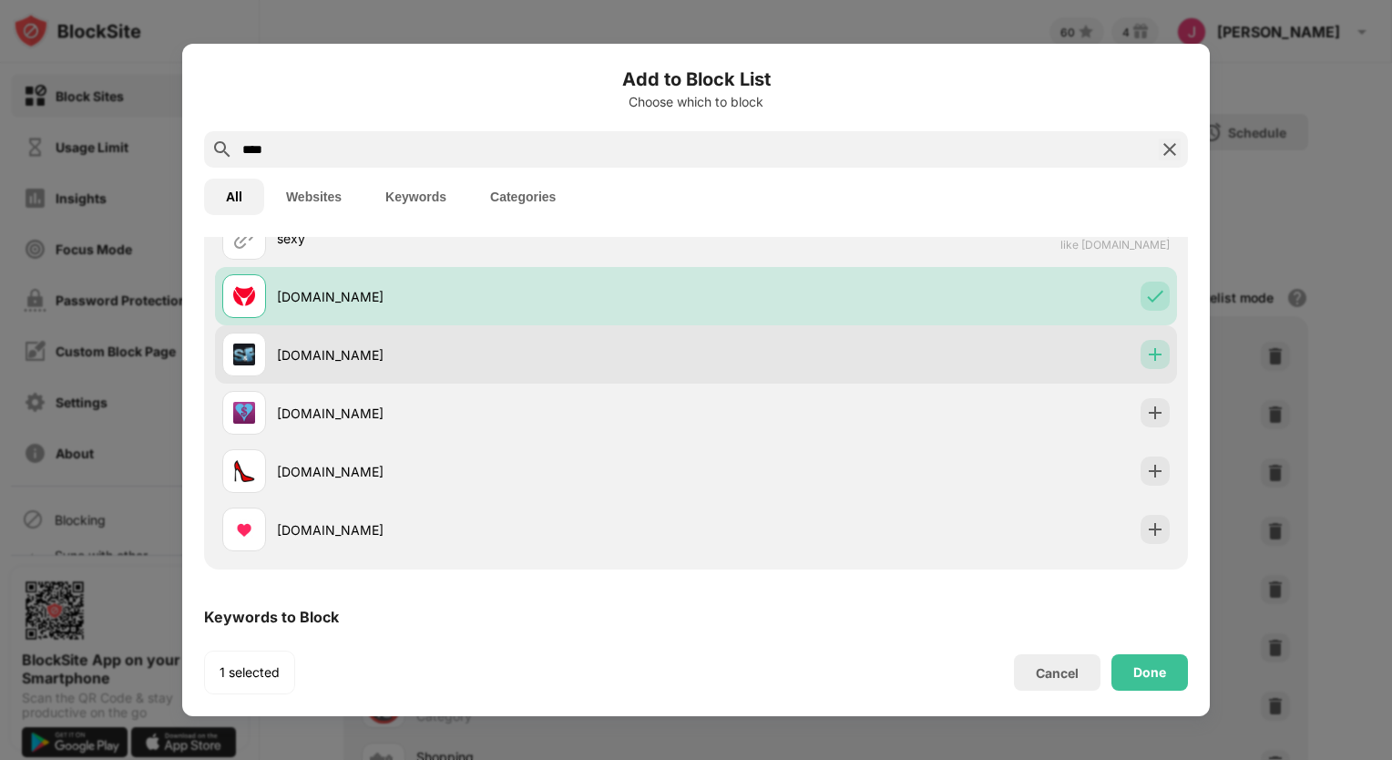
click at [1146, 353] on img at bounding box center [1155, 354] width 18 height 18
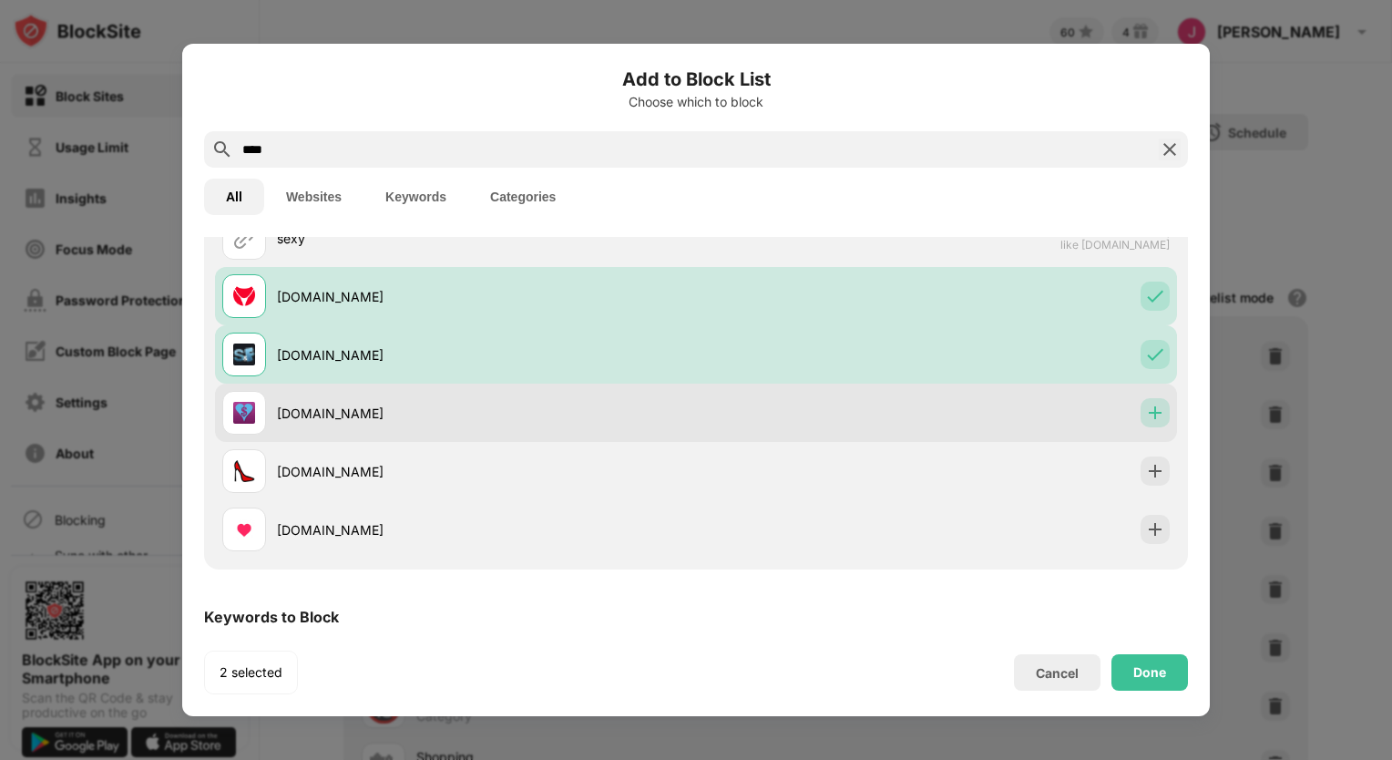
click at [1140, 402] on div at bounding box center [1154, 412] width 29 height 29
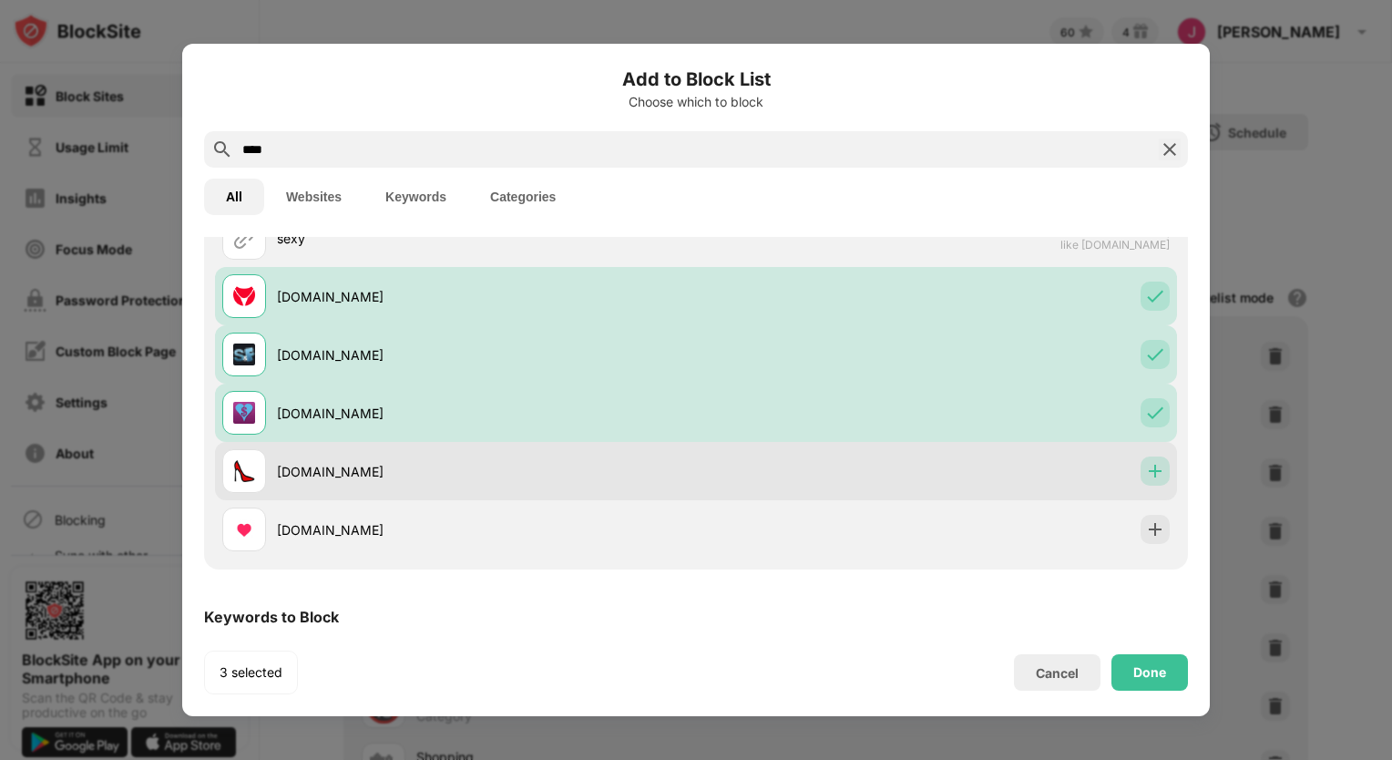
click at [1146, 474] on img at bounding box center [1155, 471] width 18 height 18
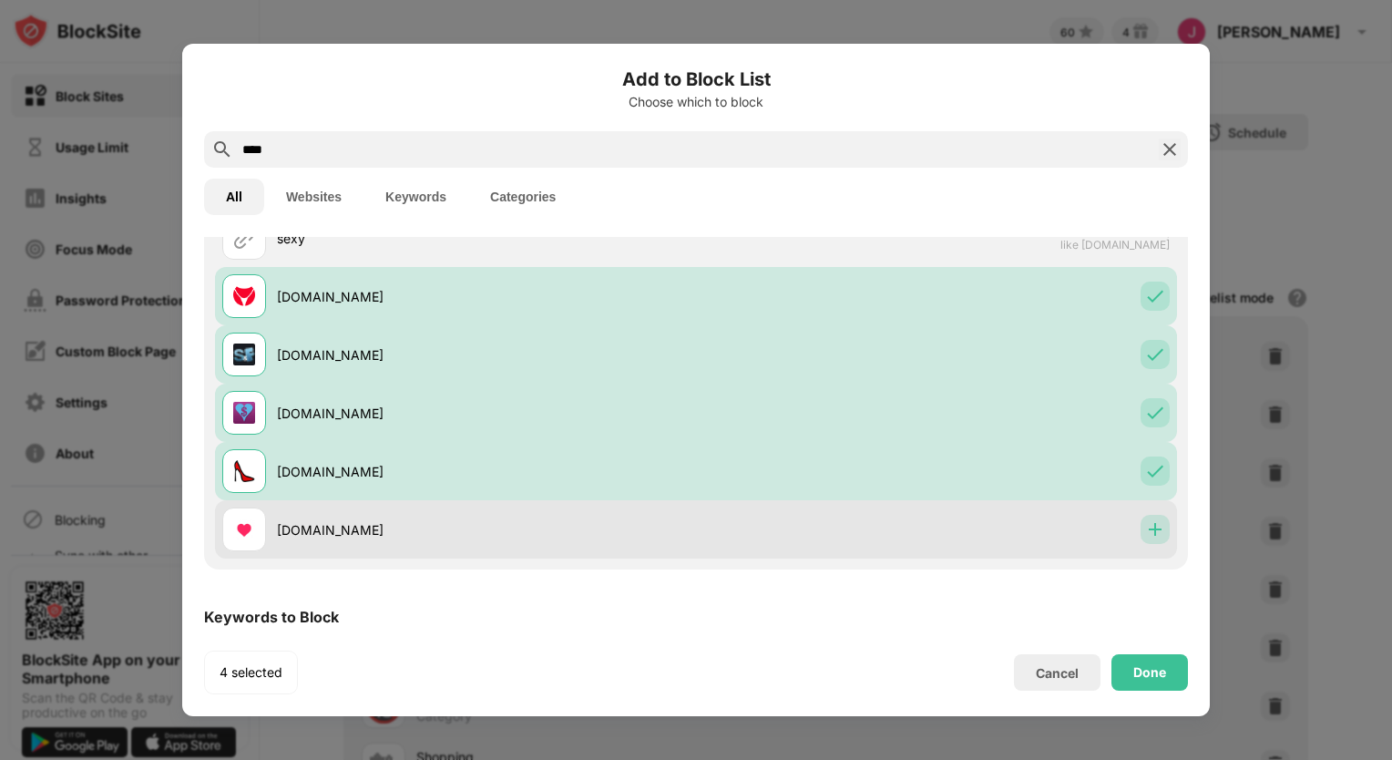
click at [1146, 531] on img at bounding box center [1155, 529] width 18 height 18
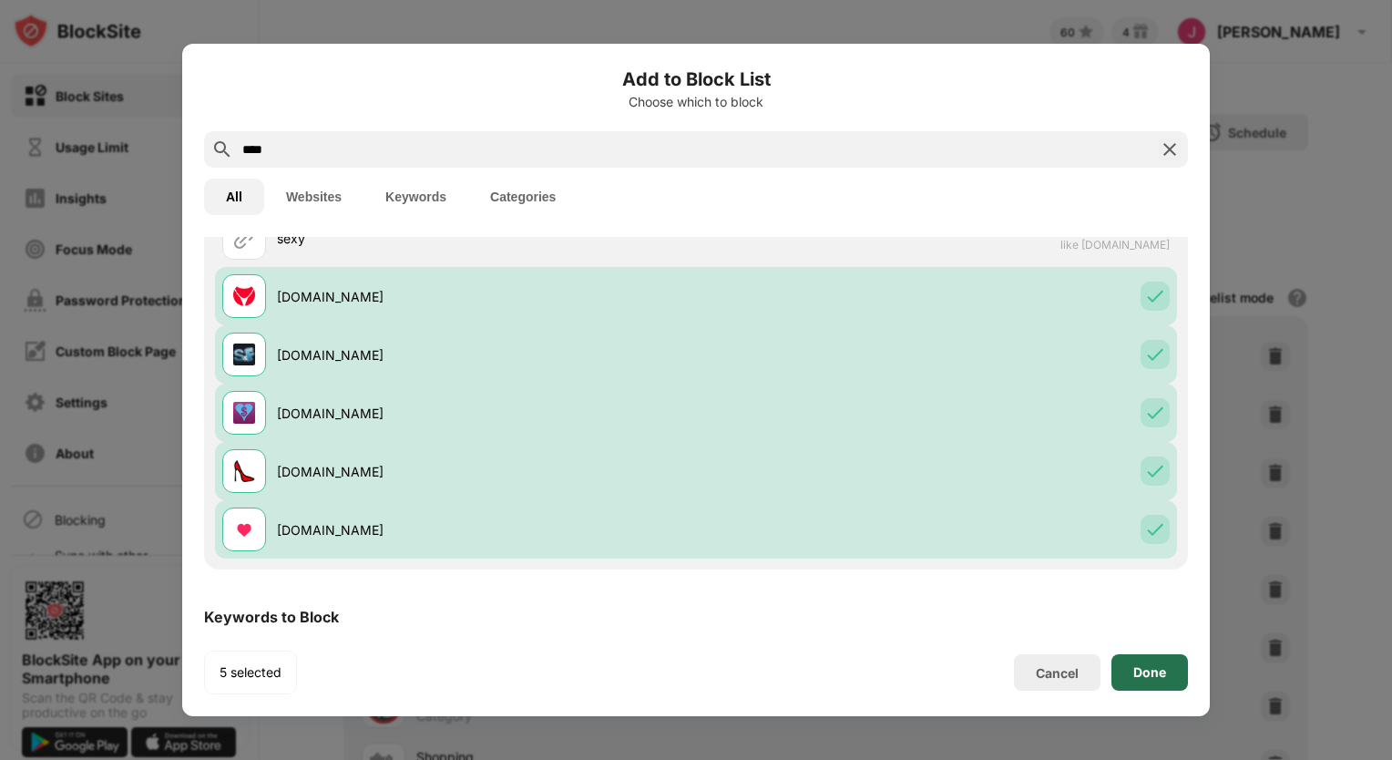
click at [1147, 677] on div "Done" at bounding box center [1149, 672] width 33 height 15
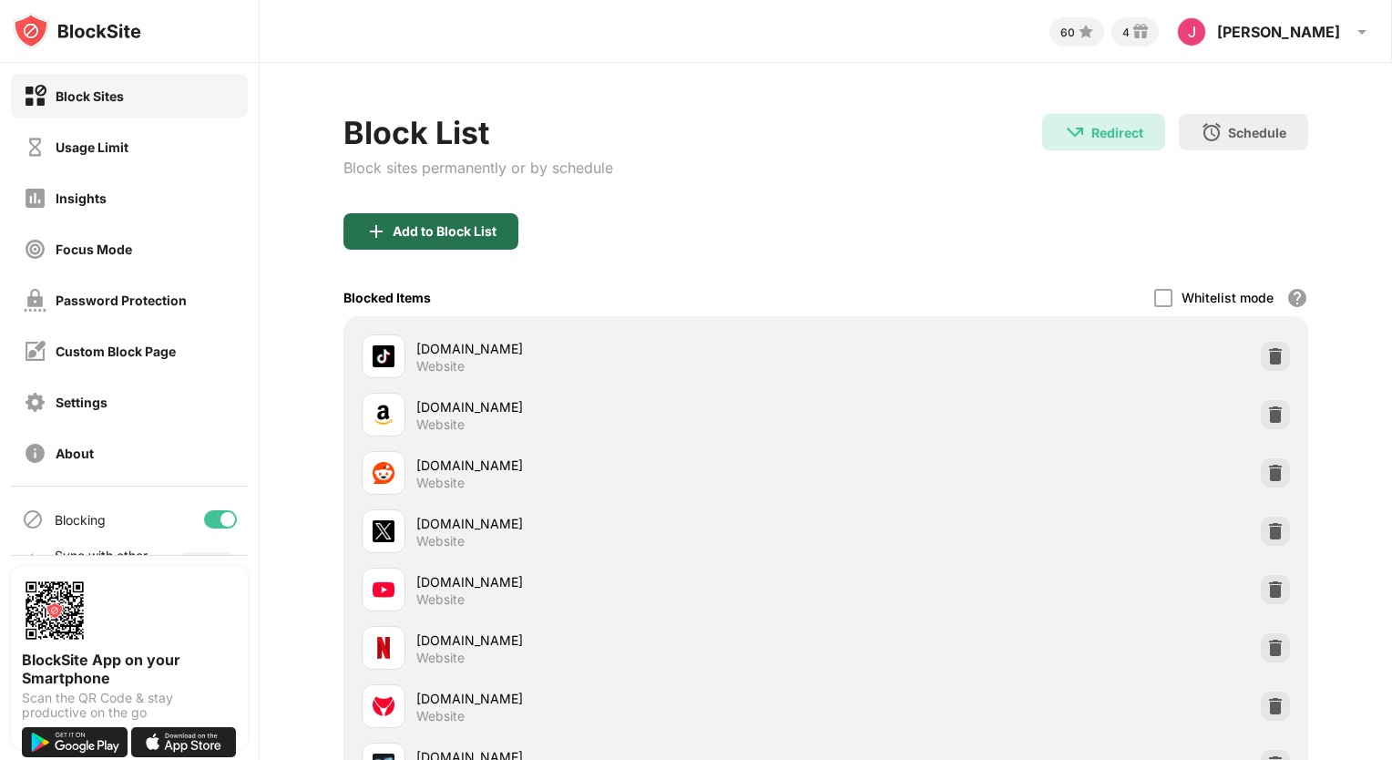
click at [442, 231] on div "Add to Block List" at bounding box center [445, 231] width 104 height 15
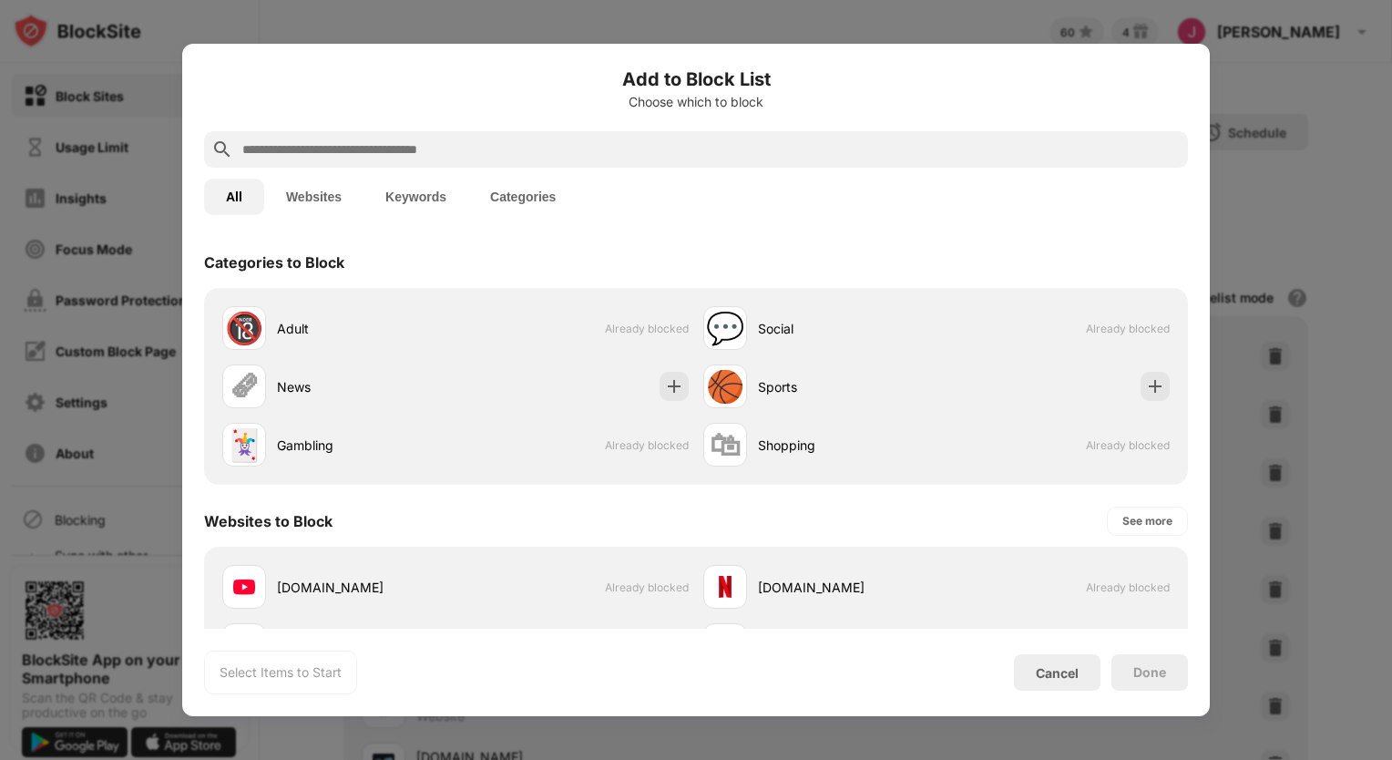
click at [352, 138] on input "text" at bounding box center [710, 149] width 940 height 22
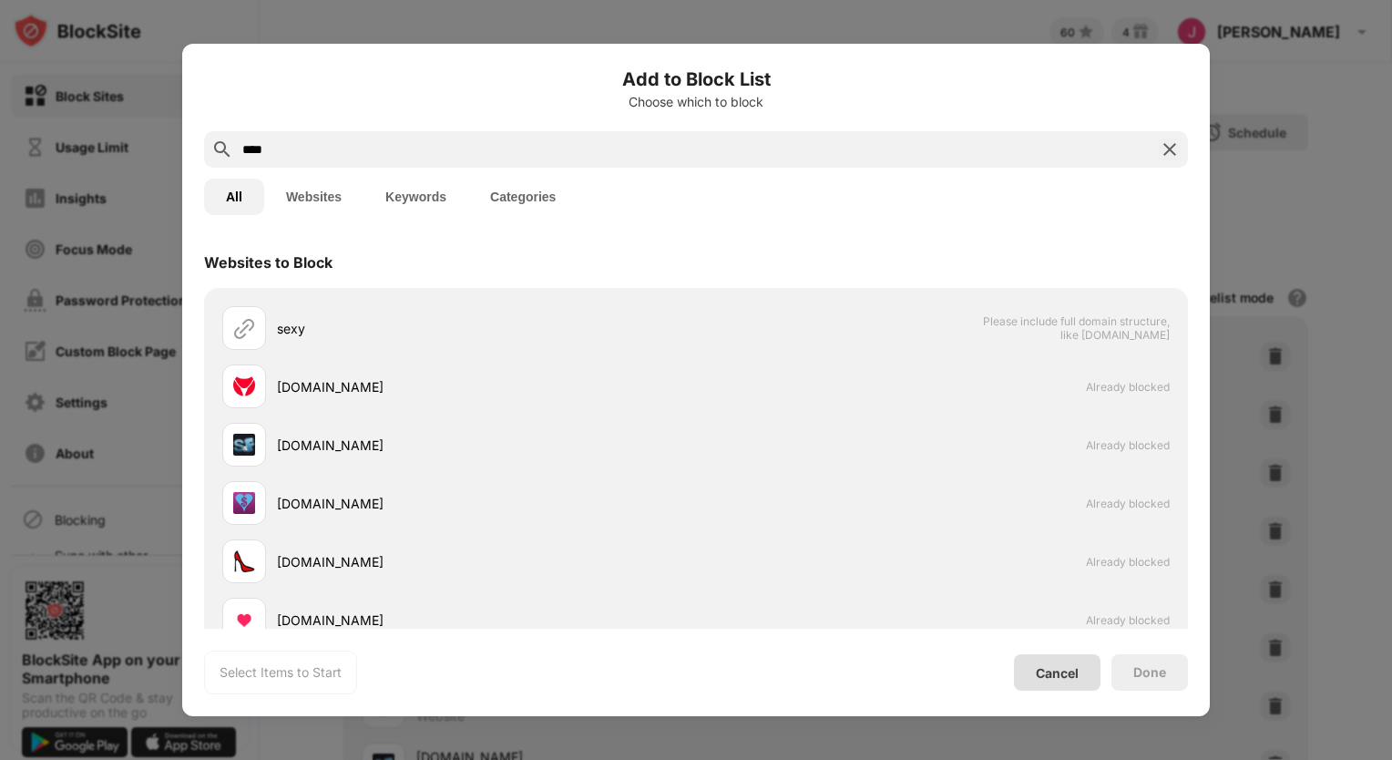
type input "****"
click at [1059, 678] on div "Cancel" at bounding box center [1056, 672] width 43 height 15
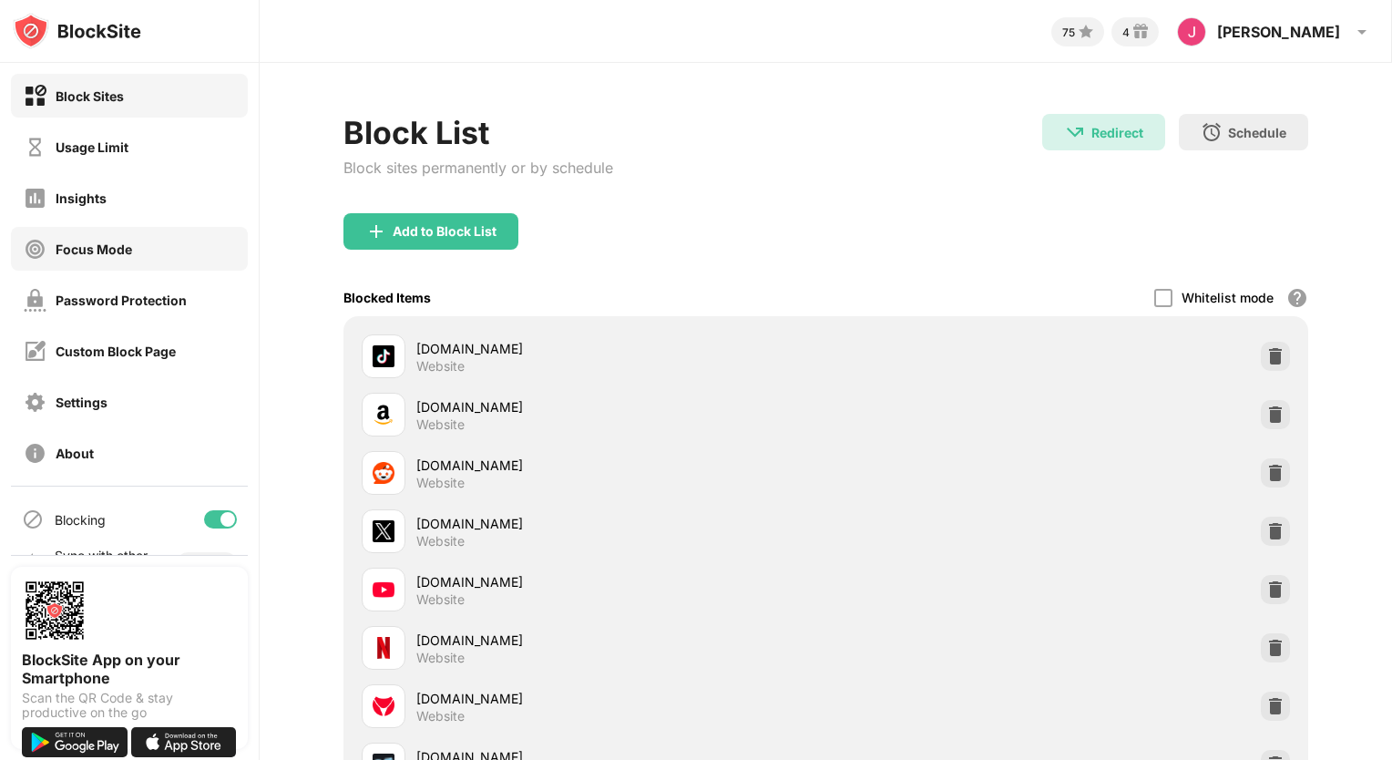
click at [105, 254] on div "Focus Mode" at bounding box center [94, 248] width 76 height 15
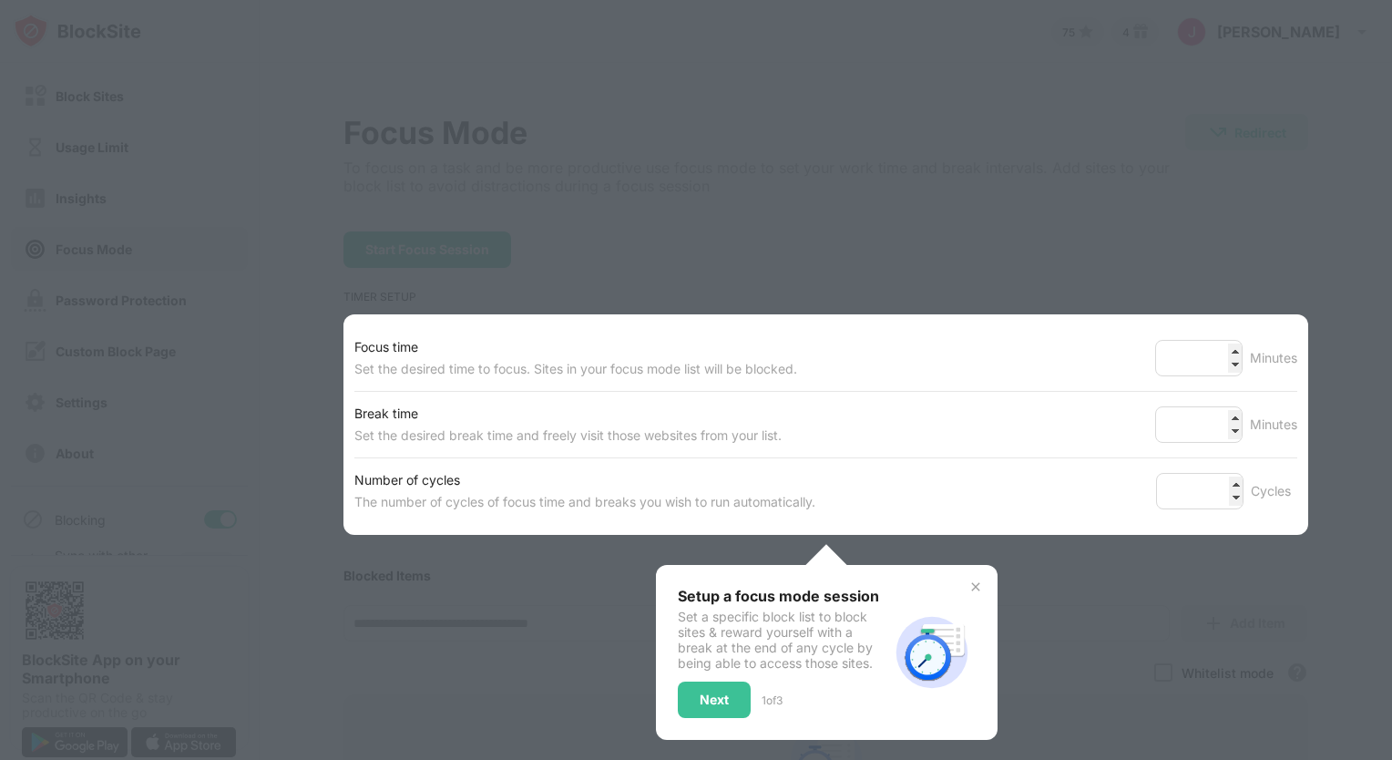
click at [970, 585] on img at bounding box center [975, 586] width 15 height 15
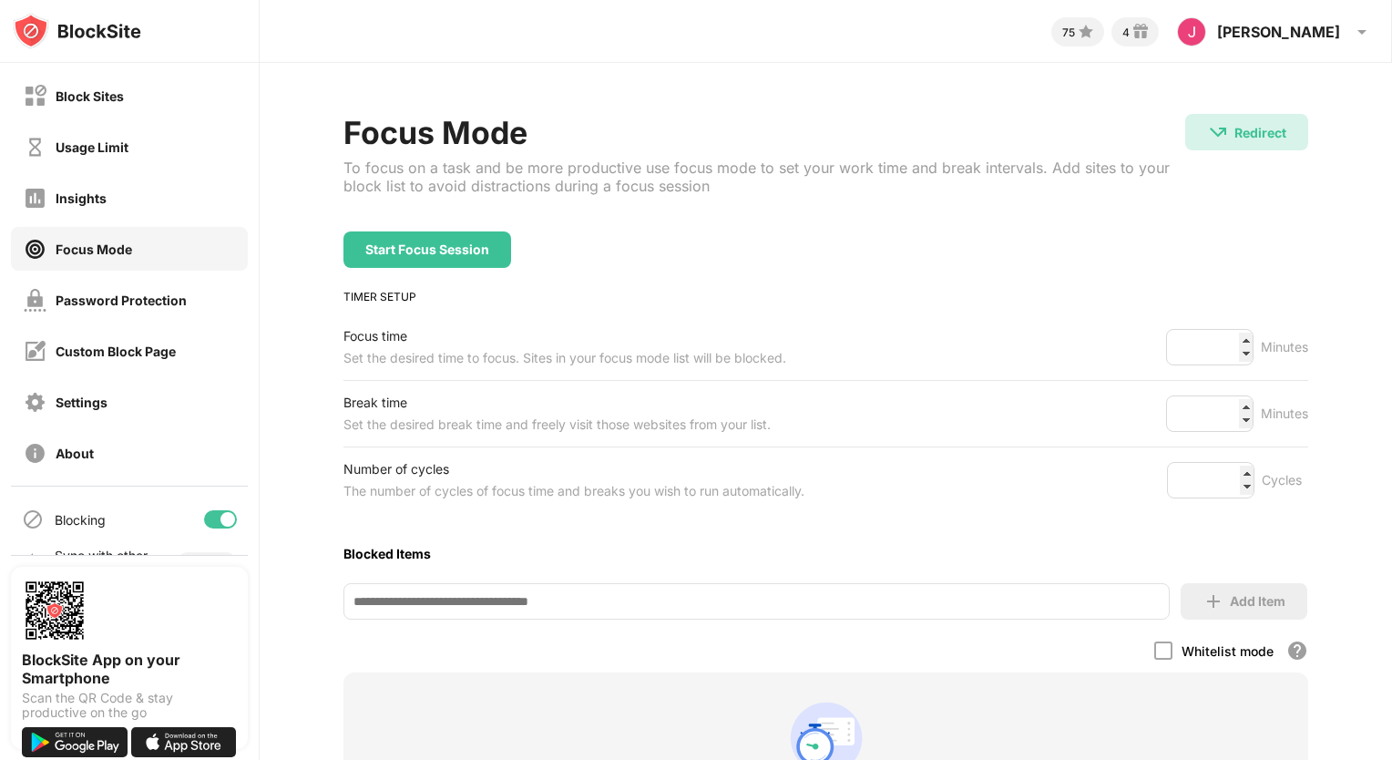
click at [823, 250] on div "Start Focus Session" at bounding box center [825, 249] width 965 height 36
drag, startPoint x: 823, startPoint y: 250, endPoint x: 817, endPoint y: 166, distance: 84.9
click at [817, 166] on div "Focus Mode To focus on a task and be more productive use focus mode to set your…" at bounding box center [825, 531] width 965 height 835
click at [686, 592] on input at bounding box center [756, 601] width 827 height 36
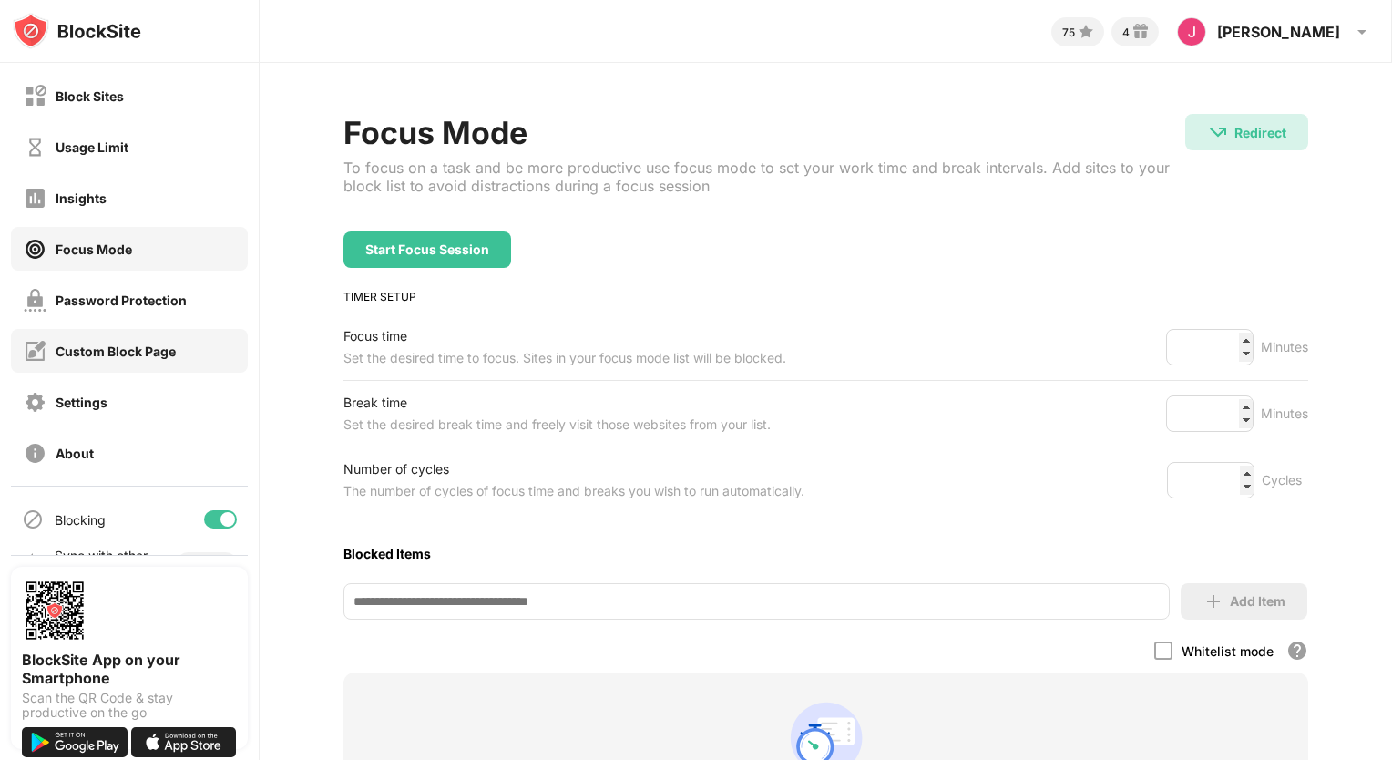
click at [107, 359] on div "Custom Block Page" at bounding box center [100, 351] width 152 height 23
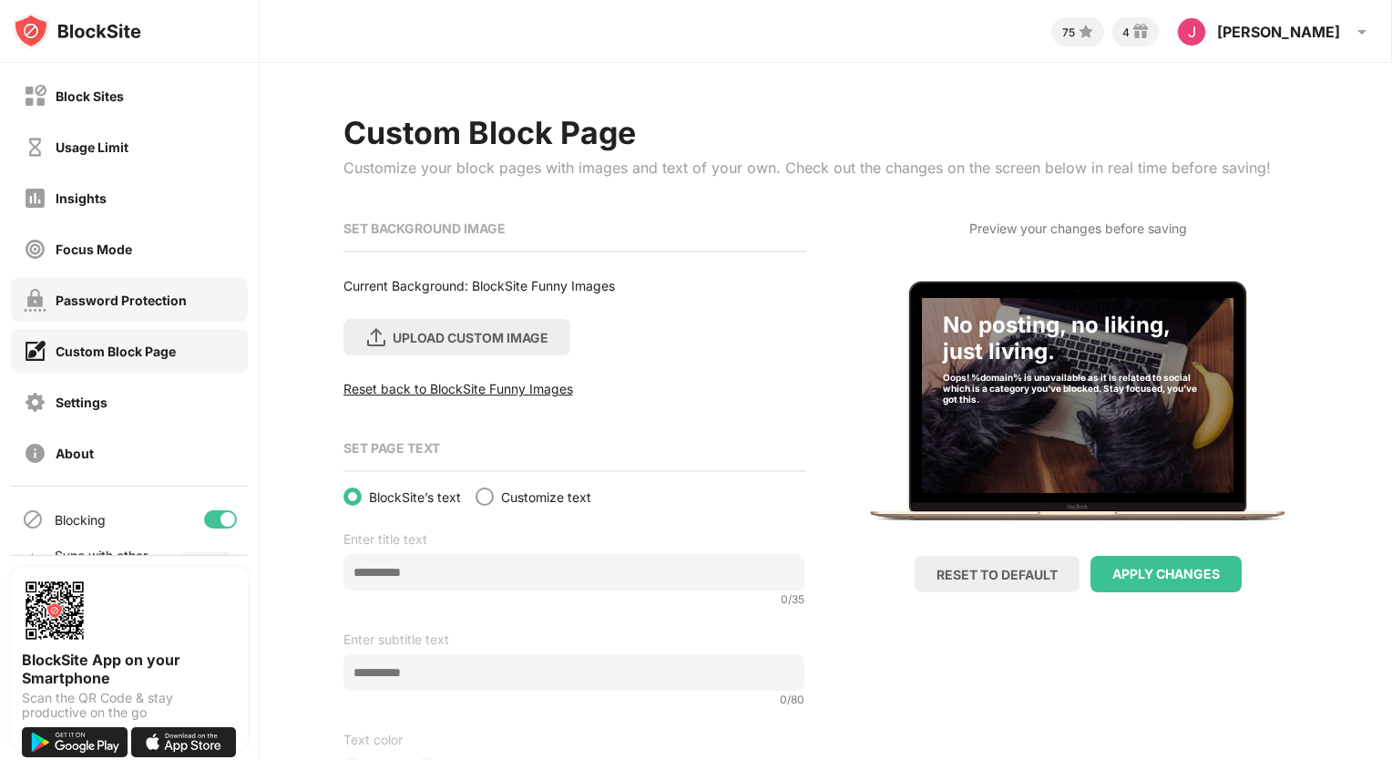
click at [112, 292] on div "Password Protection" at bounding box center [121, 299] width 131 height 15
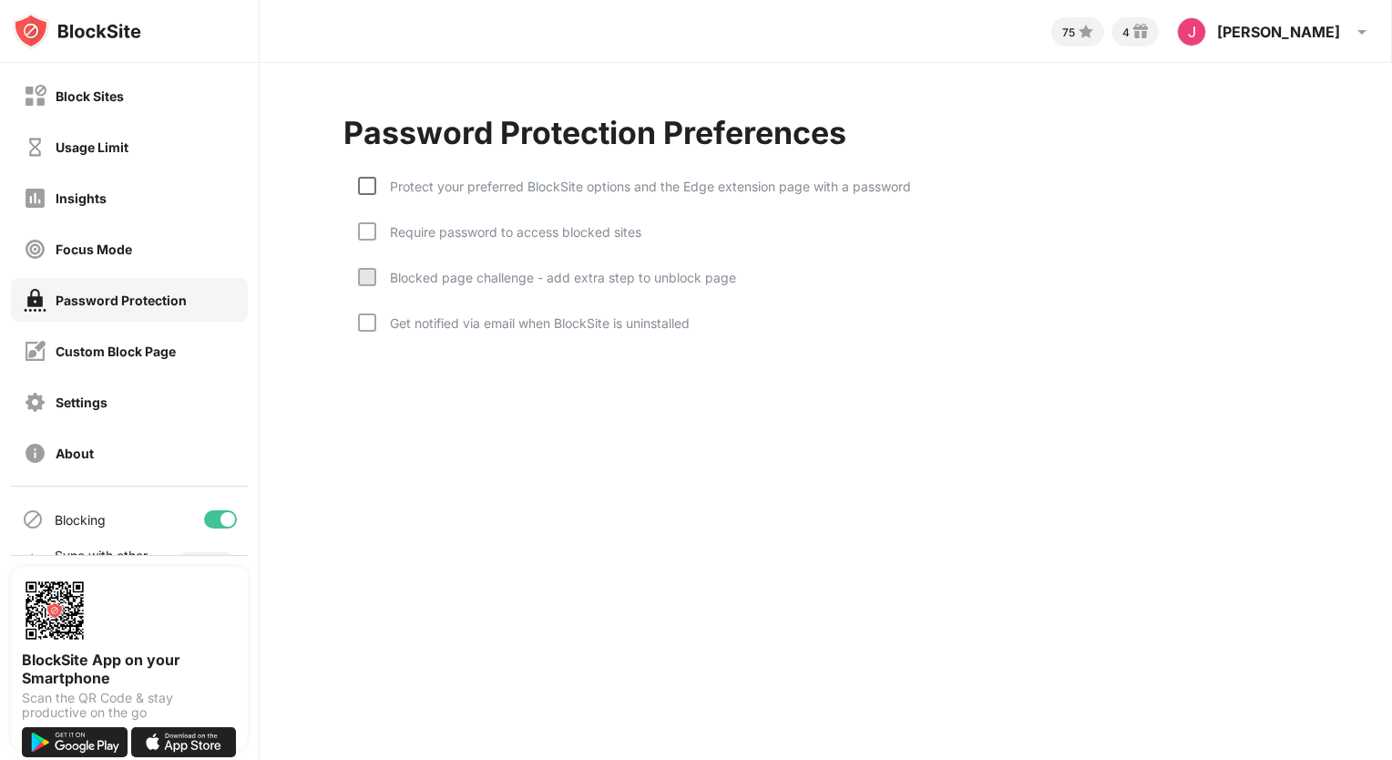
click at [365, 181] on div at bounding box center [367, 186] width 18 height 18
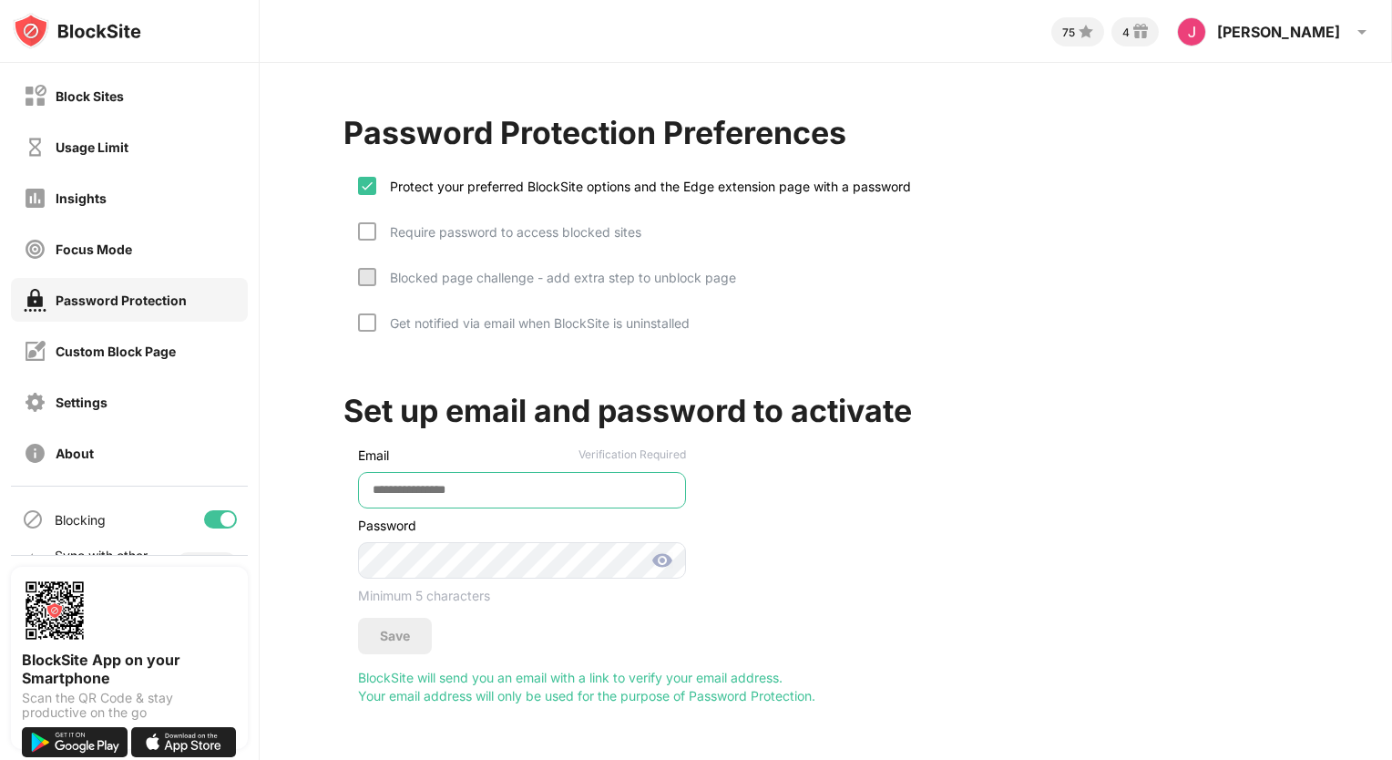
click at [441, 484] on input "email" at bounding box center [522, 490] width 328 height 36
type input "**********"
click at [423, 484] on div "**********" at bounding box center [514, 545] width 342 height 218
click at [661, 554] on img at bounding box center [662, 560] width 22 height 22
click at [402, 628] on div "Save" at bounding box center [395, 635] width 30 height 15
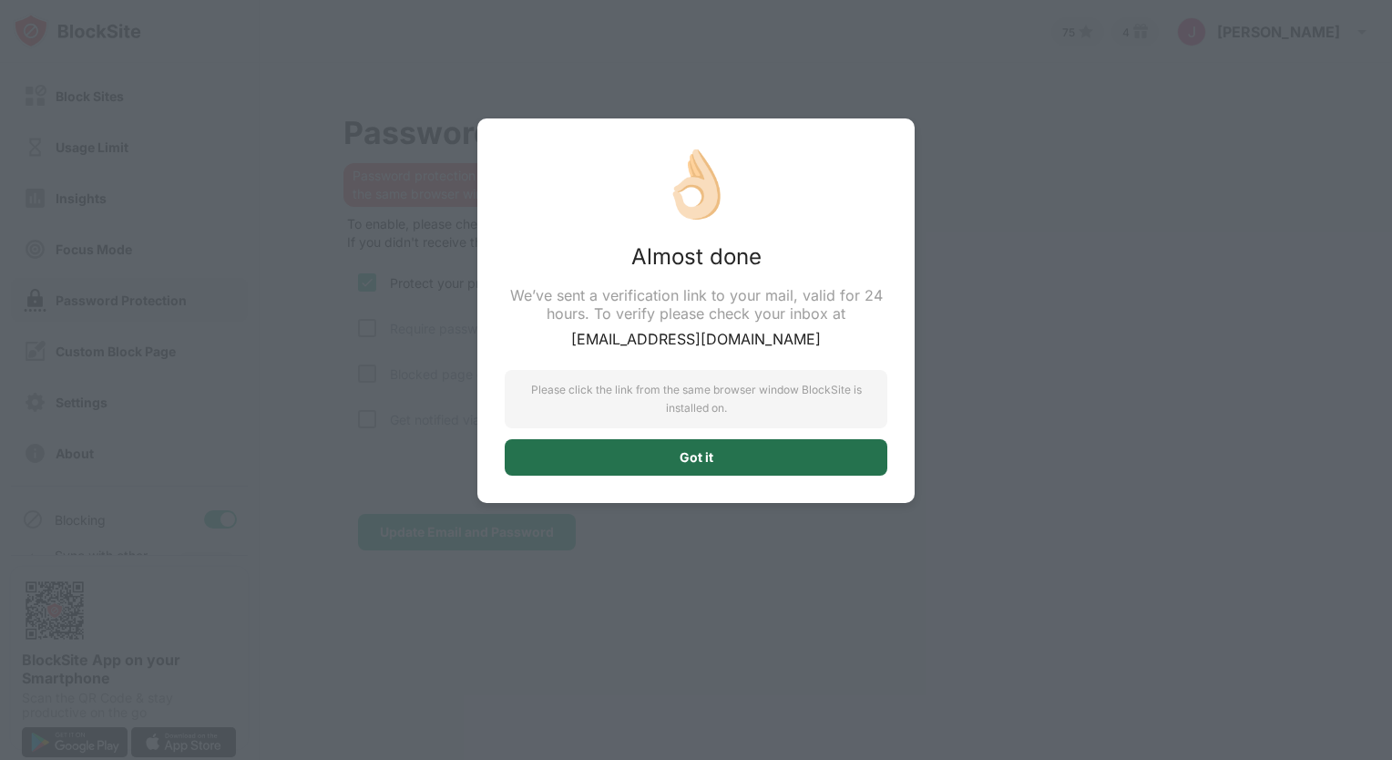
click at [728, 464] on div "Got it" at bounding box center [696, 457] width 382 height 36
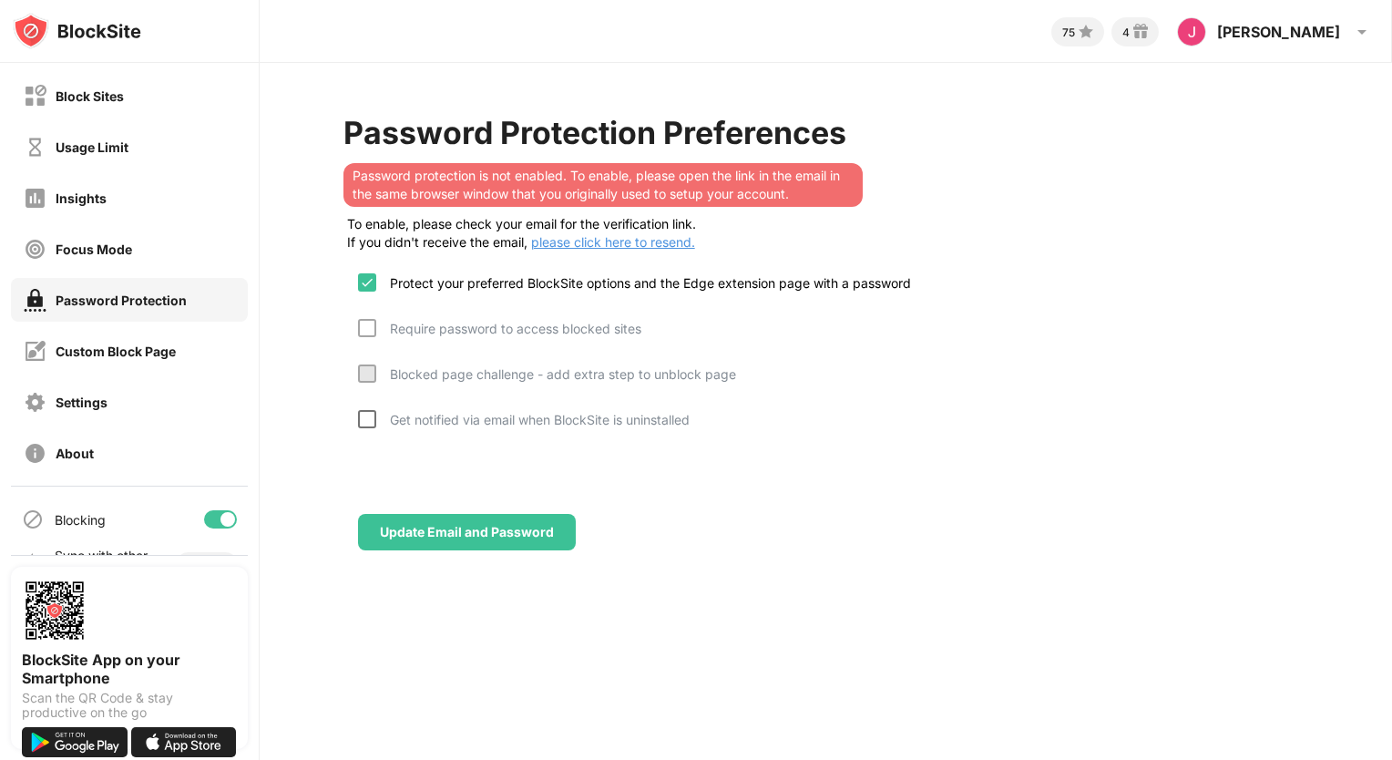
click at [364, 417] on div at bounding box center [367, 419] width 18 height 18
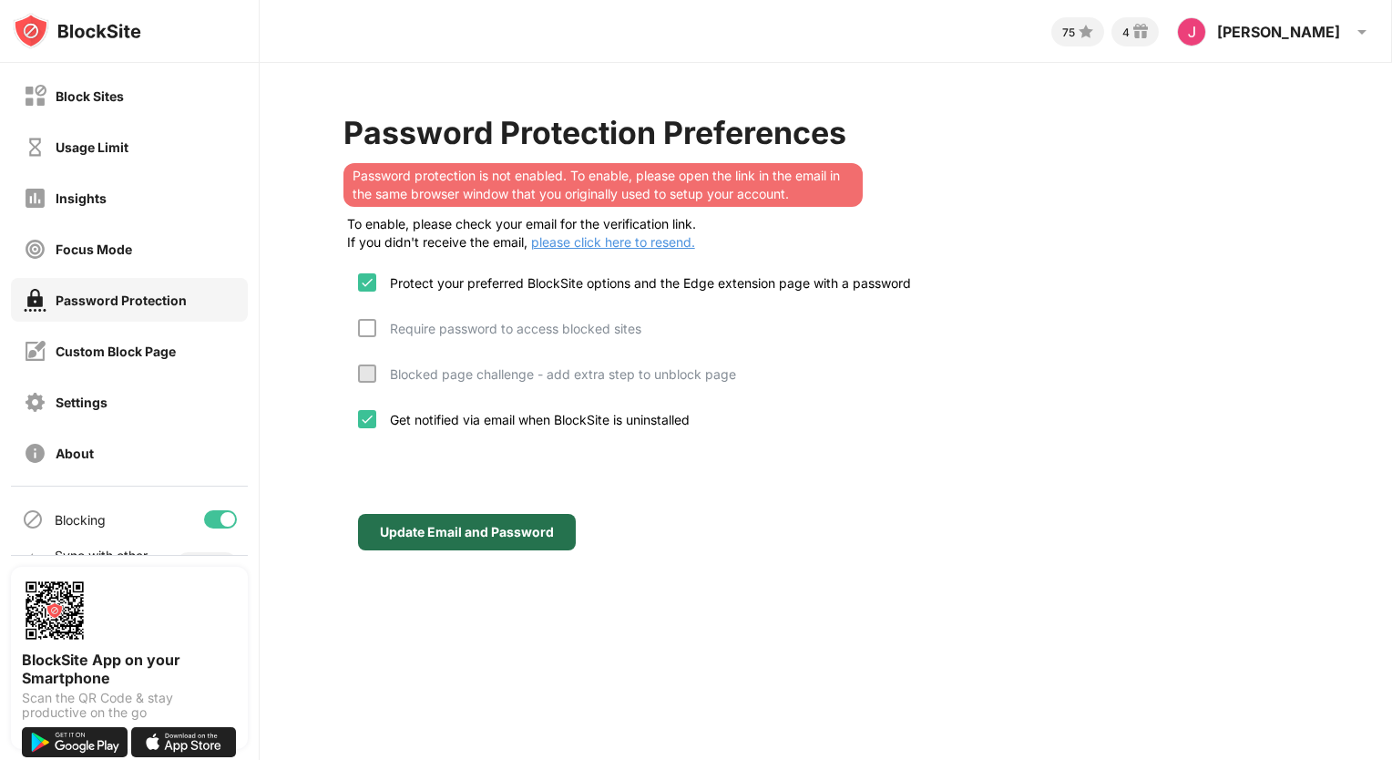
click at [435, 530] on div "Update Email and Password" at bounding box center [467, 532] width 174 height 15
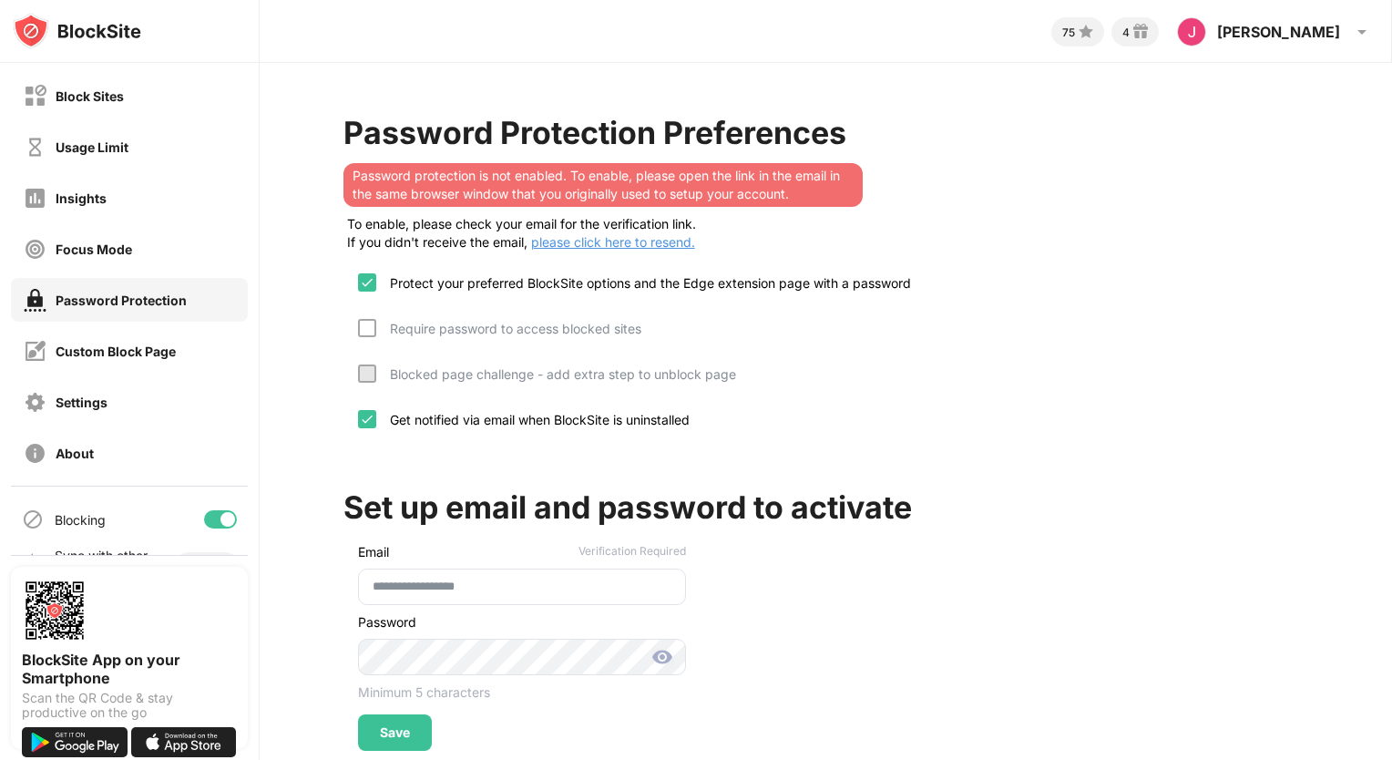
click at [435, 533] on div "**********" at bounding box center [514, 642] width 342 height 218
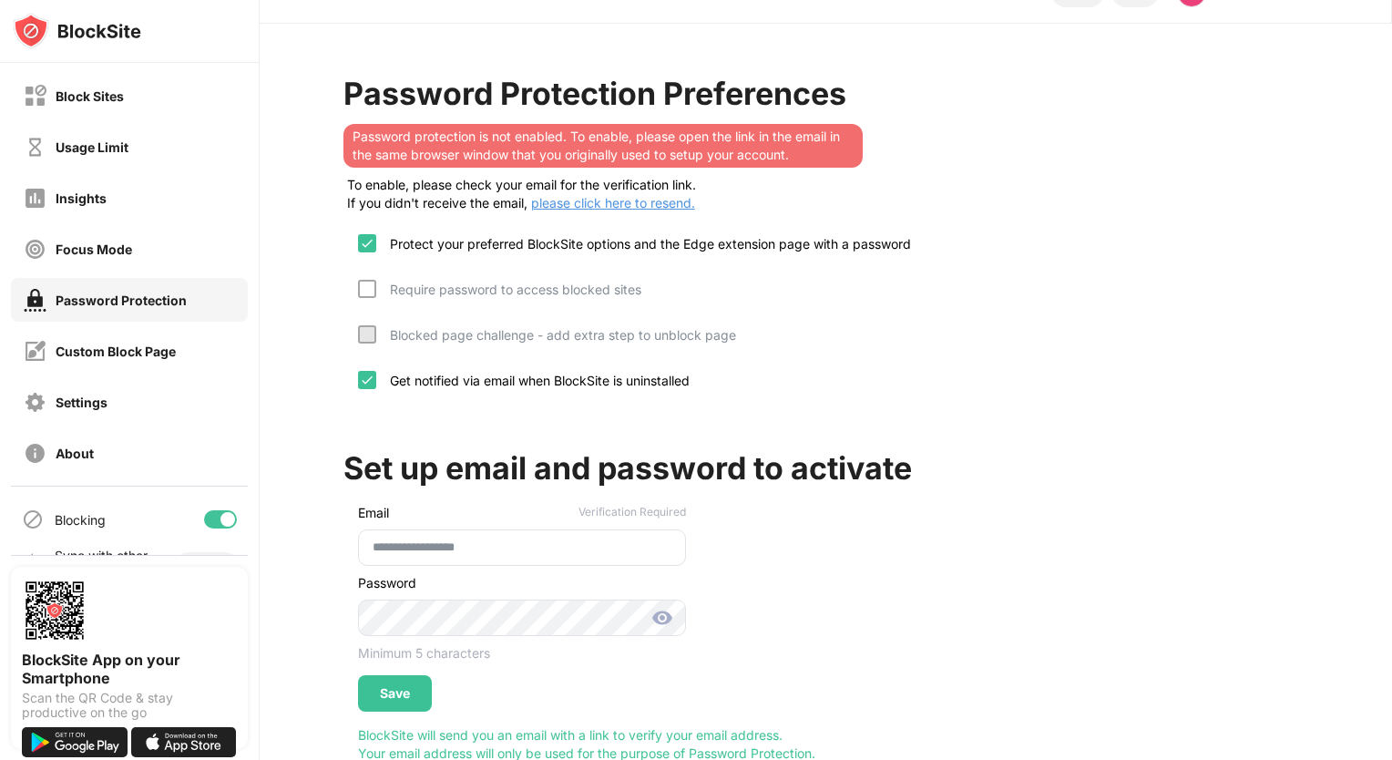
scroll to position [102, 0]
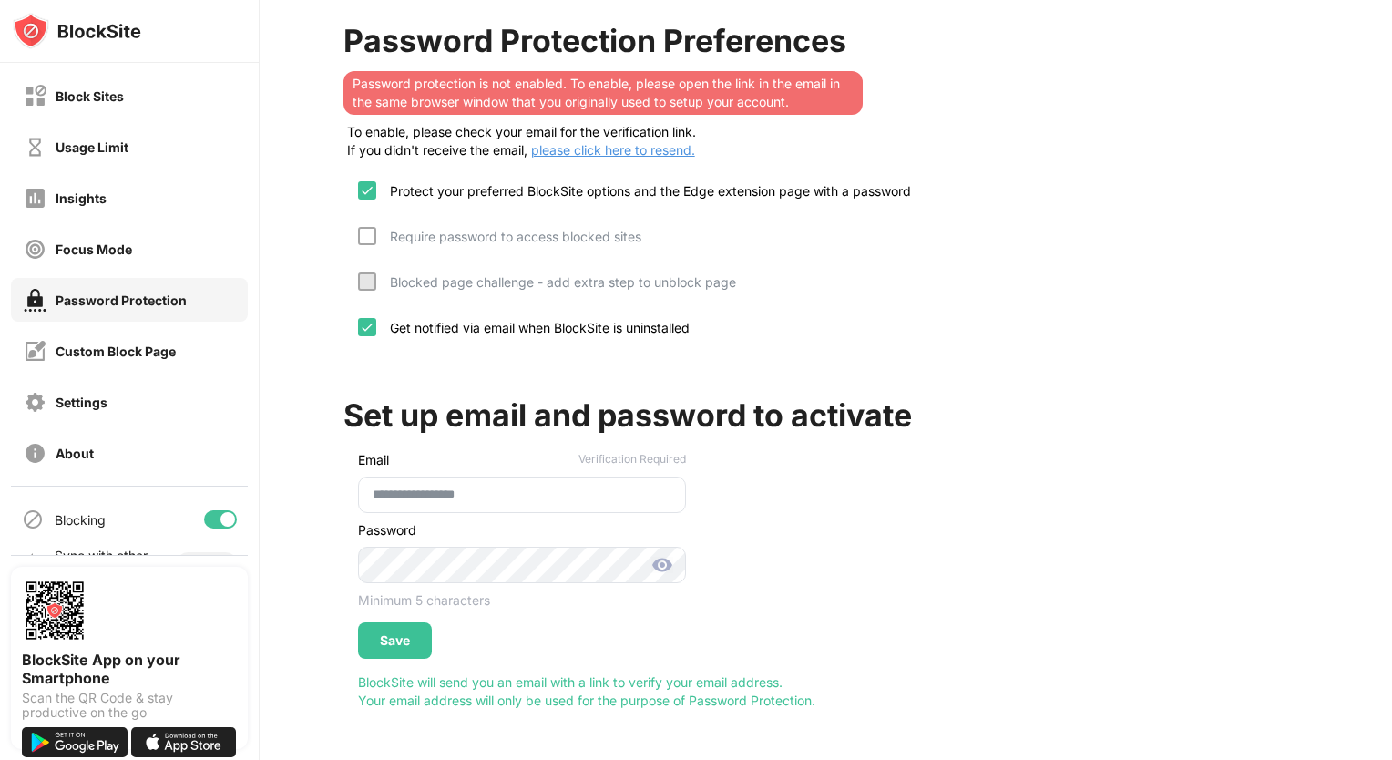
click at [658, 554] on img at bounding box center [662, 565] width 22 height 22
click at [399, 633] on div "Save" at bounding box center [395, 640] width 30 height 15
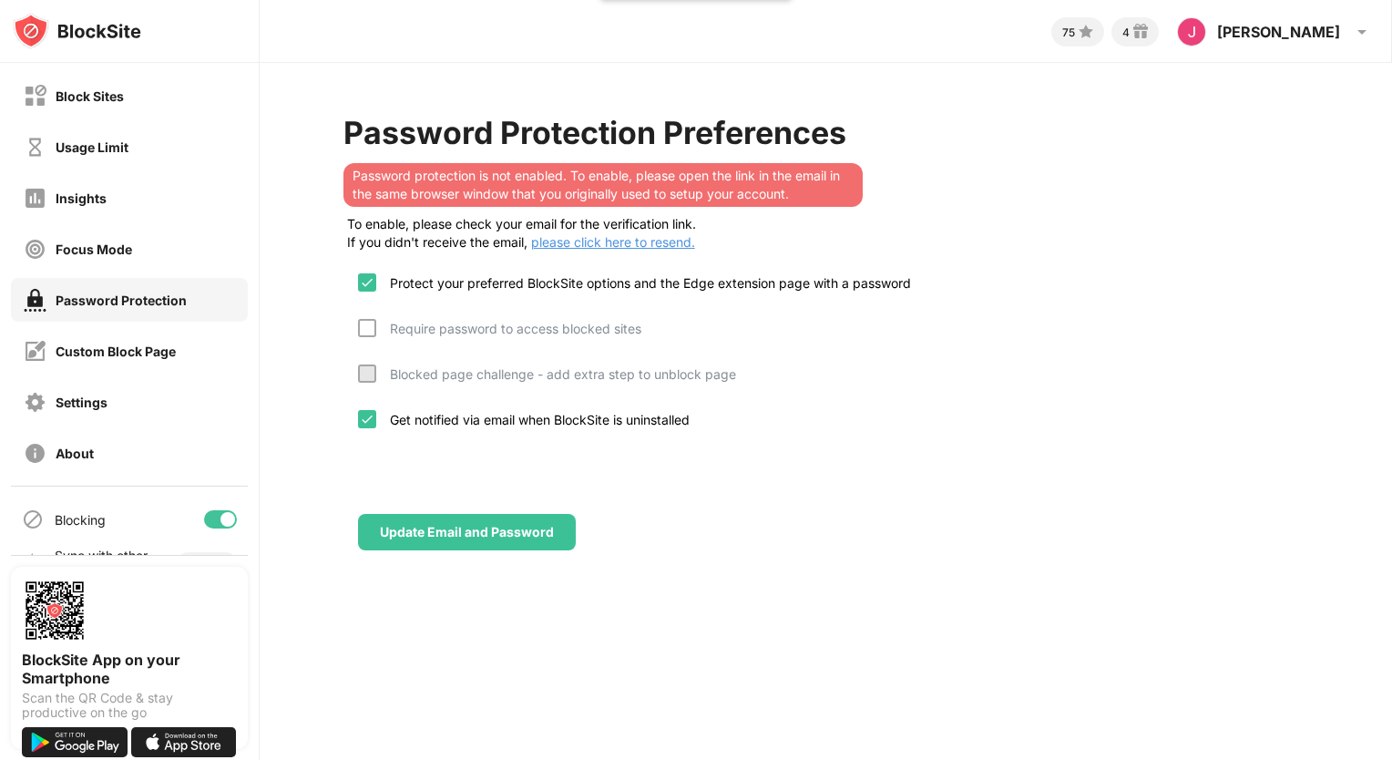
scroll to position [0, 0]
